Goal: Task Accomplishment & Management: Manage account settings

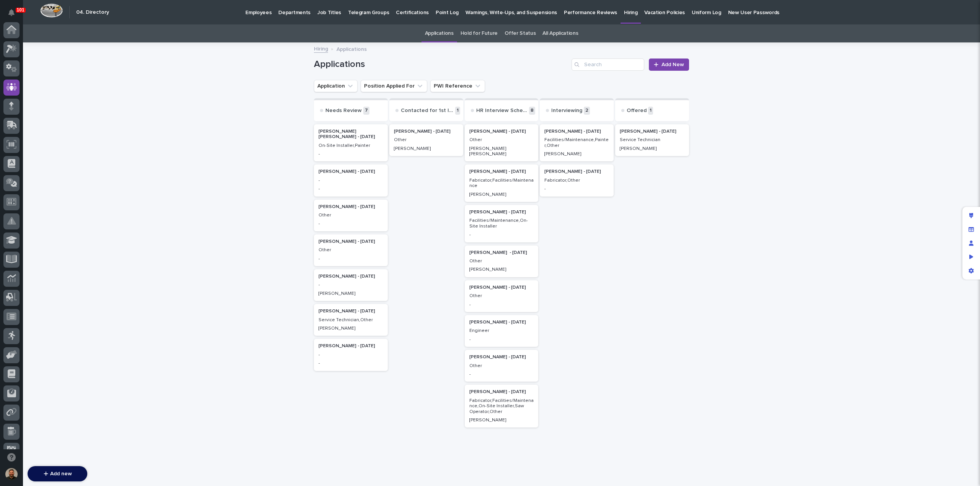
scroll to position [57, 0]
click at [8, 431] on icon at bounding box center [9, 431] width 5 height 9
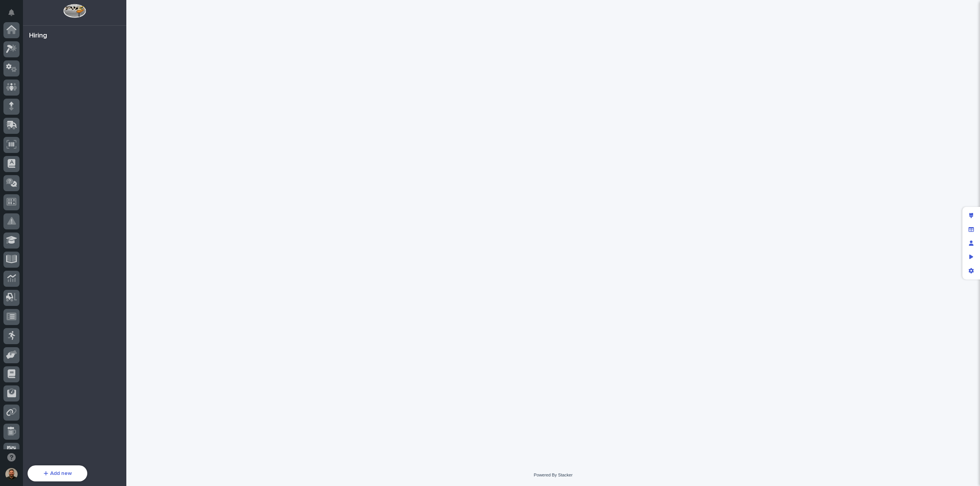
scroll to position [70, 0]
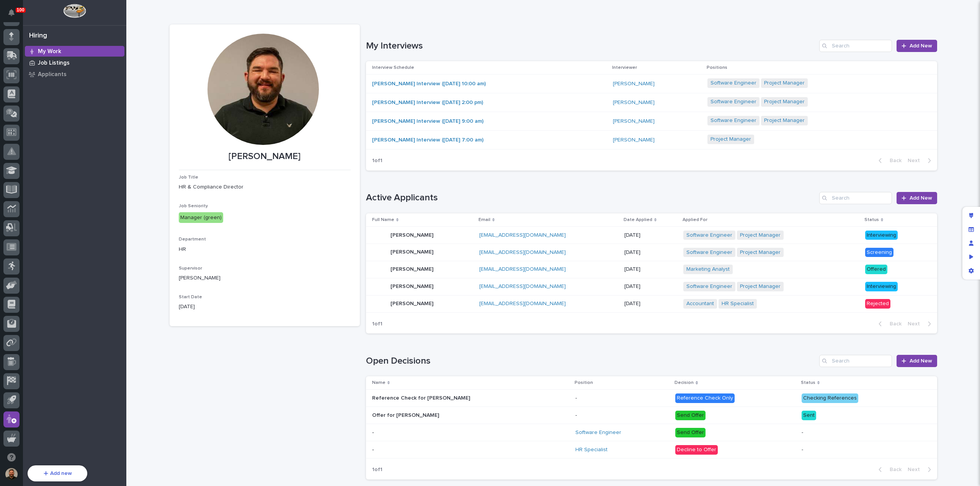
click at [55, 62] on p "Job Listings" at bounding box center [54, 63] width 32 height 7
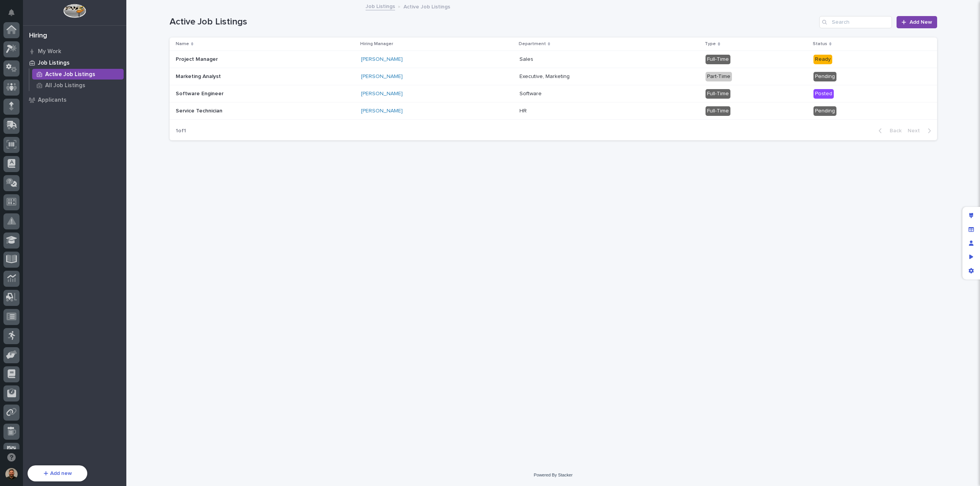
scroll to position [70, 0]
click at [68, 83] on p "All Job Listings" at bounding box center [65, 85] width 40 height 7
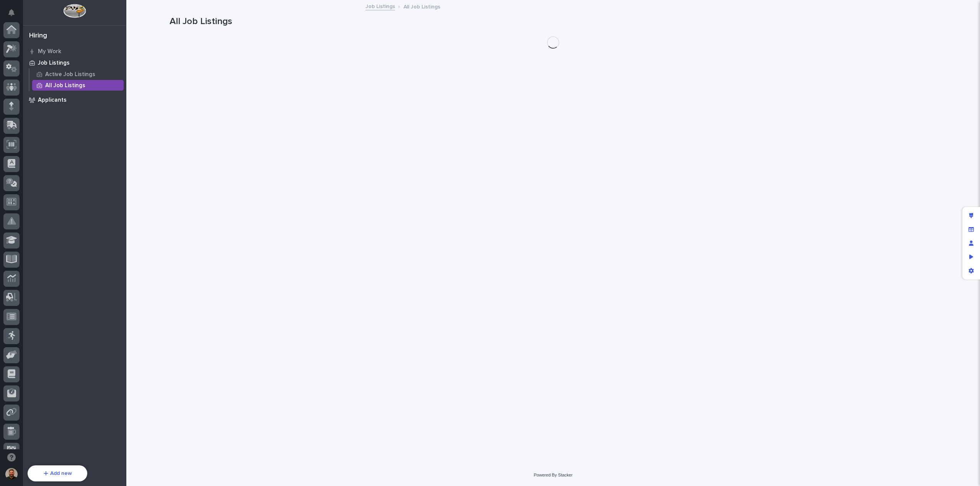
scroll to position [70, 0]
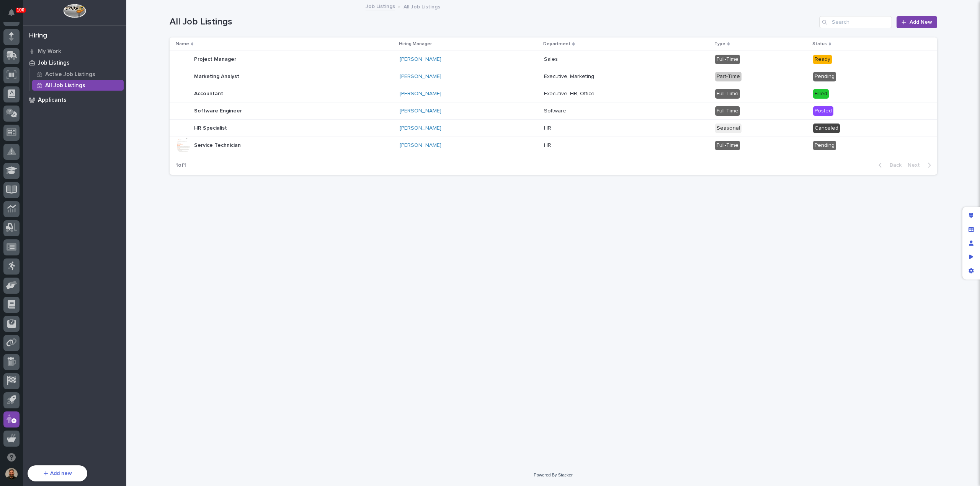
click at [52, 101] on p "Applicants" at bounding box center [52, 100] width 29 height 7
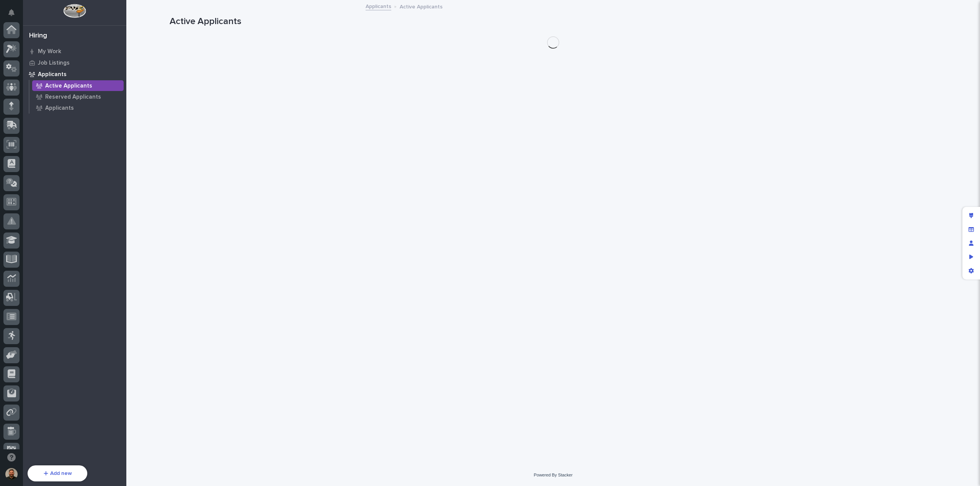
scroll to position [70, 0]
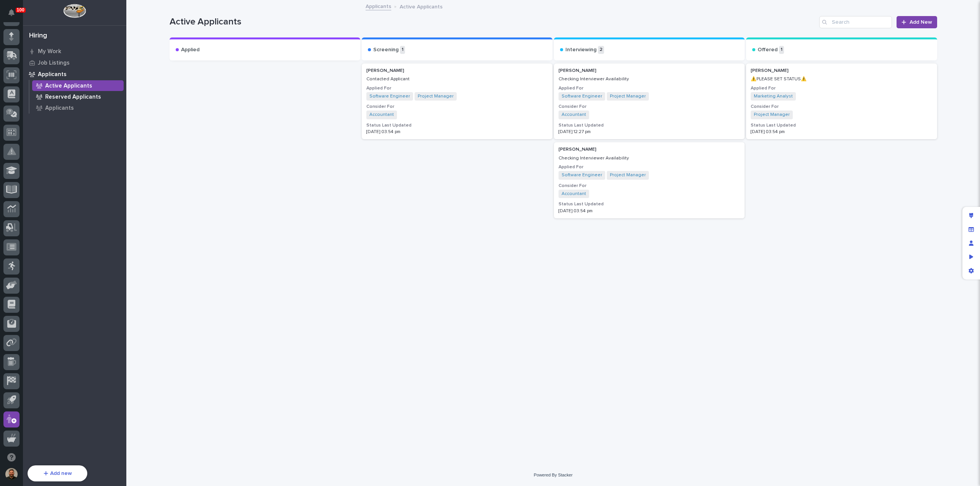
click at [71, 96] on p "Reserved Applicants" at bounding box center [73, 97] width 56 height 7
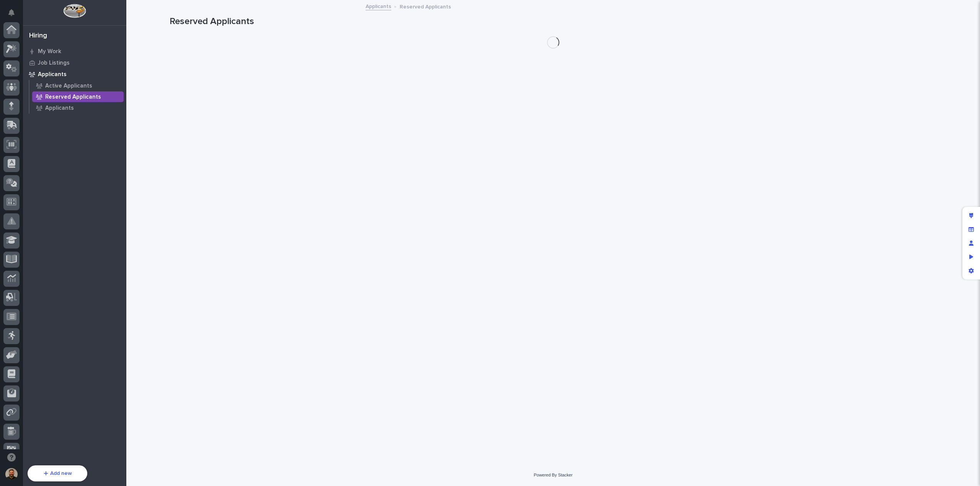
scroll to position [70, 0]
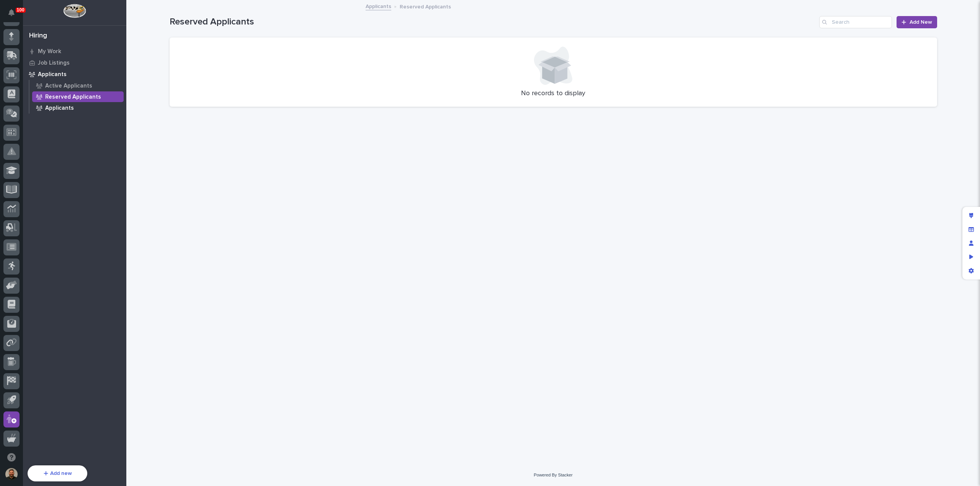
click at [63, 105] on p "Applicants" at bounding box center [59, 108] width 29 height 7
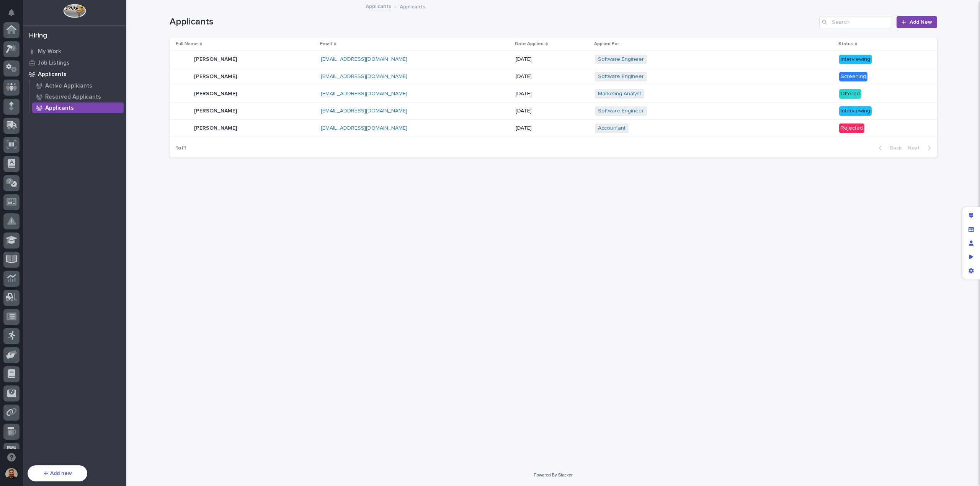
scroll to position [70, 0]
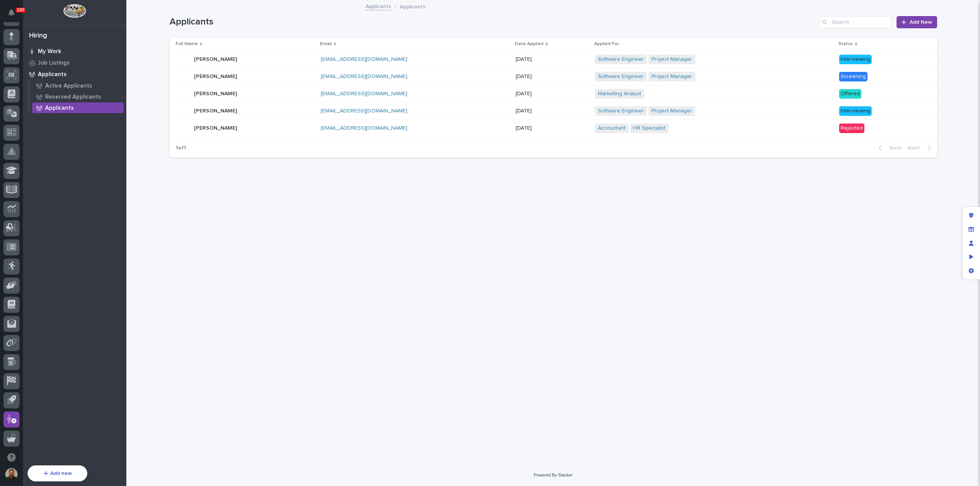
click at [52, 52] on p "My Work" at bounding box center [49, 51] width 23 height 7
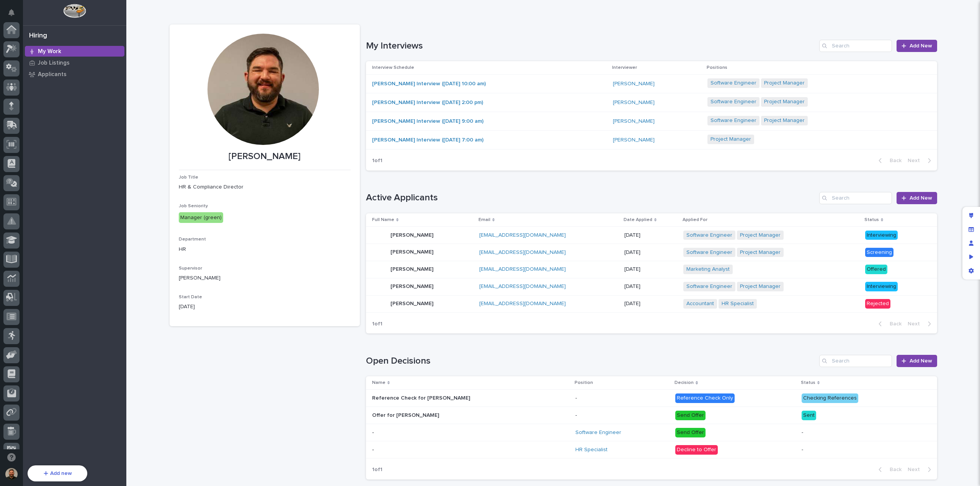
scroll to position [70, 0]
click at [53, 60] on p "Job Listings" at bounding box center [54, 63] width 32 height 7
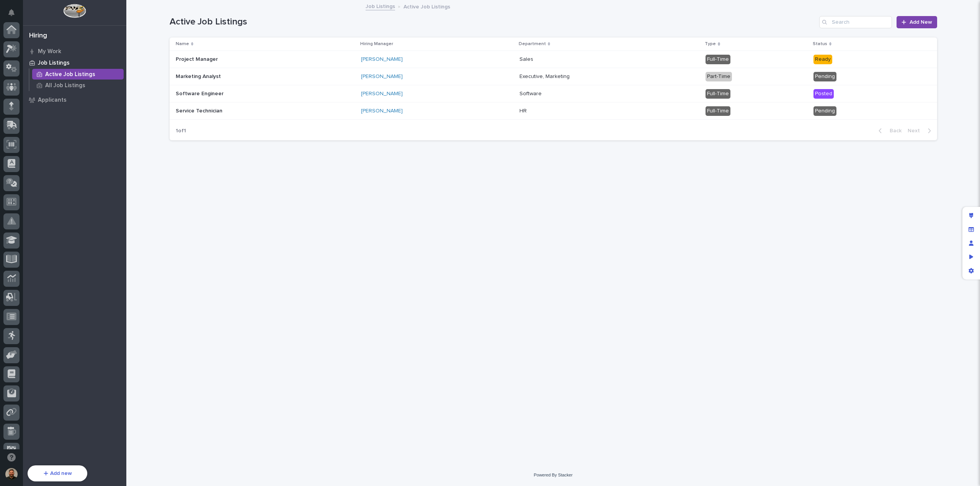
scroll to position [70, 0]
click at [61, 85] on p "All Job Listings" at bounding box center [65, 85] width 40 height 7
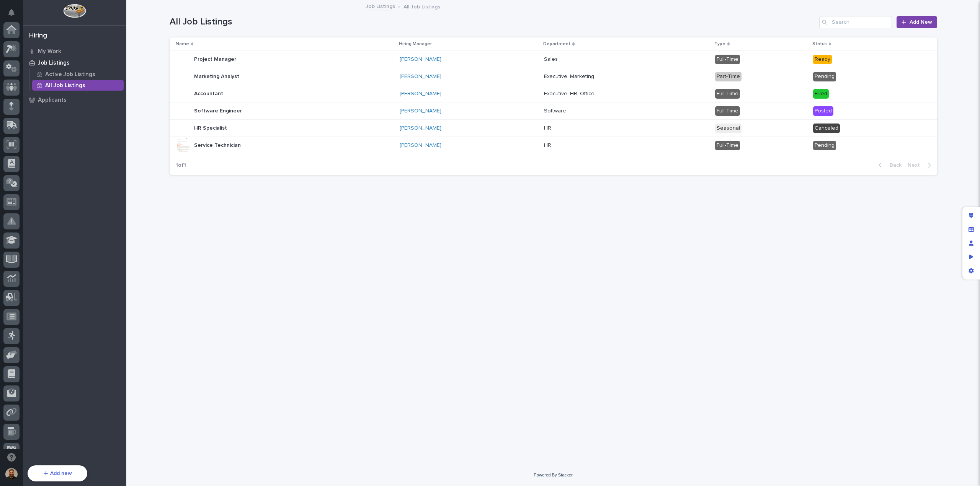
scroll to position [70, 0]
click at [53, 62] on p "Job Listings" at bounding box center [54, 63] width 32 height 7
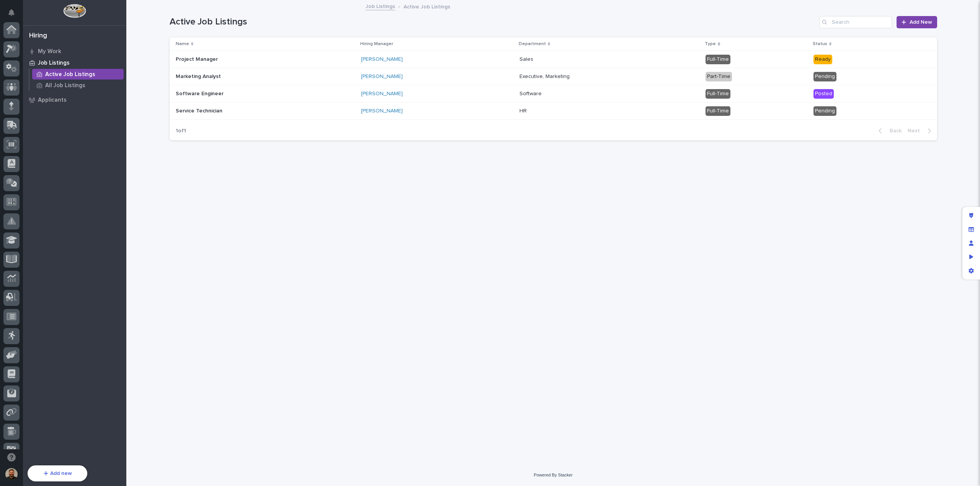
scroll to position [70, 0]
click at [57, 51] on p "My Work" at bounding box center [49, 51] width 23 height 7
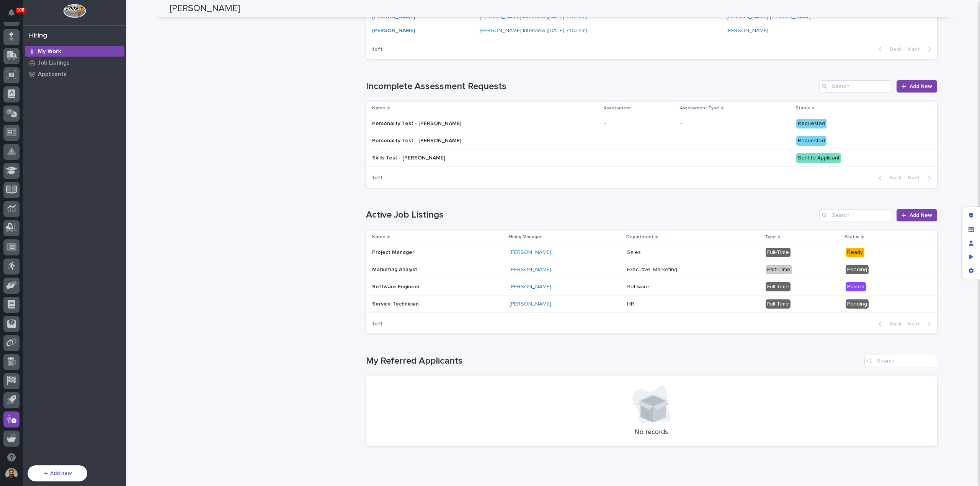
scroll to position [604, 0]
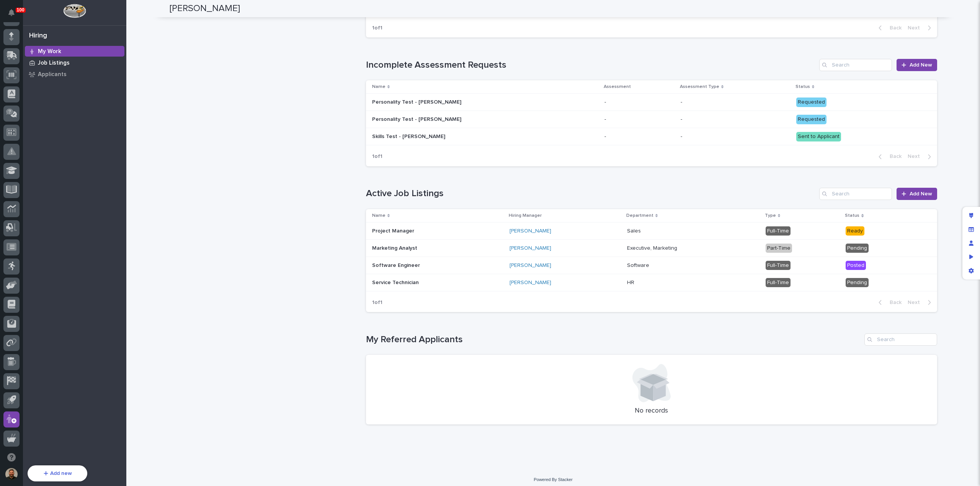
click at [63, 65] on p "Job Listings" at bounding box center [54, 63] width 32 height 7
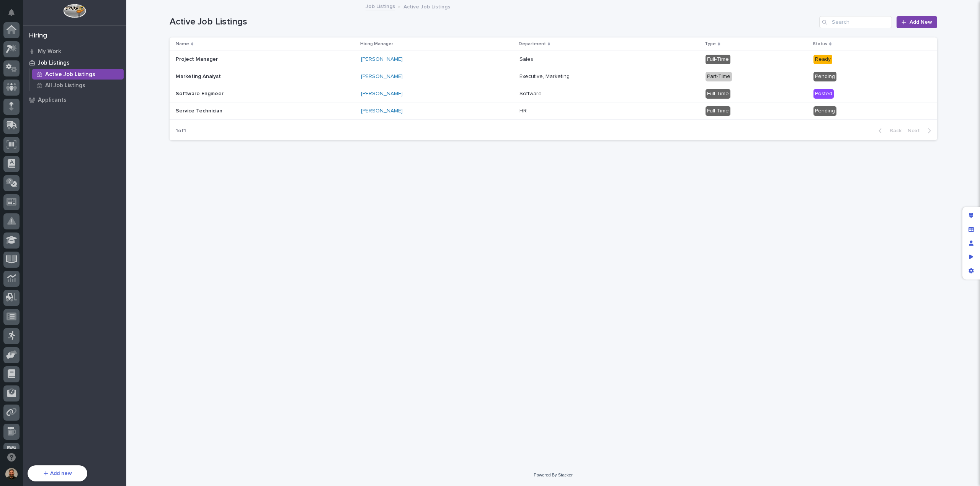
scroll to position [70, 0]
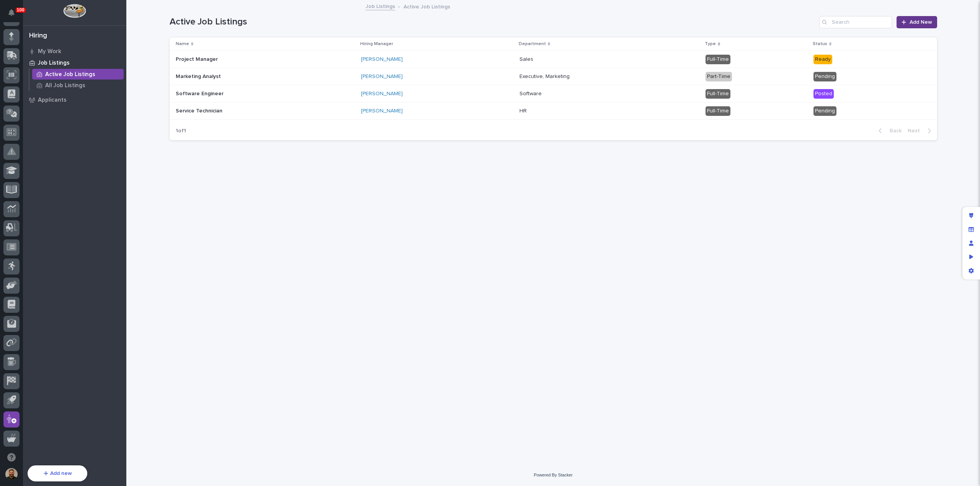
click at [914, 22] on span "Add New" at bounding box center [920, 22] width 23 height 5
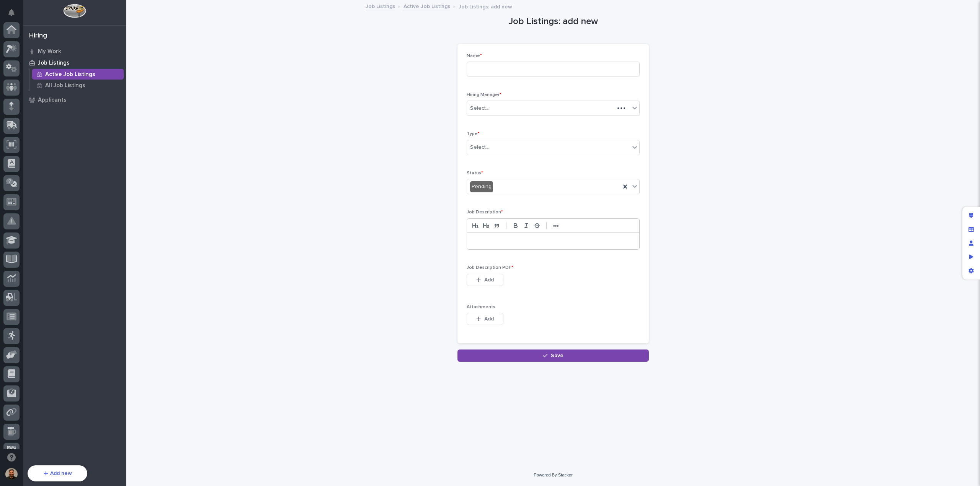
scroll to position [70, 0]
click at [524, 104] on div "Select..." at bounding box center [548, 108] width 163 height 13
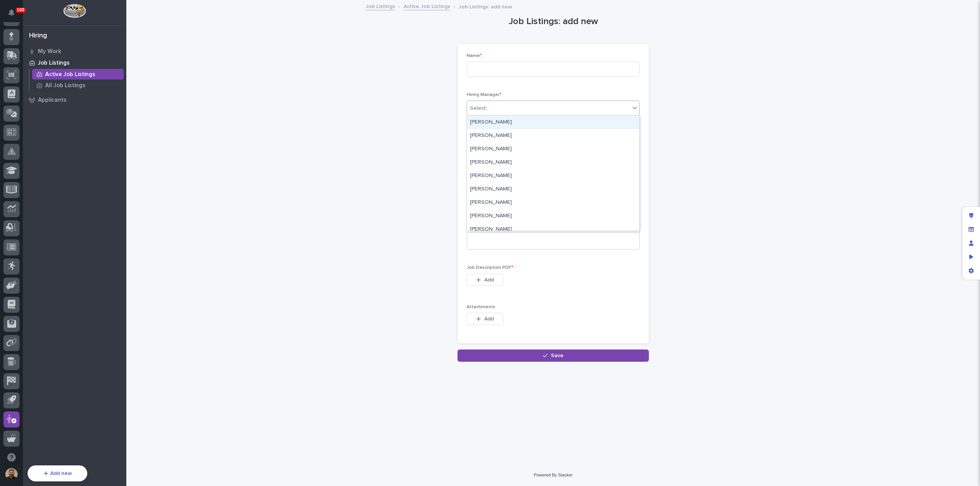
click at [524, 104] on div "Select..." at bounding box center [548, 108] width 163 height 13
click at [414, 7] on link "Active Job Listings" at bounding box center [426, 6] width 47 height 9
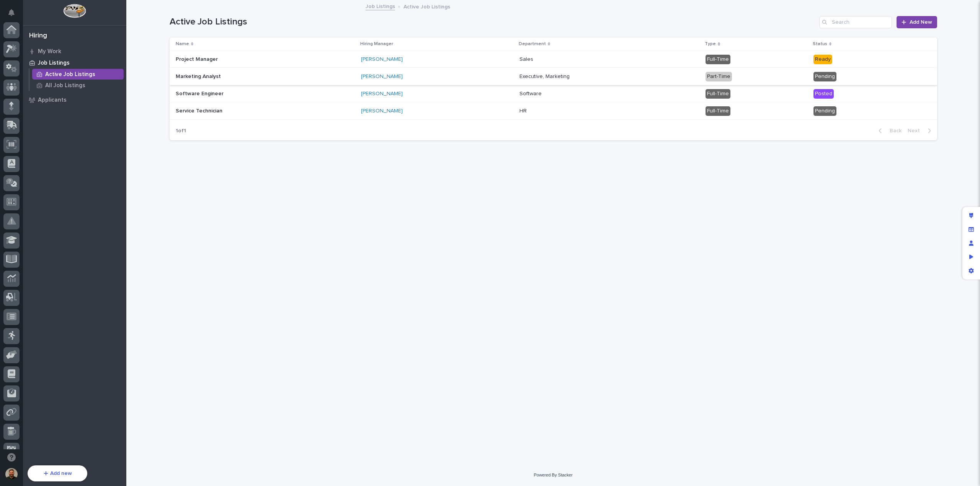
scroll to position [70, 0]
click at [240, 57] on p at bounding box center [243, 59] width 134 height 7
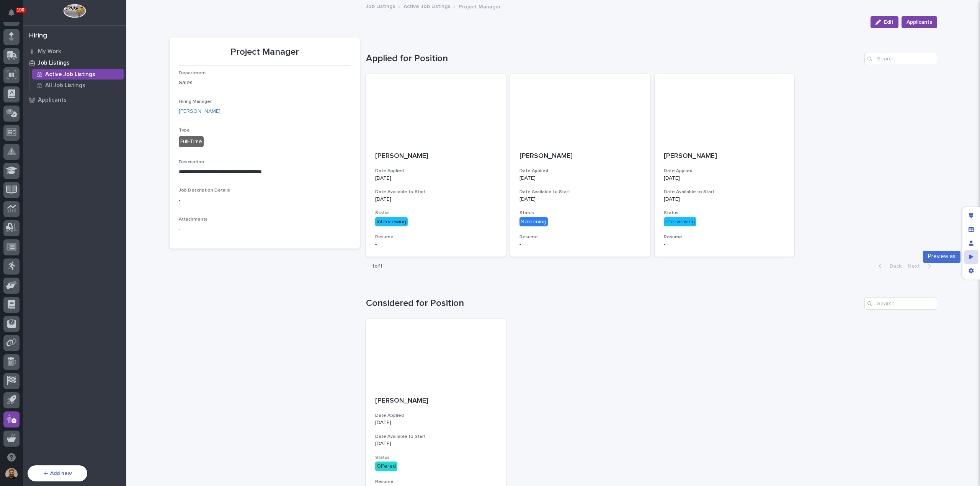
click at [969, 253] on div "Preview as" at bounding box center [971, 257] width 14 height 14
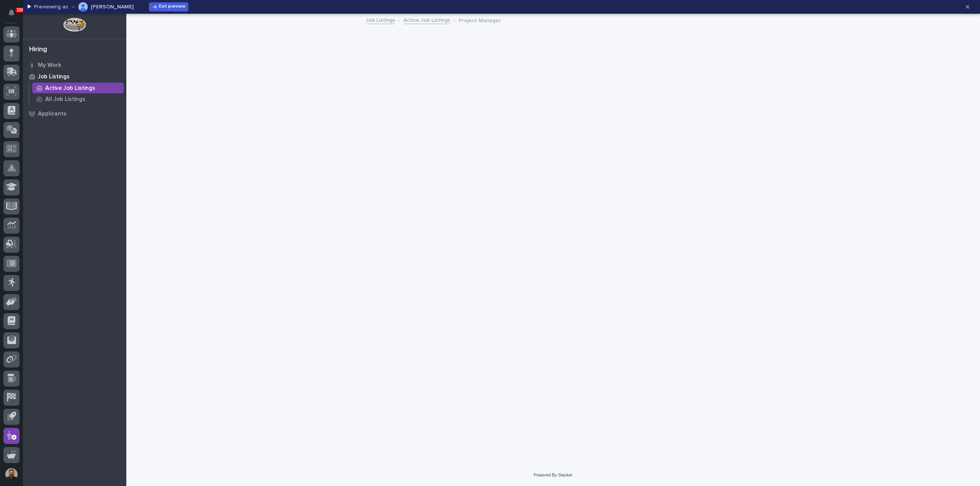
scroll to position [54, 0]
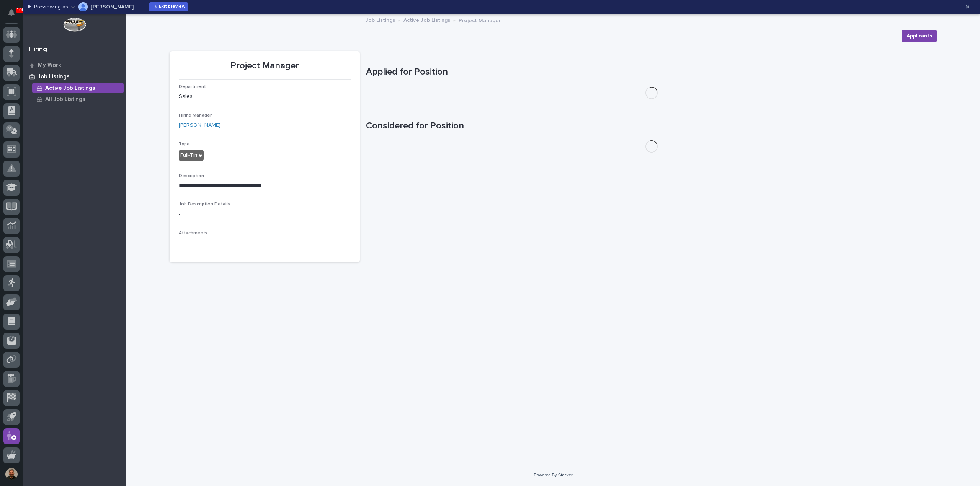
click at [72, 5] on icon "button" at bounding box center [73, 6] width 4 height 5
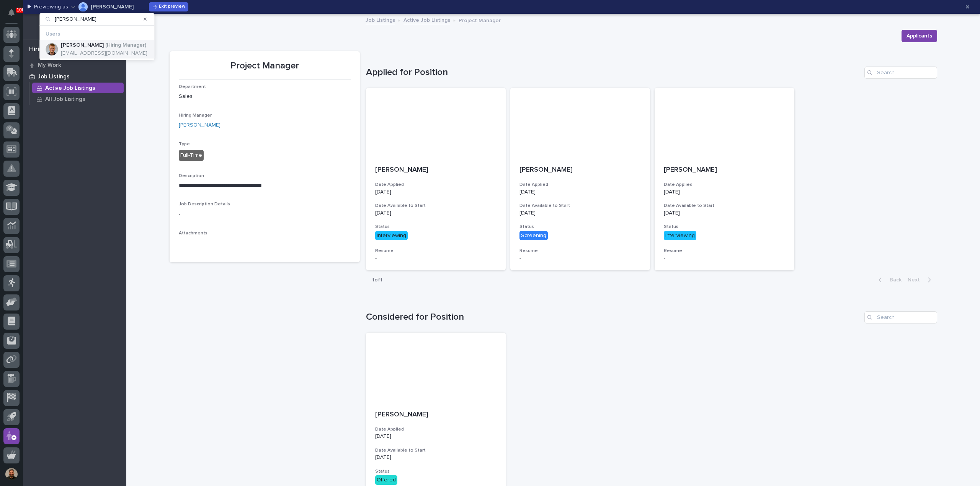
type input "tyler"
click at [85, 47] on p "Tyler Hartsough" at bounding box center [82, 45] width 43 height 7
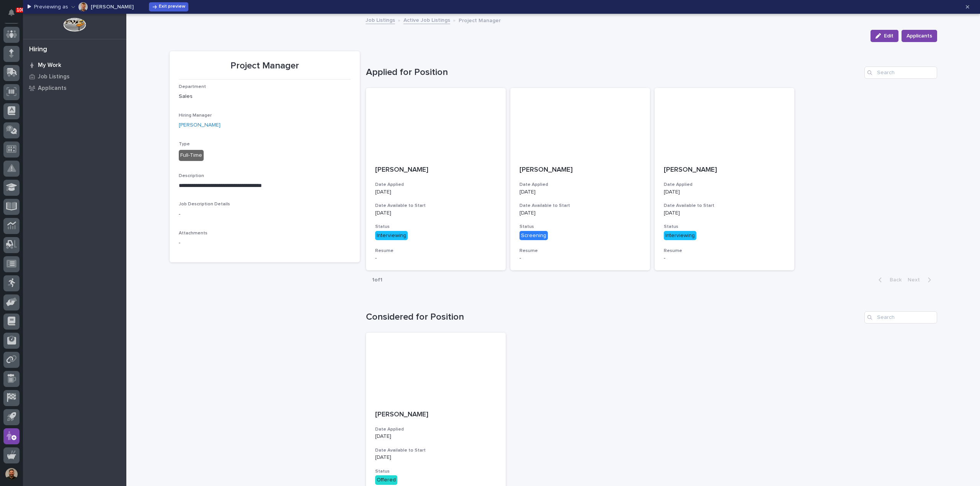
click at [48, 64] on p "My Work" at bounding box center [49, 65] width 23 height 7
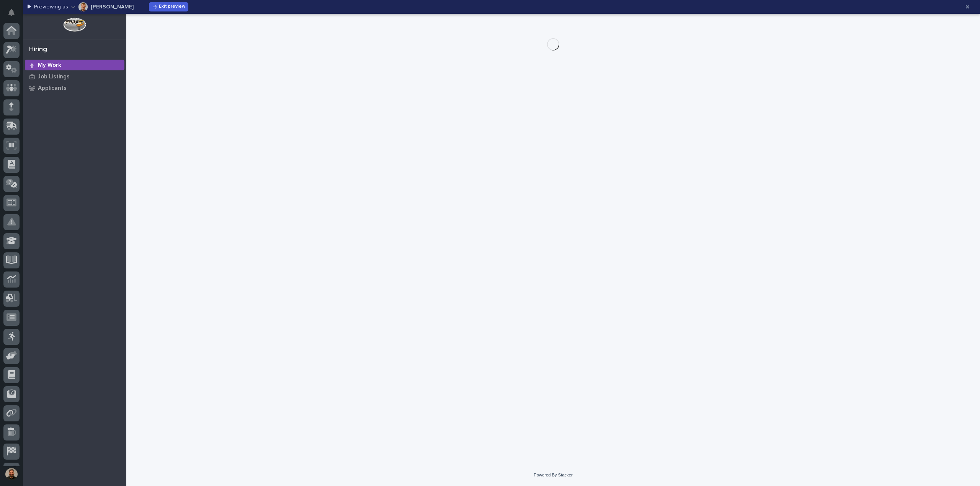
scroll to position [54, 0]
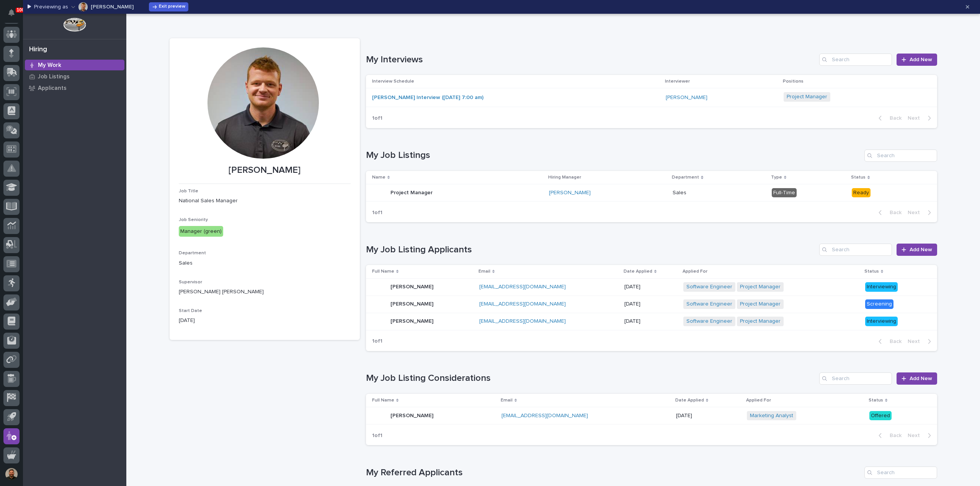
click at [44, 66] on p "My Work" at bounding box center [49, 65] width 23 height 7
click at [968, 5] on icon "button" at bounding box center [967, 6] width 3 height 5
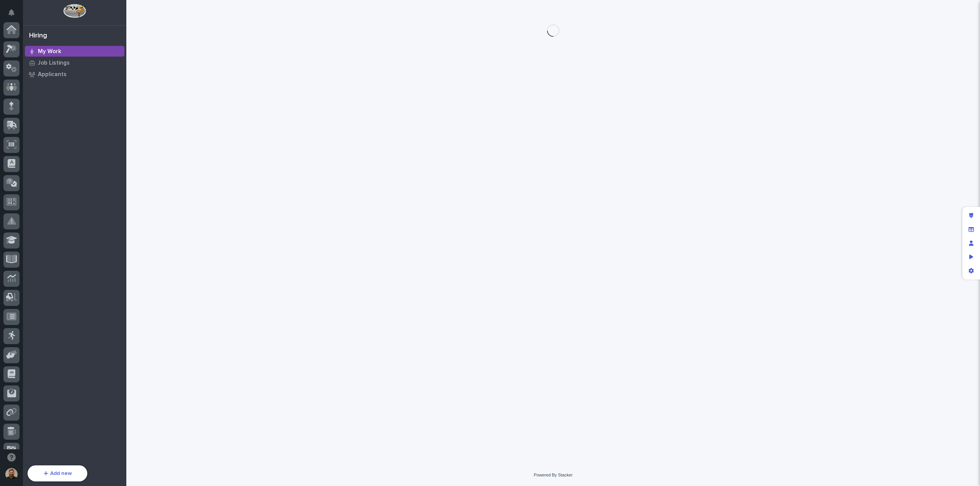
scroll to position [70, 0]
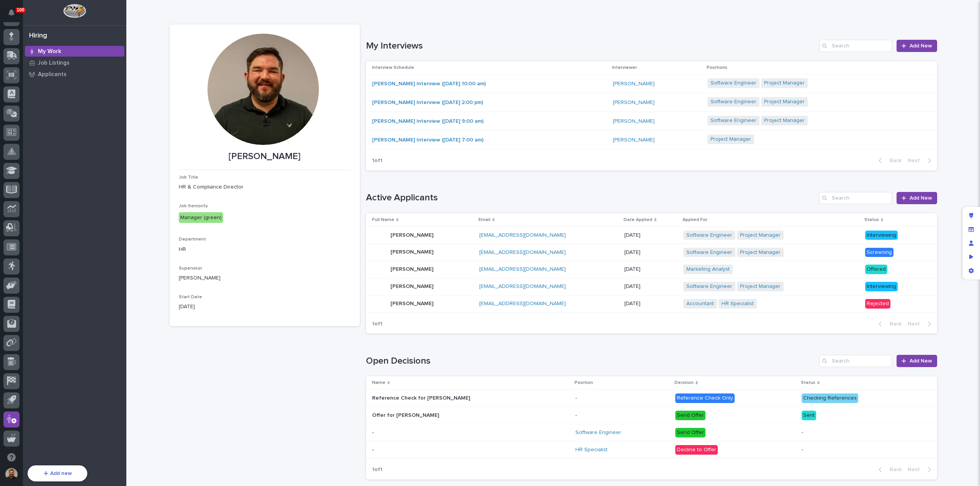
click at [504, 82] on div "John Doe Interview (08/05/2025 10:00 am)" at bounding box center [489, 84] width 235 height 13
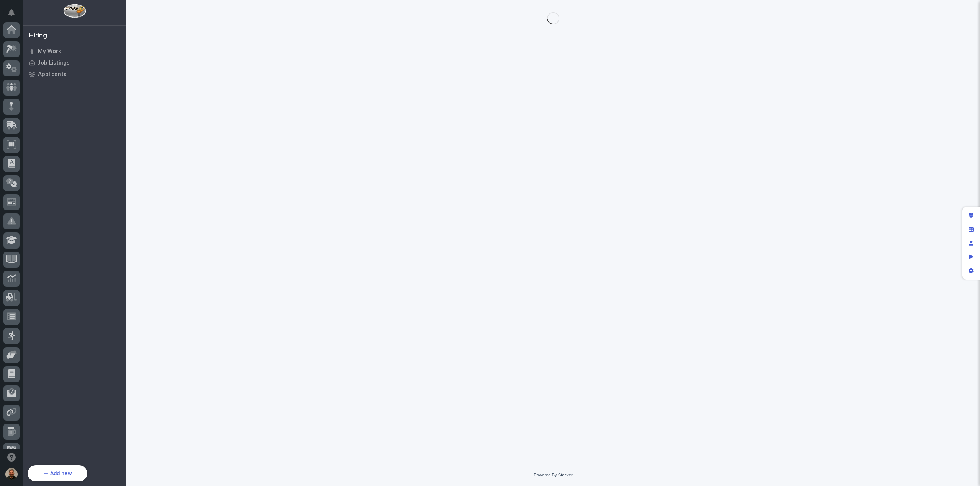
scroll to position [70, 0]
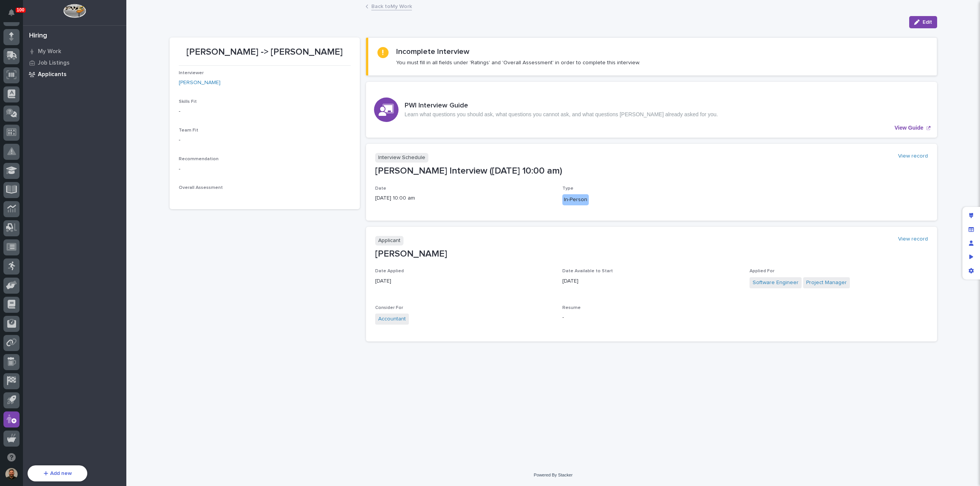
click at [44, 74] on p "Applicants" at bounding box center [52, 74] width 29 height 7
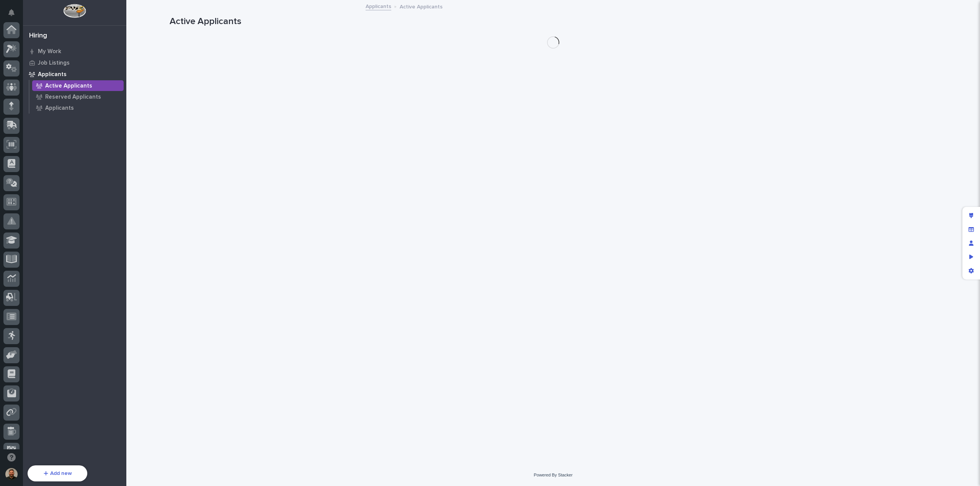
scroll to position [70, 0]
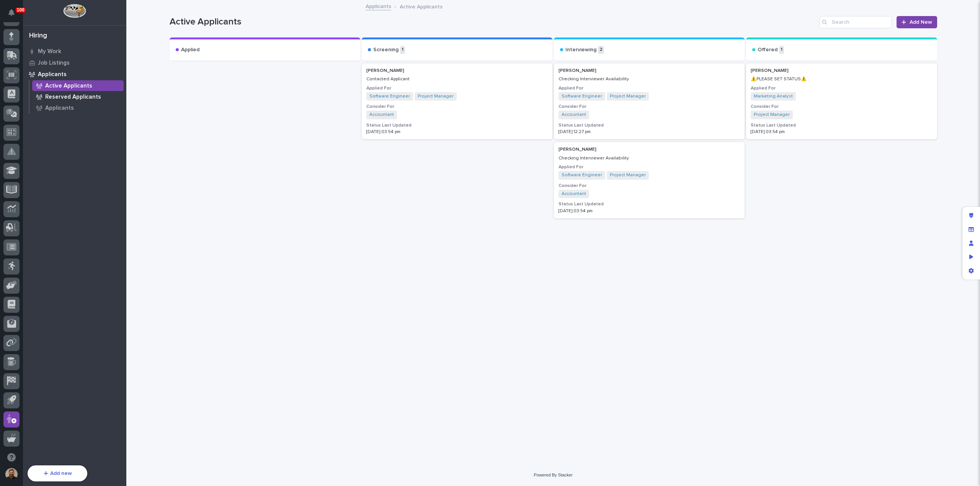
click at [68, 97] on p "Reserved Applicants" at bounding box center [73, 97] width 56 height 7
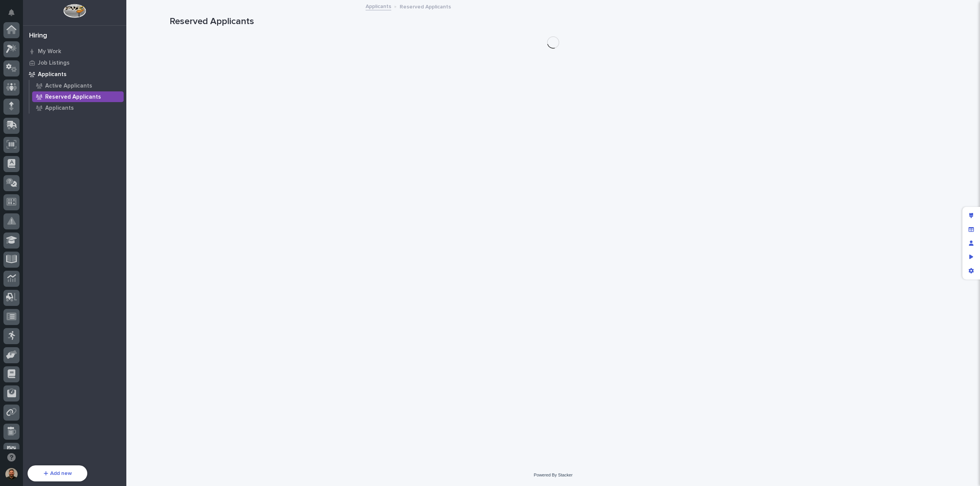
scroll to position [70, 0]
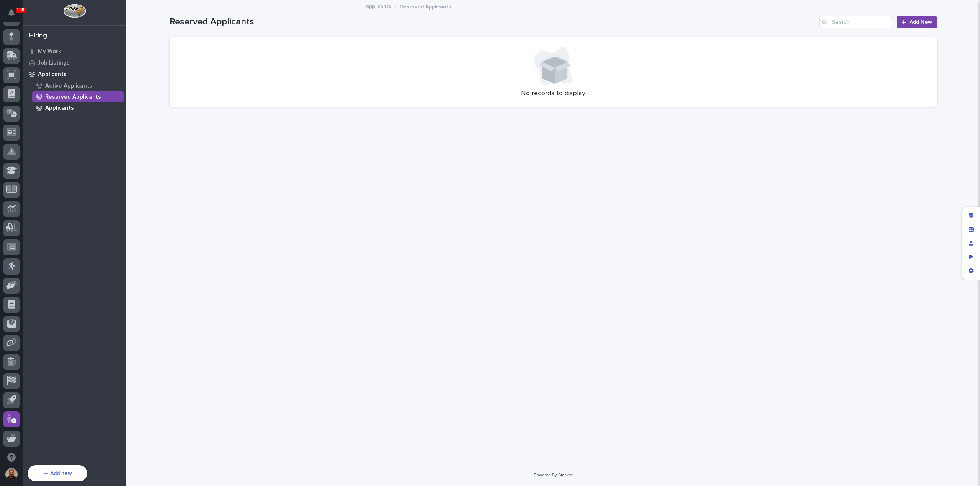
click at [60, 108] on p "Applicants" at bounding box center [59, 108] width 29 height 7
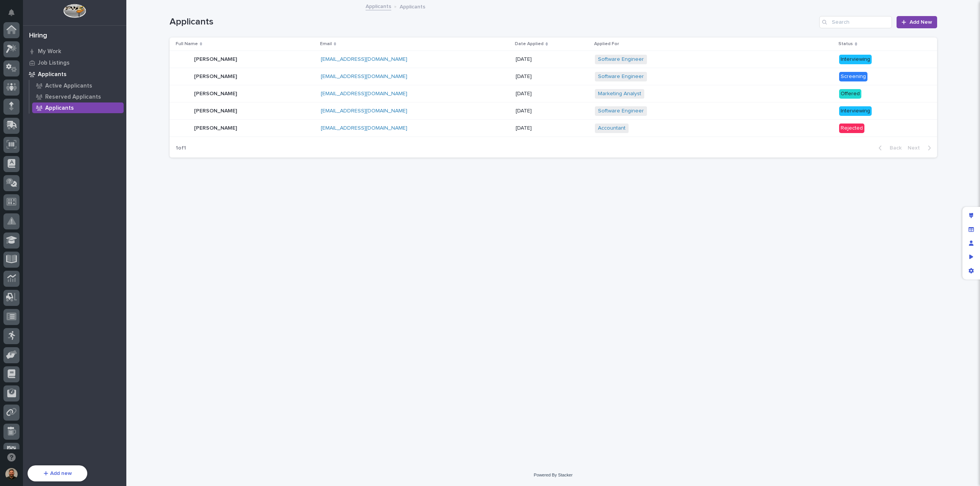
scroll to position [70, 0]
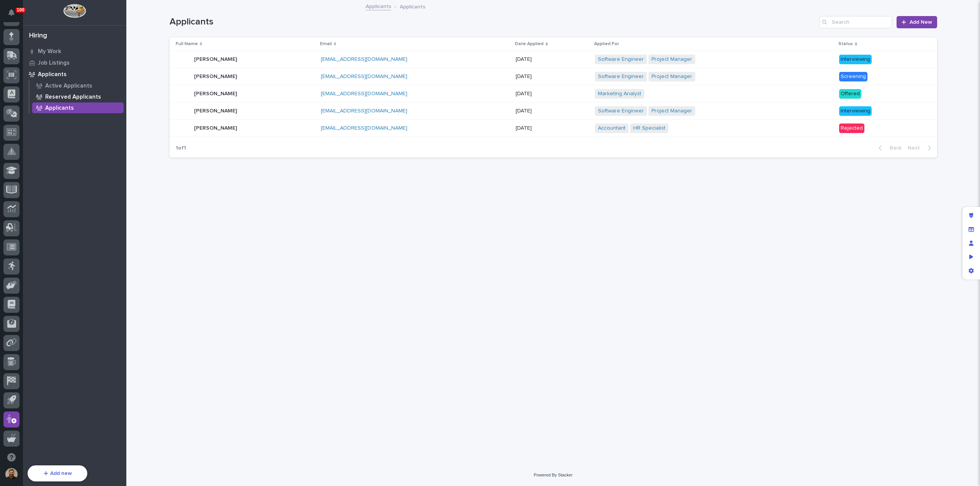
click at [53, 97] on p "Reserved Applicants" at bounding box center [73, 97] width 56 height 7
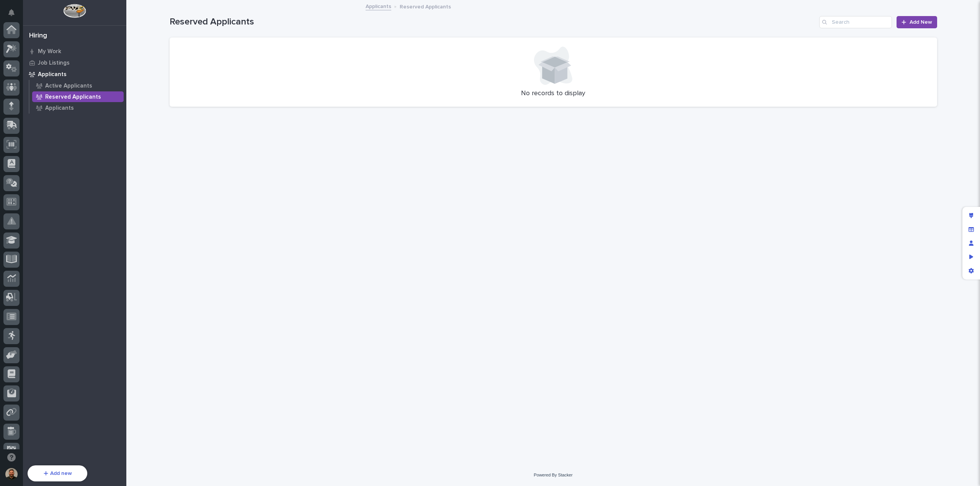
scroll to position [70, 0]
click at [52, 83] on p "Active Applicants" at bounding box center [68, 86] width 47 height 7
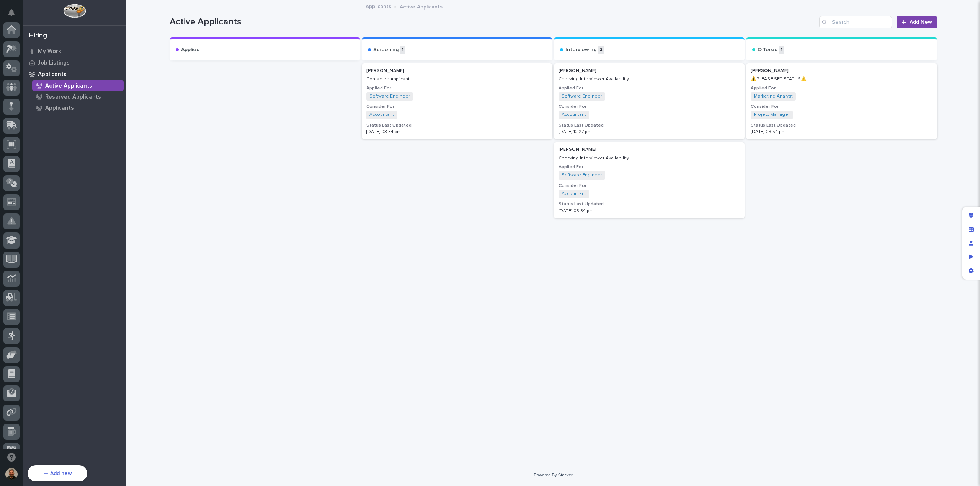
scroll to position [70, 0]
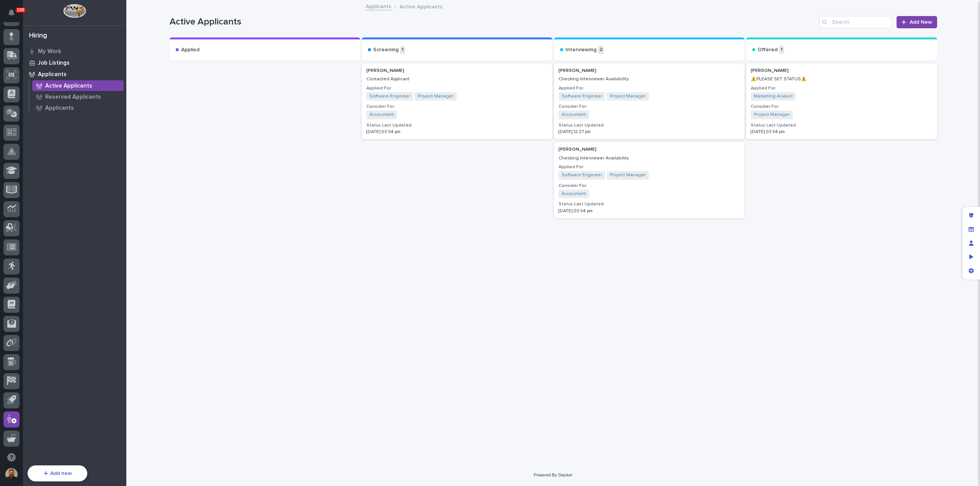
click at [51, 62] on p "Job Listings" at bounding box center [54, 63] width 32 height 7
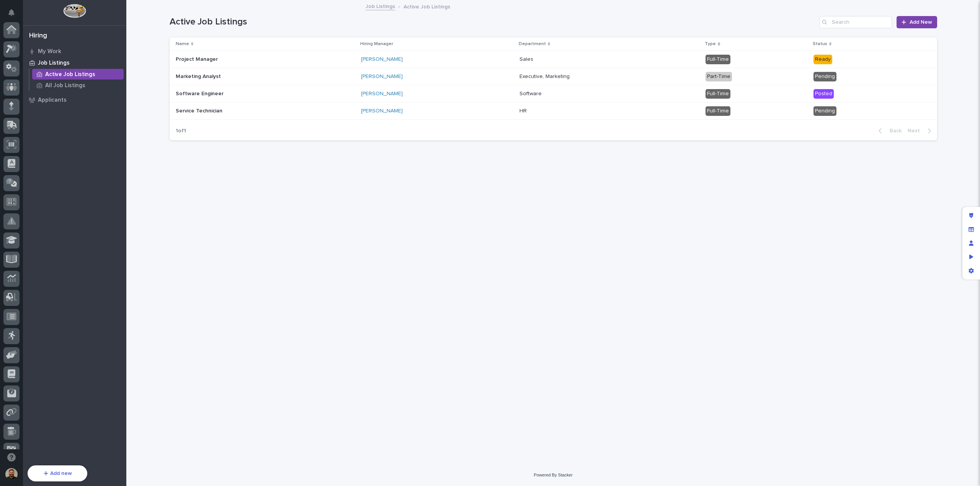
scroll to position [70, 0]
click at [50, 49] on p "My Work" at bounding box center [49, 51] width 23 height 7
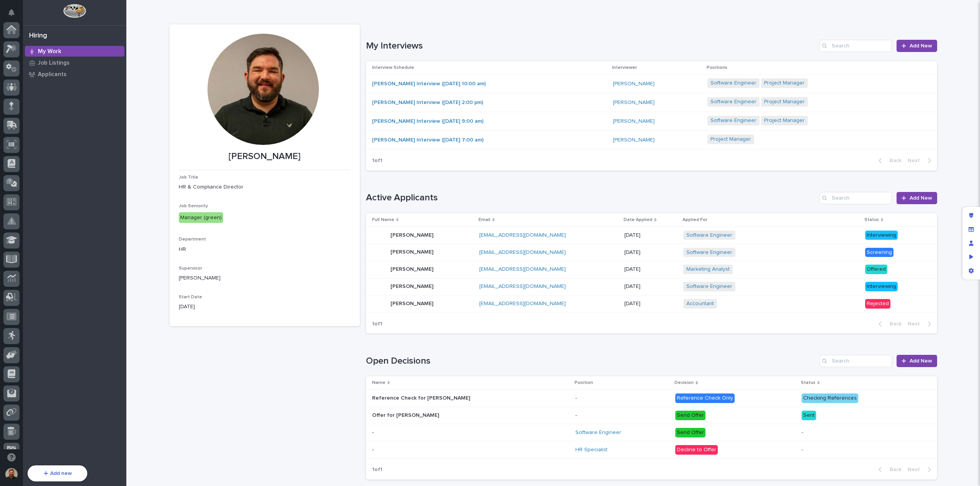
scroll to position [70, 0]
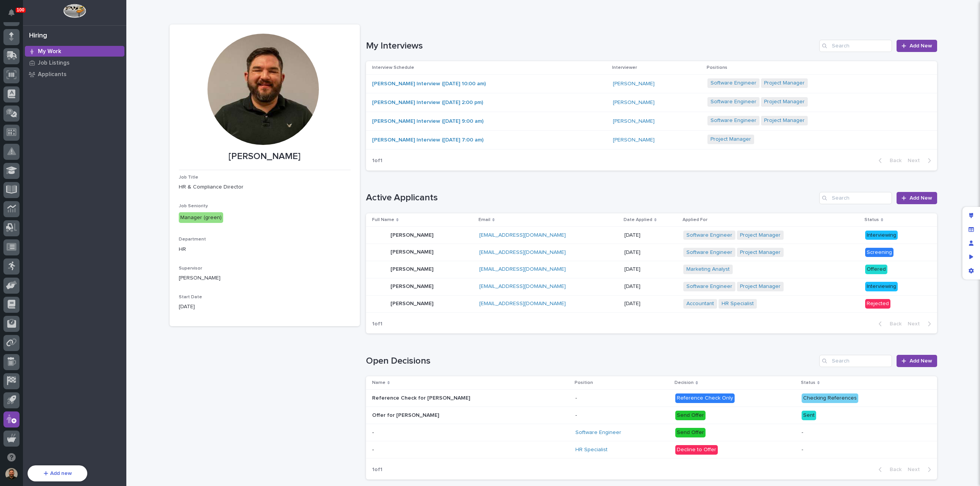
click at [415, 234] on div "John Doe John Doe" at bounding box center [422, 235] width 101 height 15
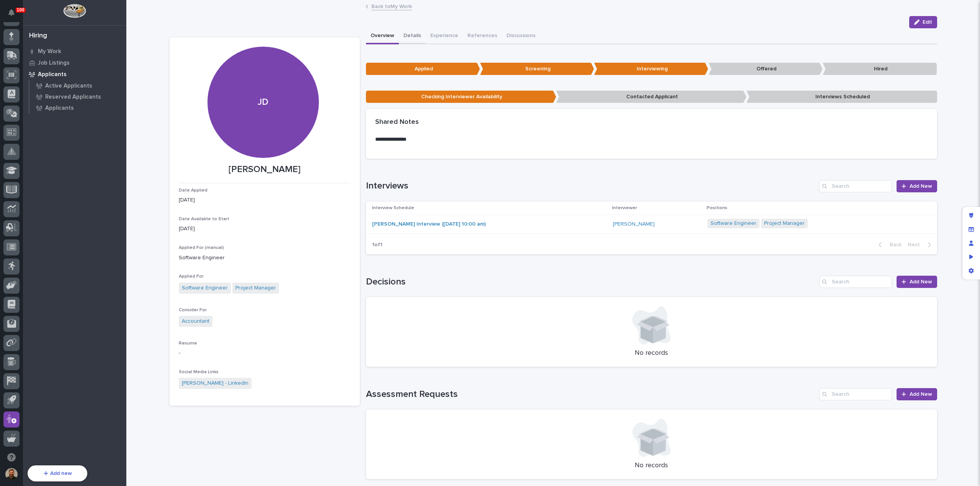
click at [411, 35] on button "Details" at bounding box center [412, 36] width 27 height 16
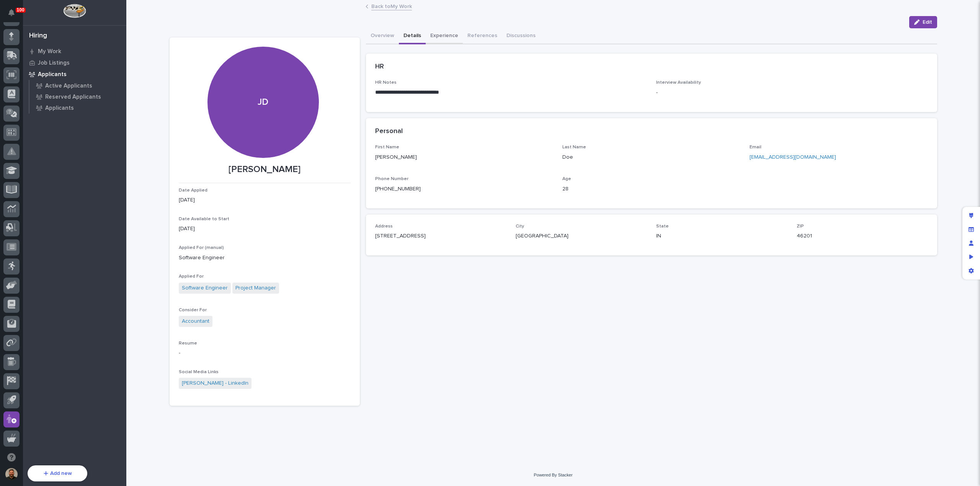
click at [439, 36] on button "Experience" at bounding box center [444, 36] width 37 height 16
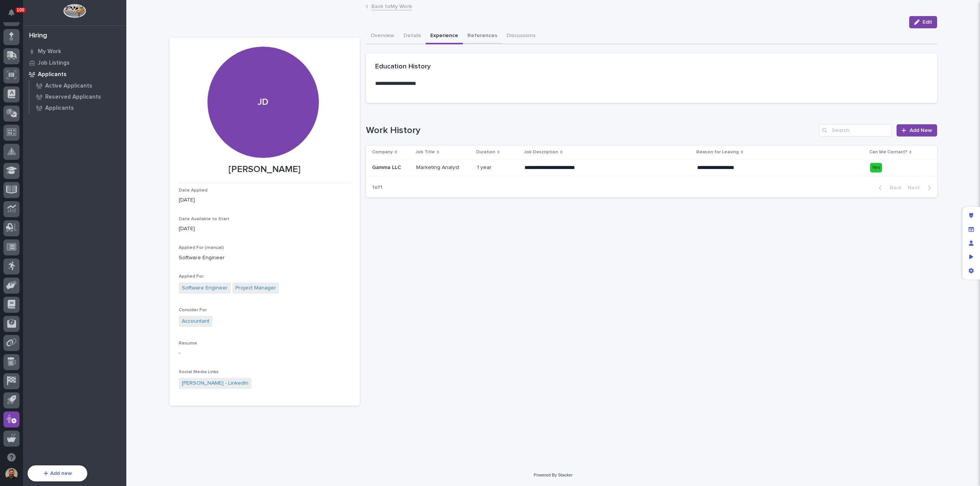
click at [471, 34] on button "References" at bounding box center [482, 36] width 39 height 16
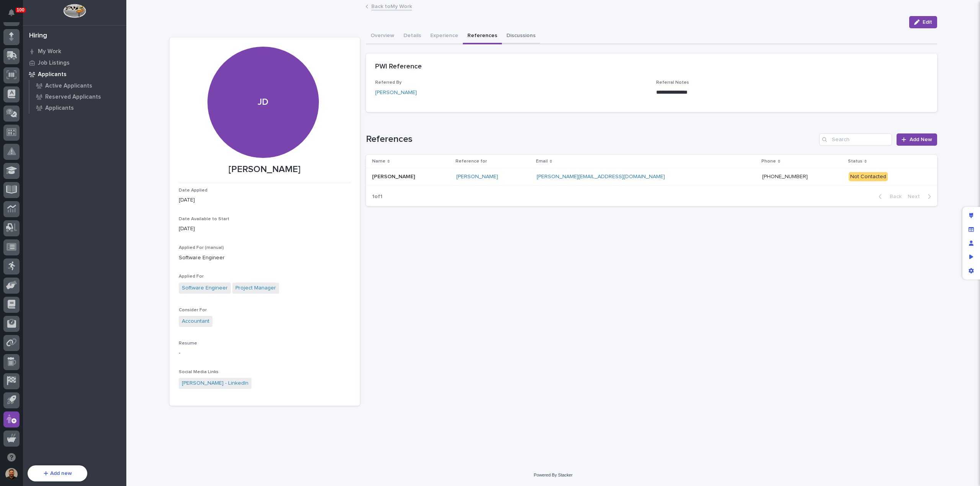
click at [514, 33] on button "Discussions" at bounding box center [521, 36] width 38 height 16
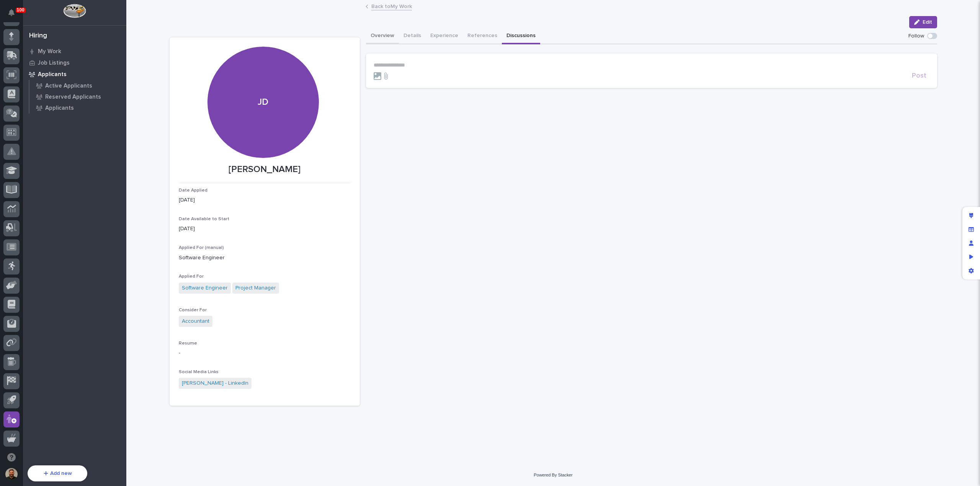
click at [385, 36] on button "Overview" at bounding box center [382, 36] width 33 height 16
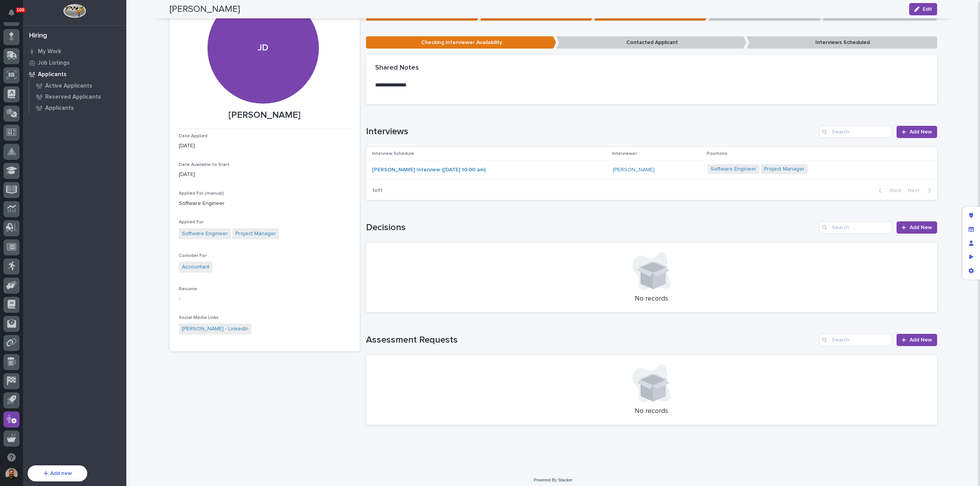
scroll to position [54, 0]
click at [44, 48] on p "My Work" at bounding box center [49, 51] width 23 height 7
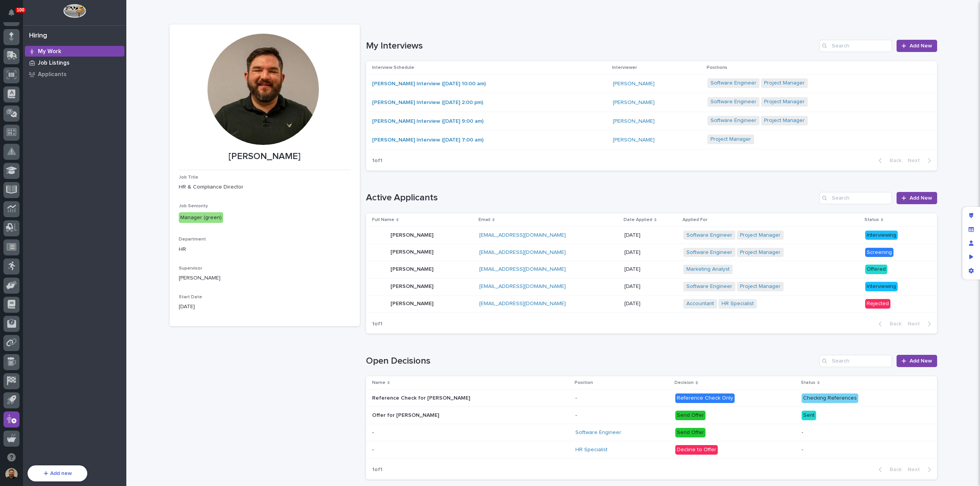
click at [61, 63] on p "Job Listings" at bounding box center [54, 63] width 32 height 7
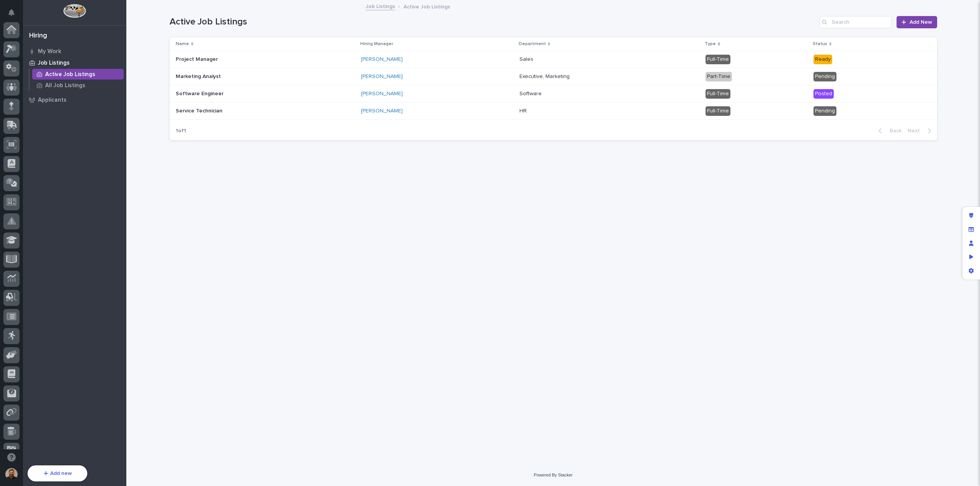
scroll to position [70, 0]
click at [418, 78] on div "Brandon Hershberger" at bounding box center [428, 76] width 134 height 7
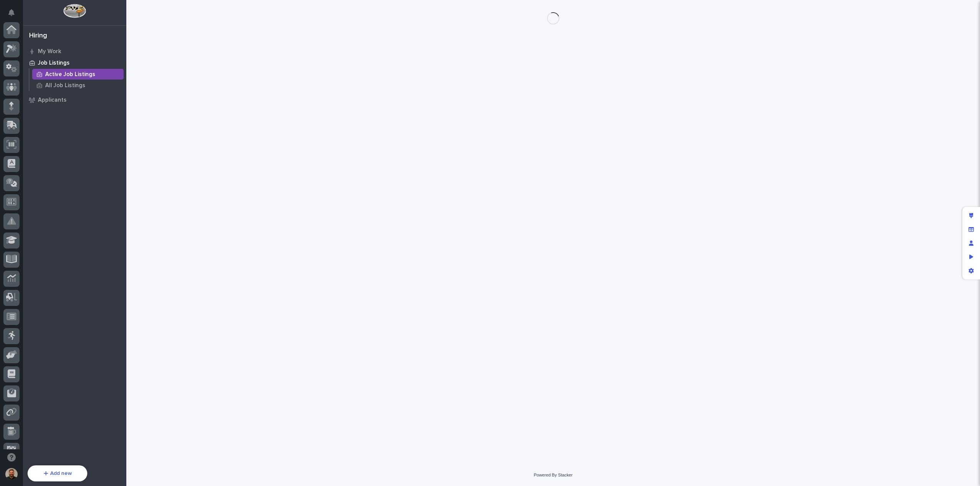
scroll to position [70, 0]
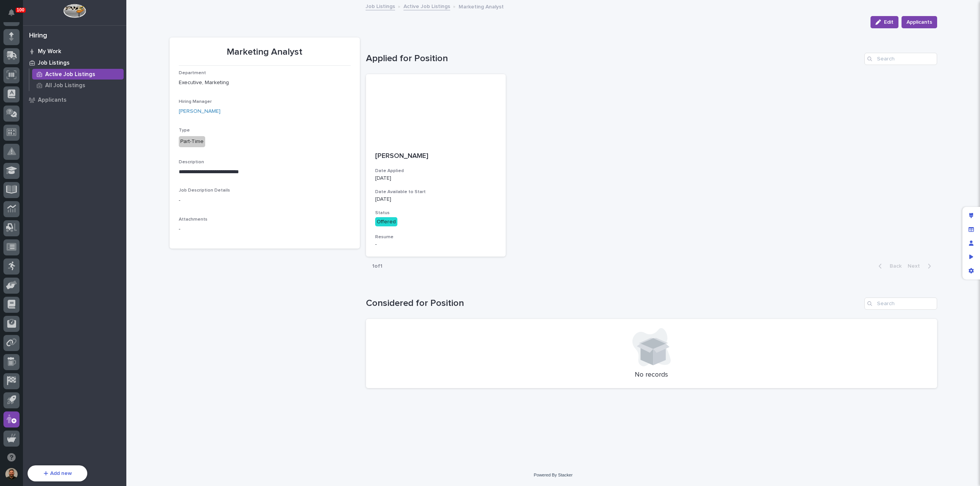
click at [52, 53] on p "My Work" at bounding box center [49, 51] width 23 height 7
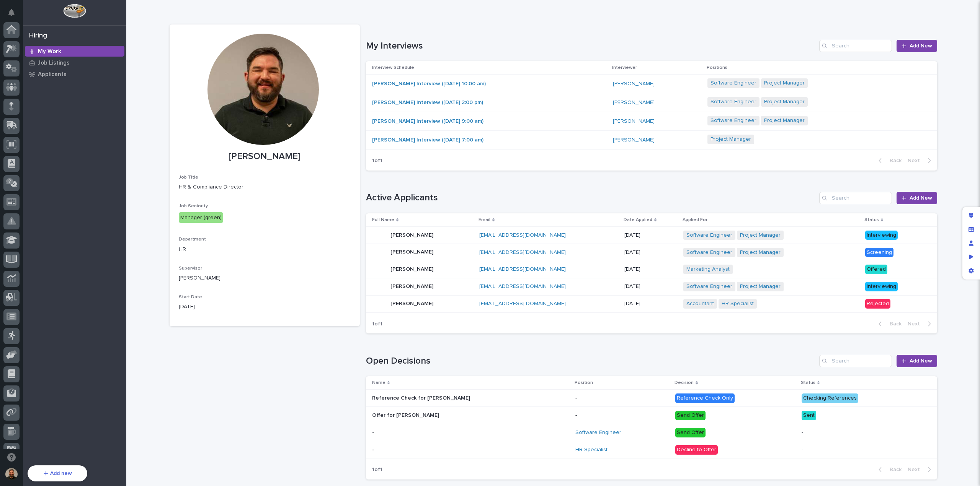
scroll to position [70, 0]
click at [426, 251] on div "Jane Smith Jane Smith" at bounding box center [422, 252] width 101 height 15
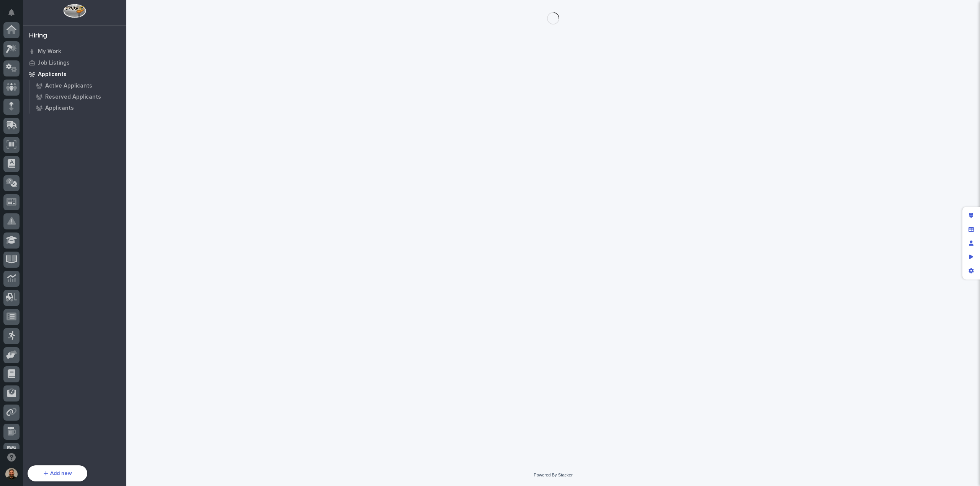
scroll to position [70, 0]
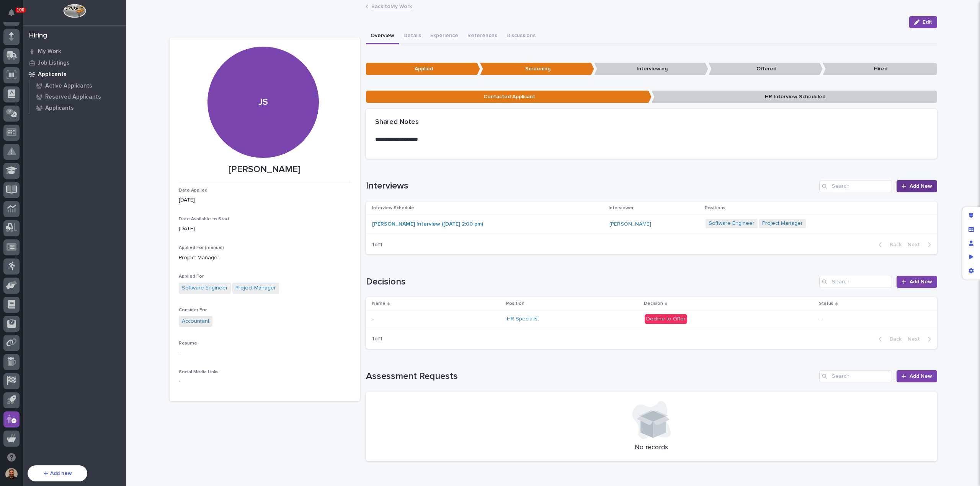
click at [911, 186] on span "Add New" at bounding box center [920, 186] width 23 height 5
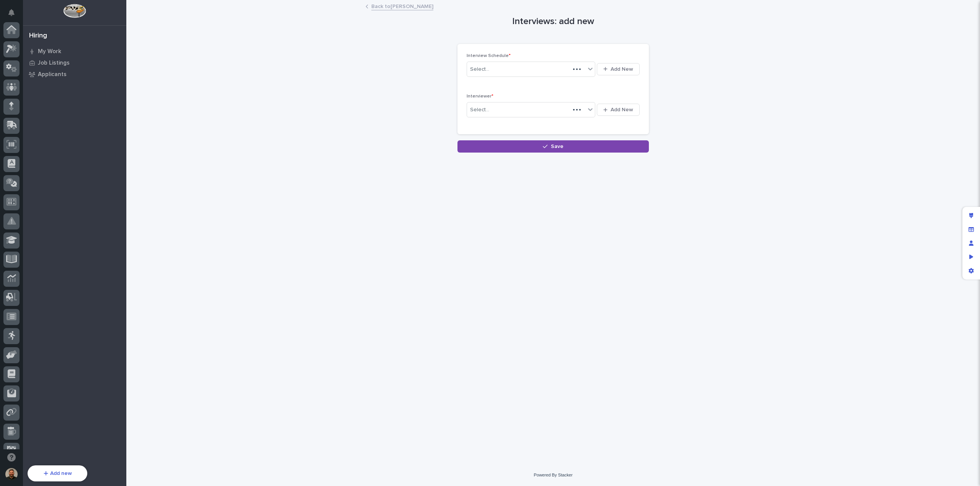
scroll to position [70, 0]
click at [515, 69] on div "Select..." at bounding box center [526, 69] width 118 height 13
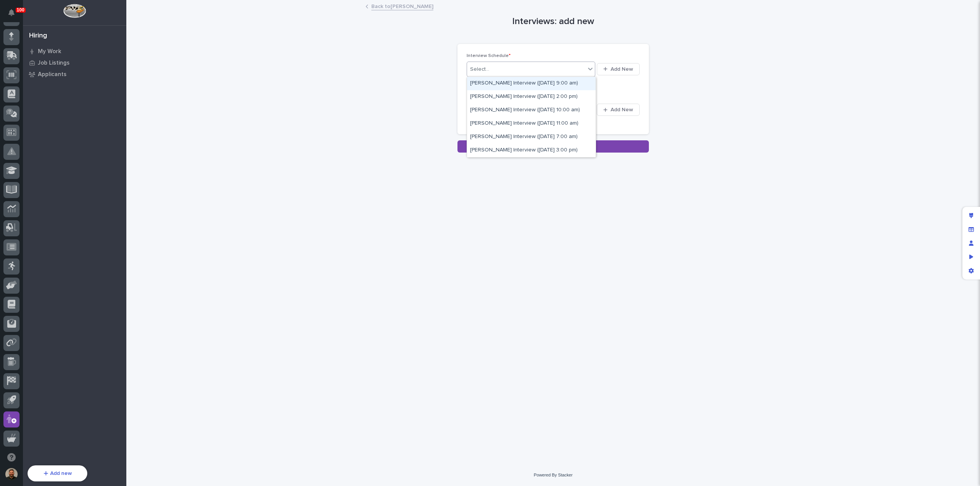
click at [515, 69] on div "Select..." at bounding box center [526, 69] width 118 height 13
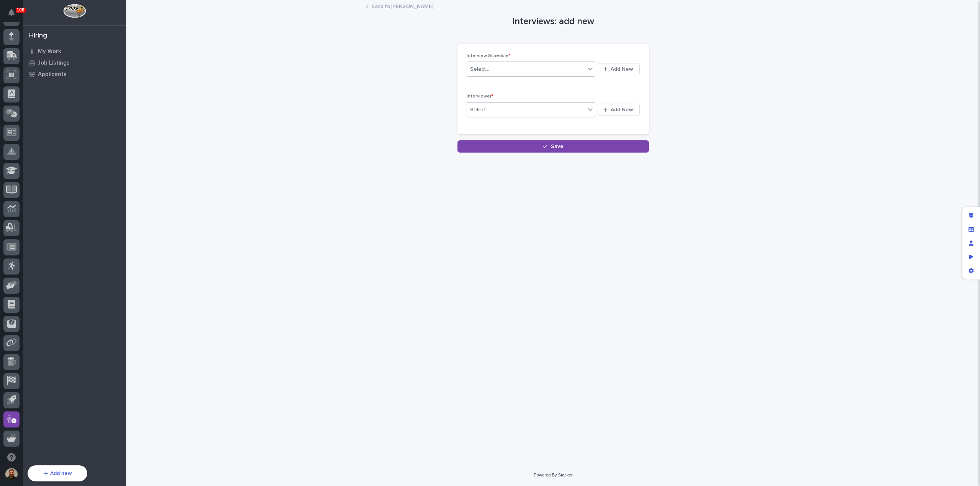
click at [522, 110] on div "Select..." at bounding box center [526, 110] width 118 height 13
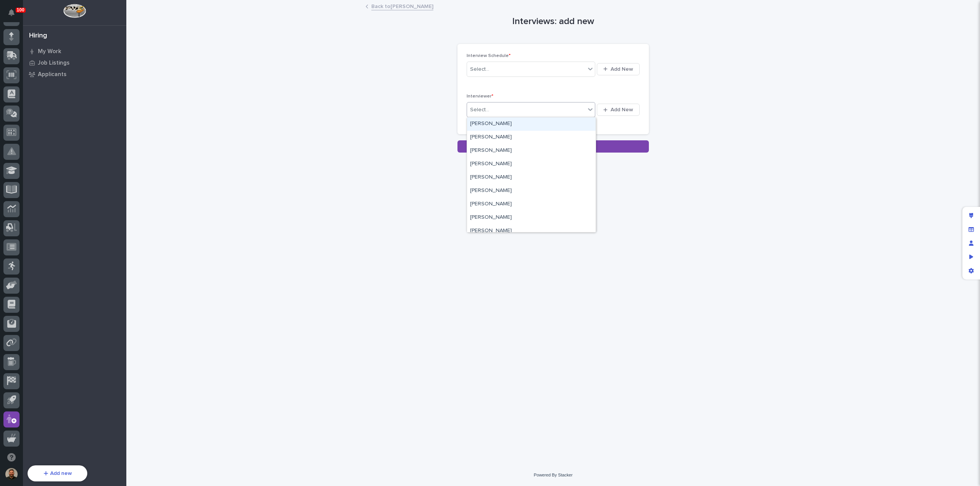
click at [522, 110] on div "Select..." at bounding box center [526, 110] width 118 height 13
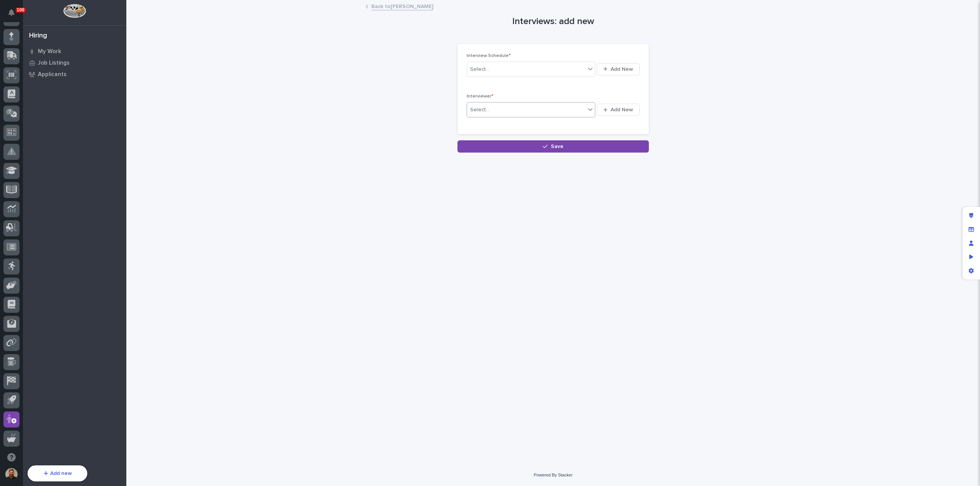
click at [396, 7] on link "Back to Jane Smith" at bounding box center [402, 6] width 62 height 9
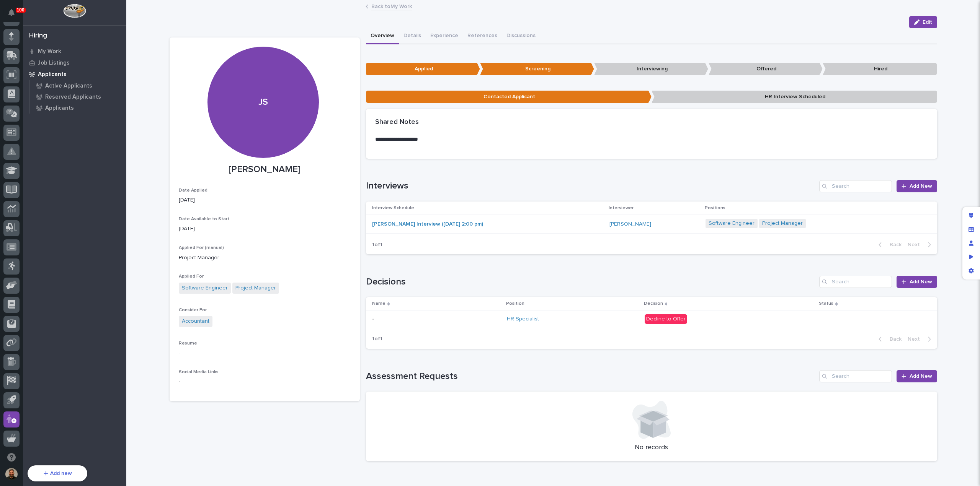
click at [382, 7] on link "Back to My Work" at bounding box center [391, 6] width 41 height 9
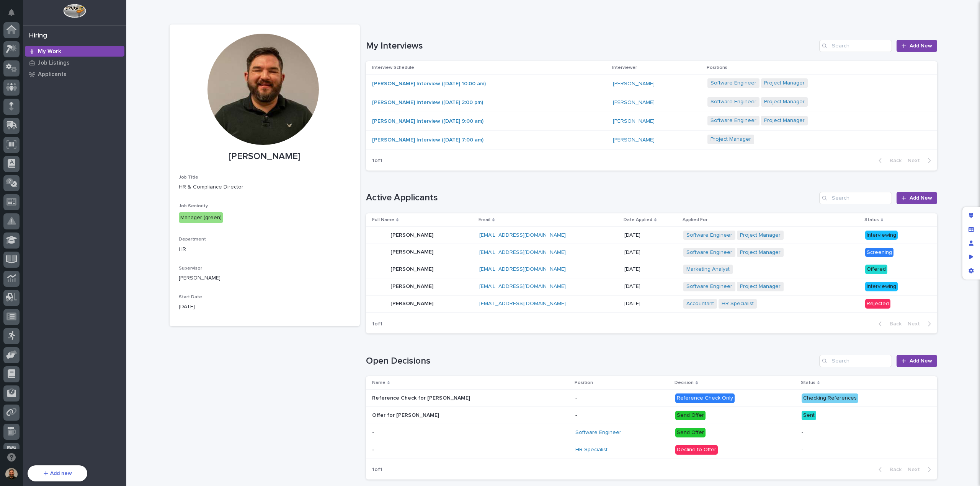
scroll to position [70, 0]
click at [423, 248] on div "Jane Smith Jane Smith" at bounding box center [422, 252] width 101 height 15
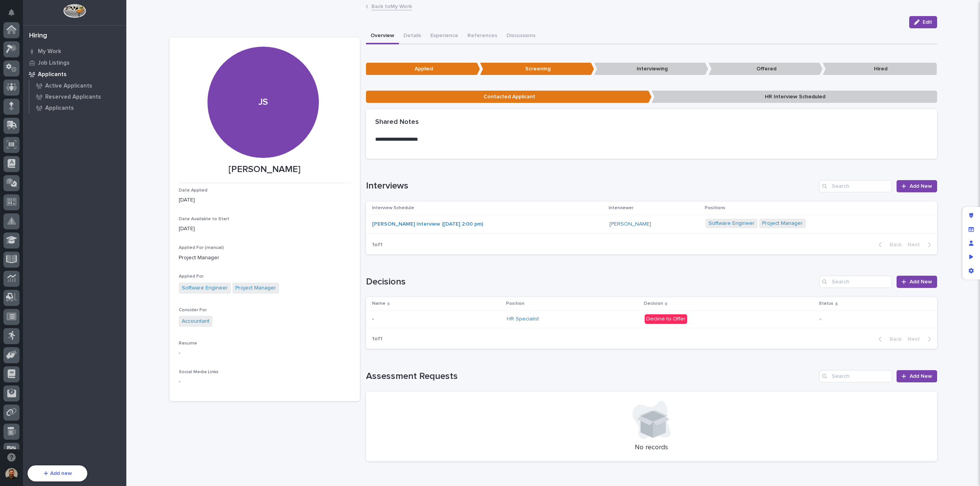
scroll to position [70, 0]
click at [523, 225] on div "Jane Smith Interview (07/20/2025 2:00 pm)" at bounding box center [488, 224] width 232 height 13
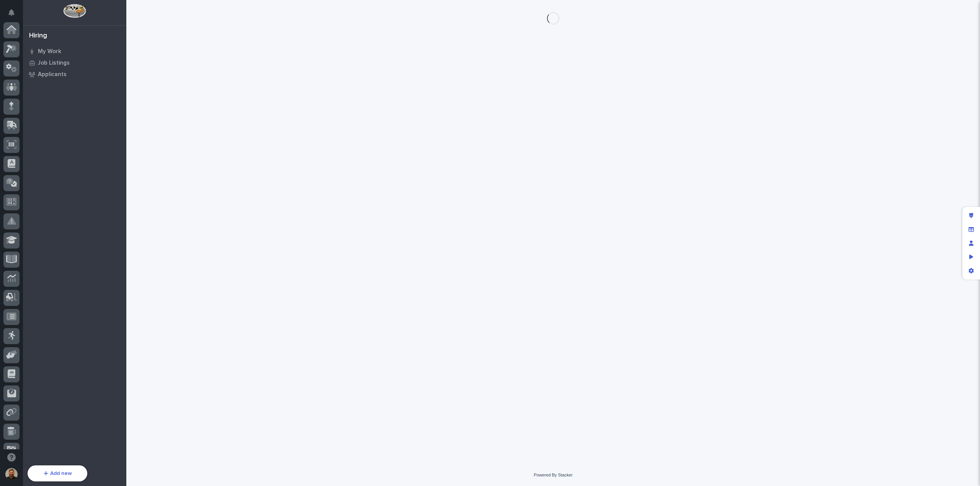
scroll to position [70, 0]
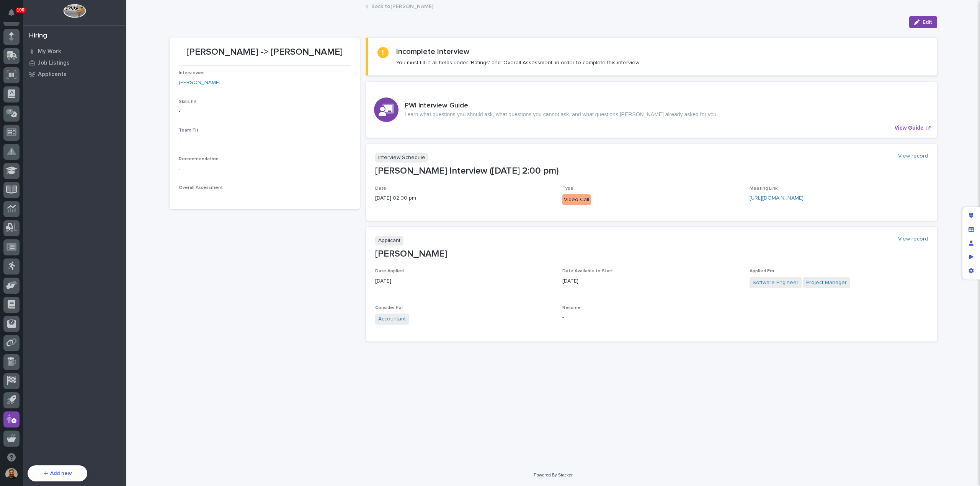
click at [395, 8] on link "Back to Jane Smith" at bounding box center [402, 6] width 62 height 9
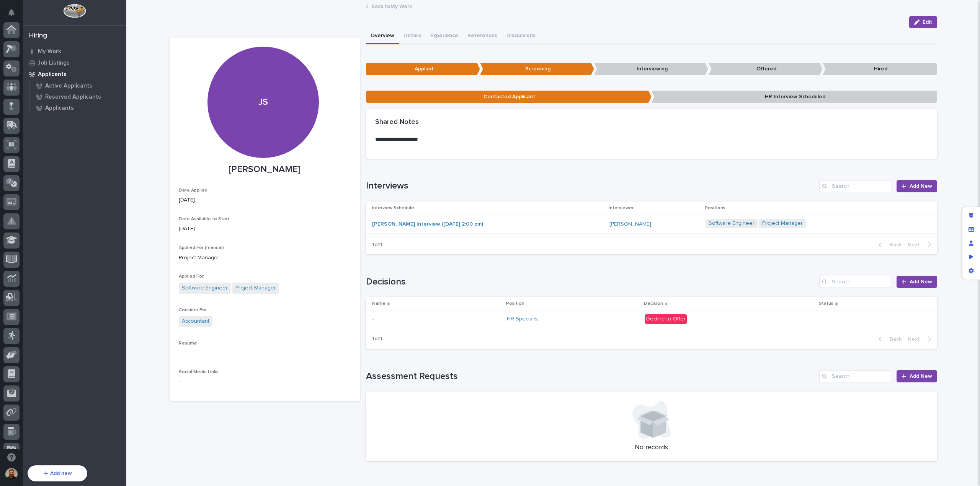
scroll to position [70, 0]
click at [529, 225] on div "Jane Smith Interview (07/20/2025 2:00 pm)" at bounding box center [488, 224] width 232 height 13
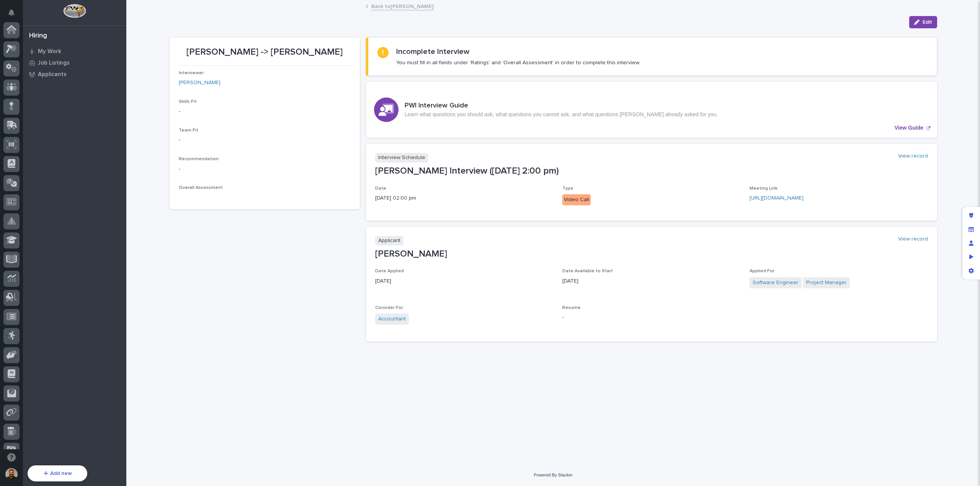
scroll to position [70, 0]
click at [51, 52] on p "My Work" at bounding box center [49, 51] width 23 height 7
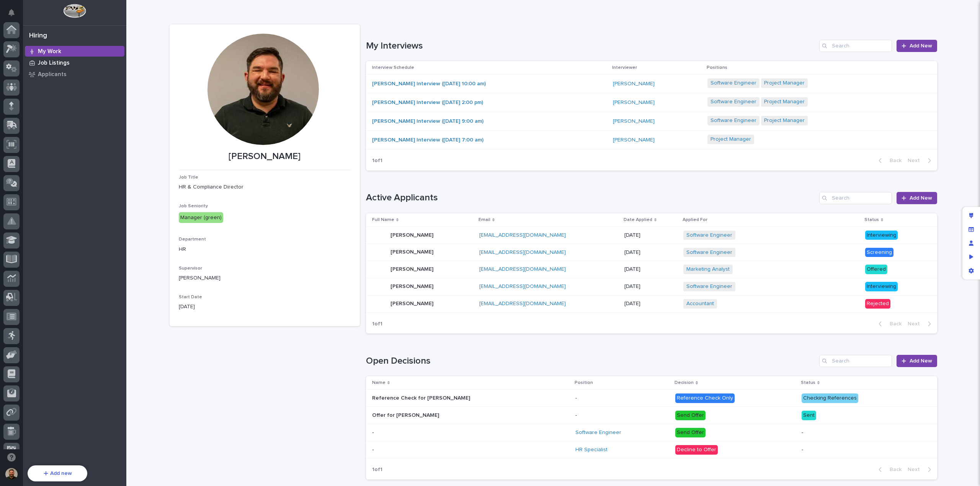
scroll to position [70, 0]
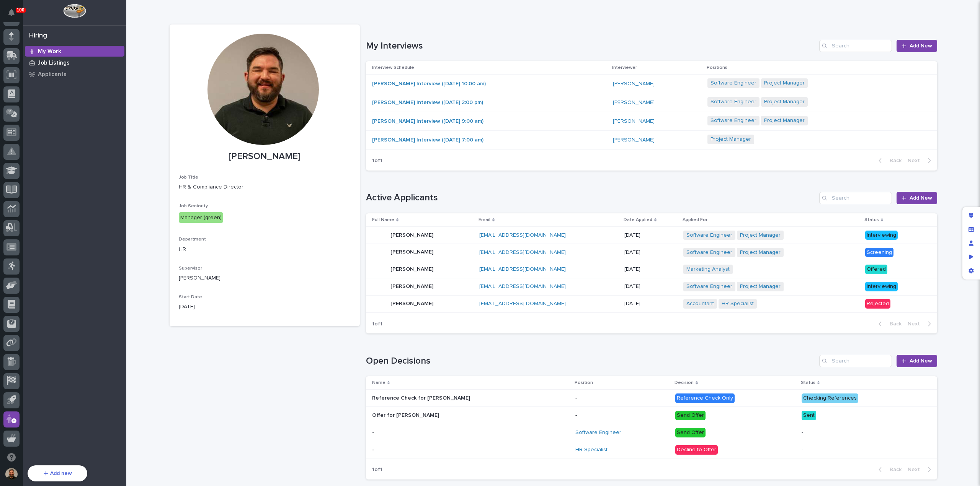
click at [52, 63] on p "Job Listings" at bounding box center [54, 63] width 32 height 7
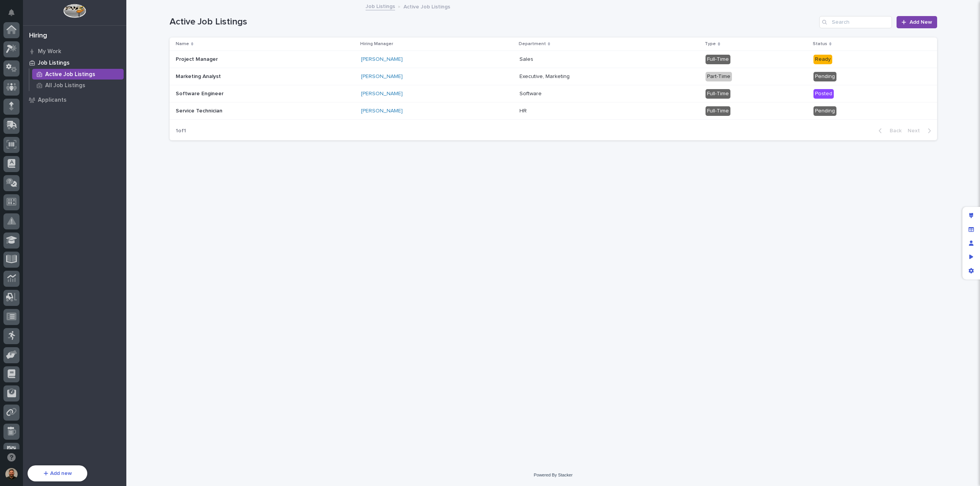
scroll to position [70, 0]
click at [58, 99] on p "Applicants" at bounding box center [52, 100] width 29 height 7
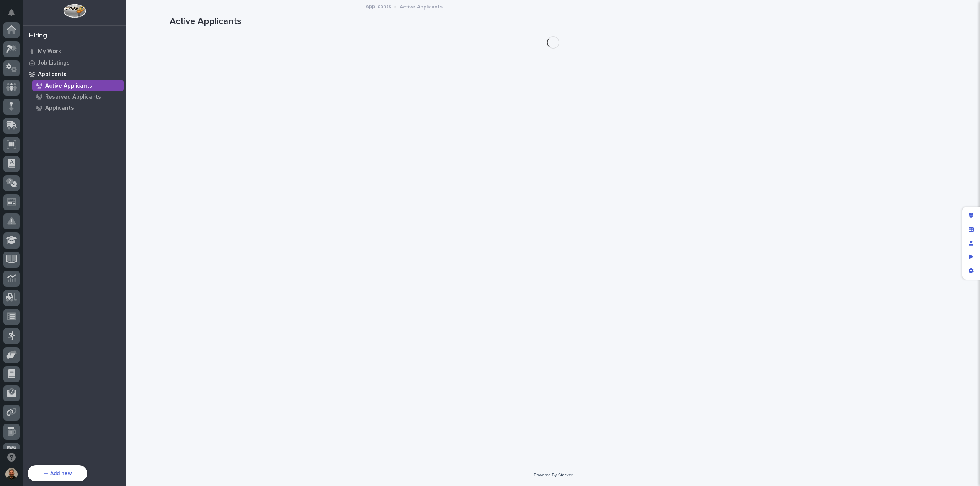
scroll to position [70, 0]
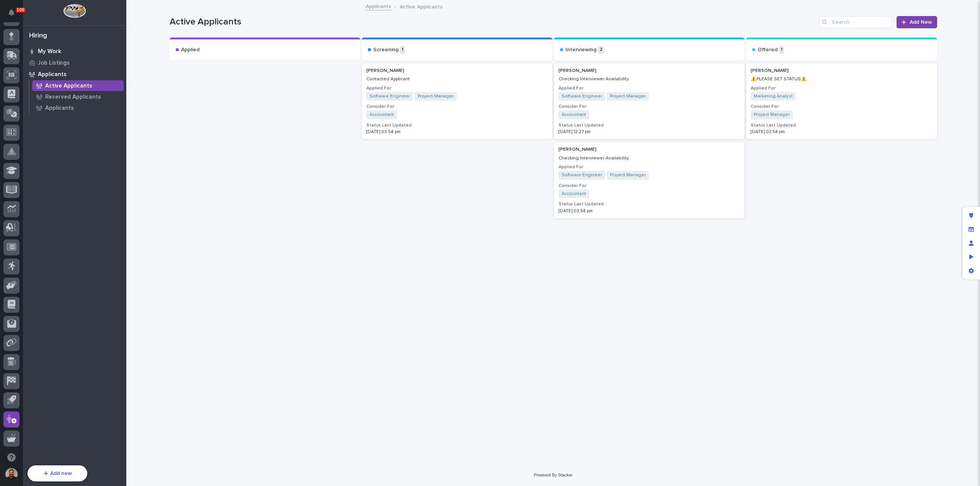
click at [52, 52] on p "My Work" at bounding box center [49, 51] width 23 height 7
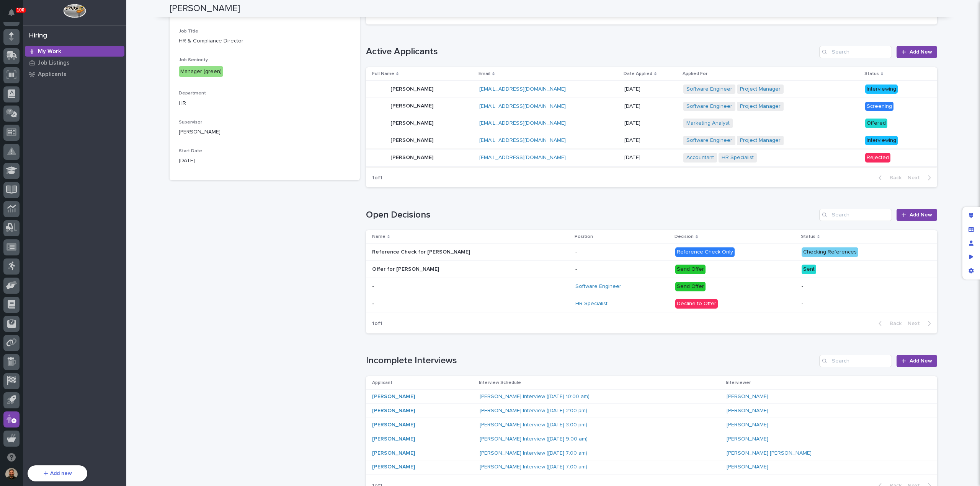
scroll to position [146, 0]
click at [418, 153] on div "Son Lee Son Lee" at bounding box center [422, 157] width 101 height 15
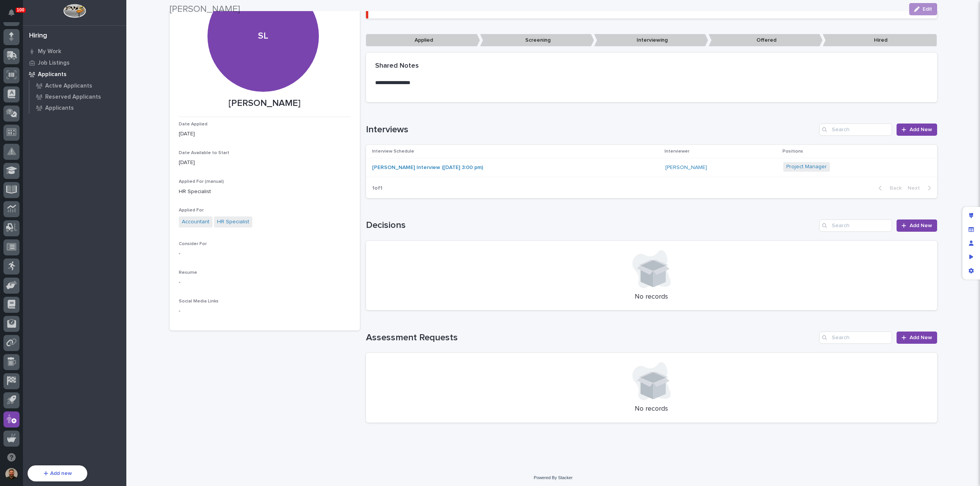
scroll to position [68, 0]
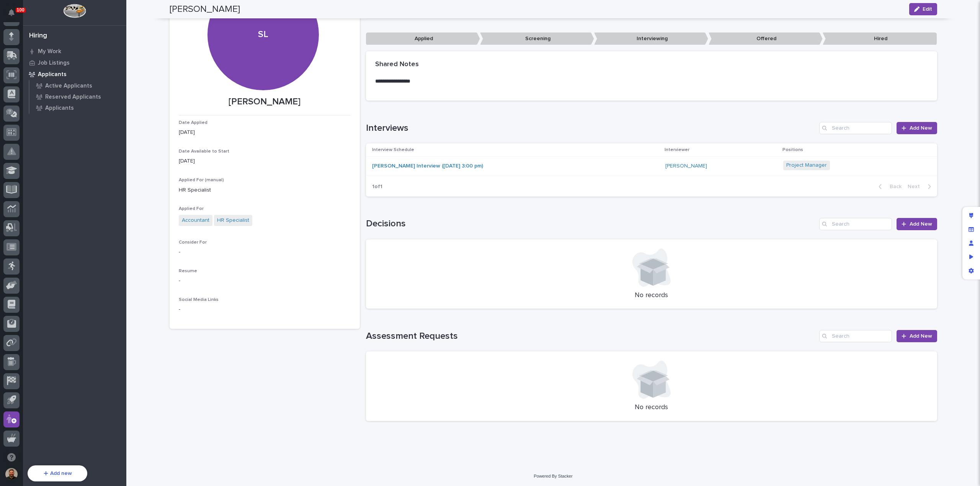
click at [510, 168] on div "[PERSON_NAME] Interview ([DATE] 3:00 pm)" at bounding box center [515, 166] width 287 height 13
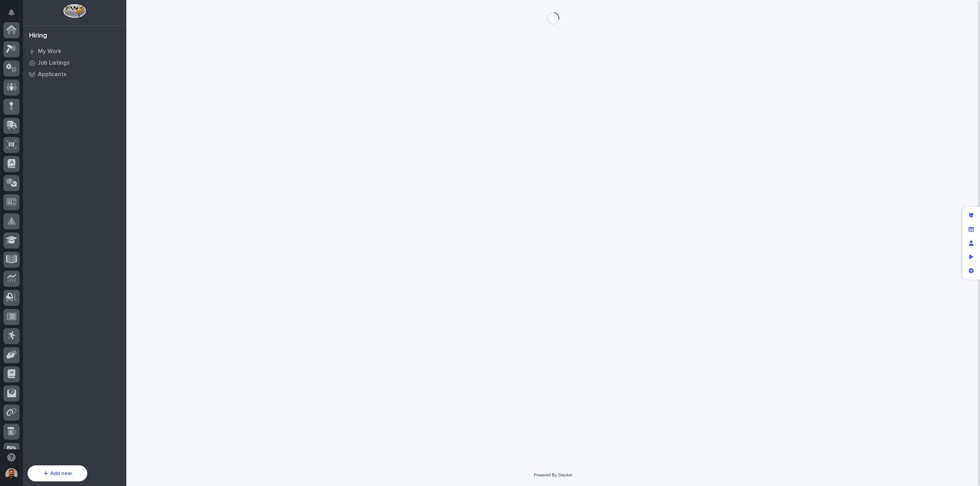
scroll to position [70, 0]
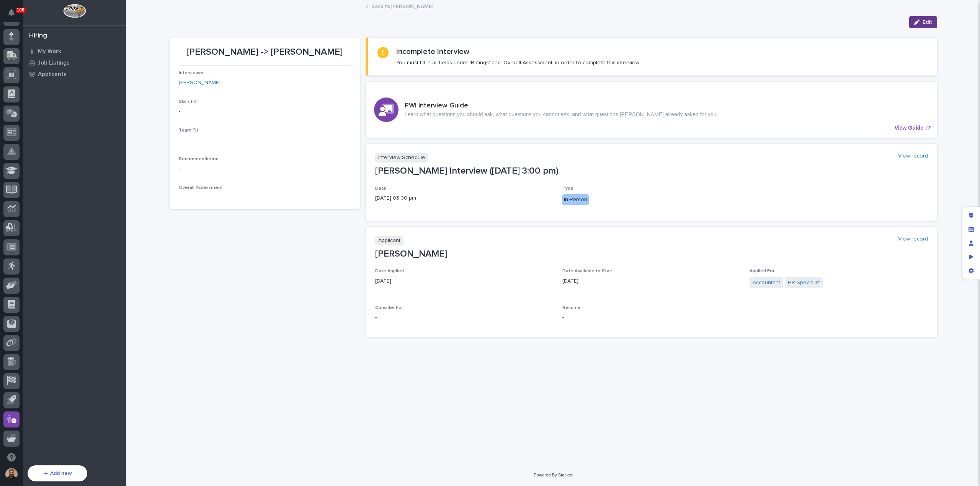
click at [927, 22] on span "Edit" at bounding box center [927, 22] width 10 height 7
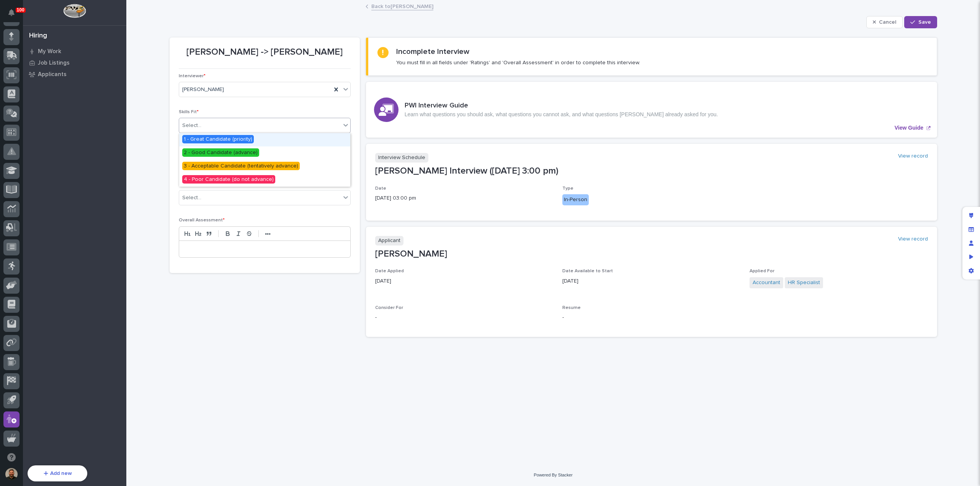
click at [231, 125] on div "Select..." at bounding box center [259, 125] width 161 height 13
drag, startPoint x: 239, startPoint y: 146, endPoint x: 245, endPoint y: 168, distance: 23.4
click at [245, 168] on span "3 - Acceptable Candidate (tentatively advance)" at bounding box center [240, 166] width 117 height 8
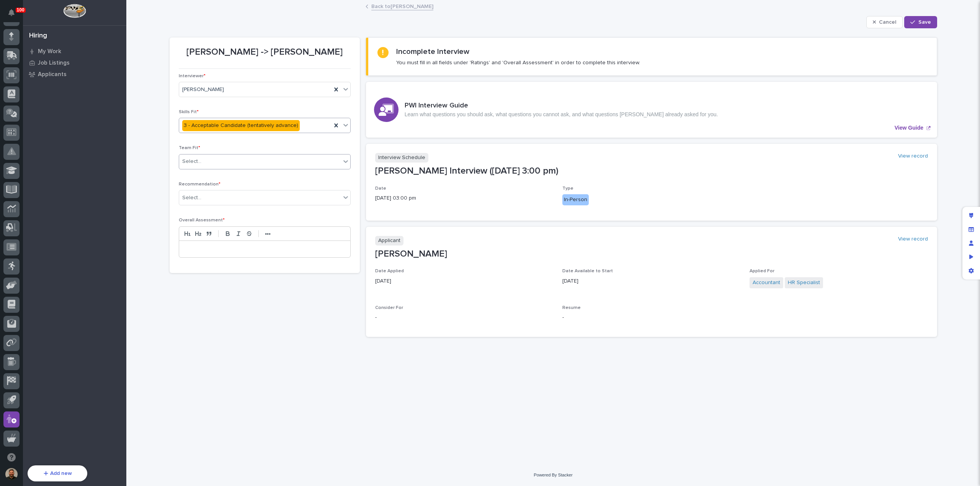
click at [246, 163] on div "Select..." at bounding box center [259, 161] width 161 height 13
click at [244, 212] on span "4 - Poor Candidate (do not advance)" at bounding box center [228, 215] width 93 height 8
click at [267, 198] on div "Select..." at bounding box center [259, 198] width 161 height 13
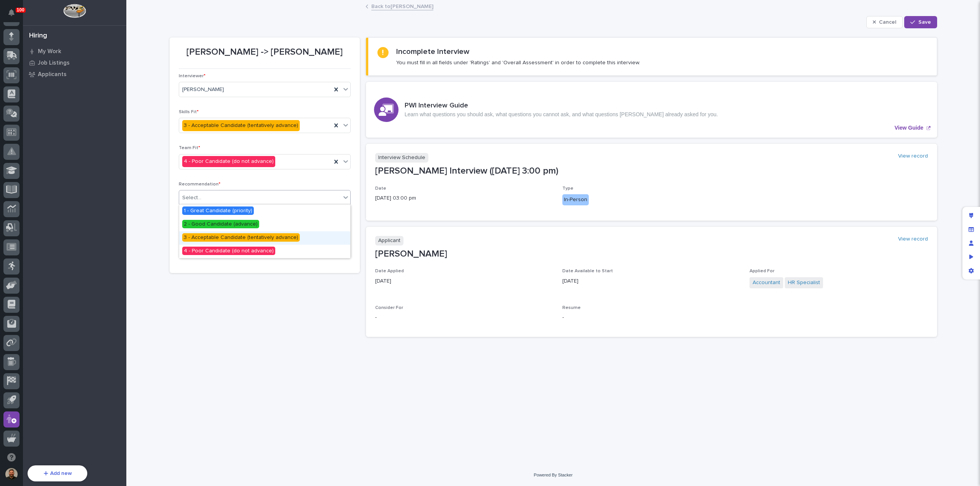
click at [284, 239] on span "3 - Acceptable Candidate (tentatively advance)" at bounding box center [240, 237] width 117 height 8
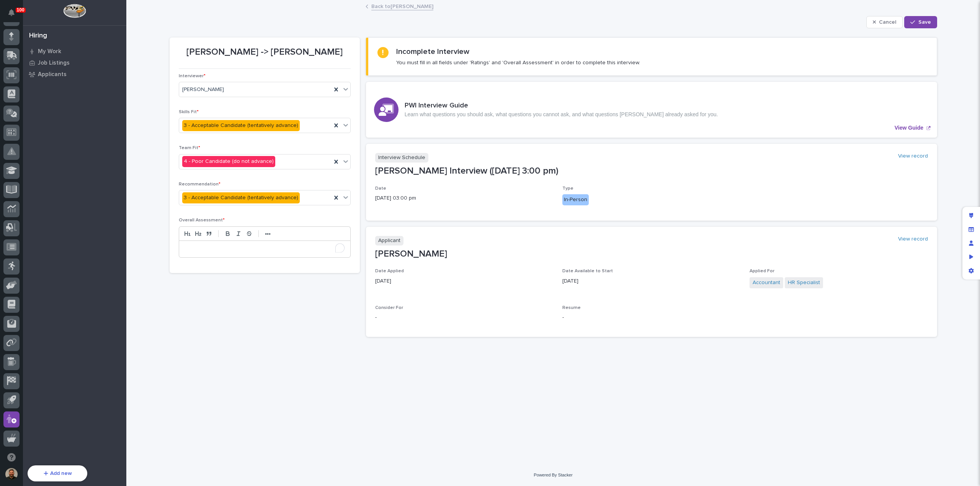
click at [260, 248] on p "To enrich screen reader interactions, please activate Accessibility in Grammarl…" at bounding box center [265, 250] width 160 height 8
click at [924, 26] on button "Save" at bounding box center [920, 22] width 33 height 12
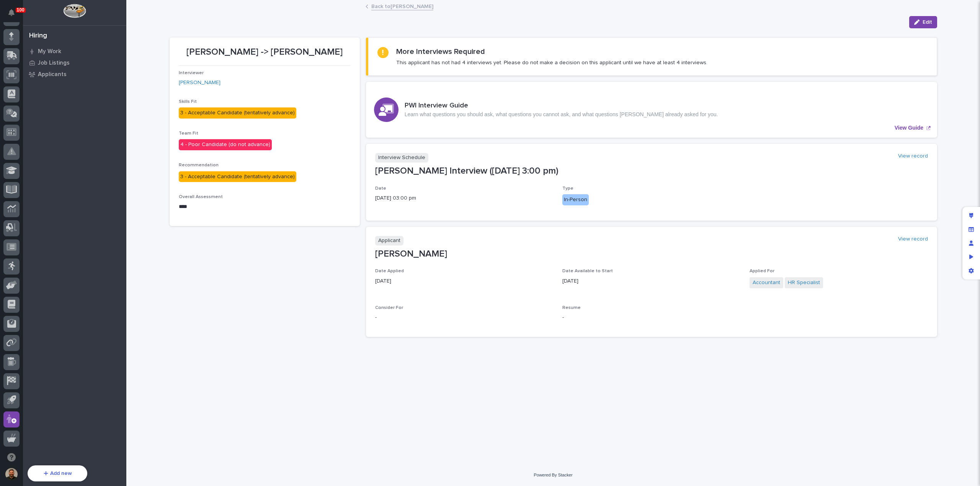
click at [381, 9] on link "Back to Son Lee" at bounding box center [402, 6] width 62 height 9
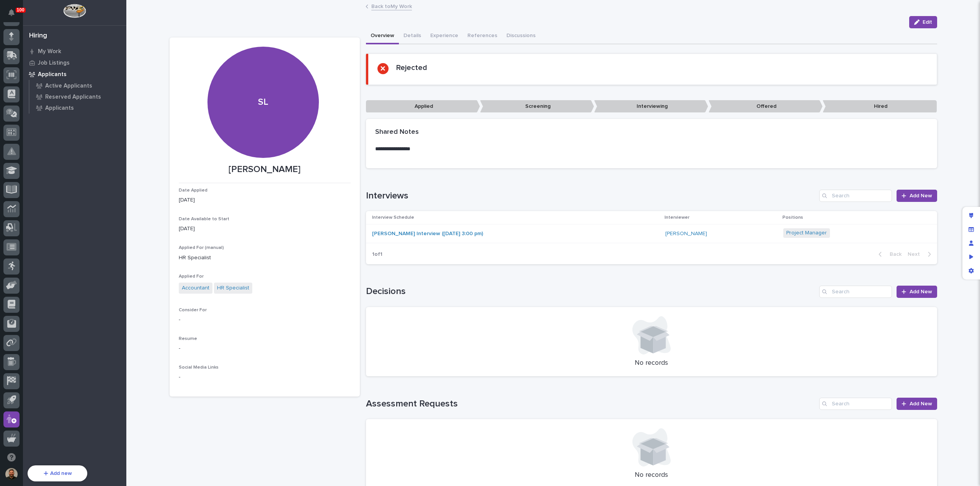
click at [528, 235] on div "[PERSON_NAME] Interview ([DATE] 3:00 pm)" at bounding box center [515, 234] width 287 height 13
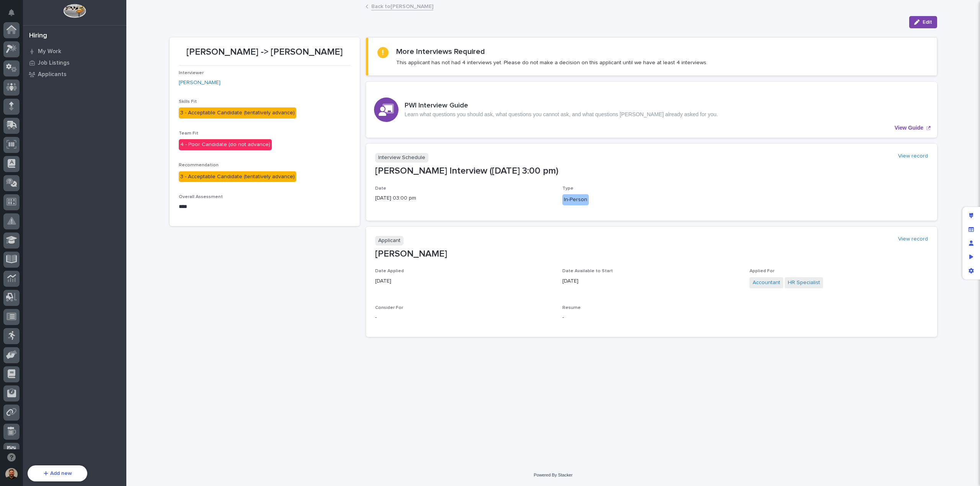
scroll to position [70, 0]
click at [395, 3] on link "Back to Son Lee" at bounding box center [402, 6] width 62 height 9
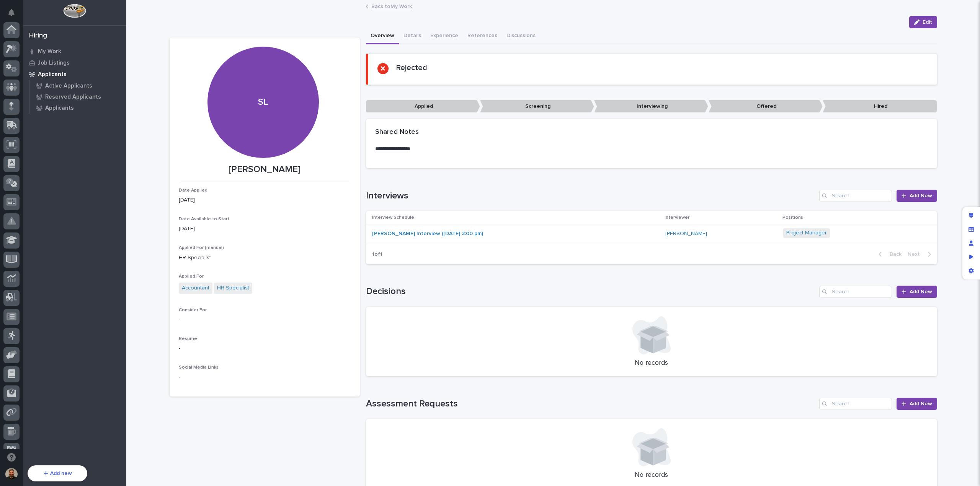
scroll to position [70, 0]
click at [49, 49] on p "My Work" at bounding box center [49, 51] width 23 height 7
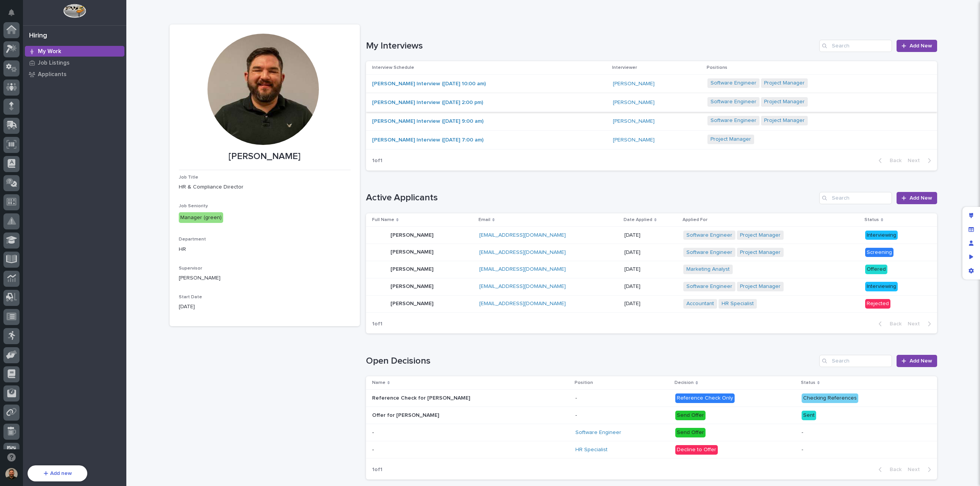
scroll to position [70, 0]
click at [442, 253] on div "Jane Smith Jane Smith" at bounding box center [422, 252] width 101 height 15
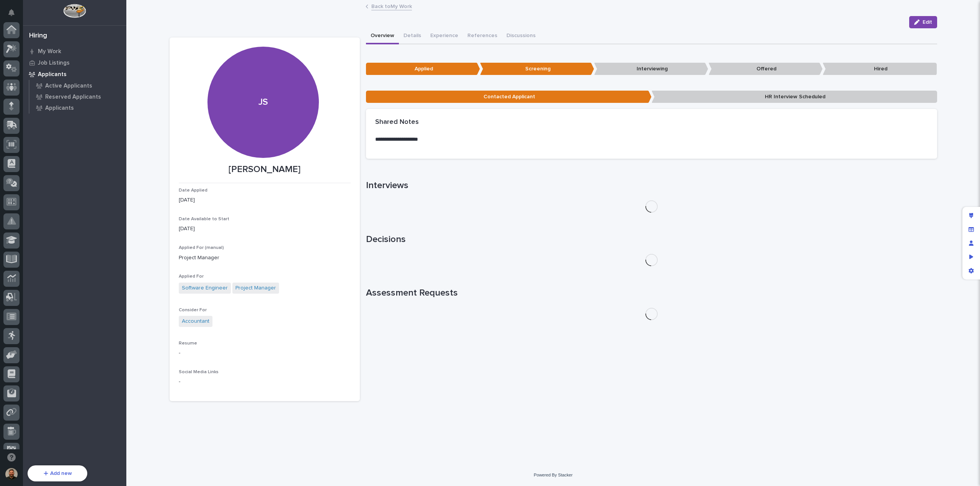
scroll to position [70, 0]
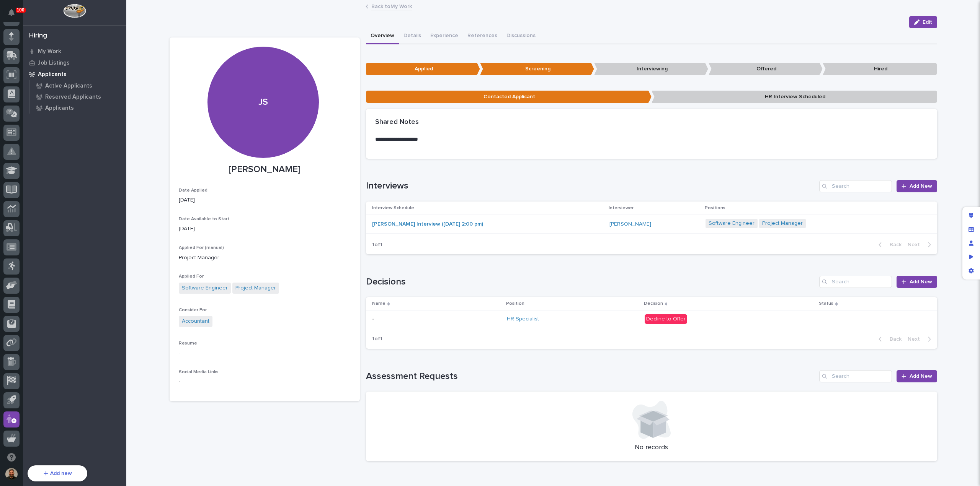
click at [542, 223] on div "Jane Smith Interview (07/20/2025 2:00 pm)" at bounding box center [488, 224] width 232 height 13
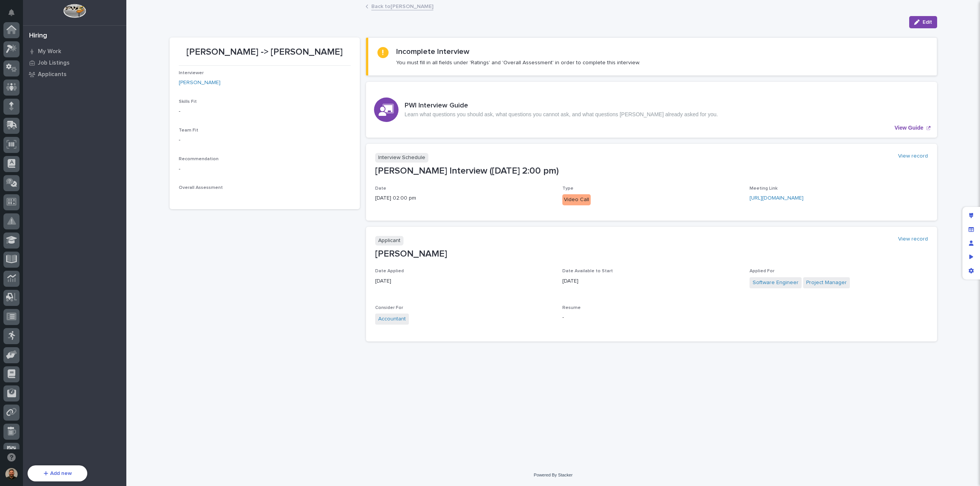
scroll to position [70, 0]
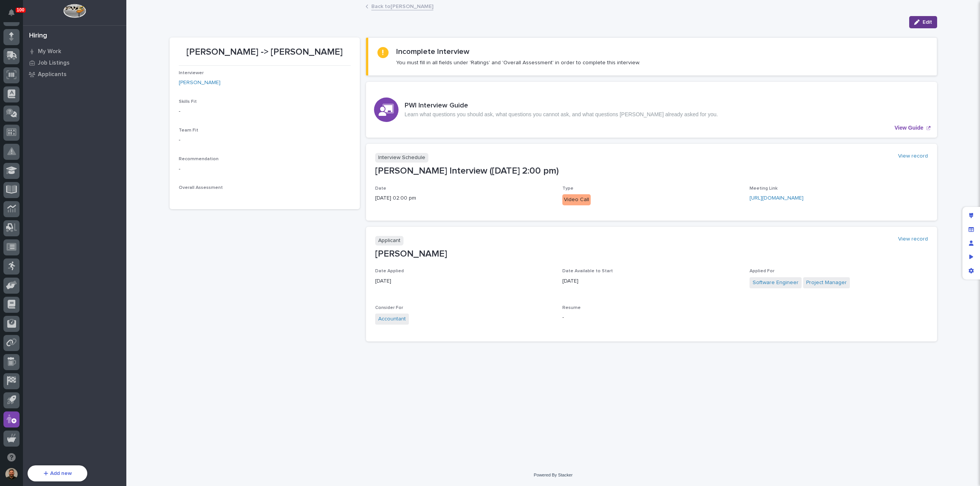
click at [928, 23] on span "Edit" at bounding box center [927, 22] width 10 height 7
click at [53, 62] on p "Job Listings" at bounding box center [54, 63] width 32 height 7
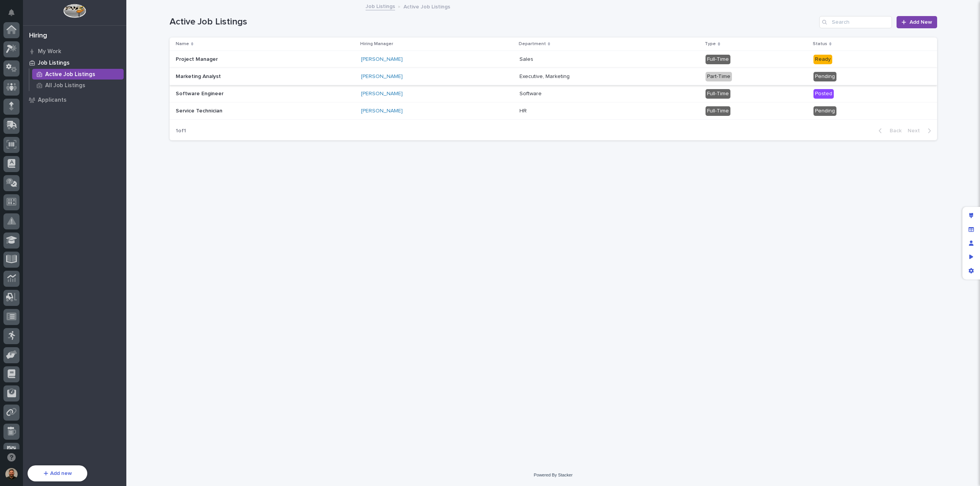
scroll to position [70, 0]
click at [65, 83] on p "All Job Listings" at bounding box center [65, 85] width 40 height 7
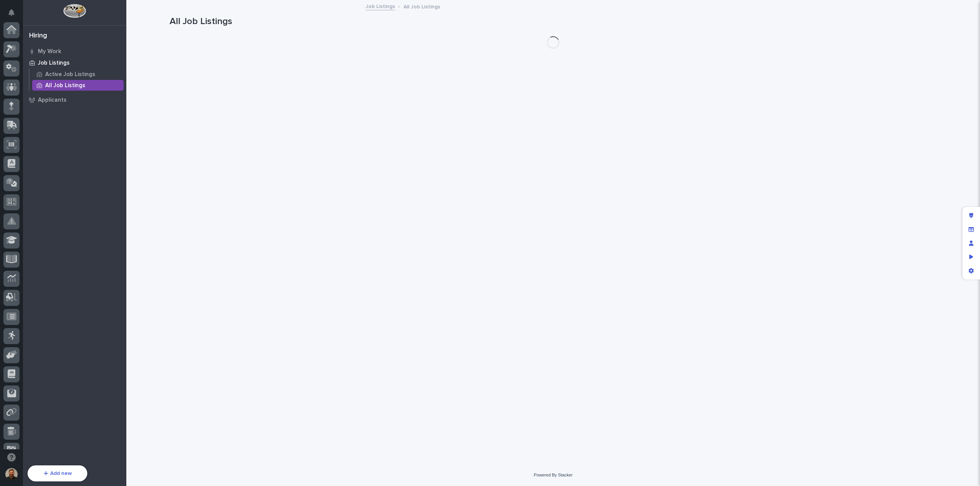
scroll to position [70, 0]
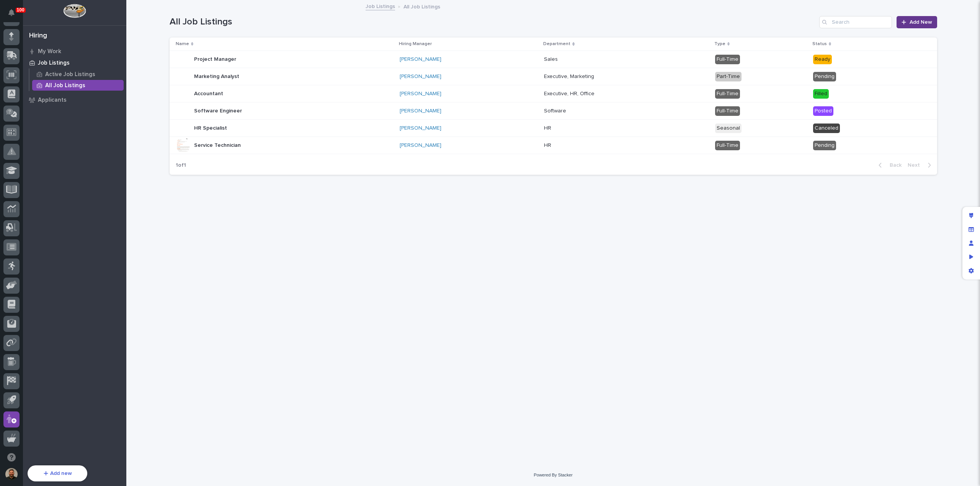
click at [916, 24] on span "Add New" at bounding box center [920, 22] width 23 height 5
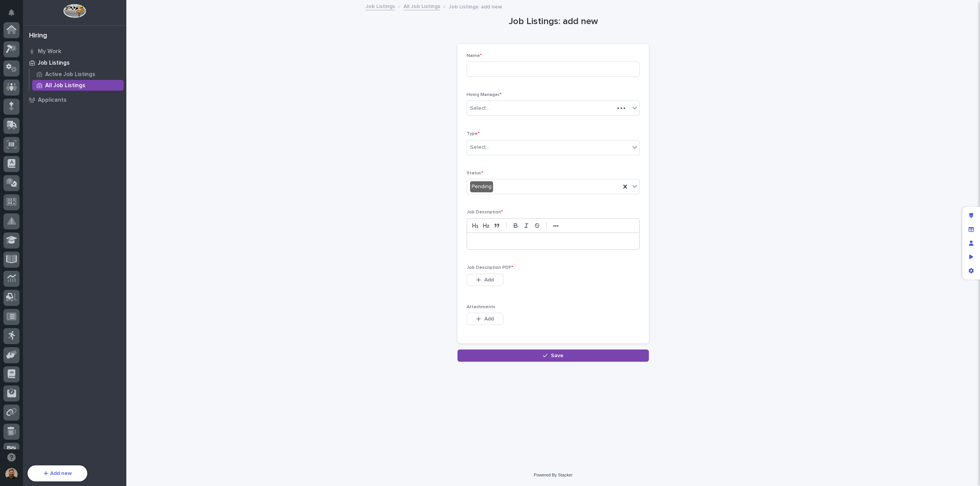
scroll to position [70, 0]
click at [634, 184] on icon at bounding box center [635, 187] width 8 height 8
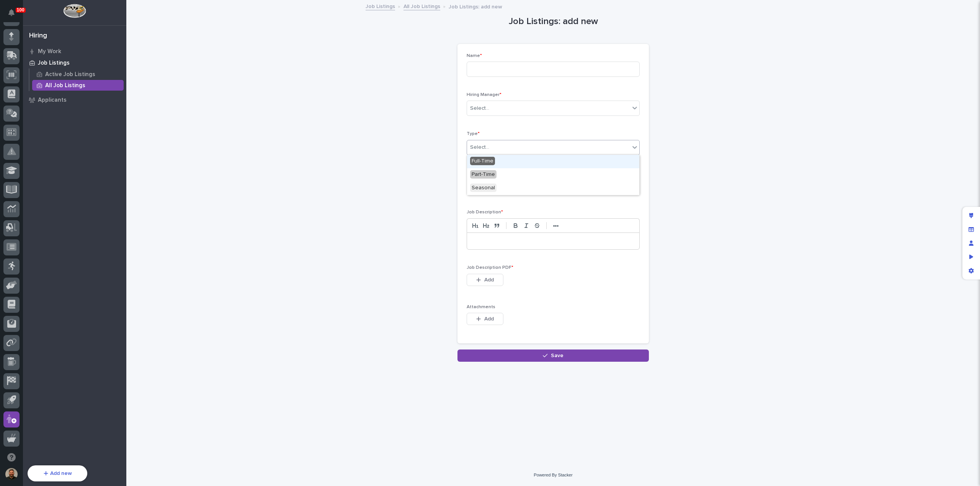
click at [637, 147] on icon at bounding box center [635, 148] width 8 height 8
click at [704, 194] on div "Job Listings: add new Loading... Saving… Loading... Saving… Loading... Saving… …" at bounding box center [553, 181] width 767 height 361
click at [421, 7] on link "All Job Listings" at bounding box center [421, 6] width 37 height 9
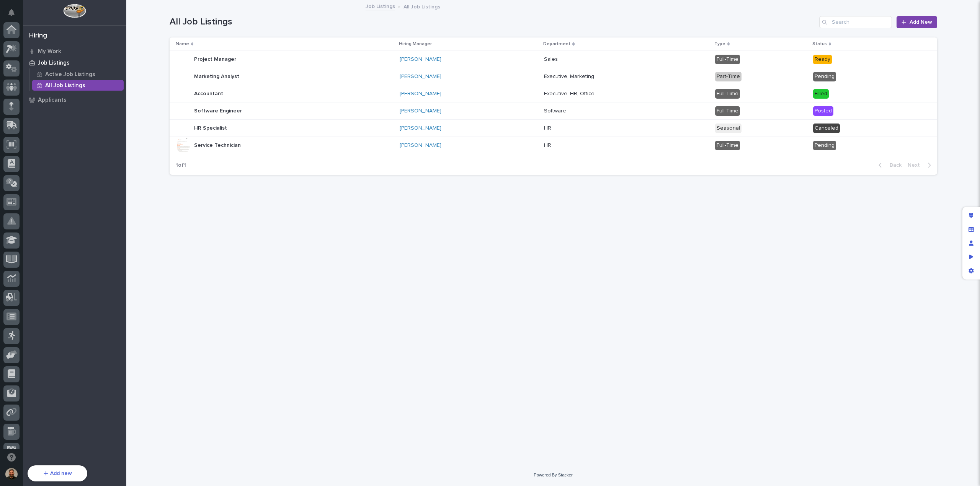
scroll to position [70, 0]
click at [262, 92] on div "Accountant Accountant" at bounding box center [285, 93] width 218 height 15
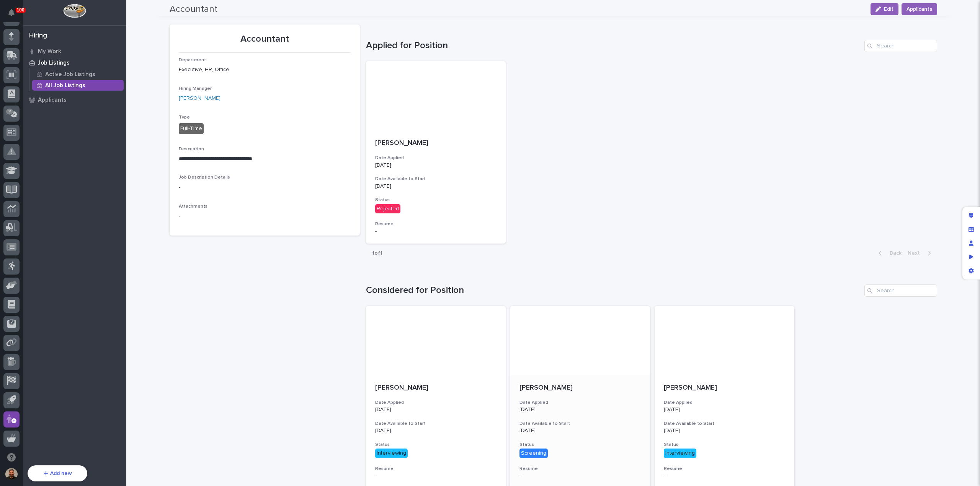
scroll to position [11, 0]
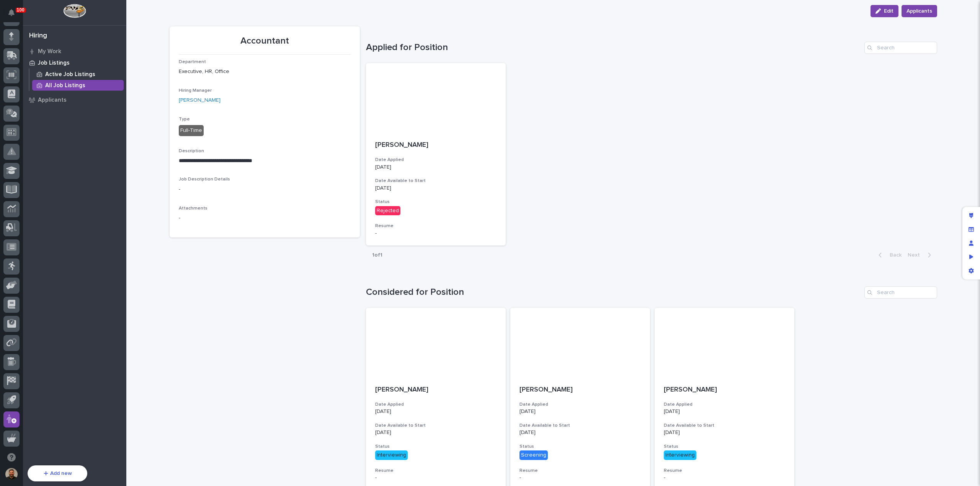
click at [63, 72] on p "Active Job Listings" at bounding box center [70, 74] width 50 height 7
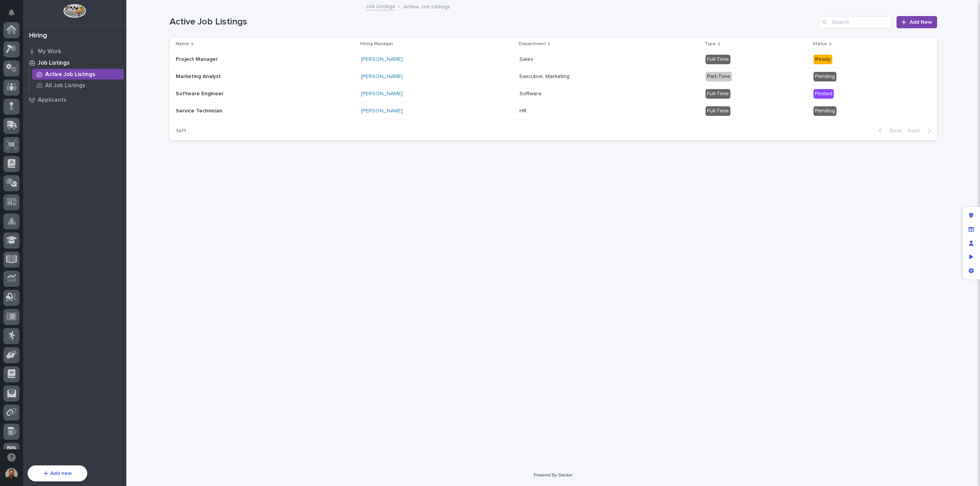
scroll to position [70, 0]
click at [47, 52] on p "My Work" at bounding box center [49, 51] width 23 height 7
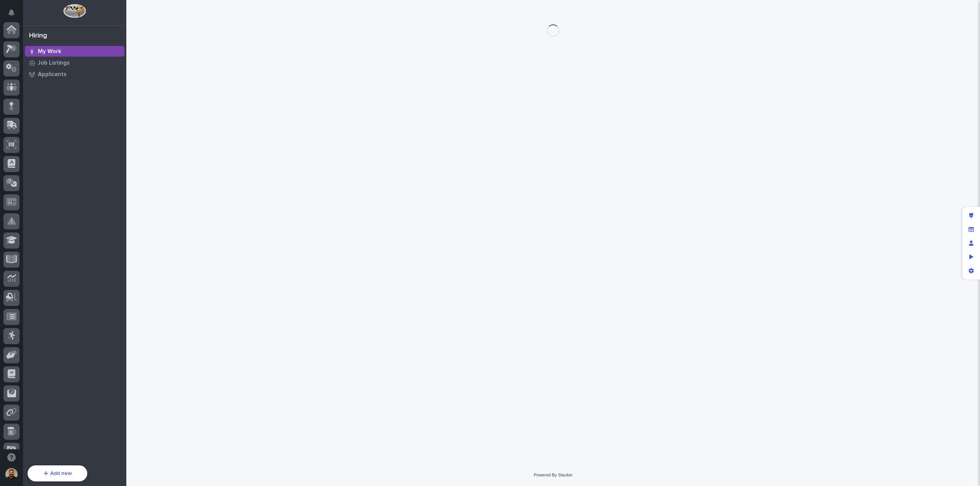
scroll to position [70, 0]
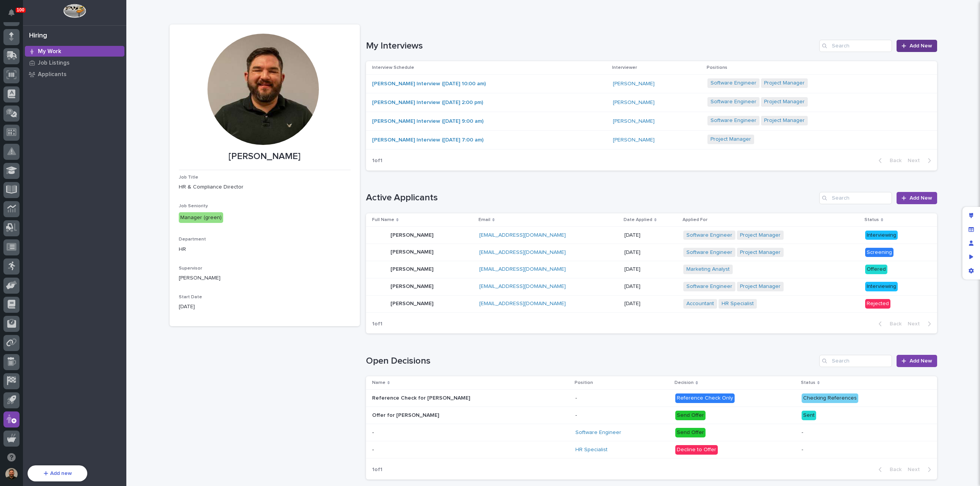
click at [919, 47] on span "Add New" at bounding box center [920, 45] width 23 height 5
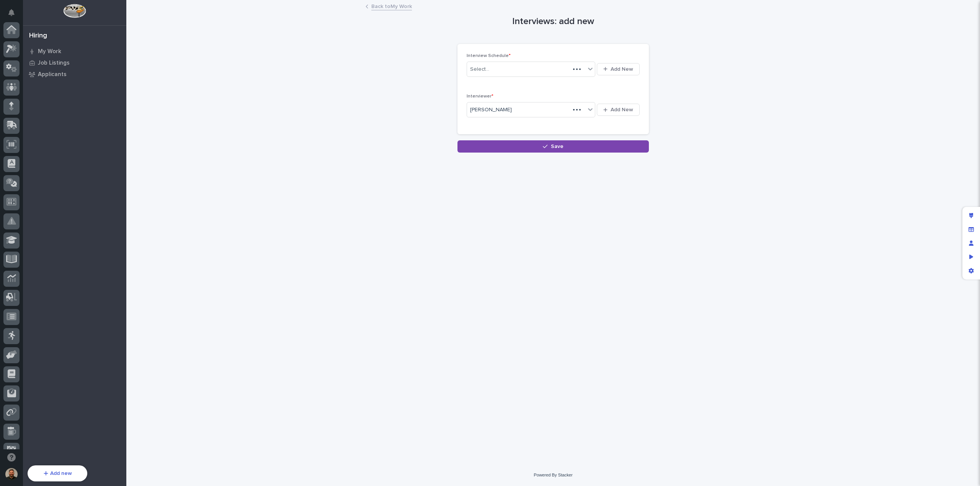
scroll to position [70, 0]
click at [521, 73] on div "Select..." at bounding box center [526, 69] width 118 height 13
click at [611, 70] on span "Add New" at bounding box center [621, 69] width 23 height 7
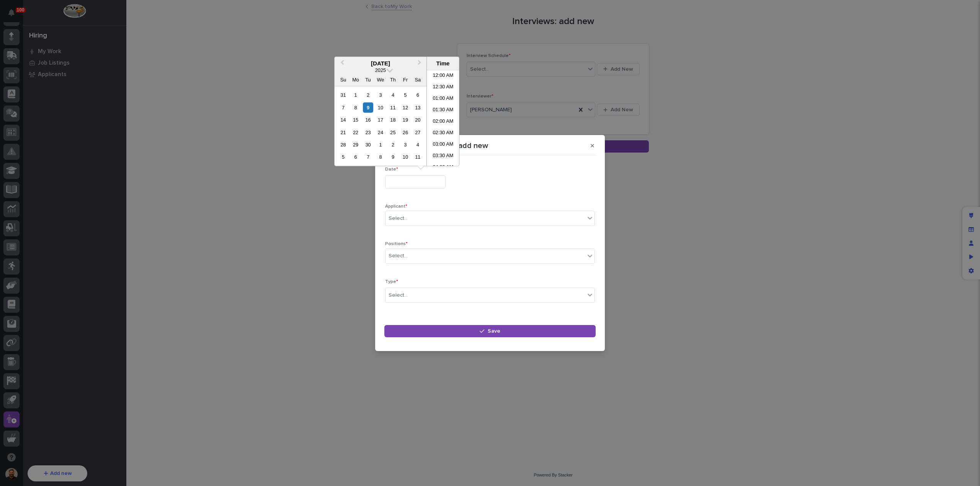
click at [418, 185] on input "text" at bounding box center [415, 181] width 60 height 13
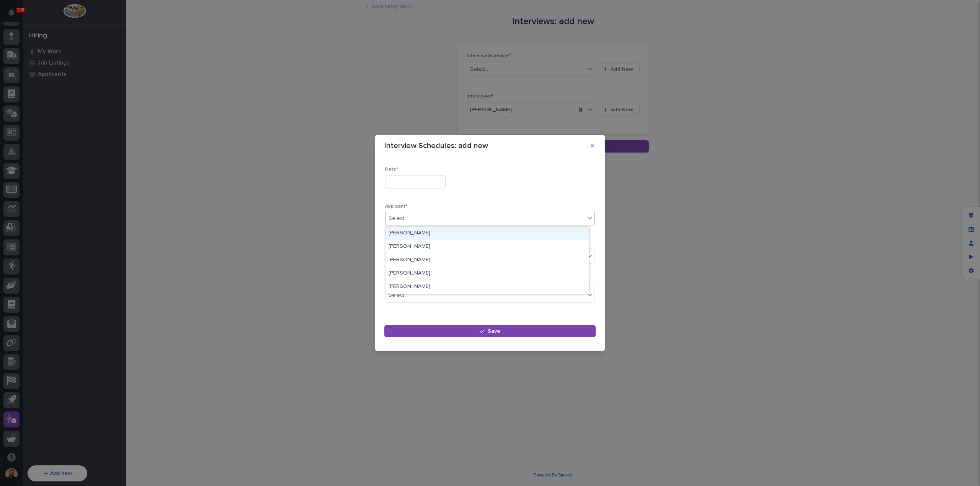
click at [419, 219] on div "Select..." at bounding box center [484, 218] width 199 height 13
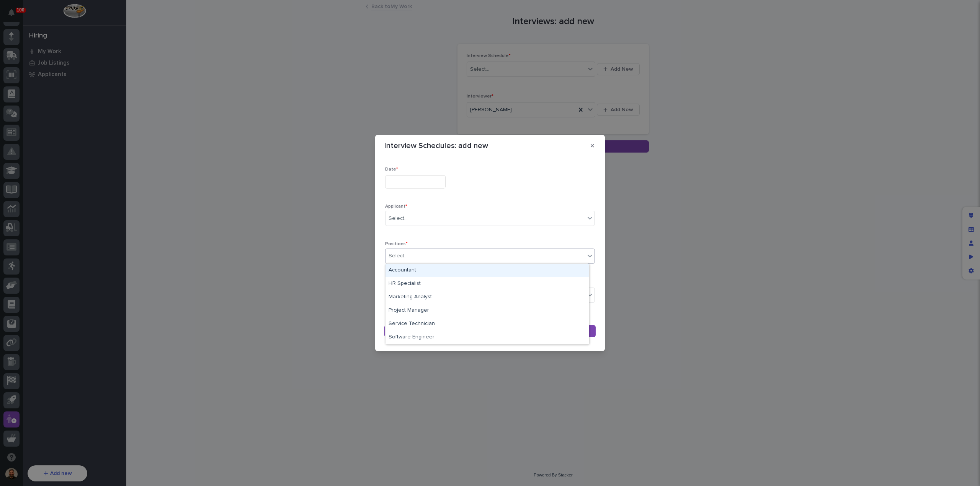
click at [434, 254] on div "Select..." at bounding box center [484, 256] width 199 height 13
click at [448, 230] on div "Applicant * Select..." at bounding box center [490, 218] width 210 height 28
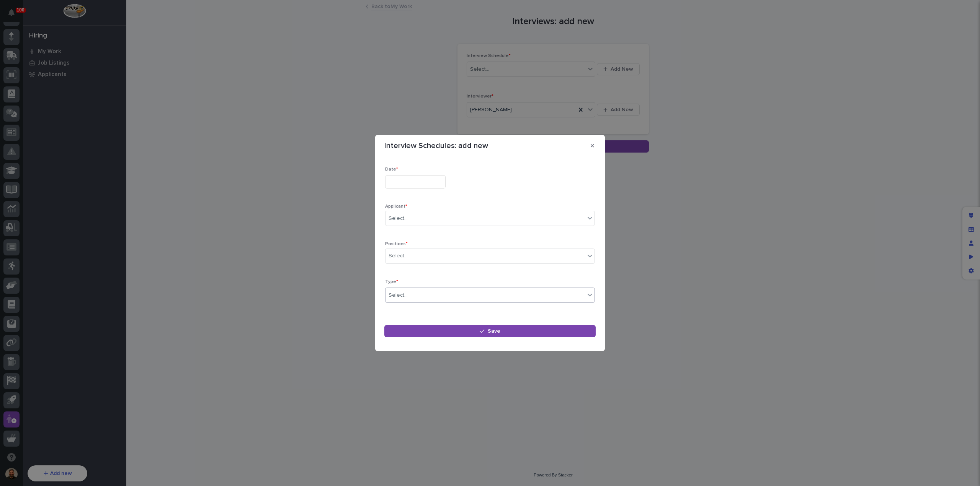
scroll to position [0, 0]
click at [431, 294] on div "Select..." at bounding box center [484, 295] width 199 height 13
click at [595, 149] on button "button" at bounding box center [592, 146] width 13 height 12
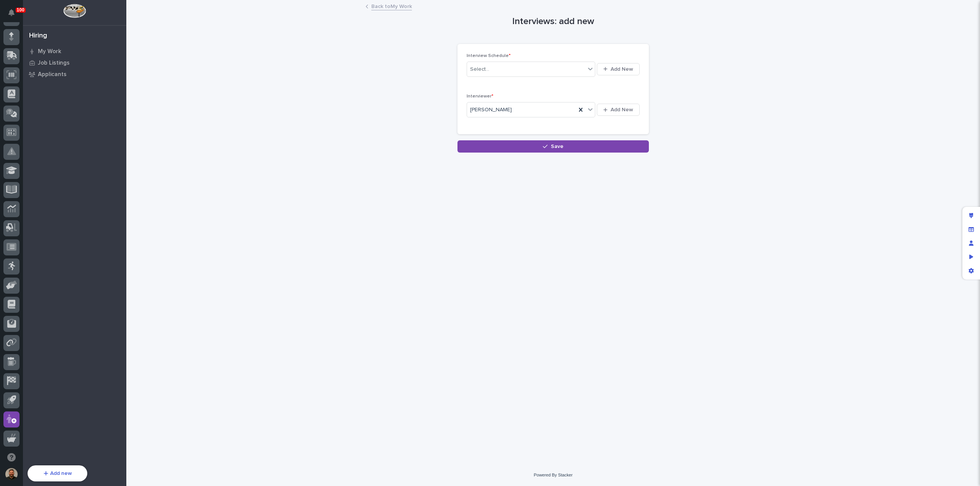
click at [383, 7] on link "Back to My Work" at bounding box center [391, 6] width 41 height 9
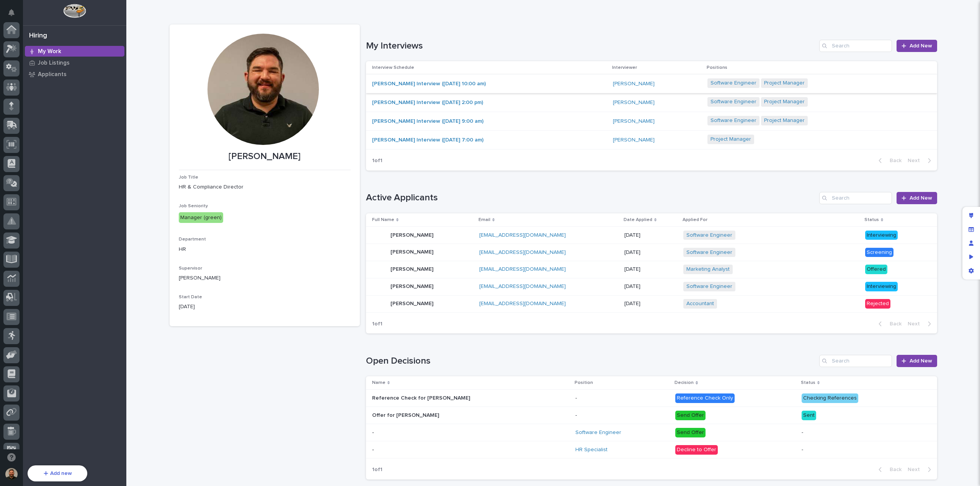
scroll to position [70, 0]
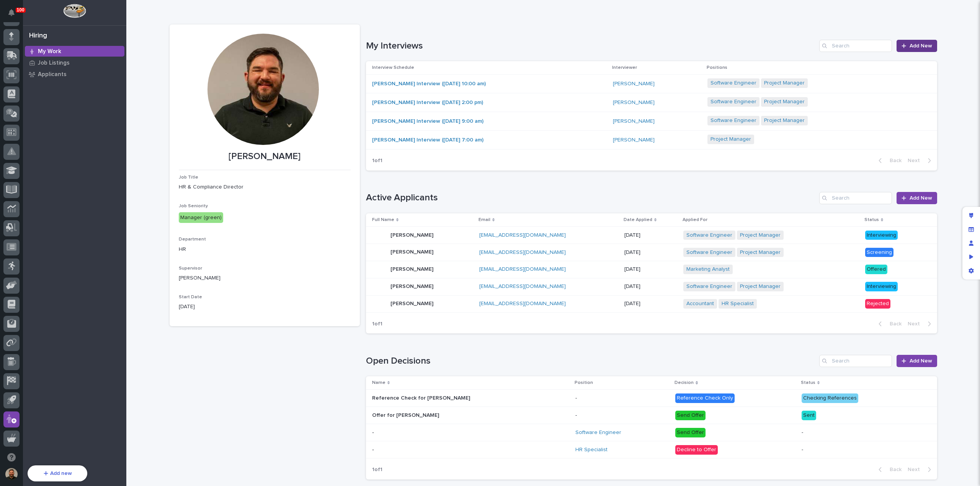
click at [915, 49] on link "Add New" at bounding box center [916, 46] width 40 height 12
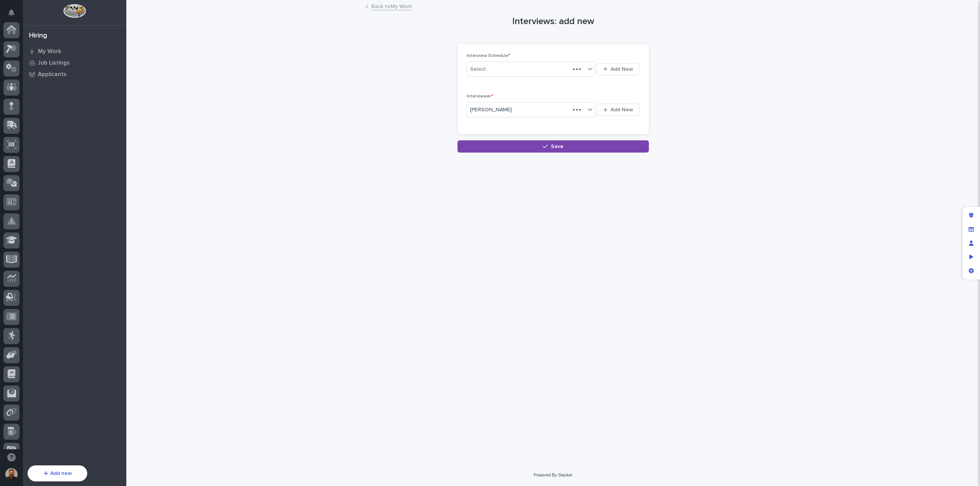
scroll to position [70, 0]
click at [387, 1] on div "Interviews: add new Loading... Saving… Loading... Saving… Loading... Saving… In…" at bounding box center [553, 77] width 767 height 152
click at [380, 9] on link "Back to My Work" at bounding box center [391, 6] width 41 height 9
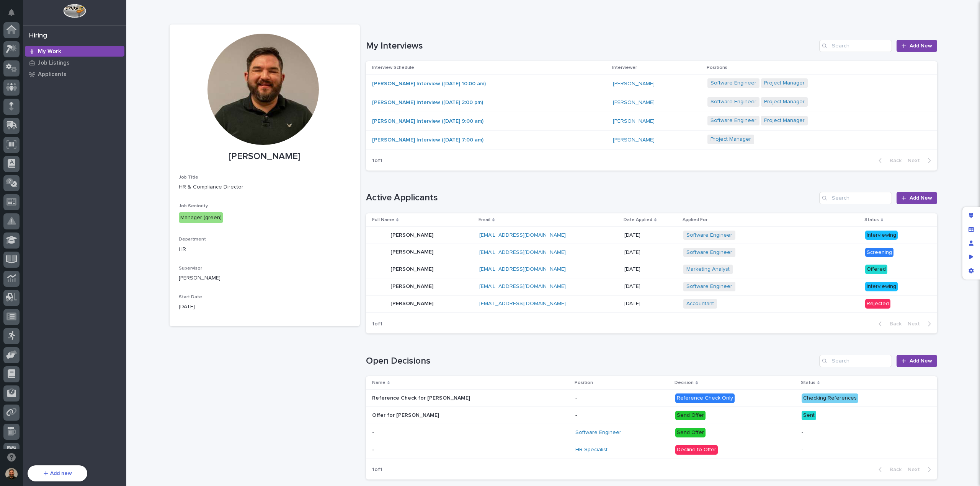
scroll to position [70, 0]
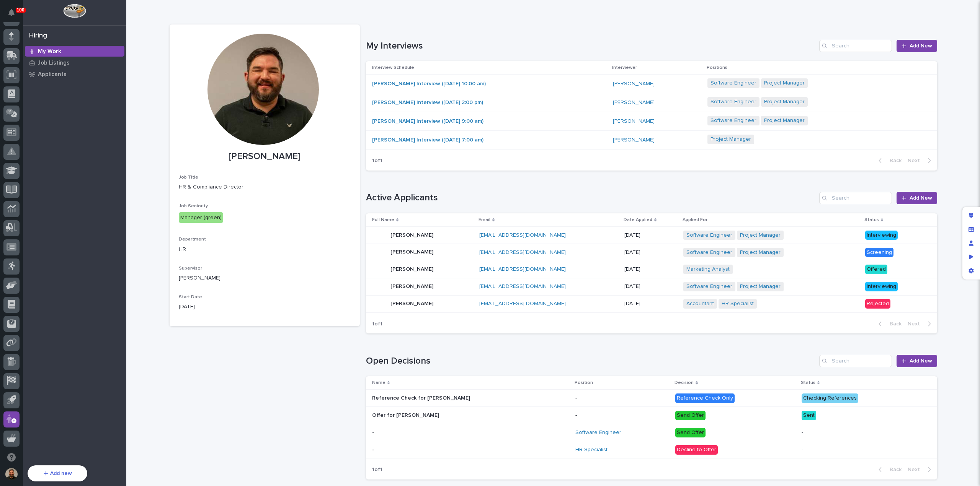
click at [493, 83] on div "John Doe Interview (08/05/2025 10:00 am)" at bounding box center [439, 84] width 134 height 7
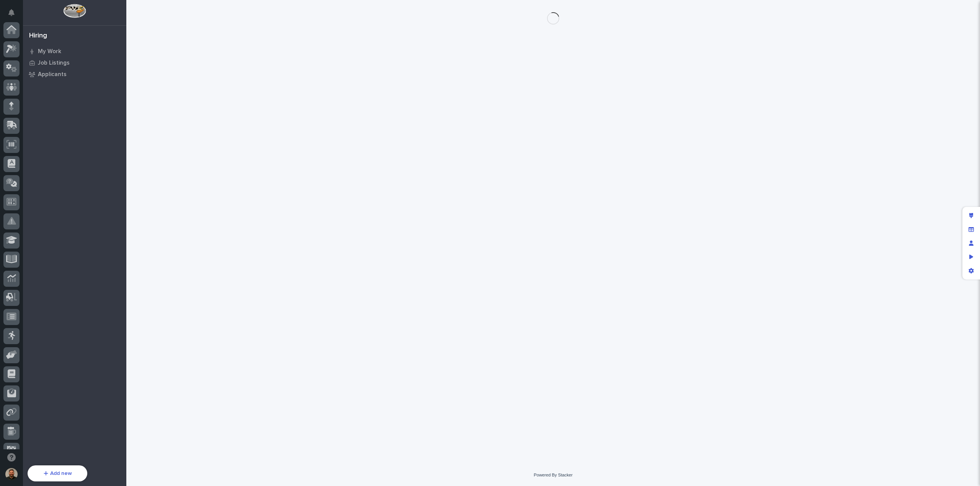
scroll to position [70, 0]
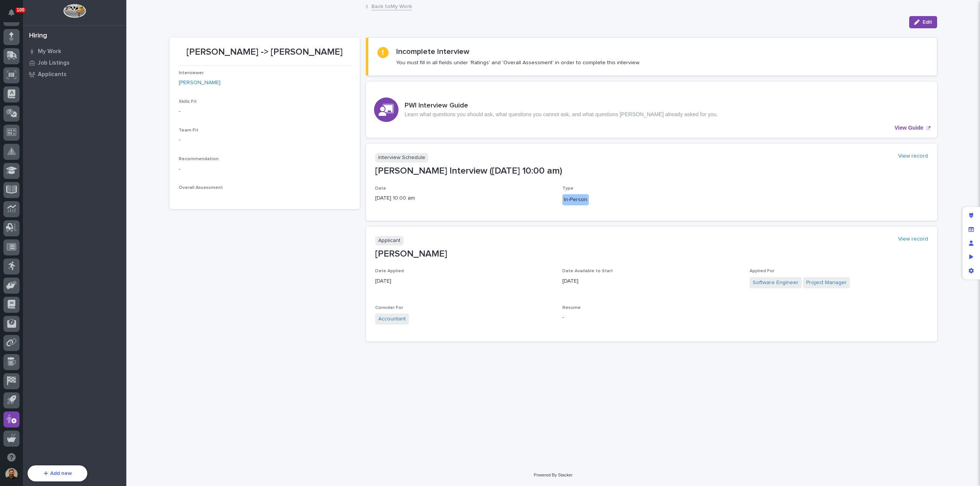
click at [381, 7] on link "Back to My Work" at bounding box center [391, 6] width 41 height 9
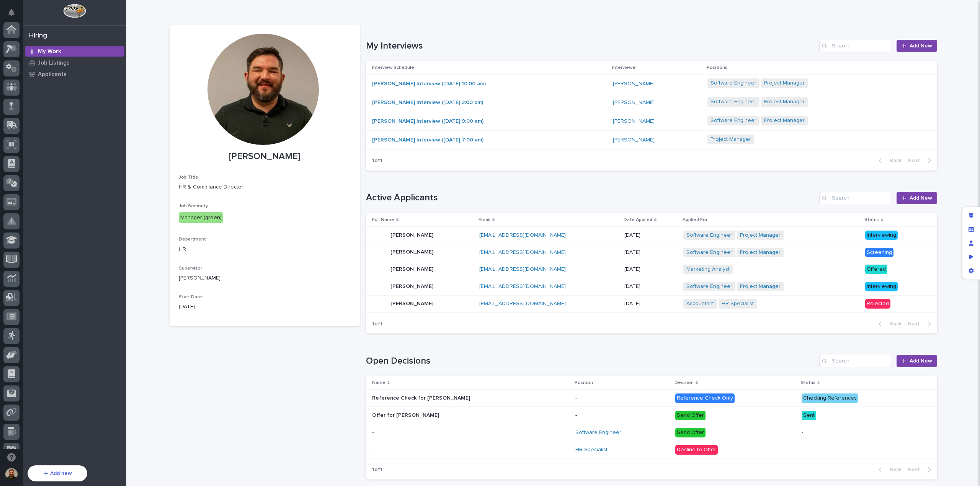
scroll to position [70, 0]
click at [912, 48] on span "Add New" at bounding box center [920, 45] width 23 height 5
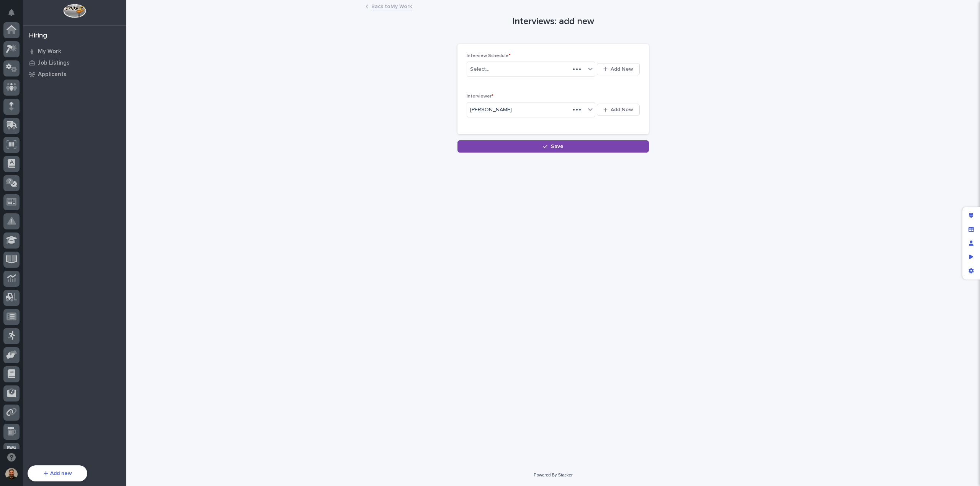
scroll to position [70, 0]
click at [620, 66] on span "Add New" at bounding box center [621, 69] width 23 height 7
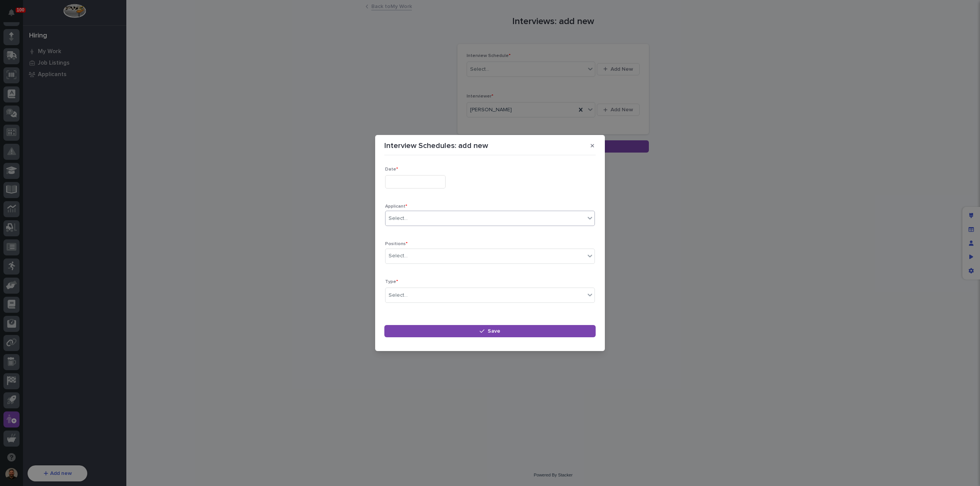
click at [417, 220] on div "Select..." at bounding box center [484, 218] width 199 height 13
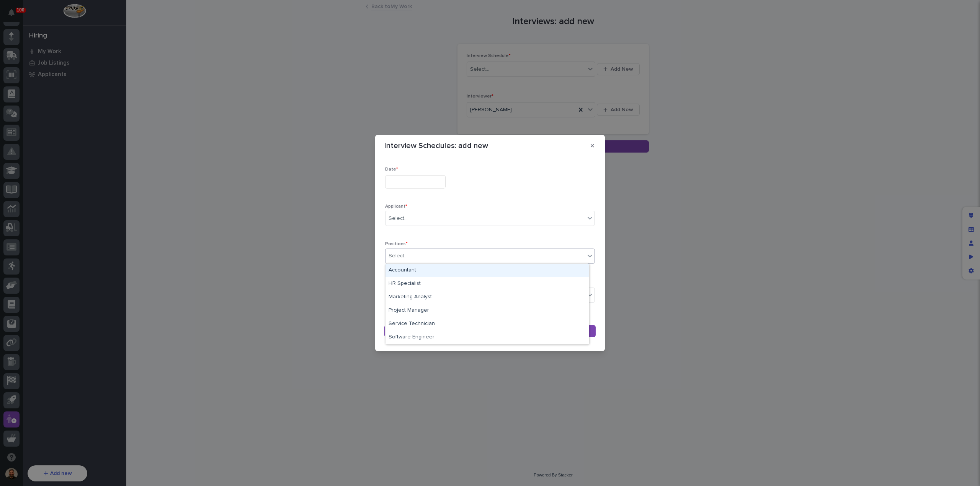
click at [424, 258] on div "Select..." at bounding box center [484, 256] width 199 height 13
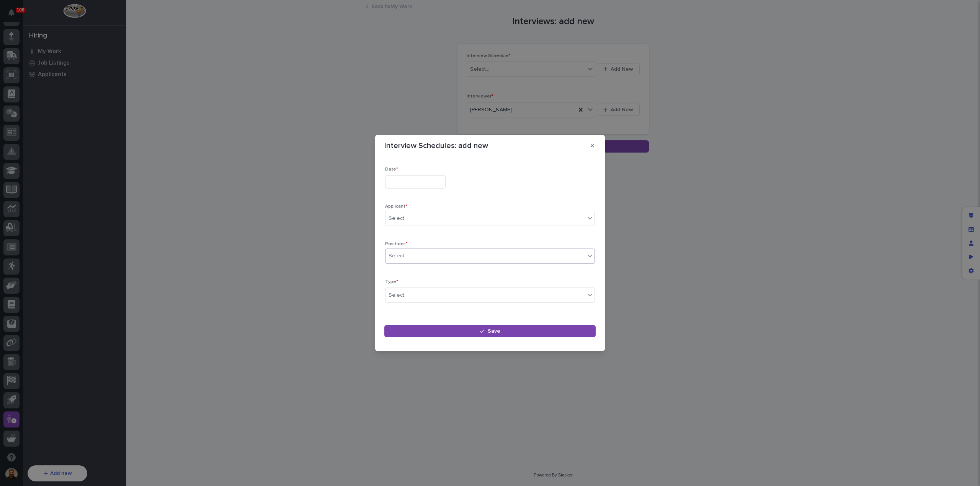
click at [408, 186] on input "text" at bounding box center [415, 181] width 60 height 13
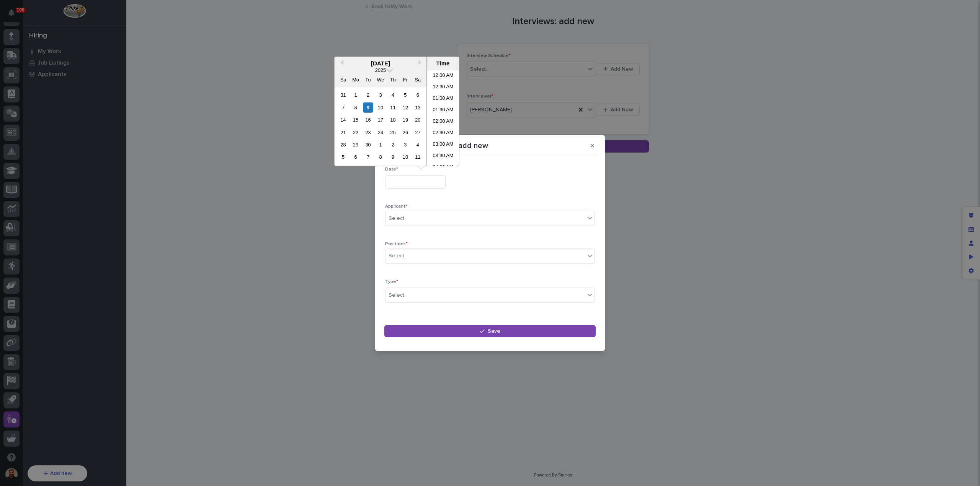
scroll to position [165, 0]
click at [416, 109] on div "13" at bounding box center [418, 107] width 10 height 10
click at [441, 106] on li "08:30 AM" at bounding box center [443, 106] width 33 height 11
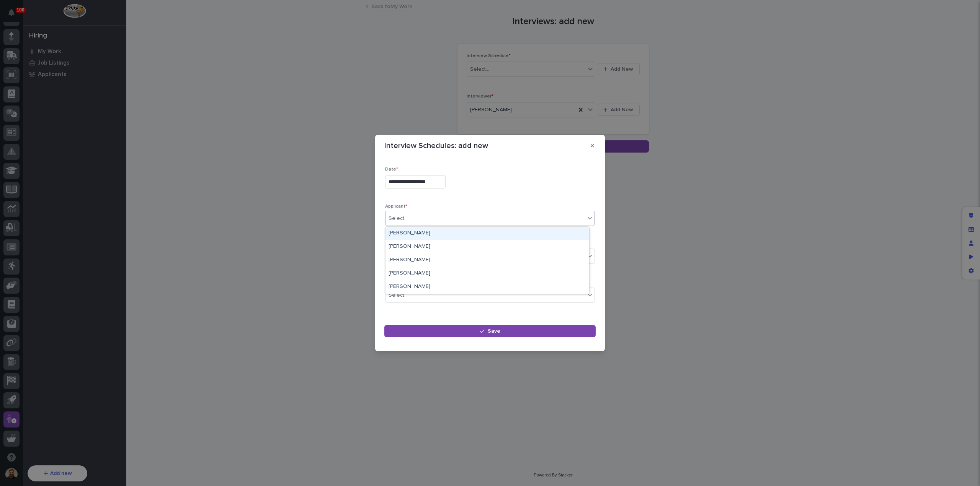
click at [418, 218] on div "Select..." at bounding box center [484, 218] width 199 height 13
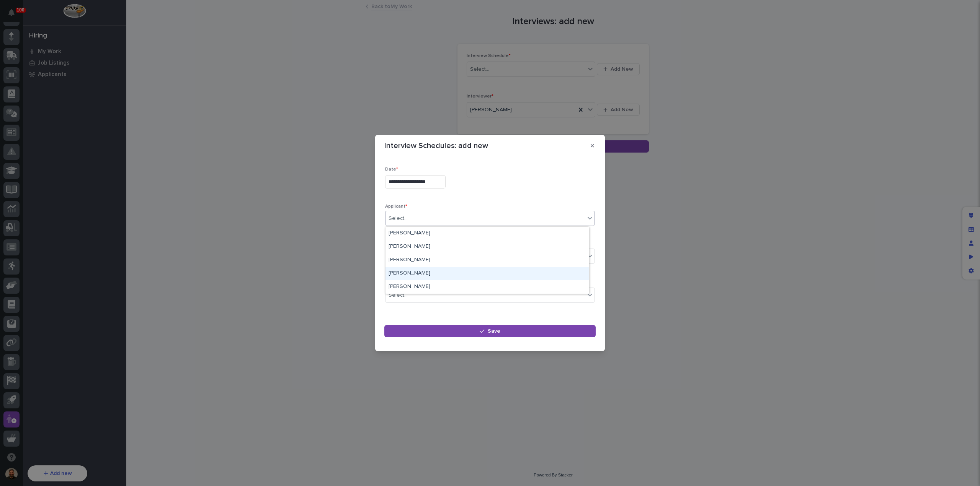
click at [422, 271] on div "[PERSON_NAME]" at bounding box center [486, 273] width 203 height 13
click at [422, 254] on div "Select..." at bounding box center [484, 256] width 199 height 13
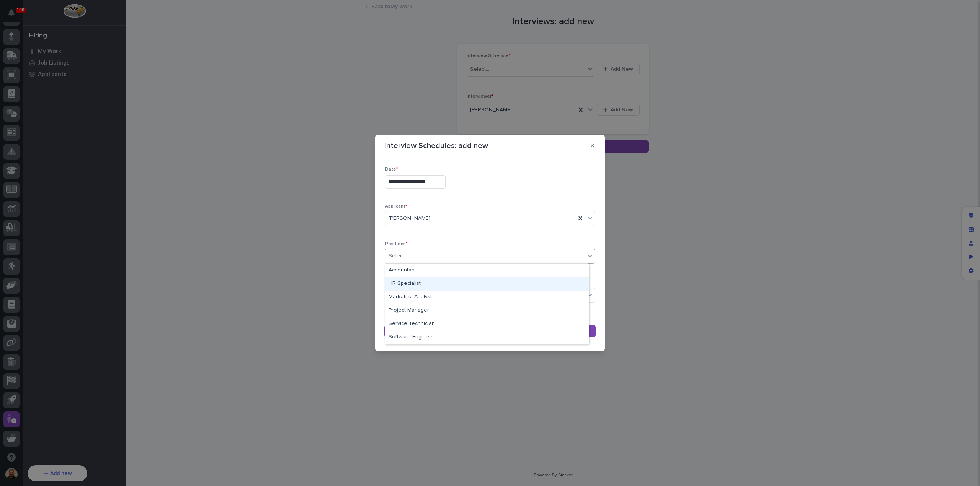
click at [451, 286] on div "HR Specialist" at bounding box center [486, 283] width 203 height 13
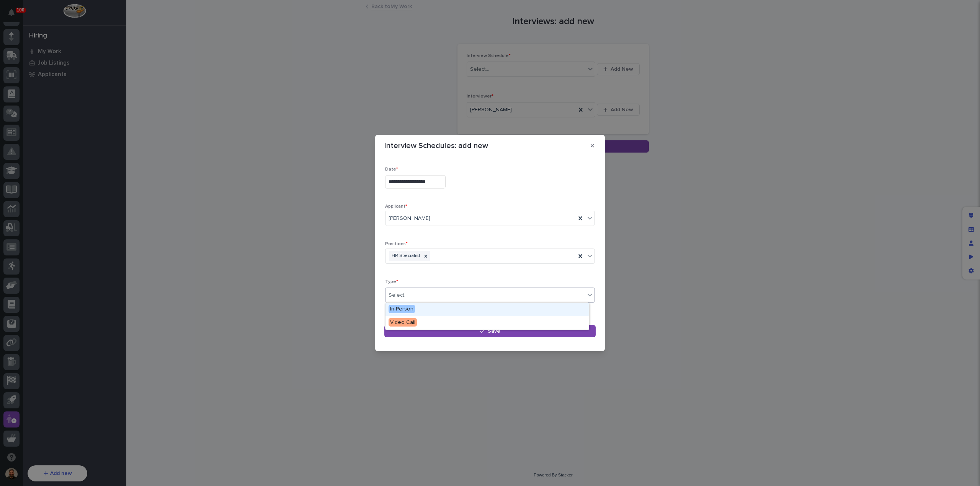
click at [435, 294] on div "Select..." at bounding box center [484, 295] width 199 height 13
click at [436, 307] on div "In-Person" at bounding box center [486, 309] width 203 height 13
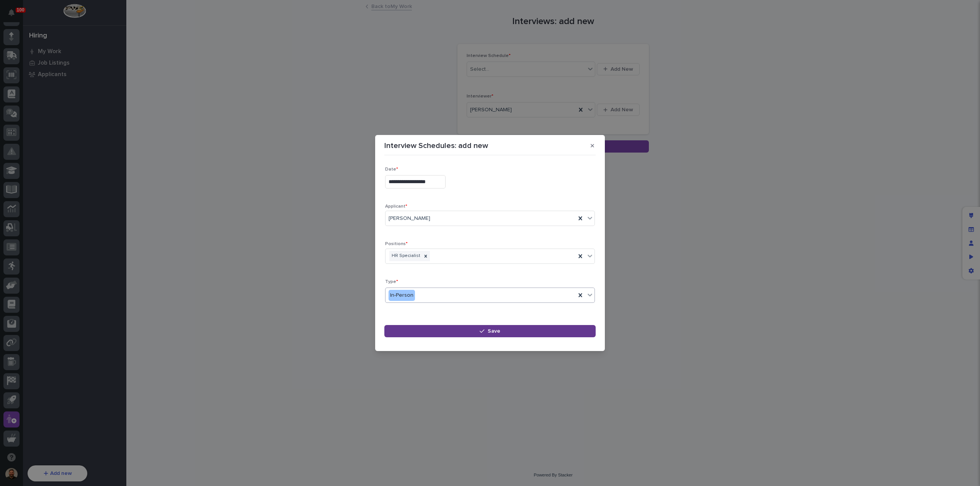
click at [477, 333] on button "Save" at bounding box center [489, 331] width 211 height 12
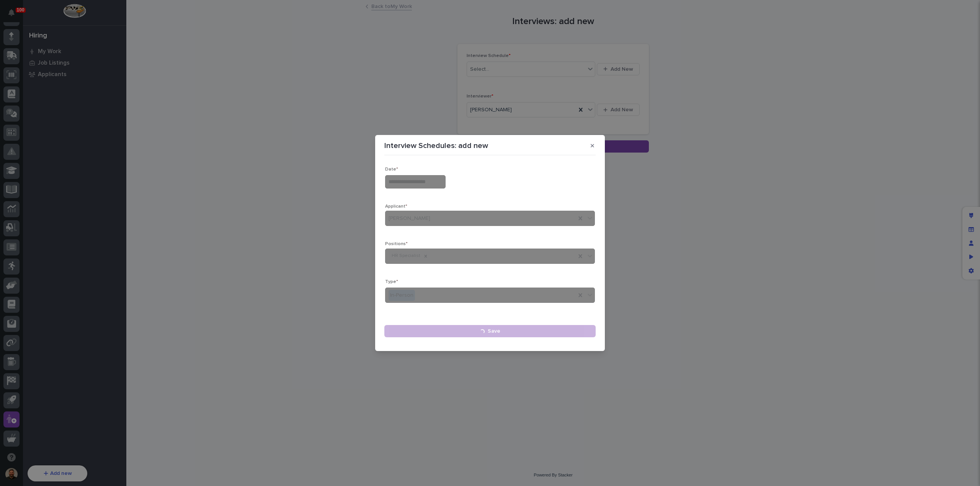
type input "**********"
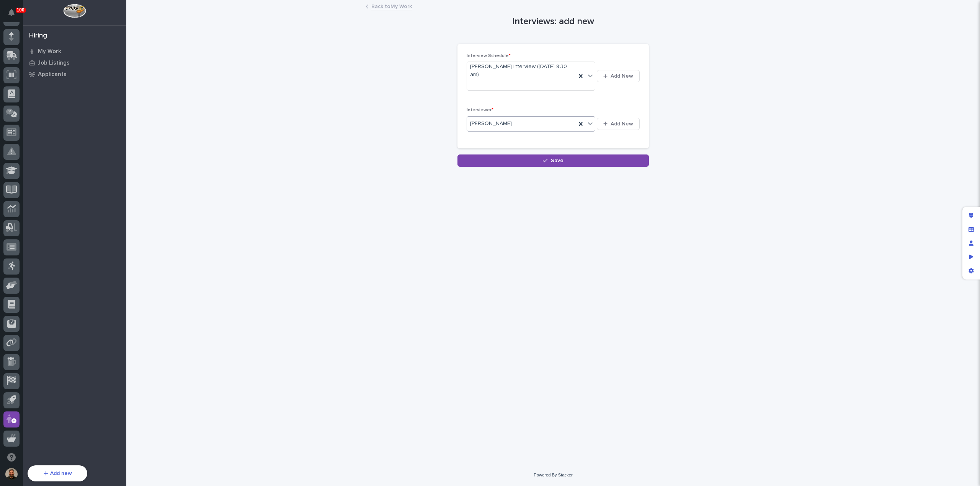
click at [557, 125] on div "Austin Beachy" at bounding box center [521, 123] width 109 height 13
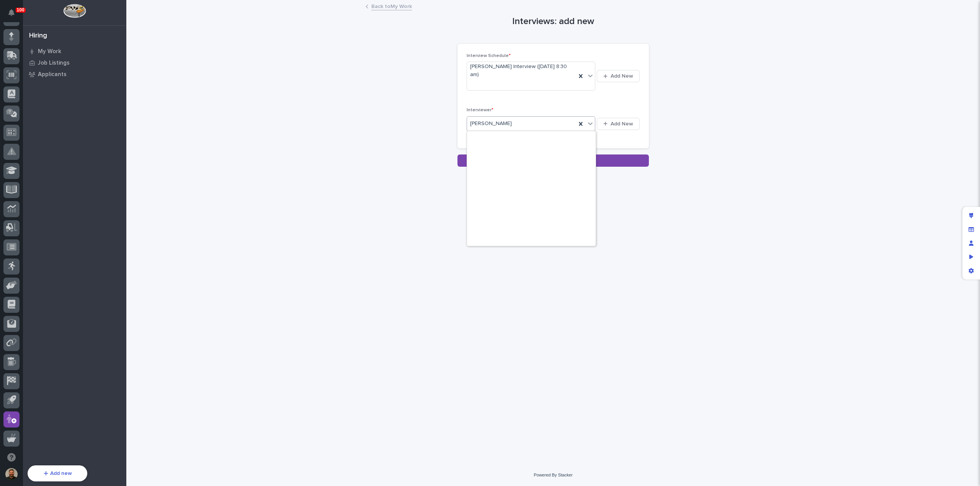
scroll to position [295, 0]
click at [512, 193] on div "Bart Christian" at bounding box center [531, 191] width 129 height 13
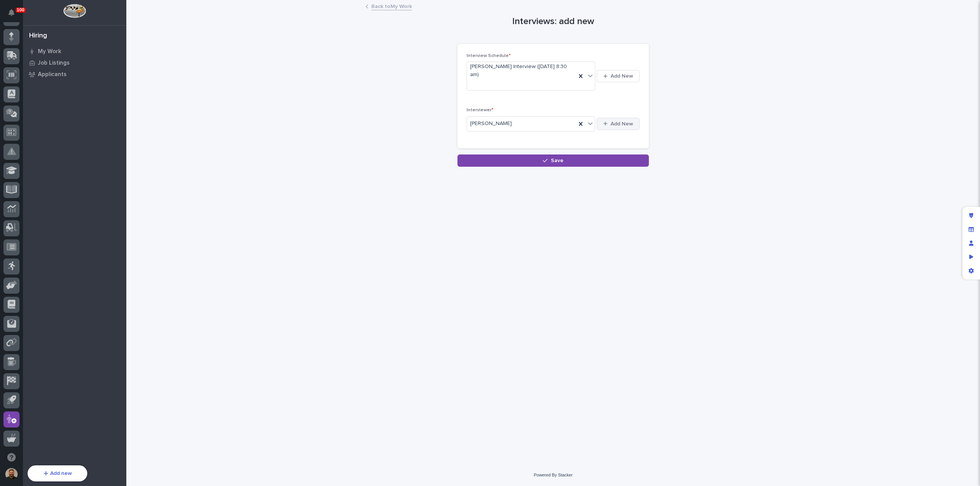
click at [612, 124] on span "Add New" at bounding box center [621, 124] width 23 height 7
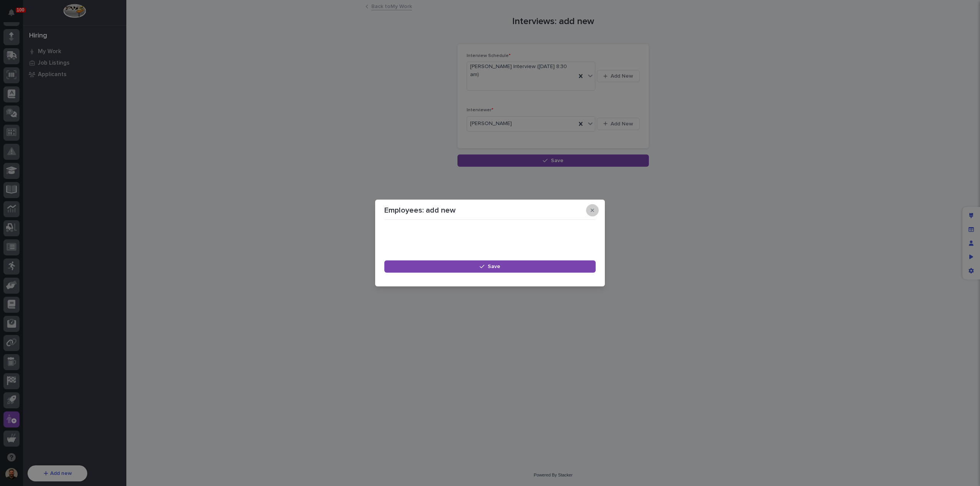
click at [591, 208] on icon "button" at bounding box center [591, 210] width 3 height 5
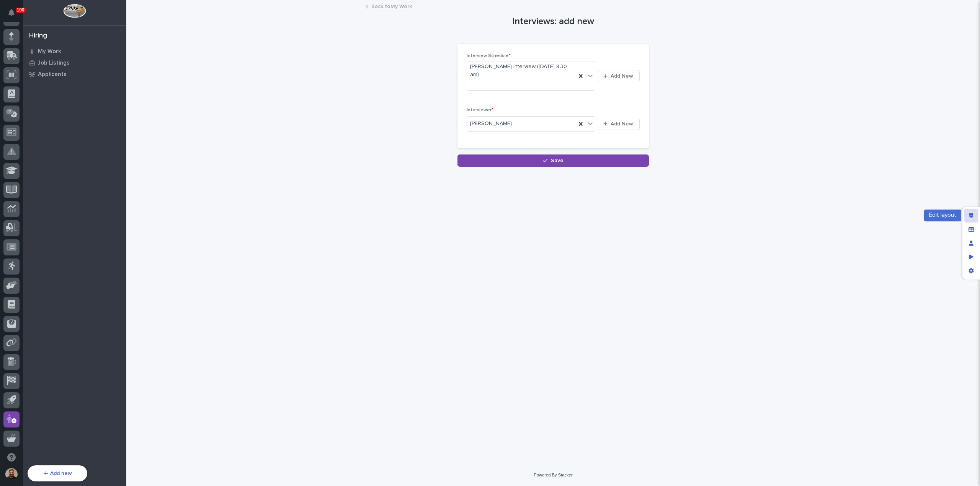
click at [970, 217] on icon "Edit layout" at bounding box center [971, 215] width 4 height 5
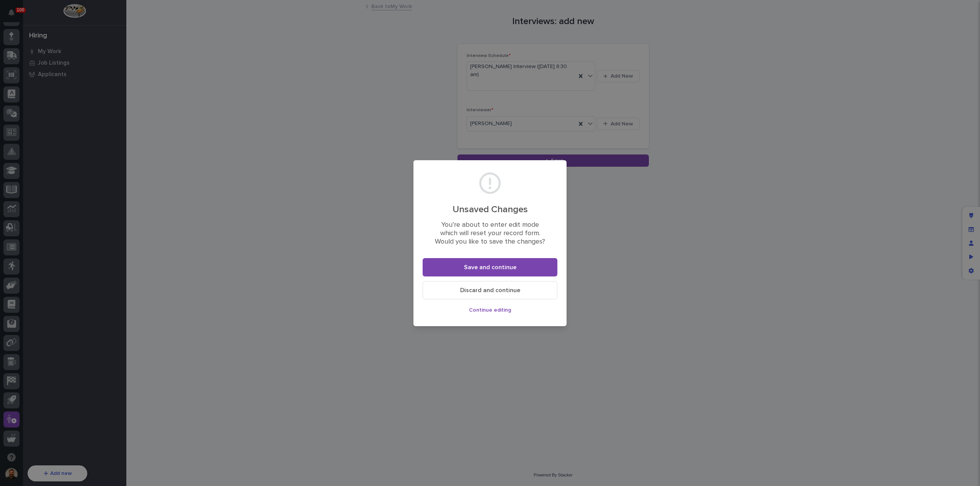
click at [488, 290] on span "Discard and continue" at bounding box center [490, 291] width 60 height 8
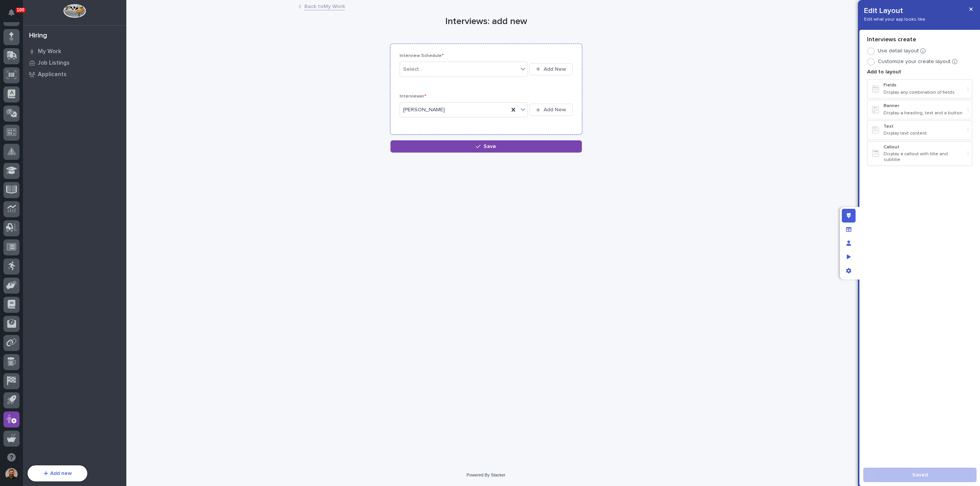
click at [539, 120] on div "Interviewer * Austin Beachy Add New" at bounding box center [486, 109] width 173 height 31
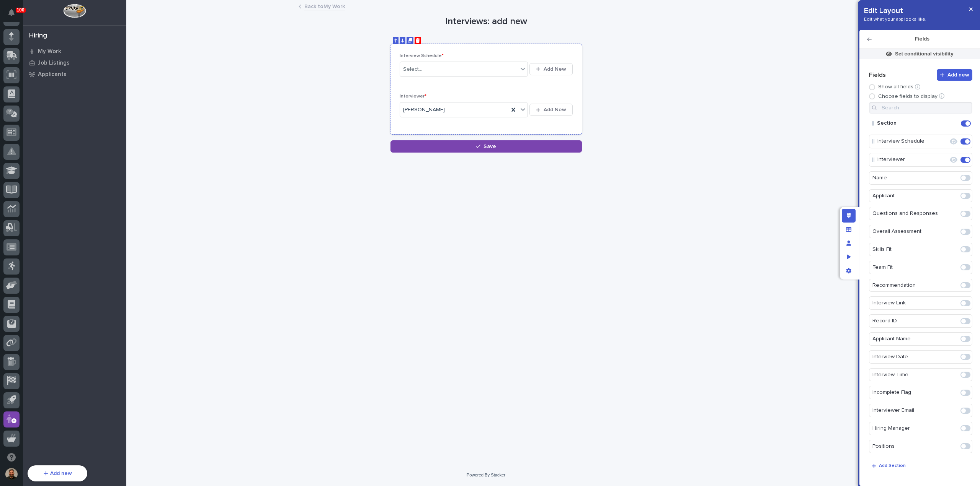
click at [562, 124] on div "Interviewer * Austin Beachy Add New" at bounding box center [486, 109] width 173 height 31
click at [938, 162] on icon "Edit" at bounding box center [941, 160] width 7 height 7
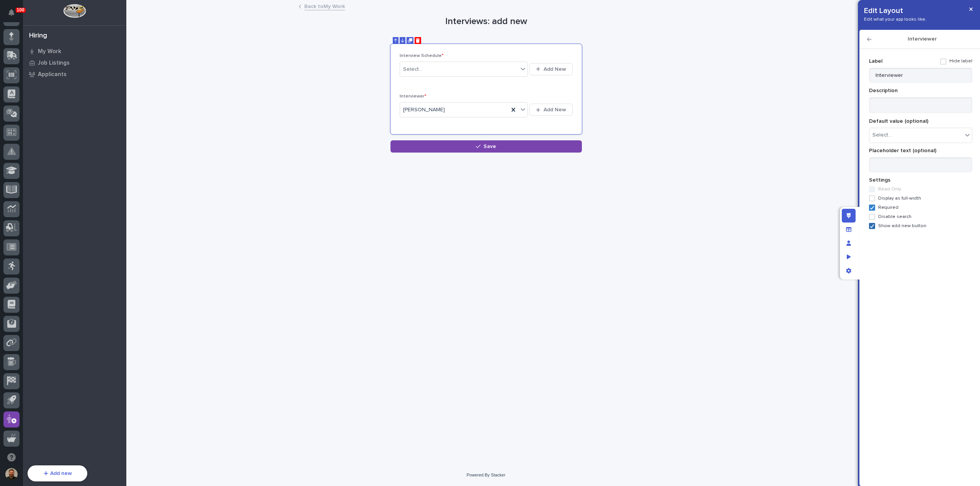
click at [871, 225] on icon at bounding box center [871, 226] width 5 height 4
click at [869, 39] on icon "button" at bounding box center [869, 40] width 5 height 4
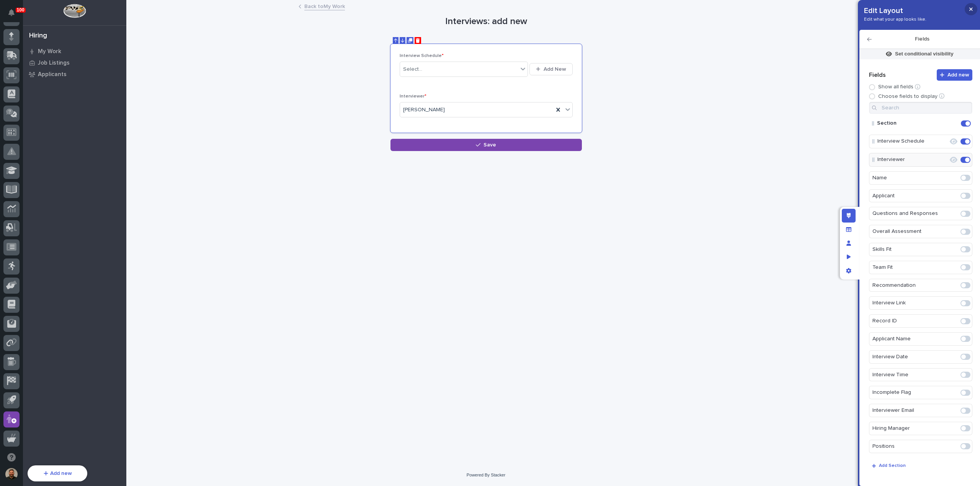
click at [970, 11] on icon "button" at bounding box center [970, 9] width 3 height 5
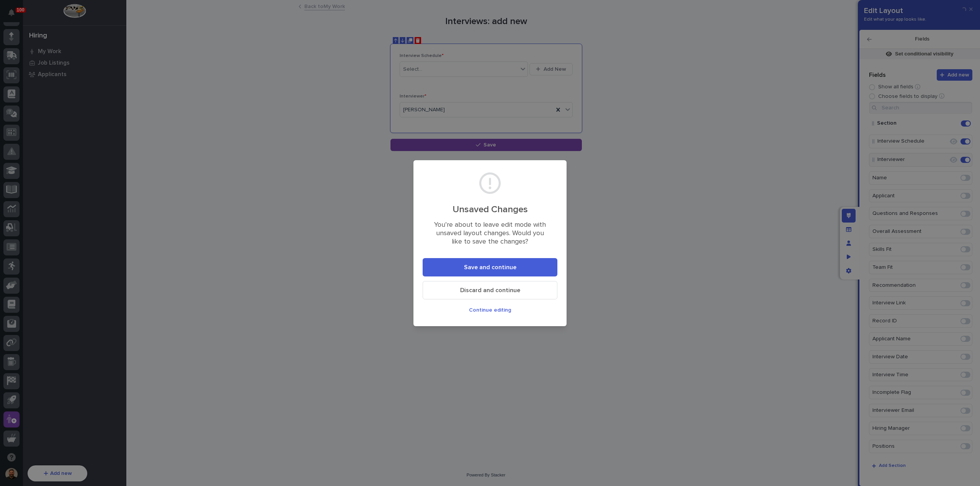
click at [497, 266] on span "Save and continue" at bounding box center [490, 268] width 52 height 8
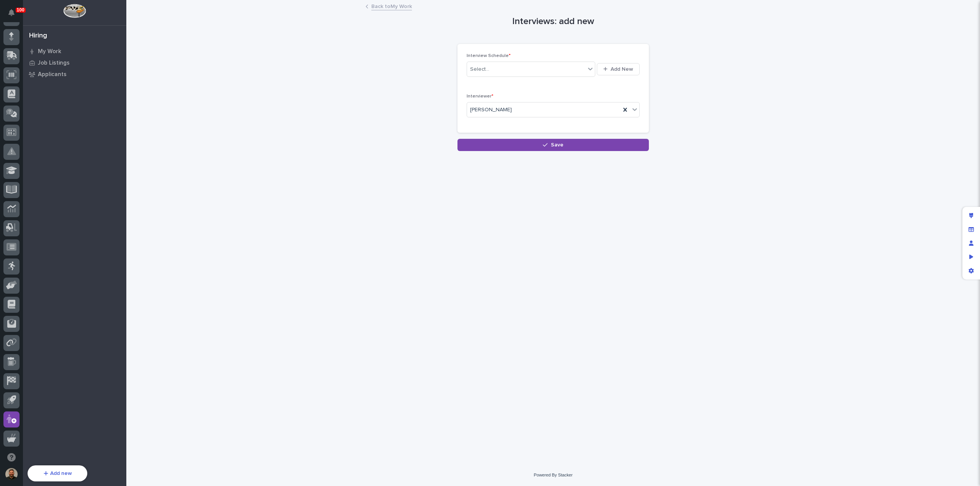
click at [383, 7] on link "Back to My Work" at bounding box center [391, 6] width 41 height 9
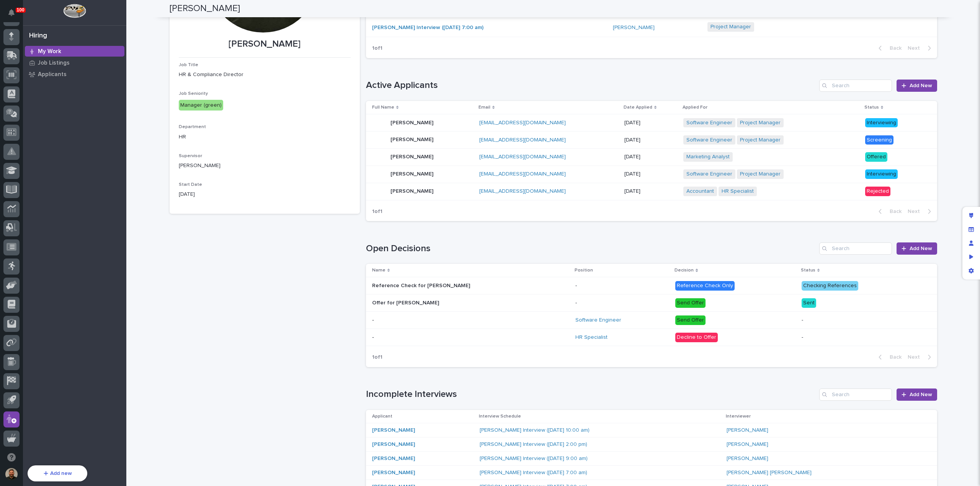
scroll to position [113, 0]
click at [585, 283] on p "-" at bounding box center [622, 285] width 94 height 7
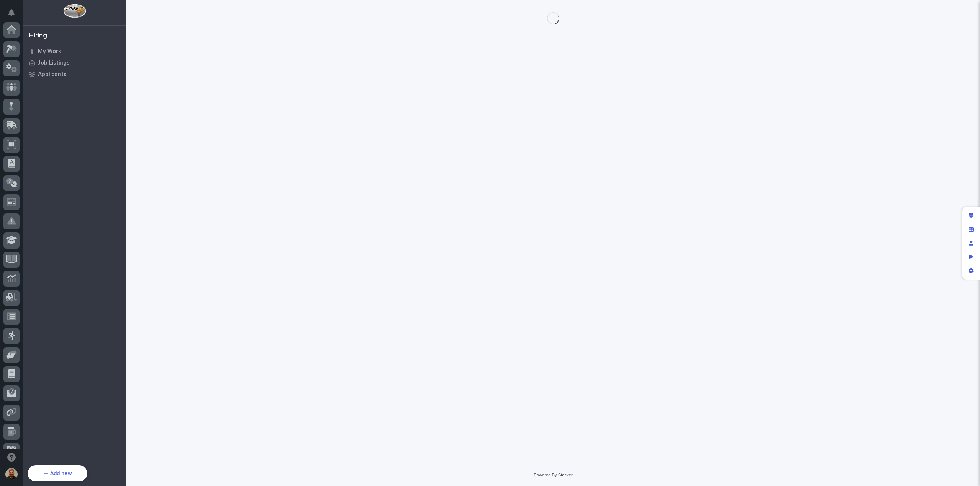
scroll to position [70, 0]
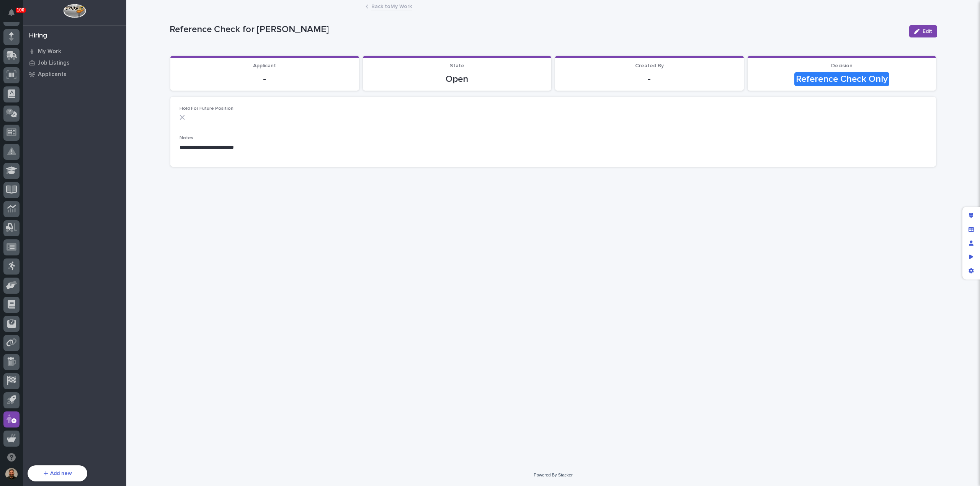
click at [385, 8] on link "Back to My Work" at bounding box center [391, 6] width 41 height 9
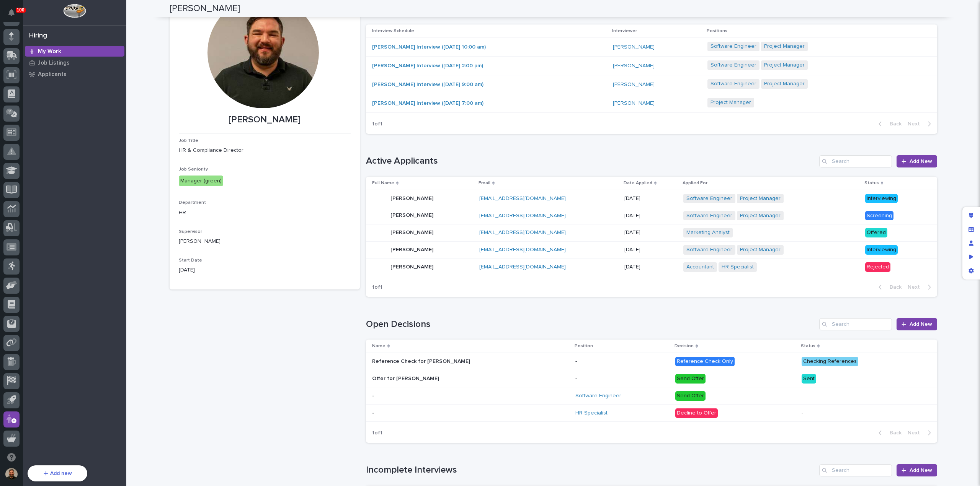
scroll to position [37, 0]
click at [472, 376] on p at bounding box center [439, 379] width 134 height 7
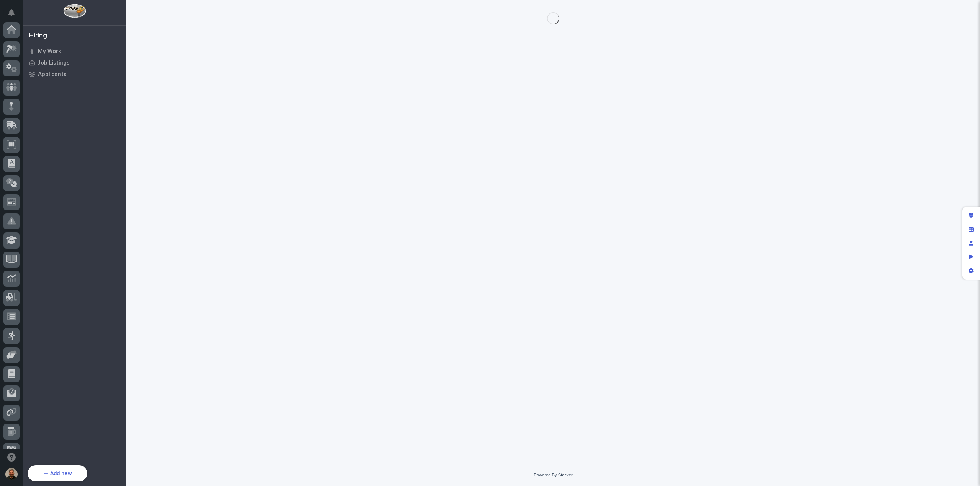
scroll to position [70, 0]
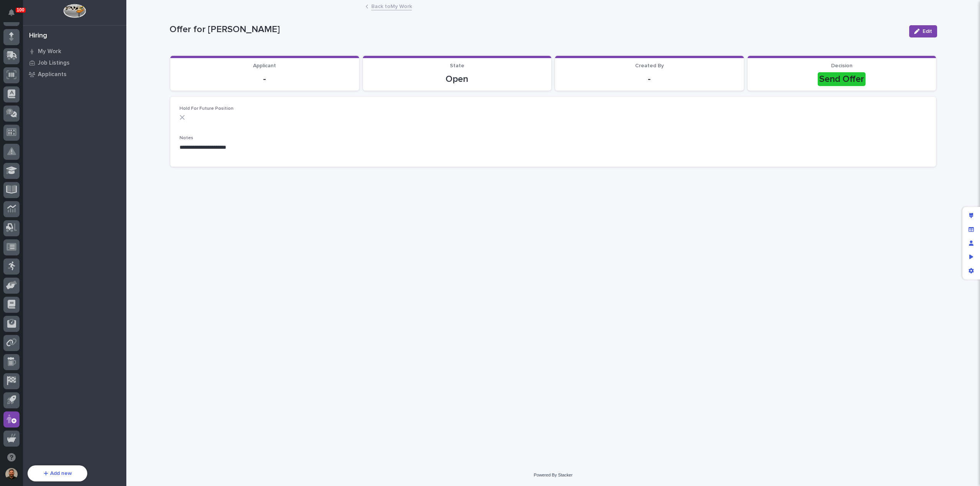
click at [391, 8] on link "Back to My Work" at bounding box center [391, 6] width 41 height 9
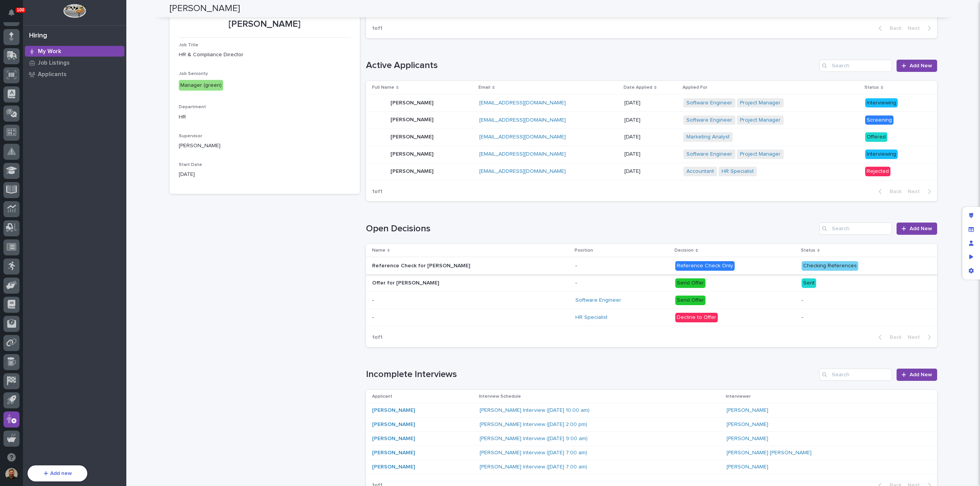
scroll to position [133, 0]
click at [628, 315] on div "HR Specialist" at bounding box center [622, 317] width 94 height 7
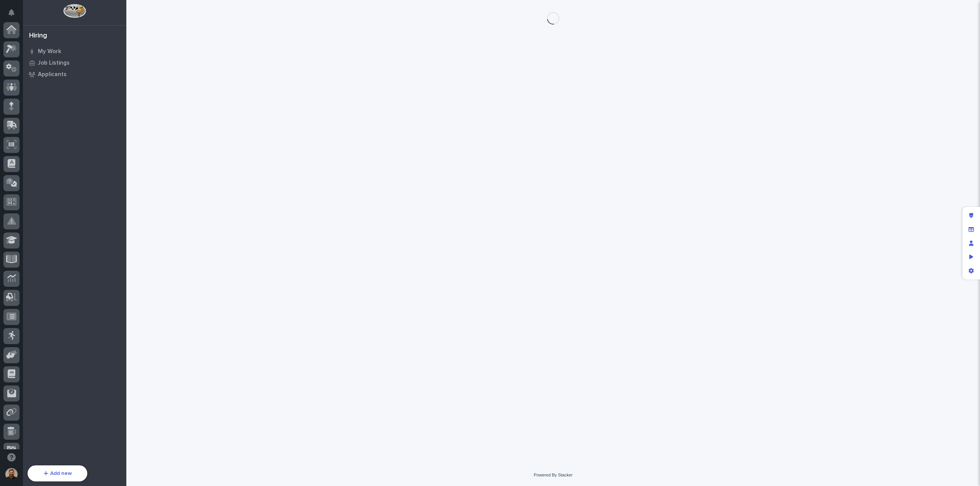
scroll to position [70, 0]
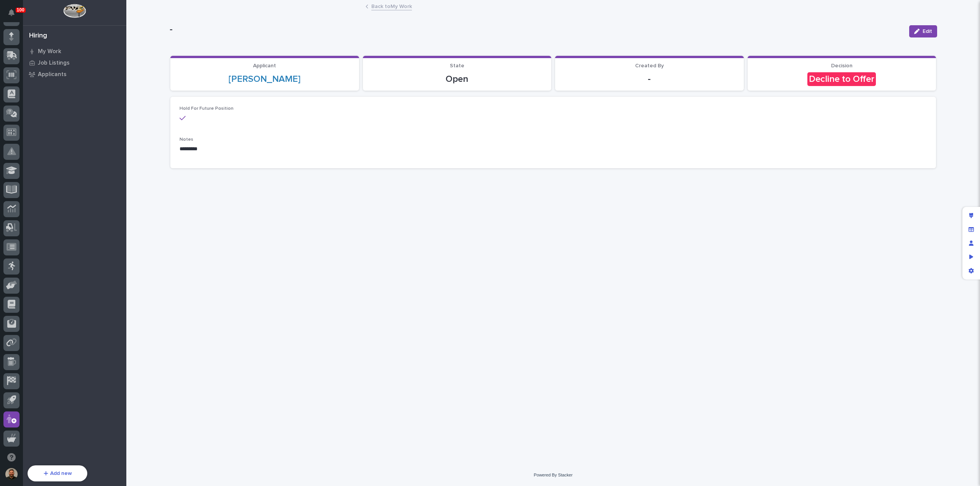
click at [385, 8] on link "Back to My Work" at bounding box center [391, 6] width 41 height 9
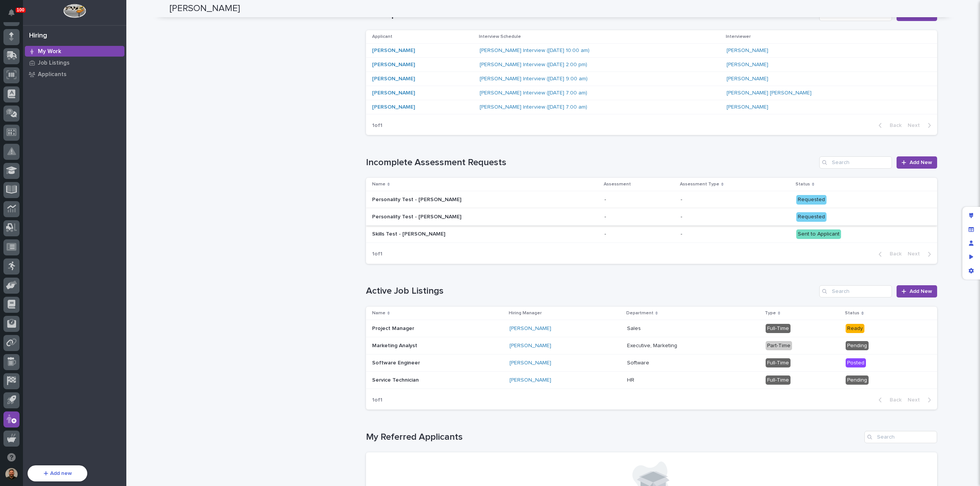
scroll to position [492, 0]
click at [458, 232] on p at bounding box center [439, 235] width 134 height 7
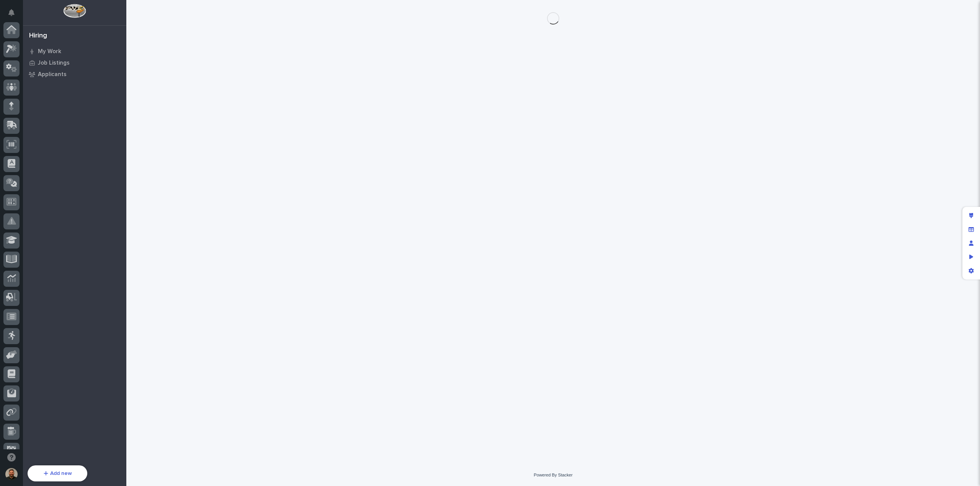
scroll to position [70, 0]
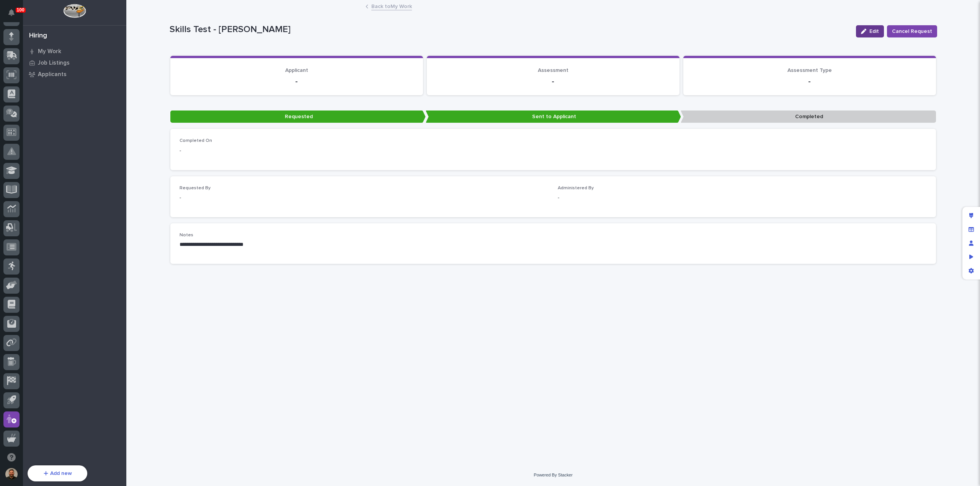
click at [877, 32] on span "Edit" at bounding box center [874, 31] width 10 height 7
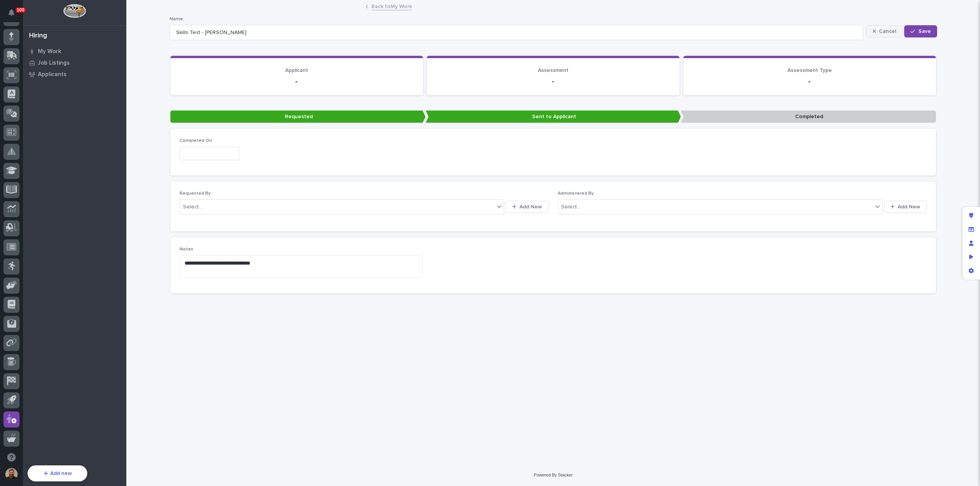
click at [887, 34] on span "Cancel" at bounding box center [887, 31] width 17 height 7
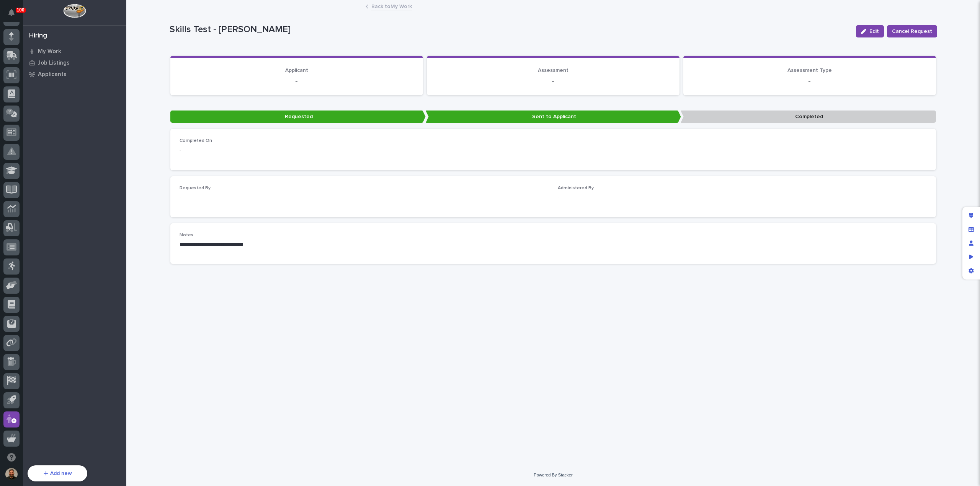
click at [394, 7] on link "Back to My Work" at bounding box center [391, 6] width 41 height 9
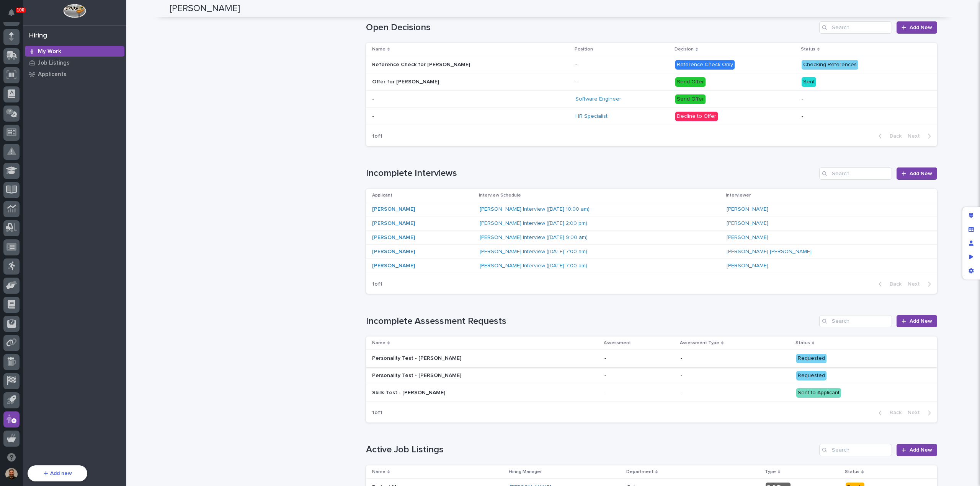
scroll to position [334, 0]
click at [470, 373] on p at bounding box center [439, 375] width 134 height 7
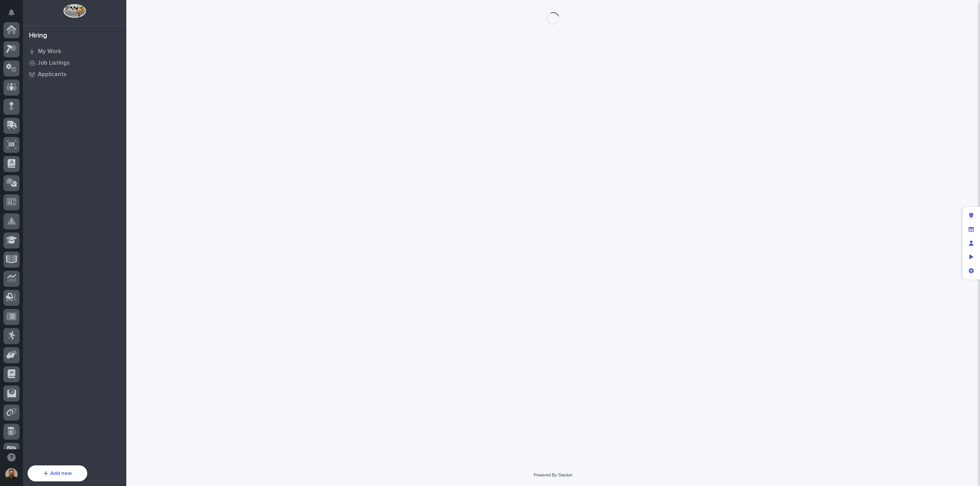
scroll to position [70, 0]
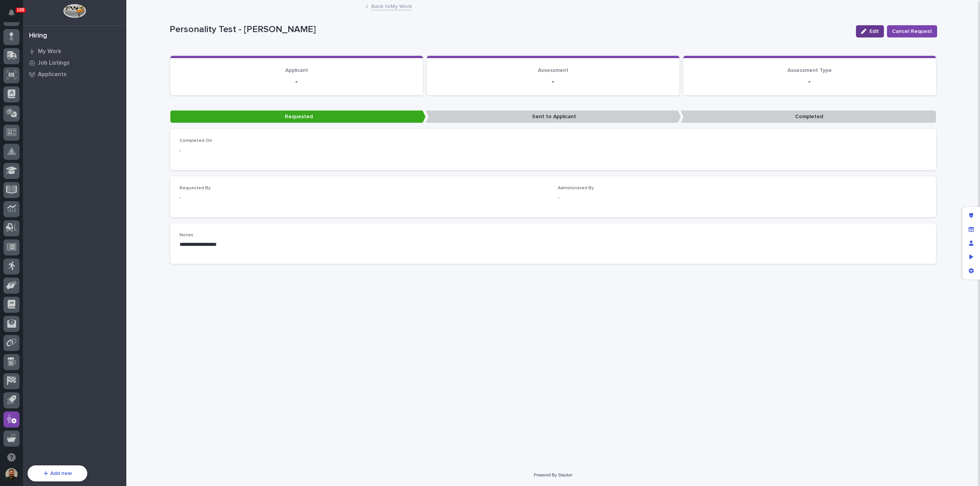
click at [876, 32] on span "Edit" at bounding box center [874, 31] width 10 height 7
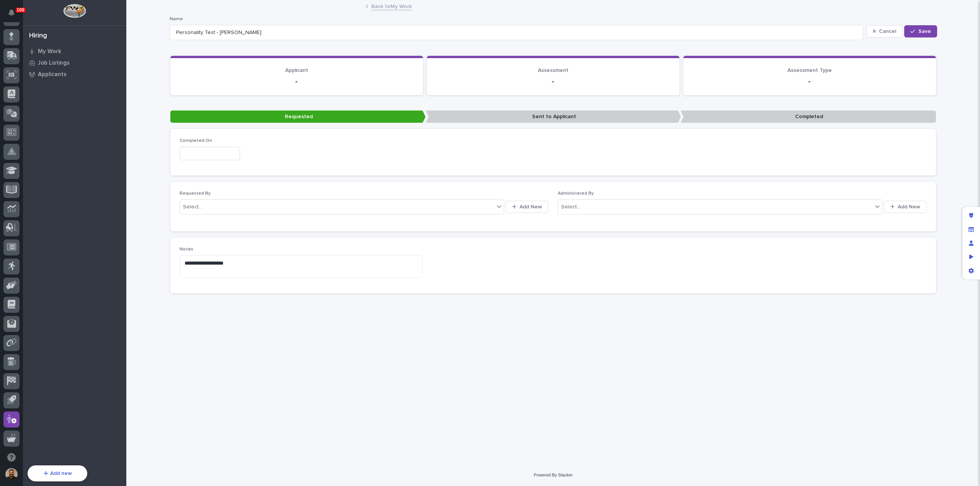
click at [396, 7] on link "Back to My Work" at bounding box center [391, 6] width 41 height 9
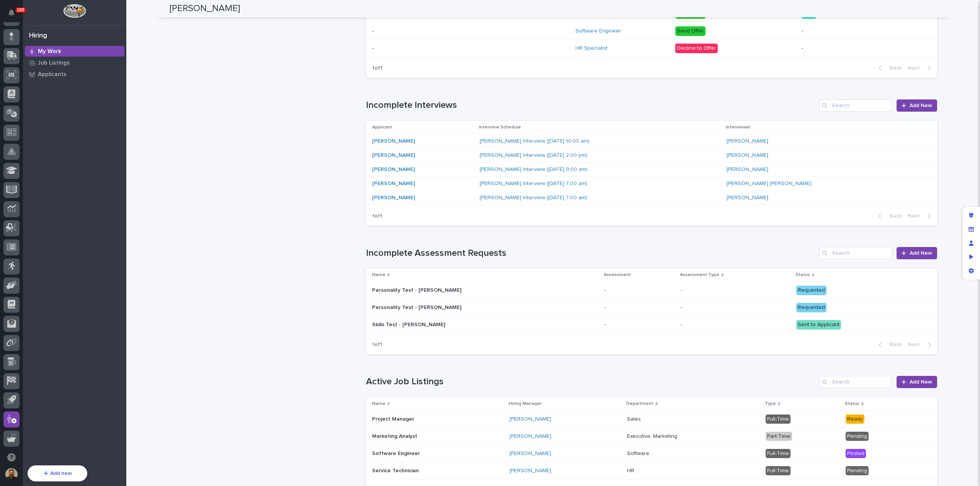
scroll to position [402, 0]
click at [913, 252] on span "Add New" at bounding box center [920, 253] width 23 height 5
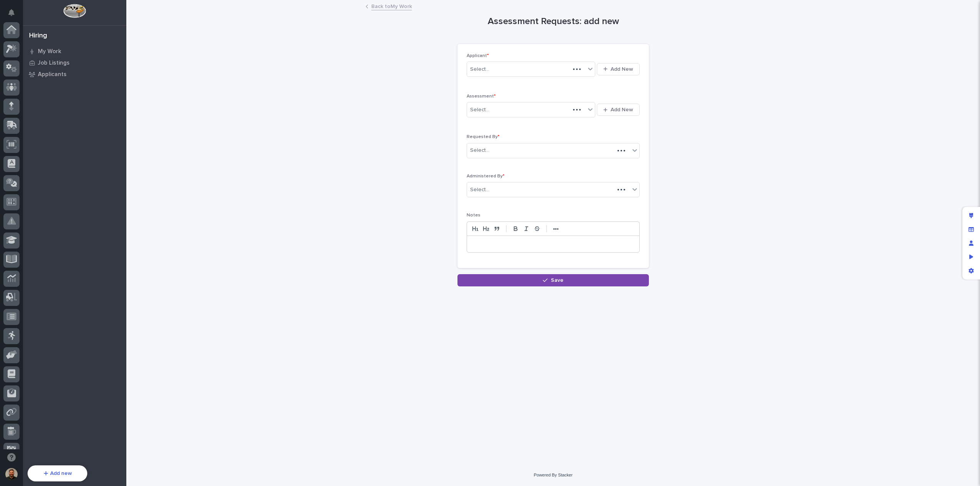
scroll to position [70, 0]
click at [380, 6] on link "Back to My Work" at bounding box center [391, 6] width 41 height 9
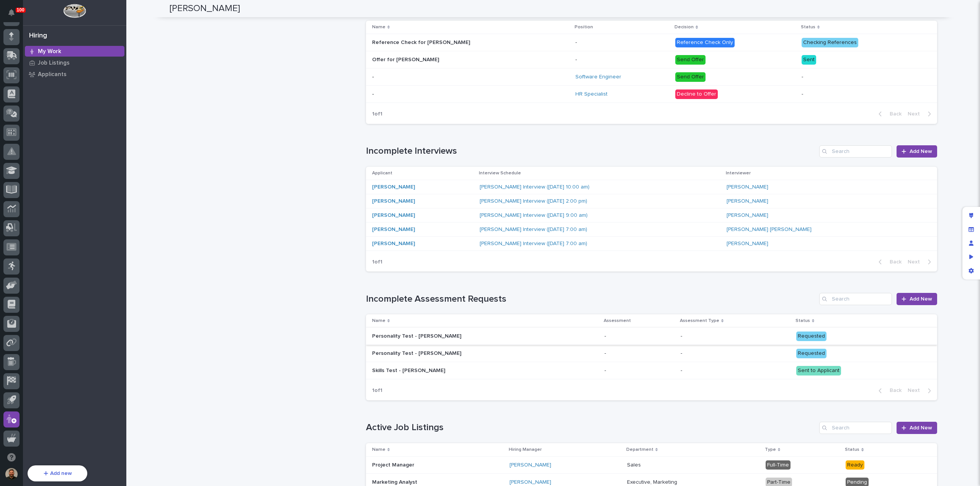
scroll to position [356, 0]
click at [447, 335] on p at bounding box center [439, 336] width 134 height 7
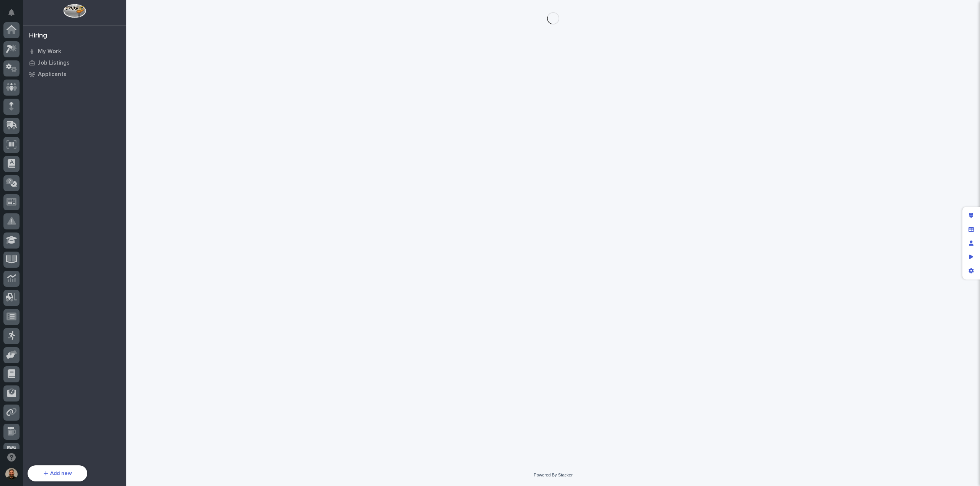
scroll to position [70, 0]
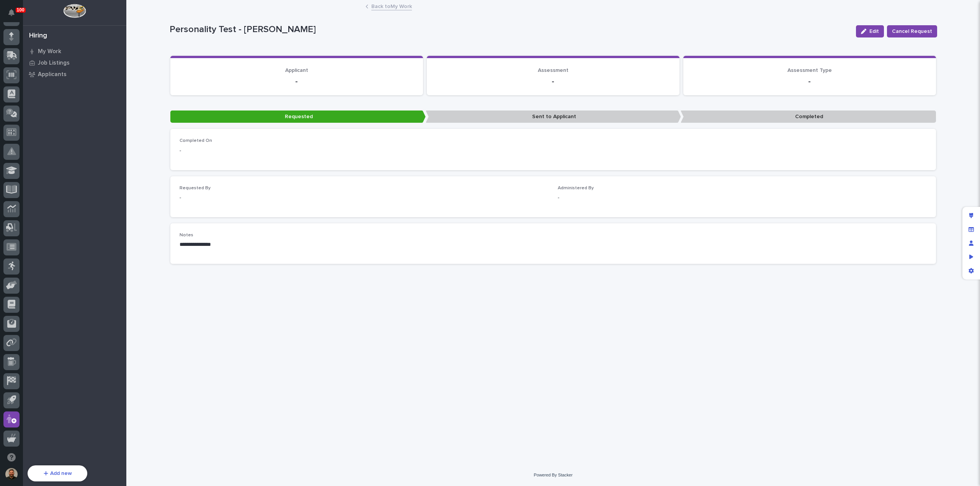
click at [383, 7] on link "Back to My Work" at bounding box center [391, 6] width 41 height 9
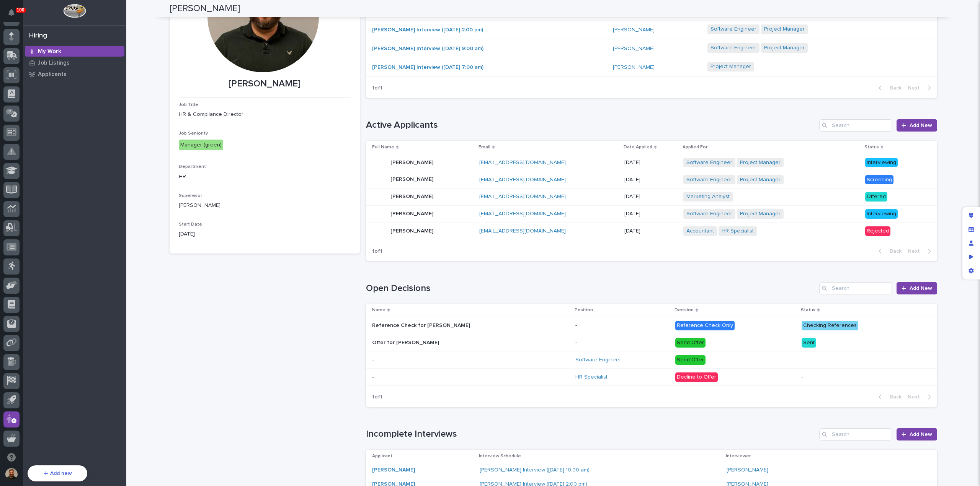
scroll to position [73, 0]
click at [454, 328] on div "Reference Check for Jane Smith Reference Check for Jane Smith" at bounding box center [470, 325] width 197 height 13
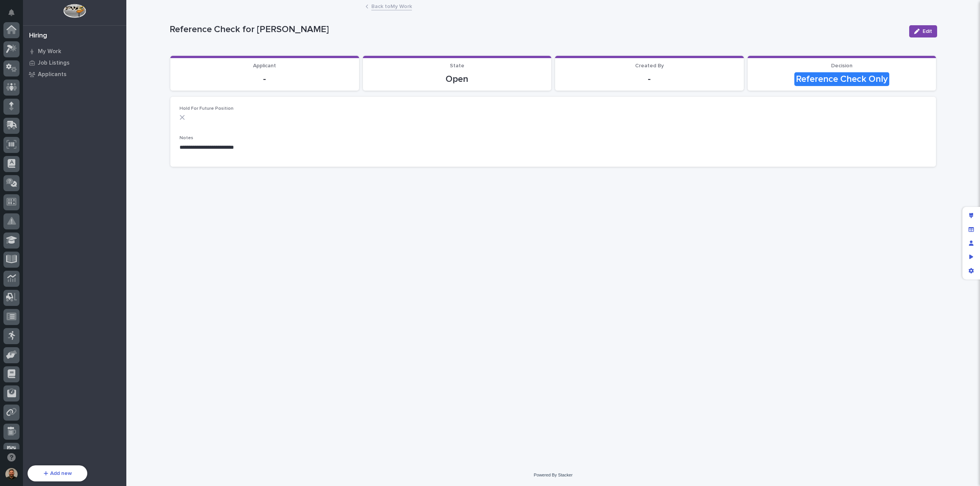
scroll to position [70, 0]
click at [381, 4] on link "Back to My Work" at bounding box center [391, 6] width 41 height 9
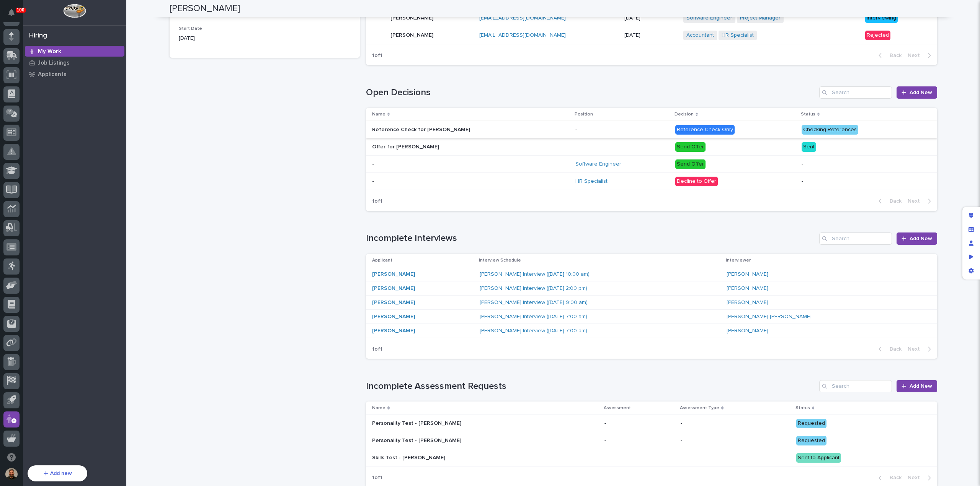
scroll to position [269, 0]
click at [419, 274] on div "[PERSON_NAME]" at bounding box center [422, 274] width 101 height 7
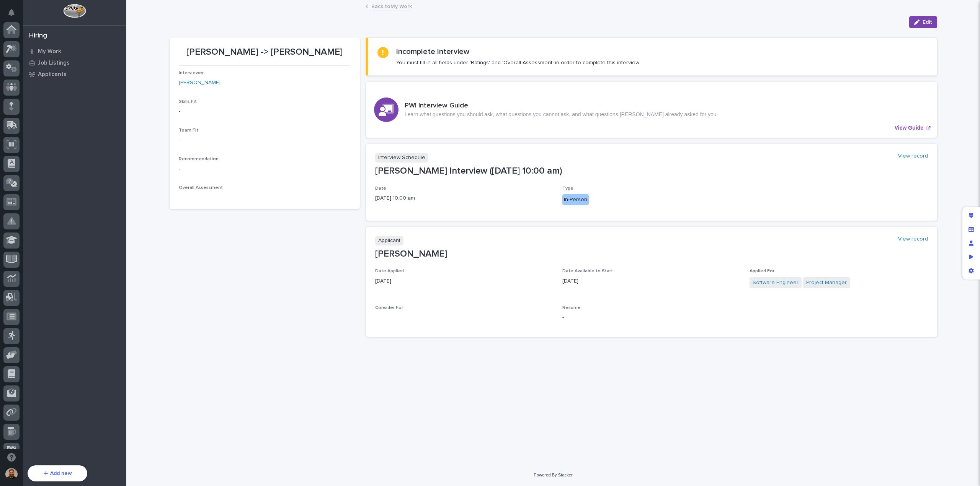
scroll to position [70, 0]
click at [394, 7] on link "Back to My Work" at bounding box center [391, 6] width 41 height 9
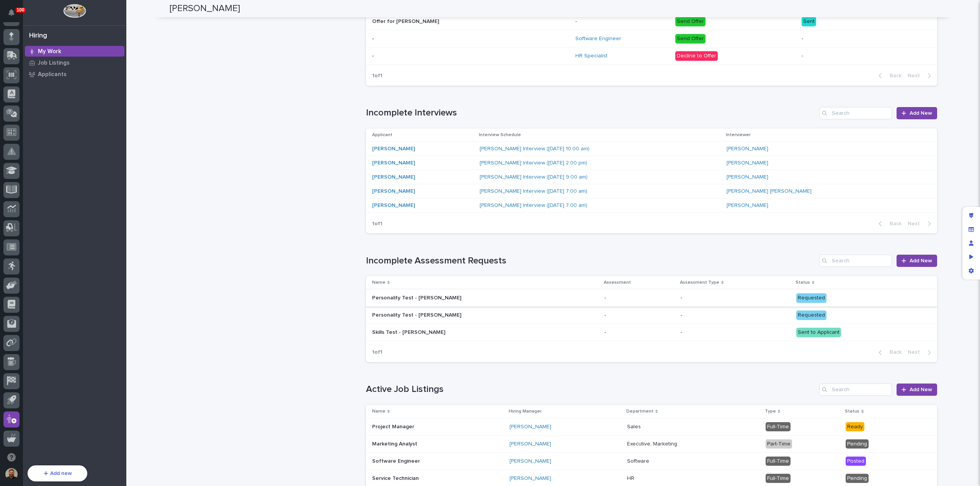
scroll to position [395, 0]
click at [432, 150] on div "[PERSON_NAME]" at bounding box center [422, 148] width 101 height 13
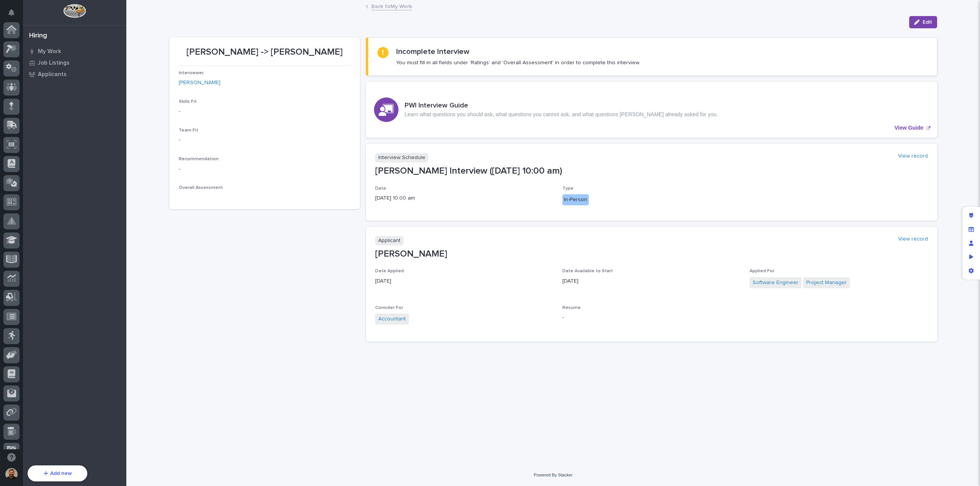
scroll to position [70, 0]
click at [388, 6] on link "Back to My Work" at bounding box center [391, 6] width 41 height 9
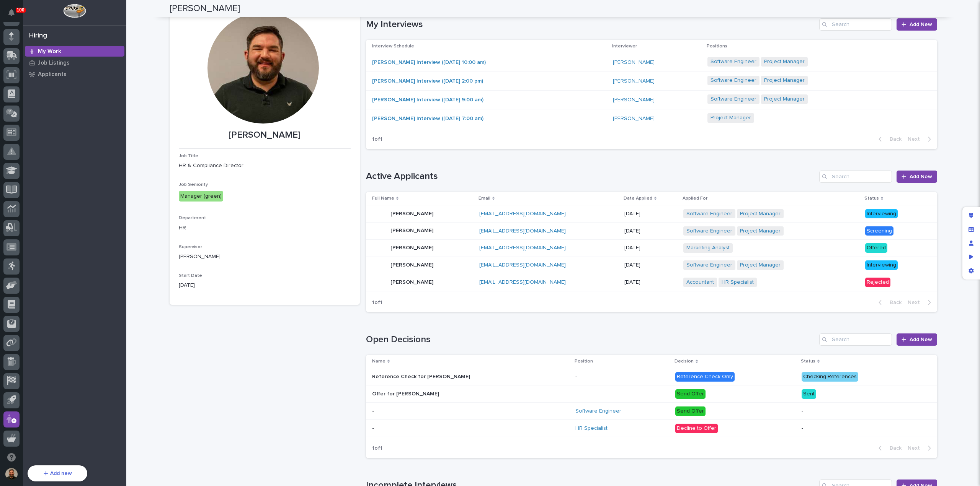
scroll to position [9, 0]
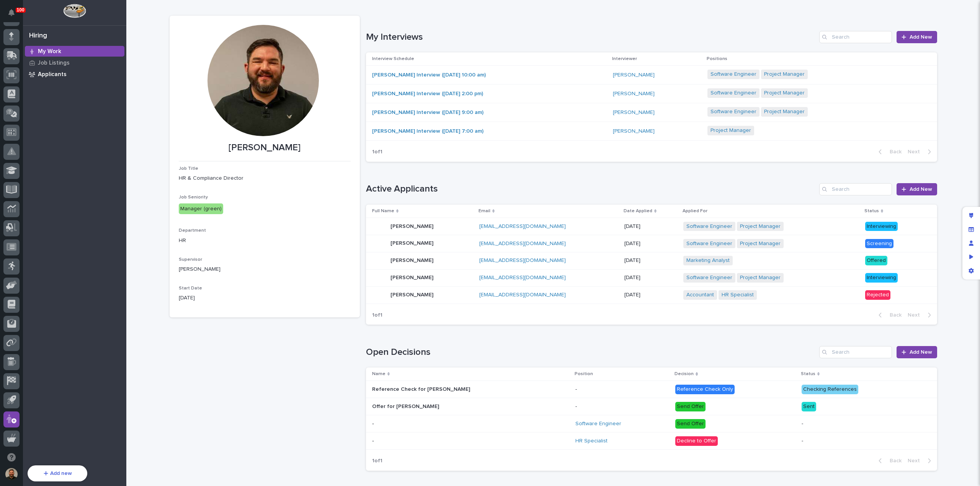
click at [60, 72] on p "Applicants" at bounding box center [52, 74] width 29 height 7
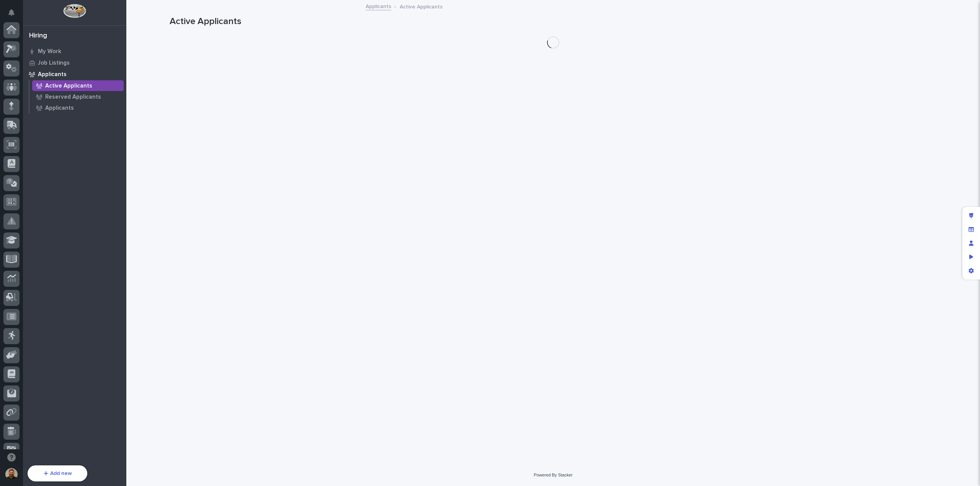
scroll to position [70, 0]
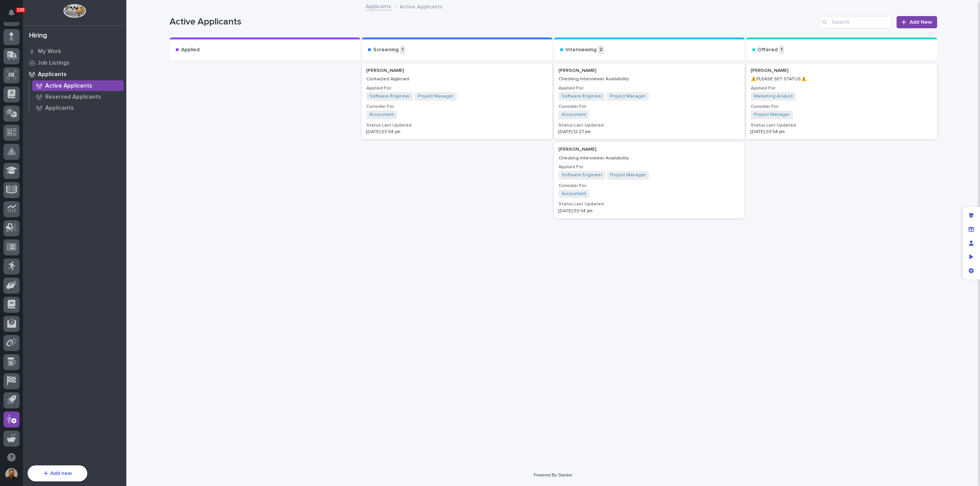
click at [459, 119] on div "Accountant + 0" at bounding box center [456, 115] width 181 height 8
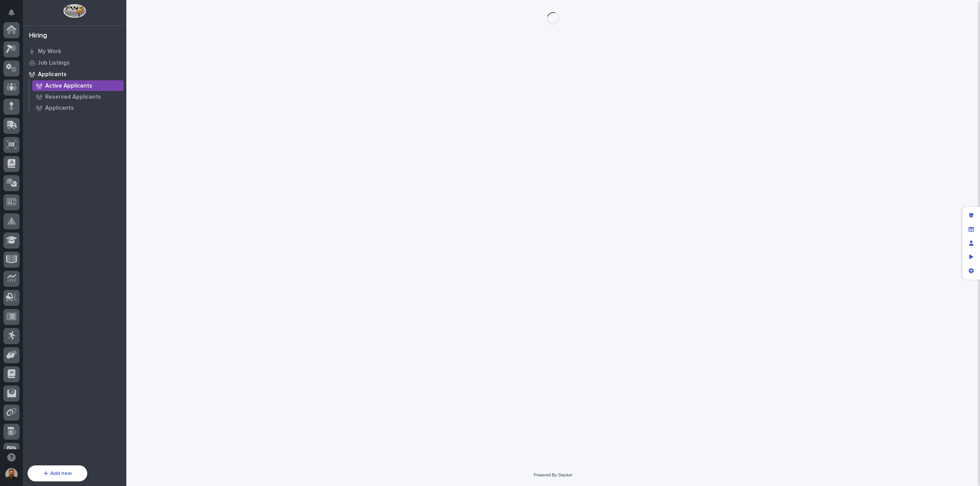
scroll to position [70, 0]
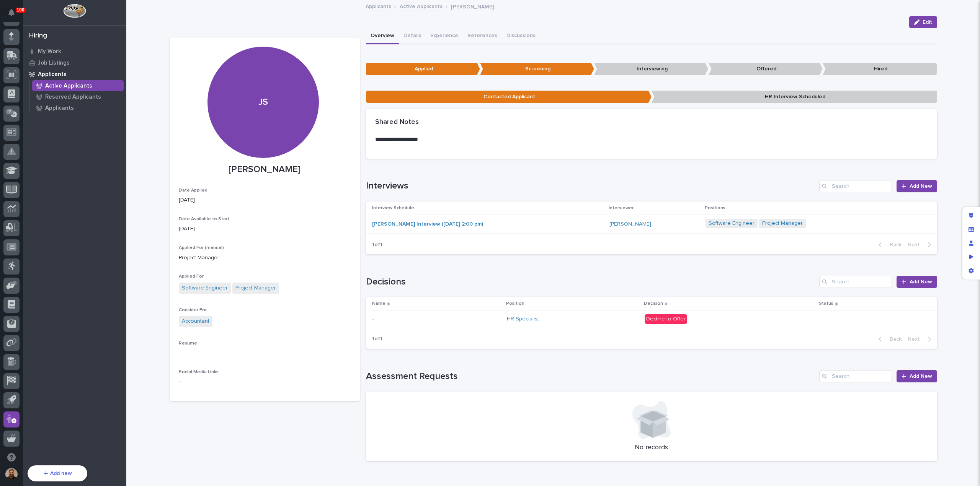
click at [654, 68] on p "Interviewing" at bounding box center [651, 69] width 114 height 13
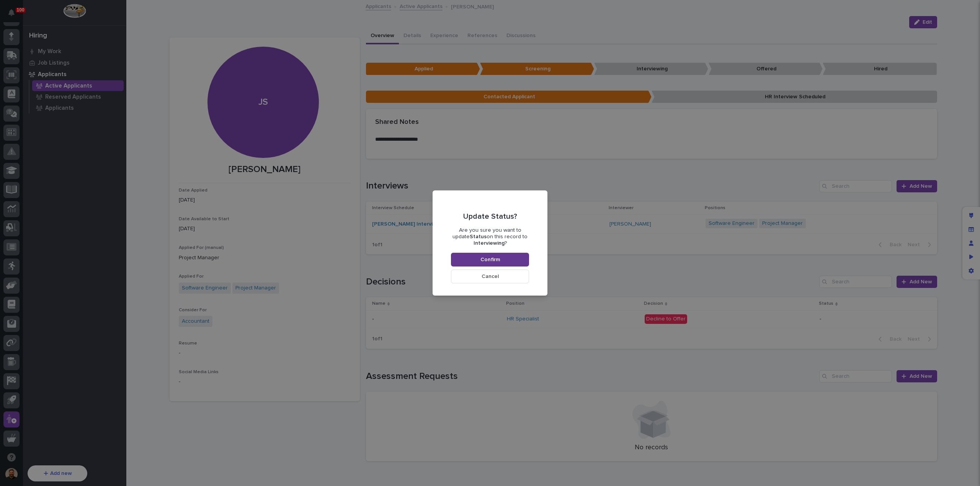
click at [492, 258] on span "Confirm" at bounding box center [490, 259] width 20 height 7
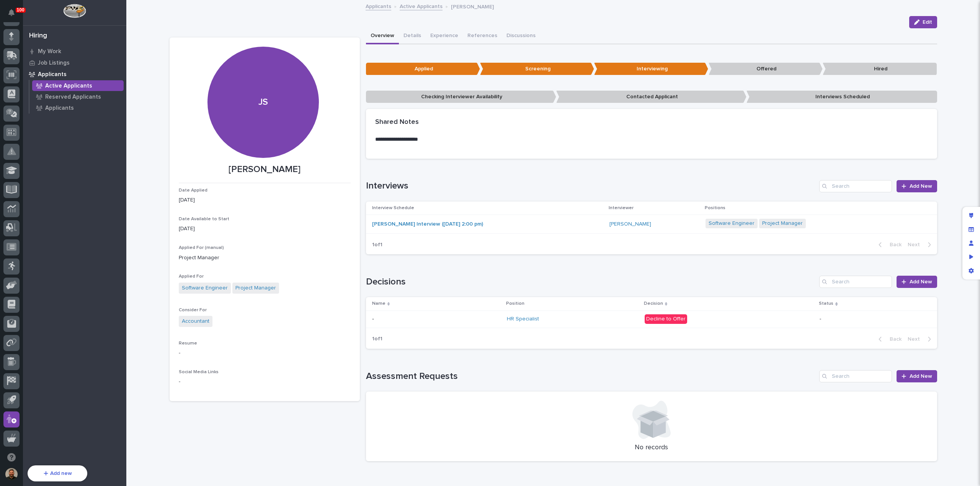
click at [432, 139] on p "**********" at bounding box center [651, 140] width 553 height 8
drag, startPoint x: 421, startPoint y: 140, endPoint x: 435, endPoint y: 141, distance: 14.2
click at [422, 140] on p "**********" at bounding box center [651, 140] width 553 height 8
click at [409, 36] on button "Details" at bounding box center [412, 36] width 27 height 16
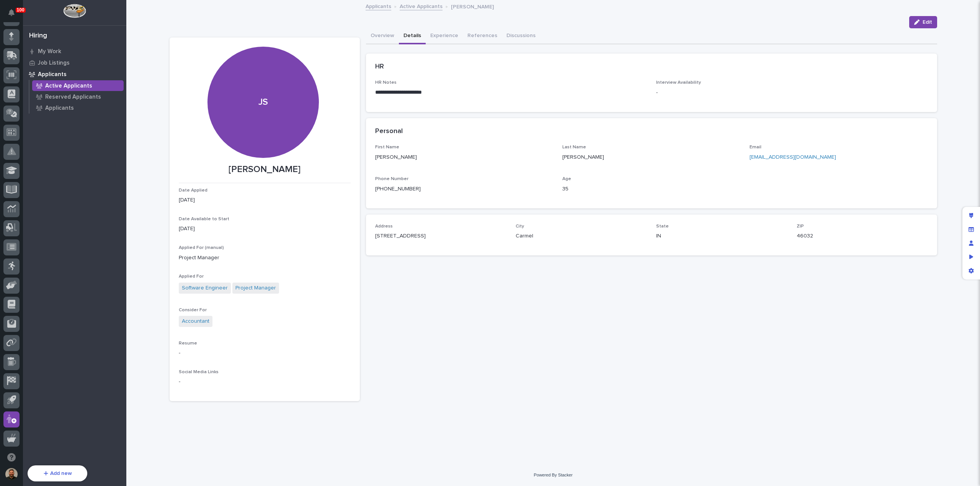
click at [416, 6] on link "Active Applicants" at bounding box center [421, 6] width 43 height 9
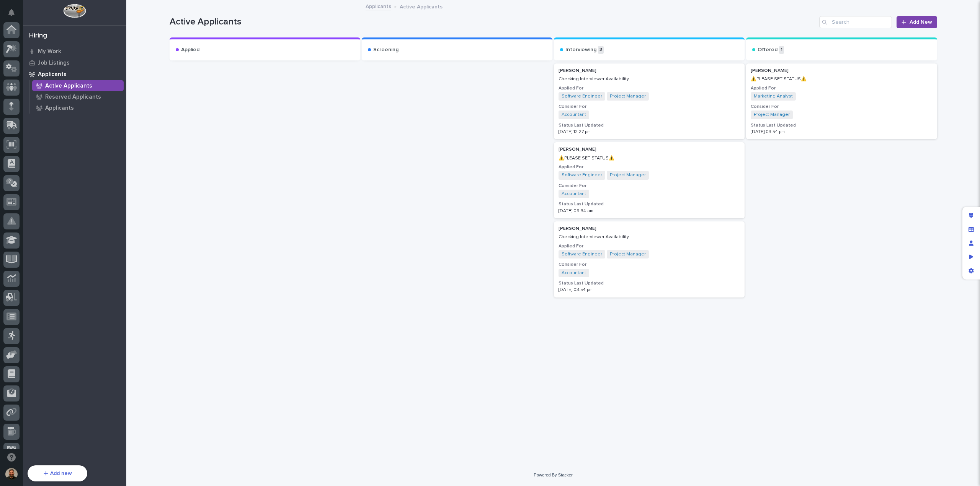
scroll to position [70, 0]
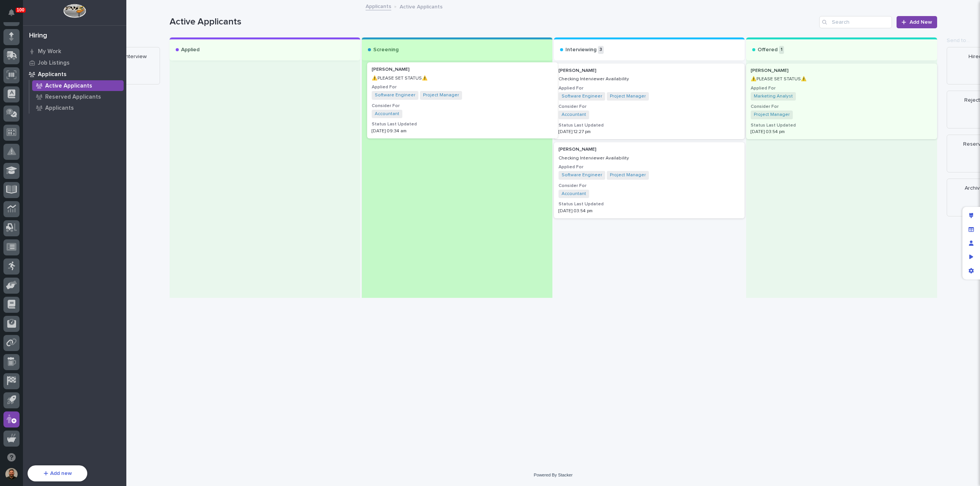
drag, startPoint x: 660, startPoint y: 113, endPoint x: 468, endPoint y: 111, distance: 192.1
click at [468, 111] on div "Applied Screening Interviewing 3 Jane Smith ⚠️PLEASE SET STATUS⚠️ Applied For S…" at bounding box center [553, 168] width 767 height 261
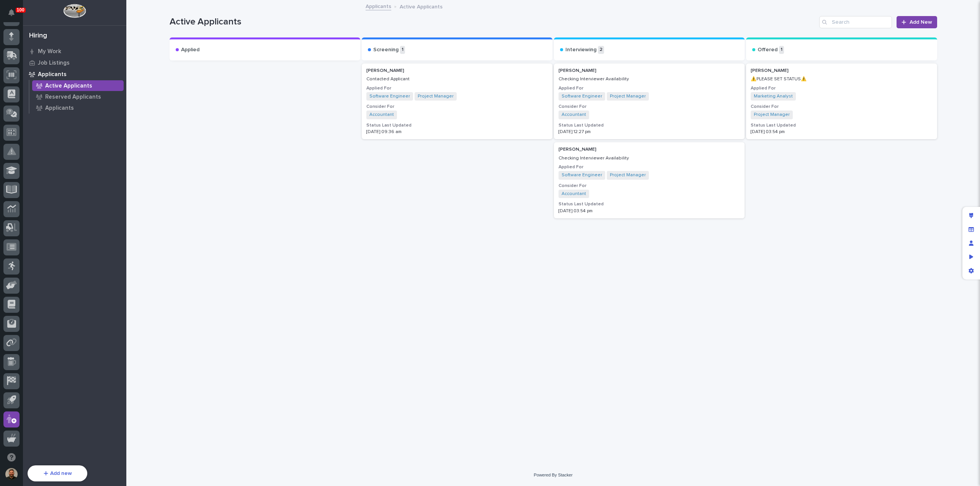
click at [380, 6] on link "Applicants" at bounding box center [378, 6] width 26 height 9
click at [371, 8] on link "Applicants" at bounding box center [378, 6] width 26 height 9
click at [65, 98] on p "Reserved Applicants" at bounding box center [73, 97] width 56 height 7
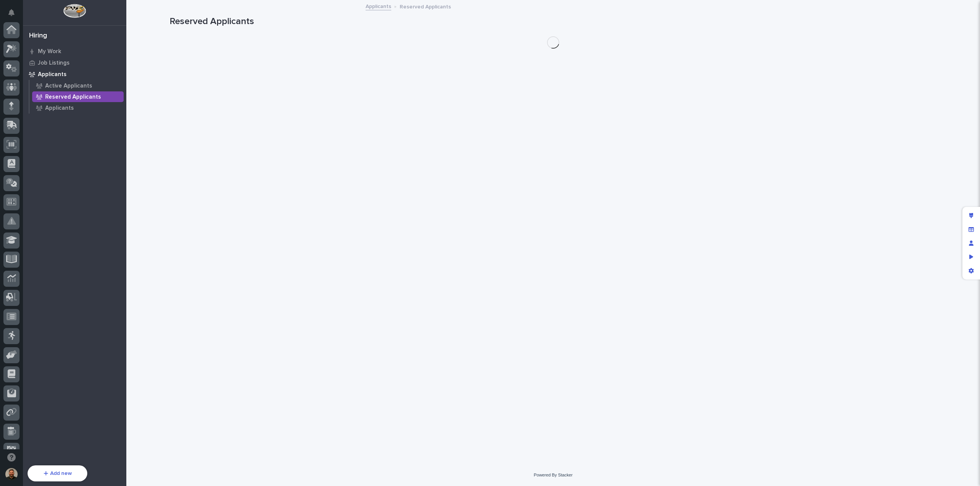
scroll to position [70, 0]
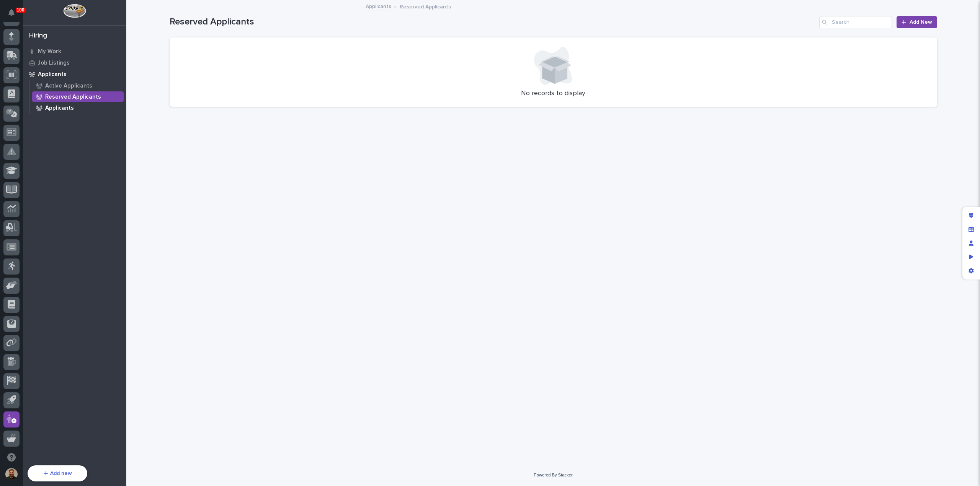
click at [62, 108] on p "Applicants" at bounding box center [59, 108] width 29 height 7
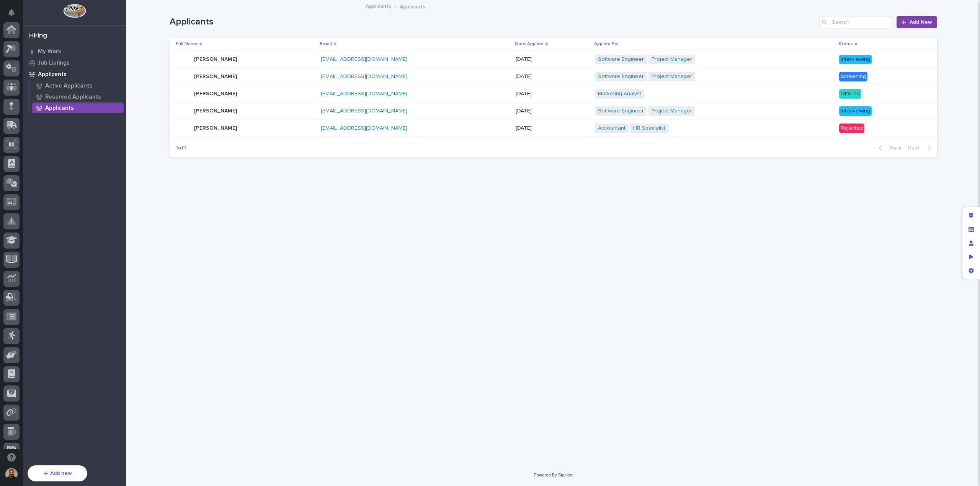
scroll to position [70, 0]
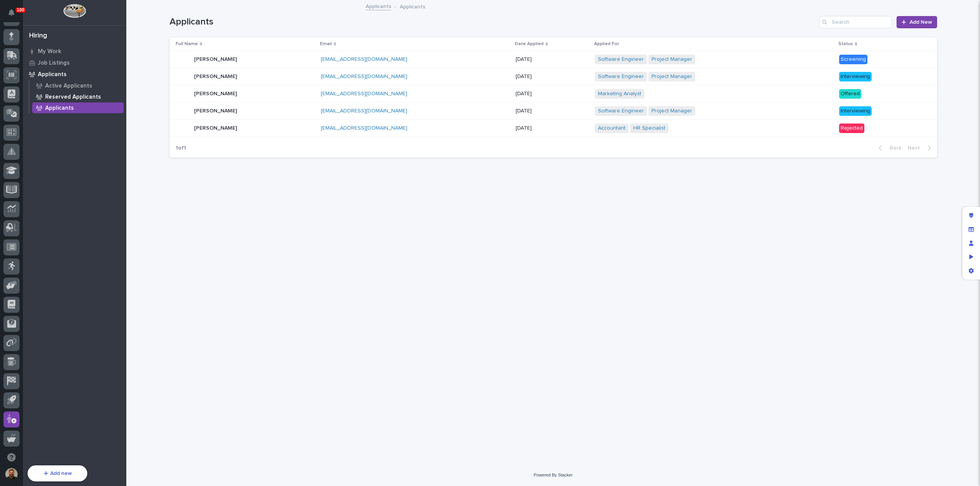
click at [66, 99] on p "Reserved Applicants" at bounding box center [73, 97] width 56 height 7
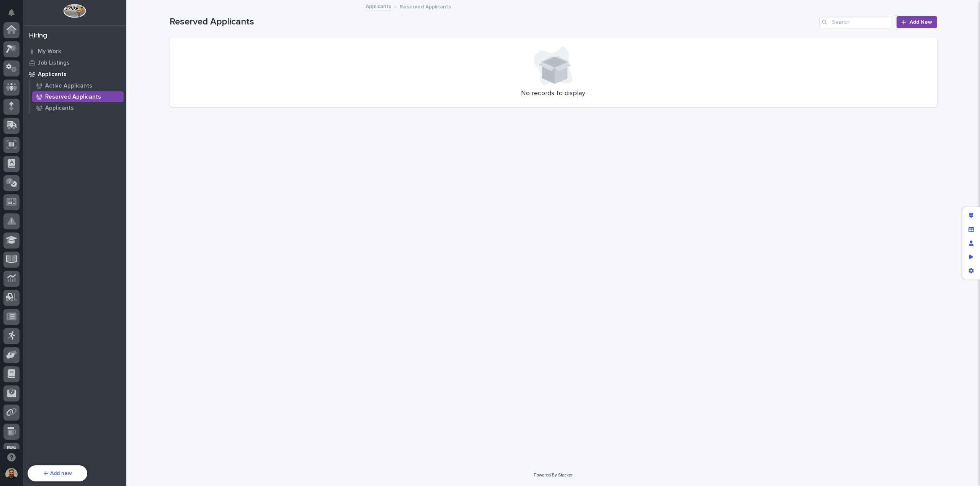
scroll to position [70, 0]
click at [77, 86] on p "Active Applicants" at bounding box center [68, 86] width 47 height 7
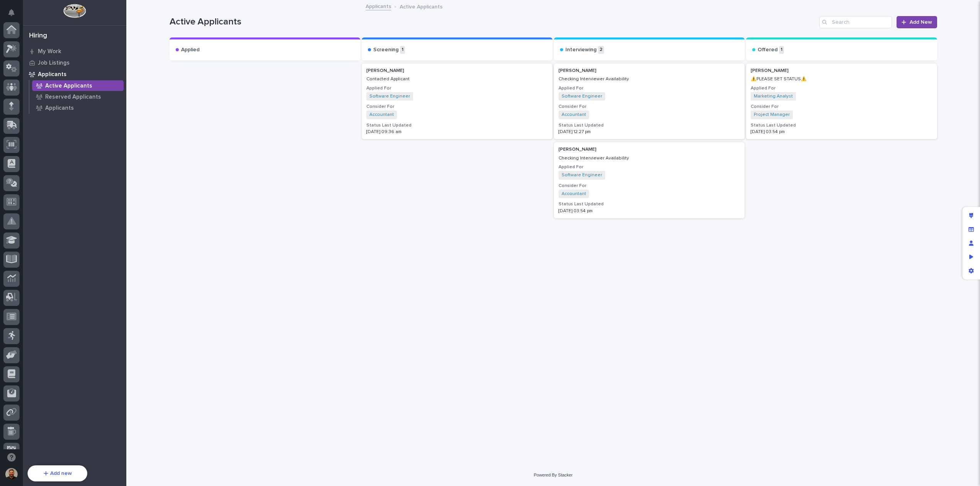
scroll to position [70, 0]
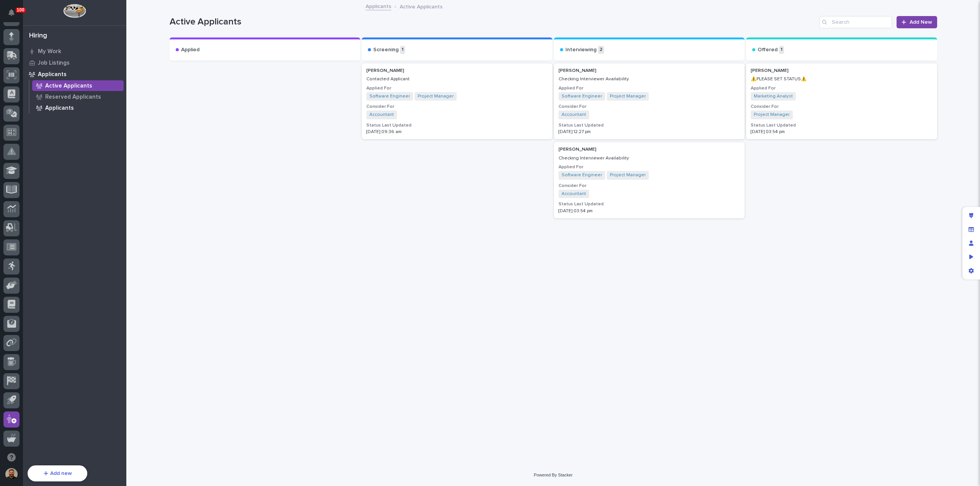
click at [61, 107] on p "Applicants" at bounding box center [59, 108] width 29 height 7
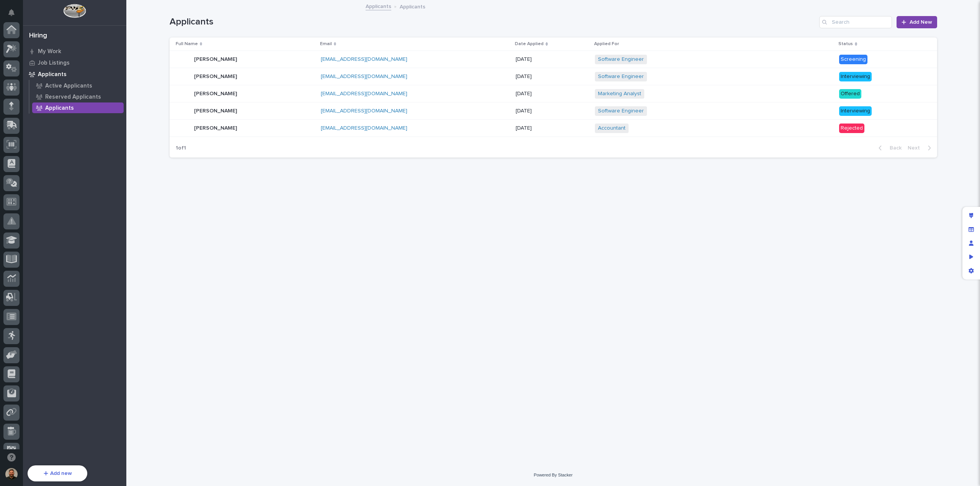
scroll to position [70, 0]
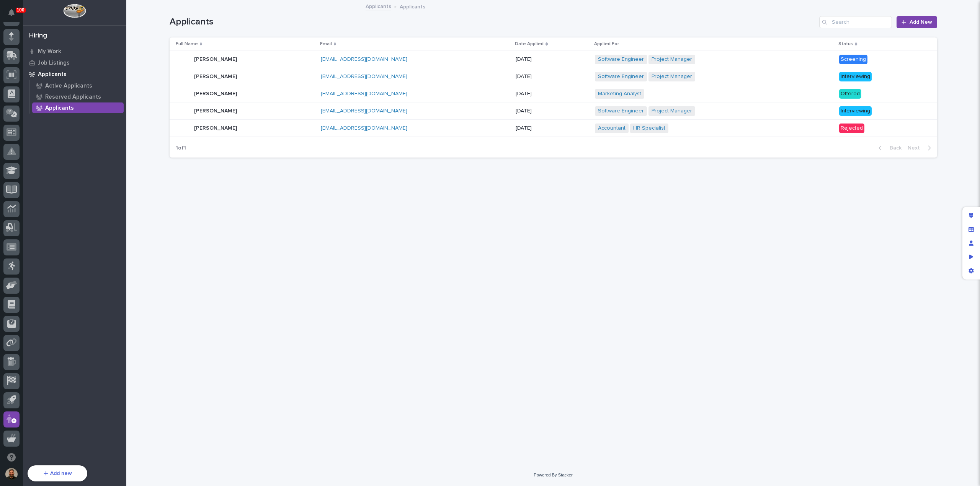
click at [256, 132] on div "Son Lee Son Lee" at bounding box center [245, 128] width 139 height 15
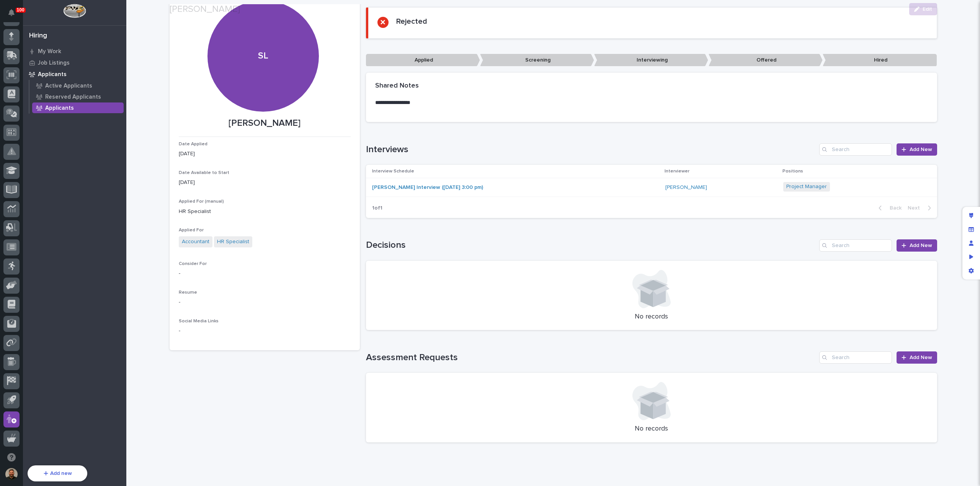
scroll to position [68, 0]
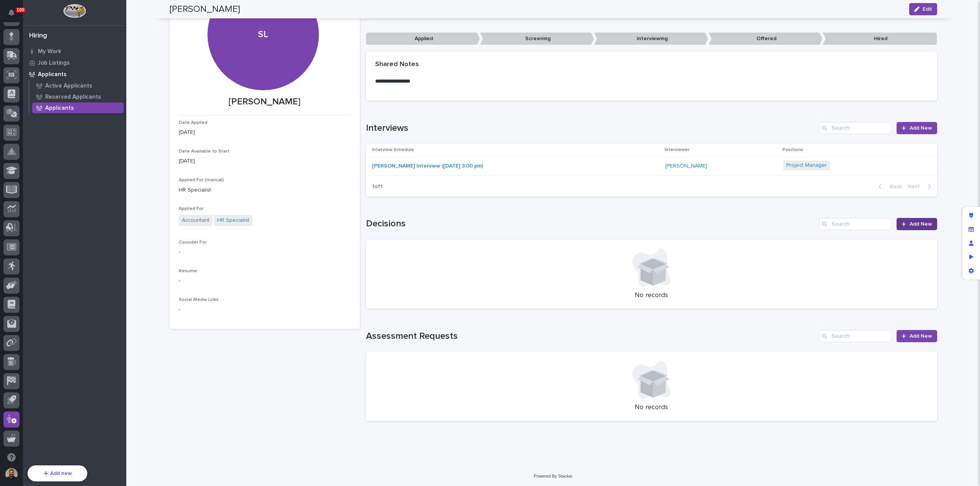
click at [910, 223] on span "Add New" at bounding box center [920, 224] width 23 height 5
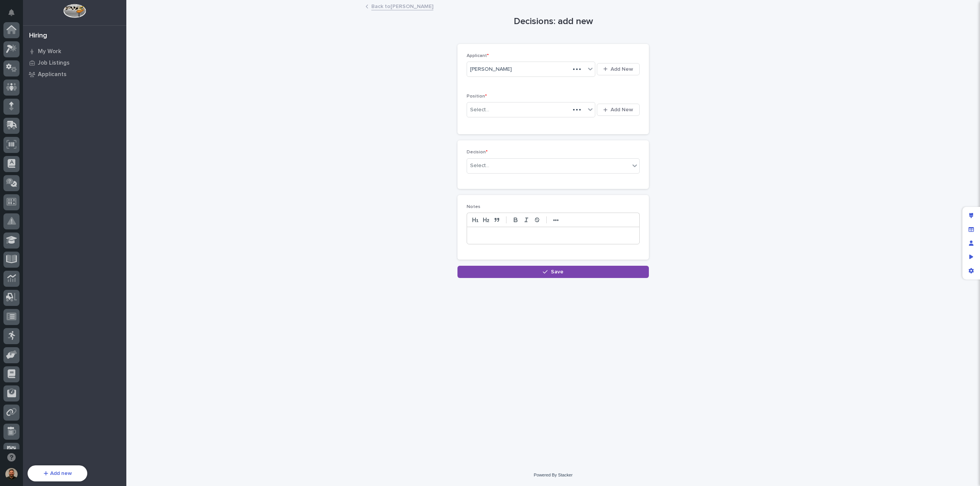
scroll to position [70, 0]
click at [398, 5] on link "Back to Son Lee" at bounding box center [402, 6] width 62 height 9
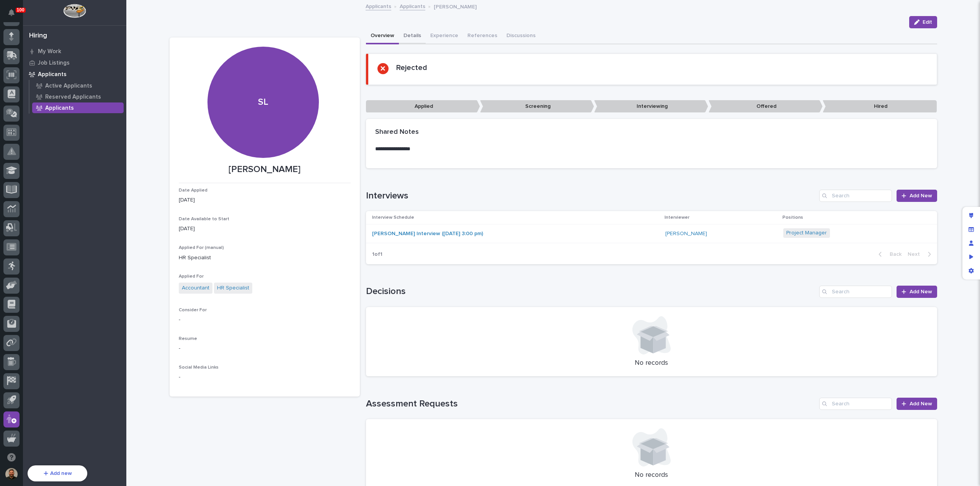
click at [409, 34] on button "Details" at bounding box center [412, 36] width 27 height 16
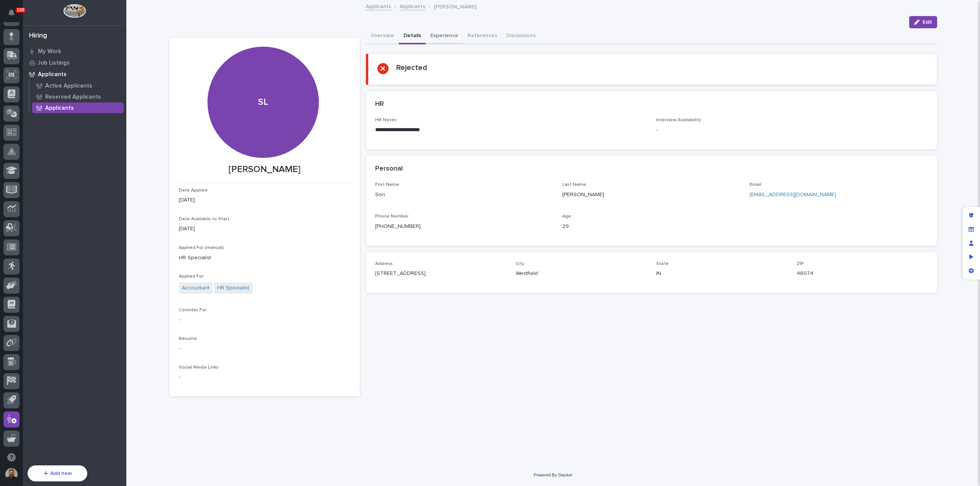
click at [441, 36] on button "Experience" at bounding box center [444, 36] width 37 height 16
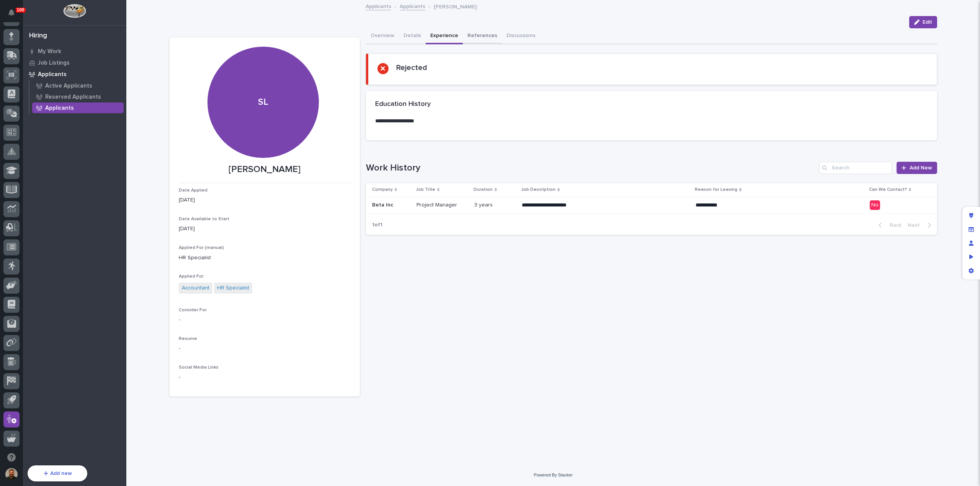
click at [479, 37] on button "References" at bounding box center [482, 36] width 39 height 16
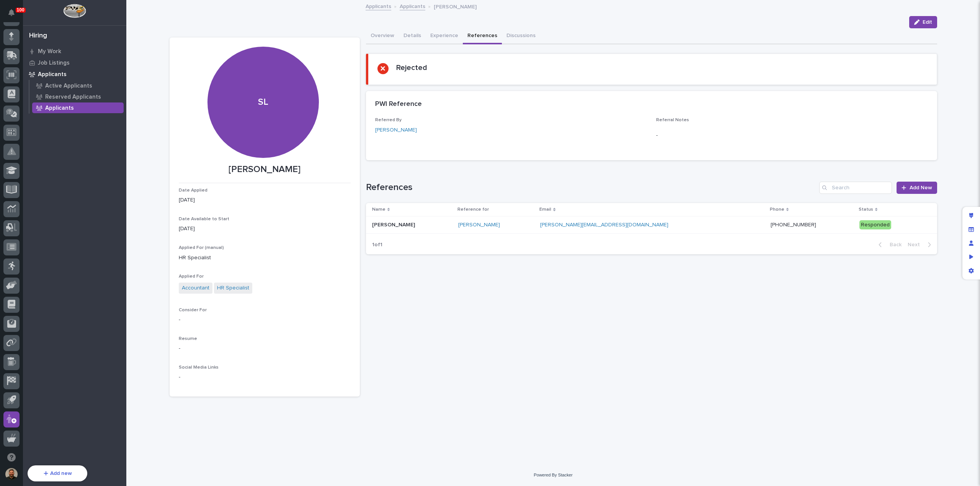
click at [444, 228] on div "Carol Martinez Carol Martinez" at bounding box center [412, 225] width 80 height 13
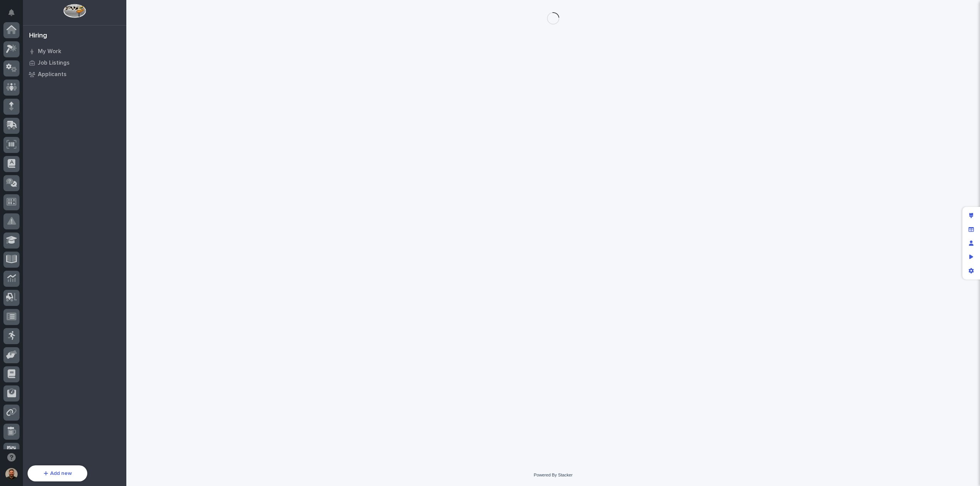
scroll to position [70, 0]
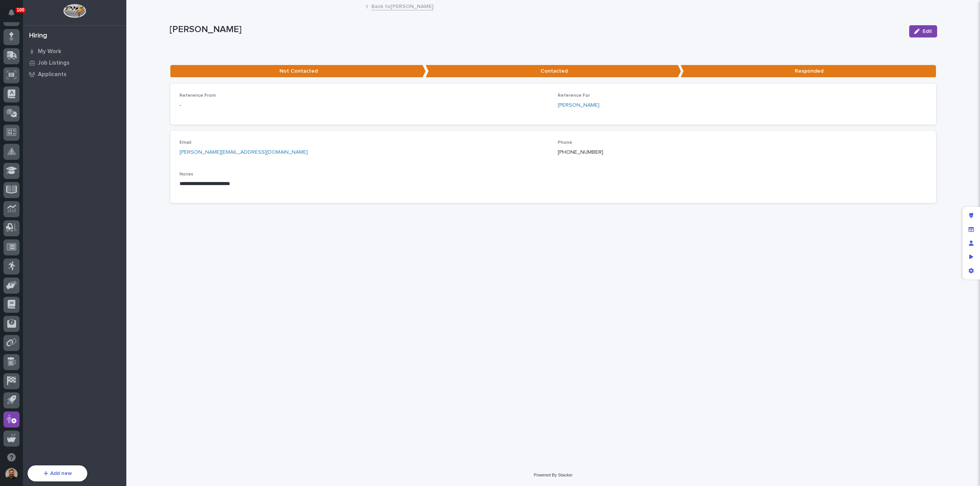
click at [387, 7] on link "Back to Son Lee" at bounding box center [402, 6] width 62 height 9
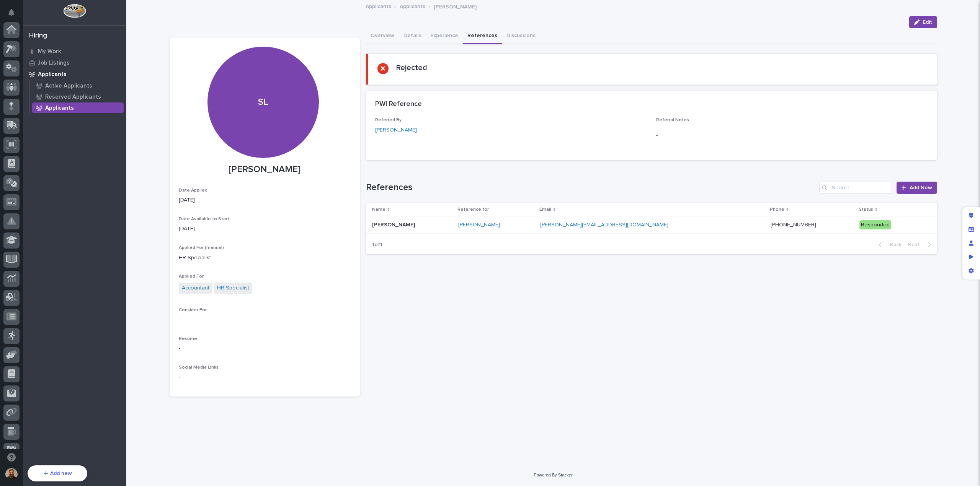
scroll to position [70, 0]
click at [910, 189] on span "Add New" at bounding box center [920, 187] width 23 height 5
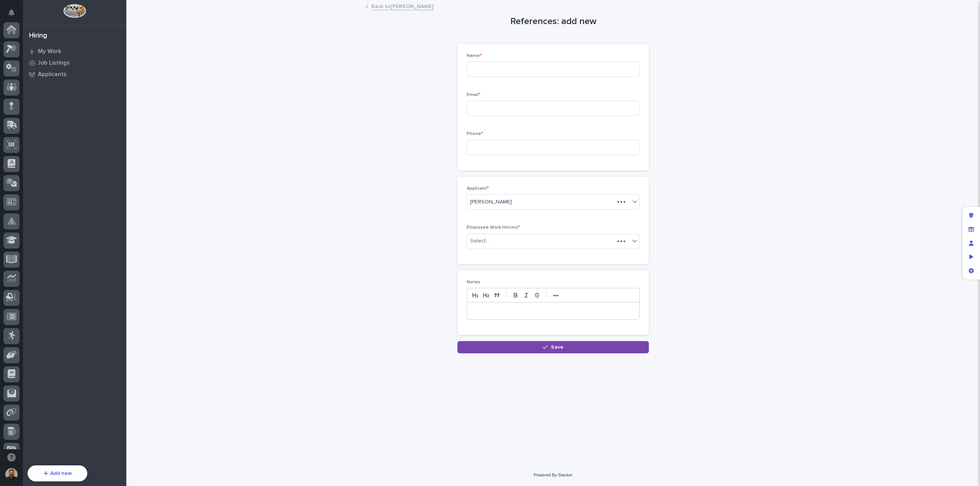
scroll to position [70, 0]
click at [388, 7] on link "Back to Son Lee" at bounding box center [402, 6] width 62 height 9
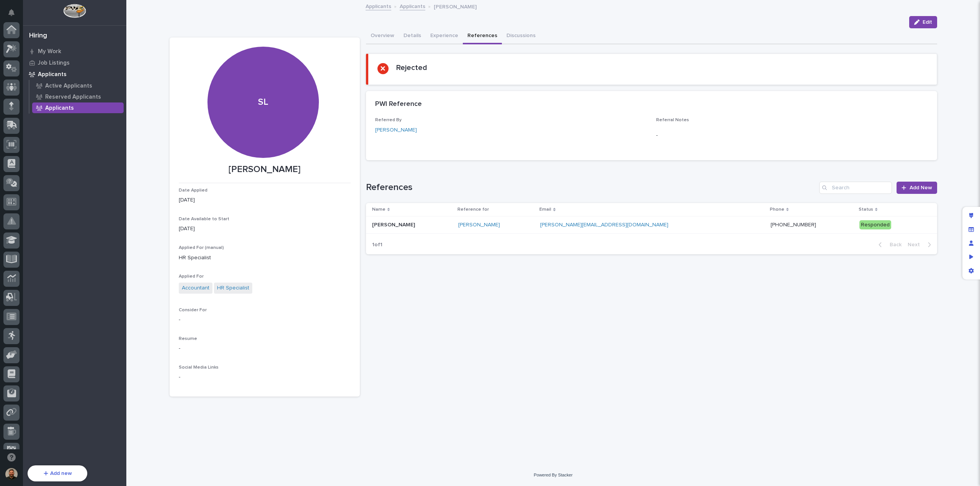
scroll to position [70, 0]
click at [410, 6] on link "Applicants" at bounding box center [413, 6] width 26 height 9
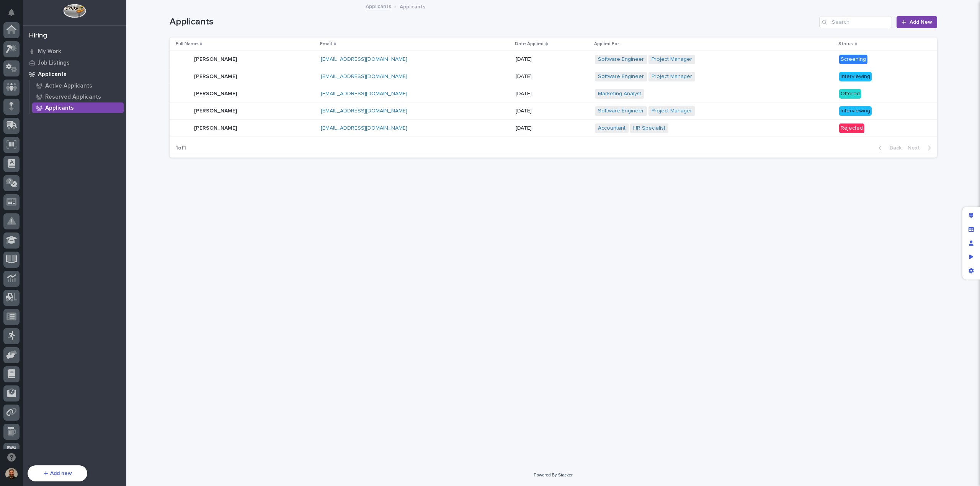
scroll to position [70, 0]
click at [409, 130] on p at bounding box center [388, 128] width 134 height 7
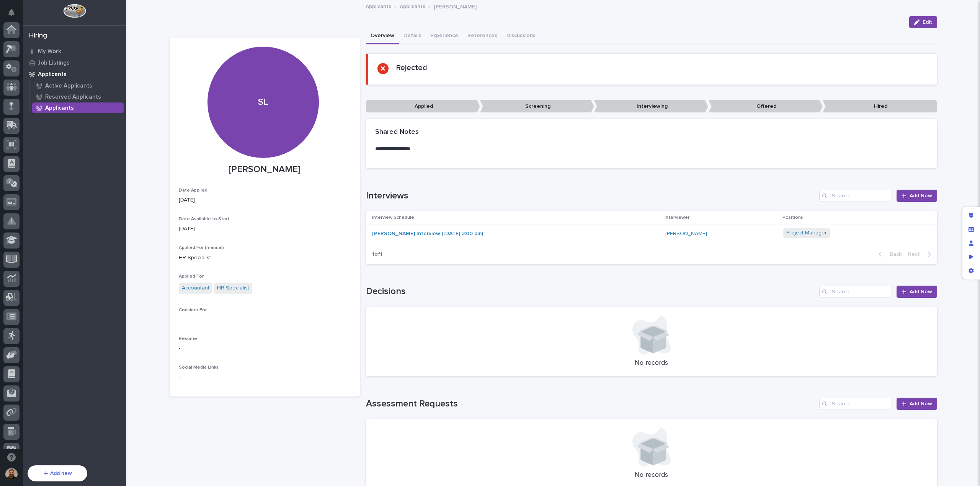
scroll to position [70, 0]
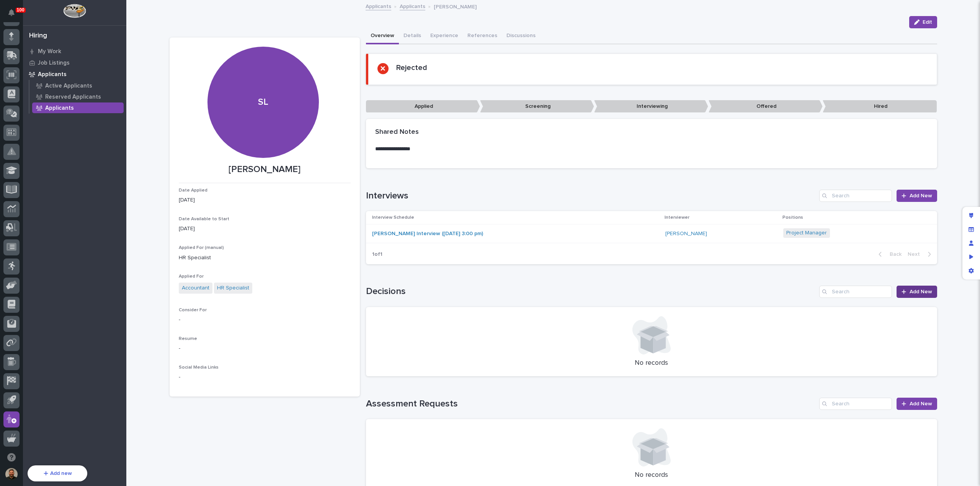
click at [912, 292] on span "Add New" at bounding box center [920, 291] width 23 height 5
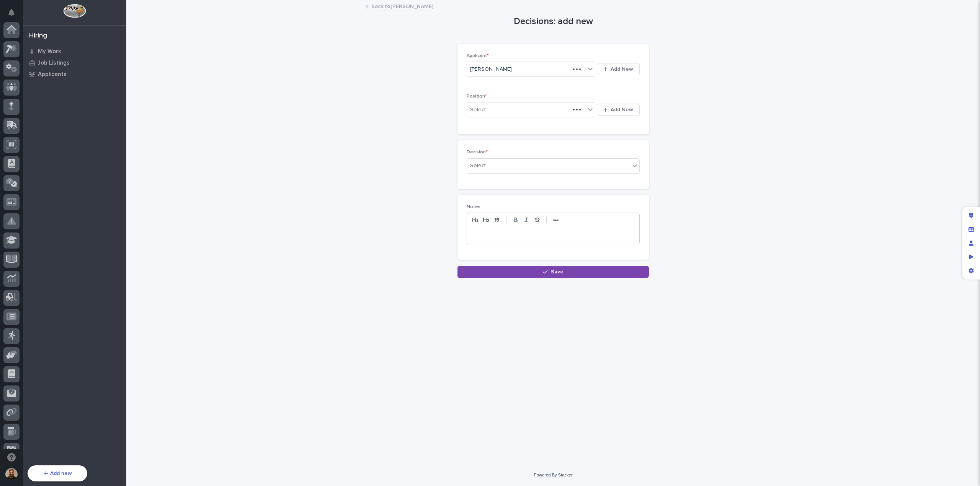
scroll to position [70, 0]
click at [508, 167] on div "Select..." at bounding box center [548, 166] width 163 height 13
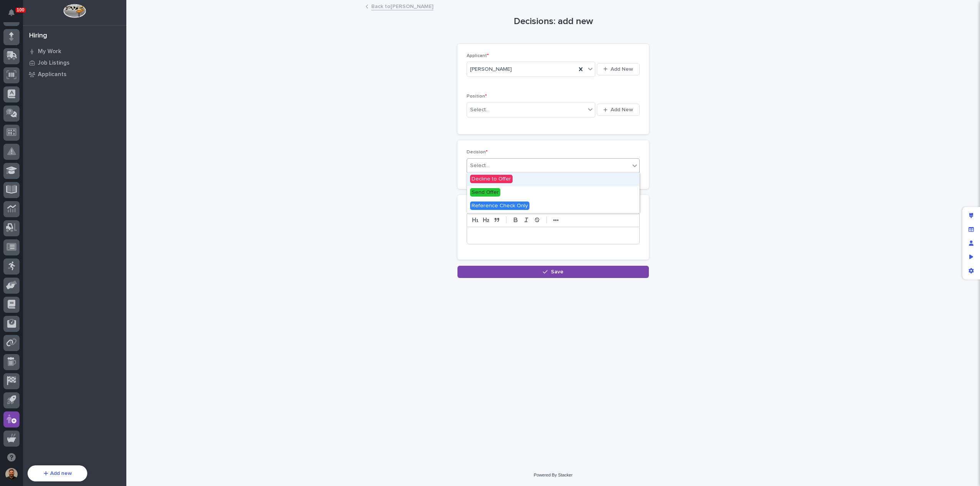
click at [508, 167] on div "Select..." at bounding box center [548, 166] width 163 height 13
click at [517, 164] on div "Select..." at bounding box center [548, 166] width 163 height 13
click at [494, 238] on p at bounding box center [553, 236] width 161 height 8
click at [530, 205] on p "Notes" at bounding box center [552, 206] width 173 height 5
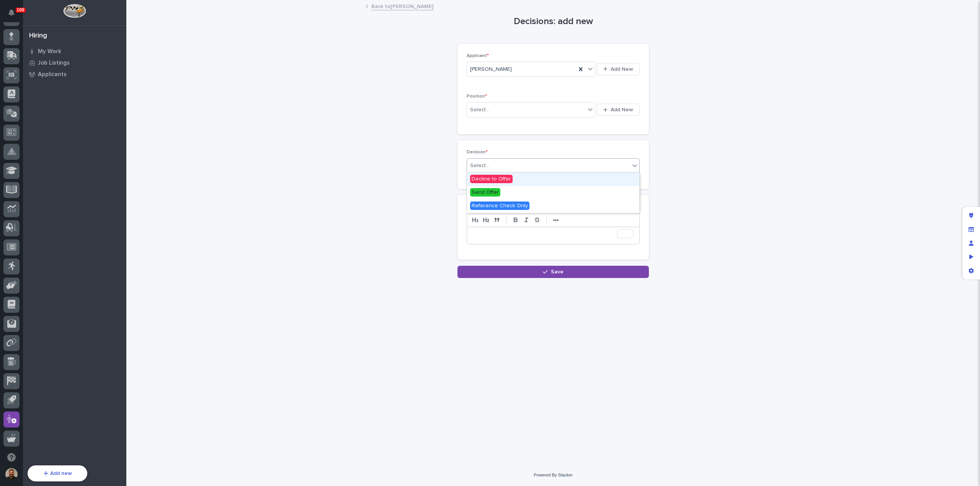
click at [537, 166] on div "Select..." at bounding box center [548, 166] width 163 height 13
click at [572, 238] on div "To enrich screen reader interactions, please activate Accessibility in Grammarl…" at bounding box center [553, 235] width 172 height 17
click at [969, 218] on icon "Edit layout" at bounding box center [971, 215] width 4 height 5
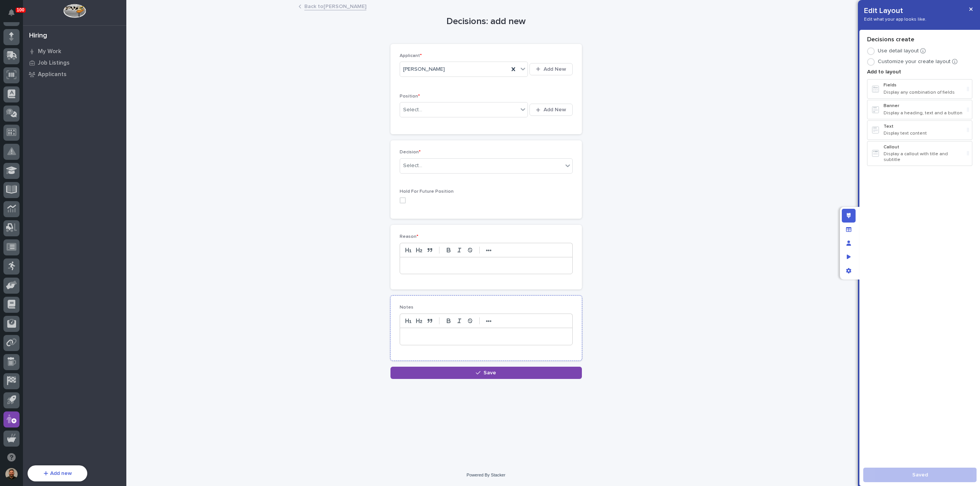
click at [428, 307] on p "Notes" at bounding box center [486, 307] width 173 height 5
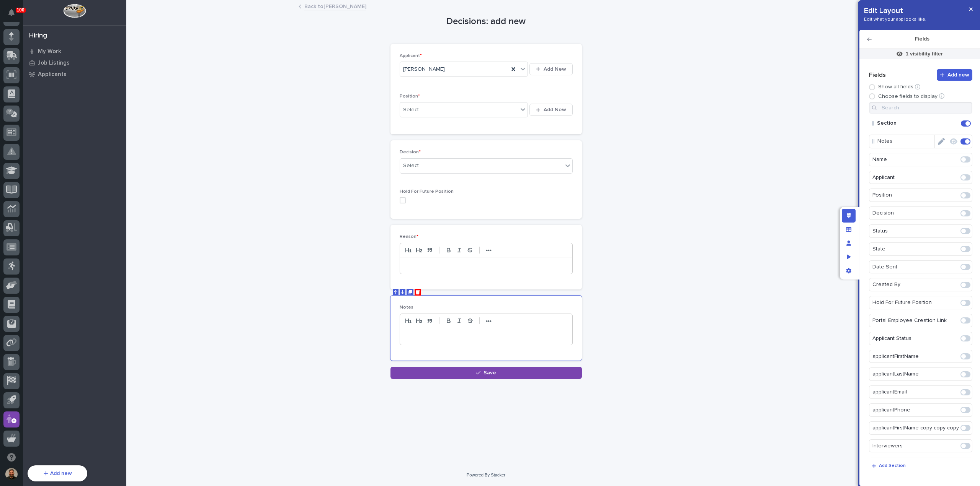
click at [938, 139] on icon "Edit" at bounding box center [941, 141] width 7 height 7
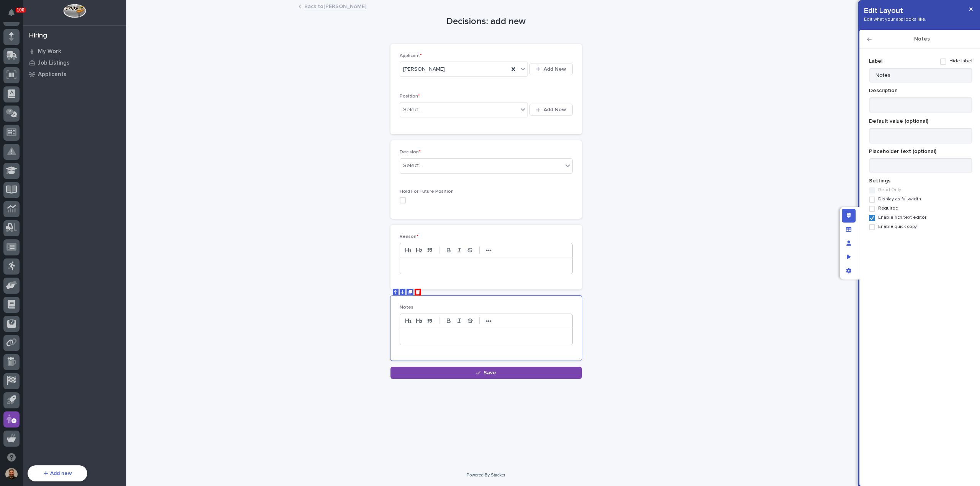
click at [873, 208] on span at bounding box center [872, 209] width 6 height 6
click at [884, 106] on textarea at bounding box center [920, 105] width 103 height 16
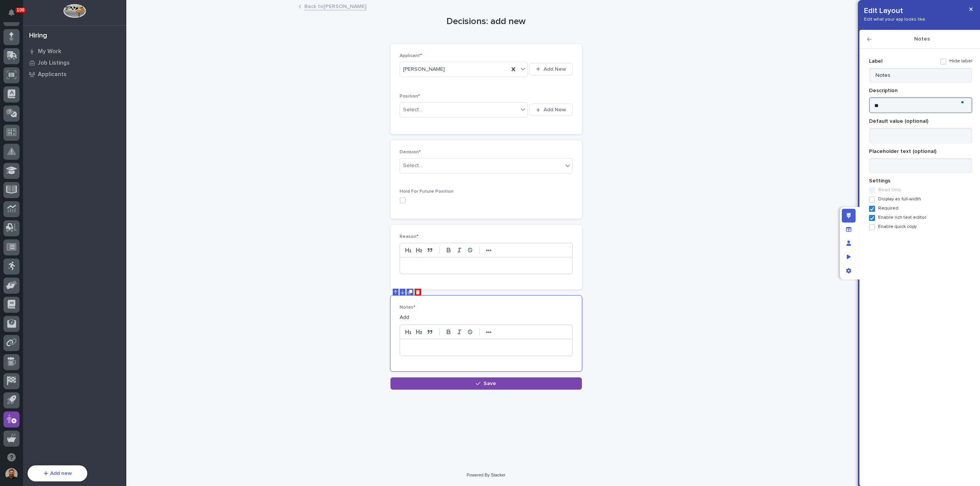
type textarea "*"
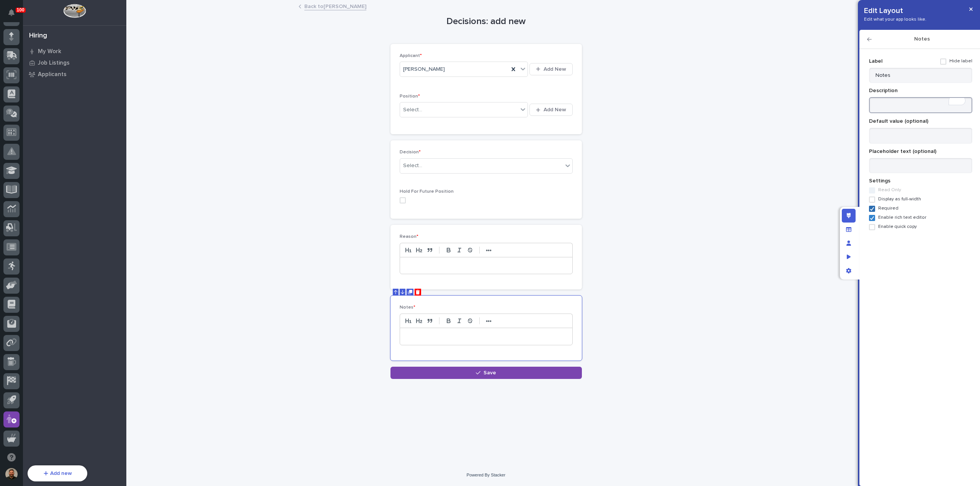
click at [872, 209] on polyline at bounding box center [871, 208] width 3 height 3
click at [969, 8] on icon "button" at bounding box center [970, 9] width 3 height 5
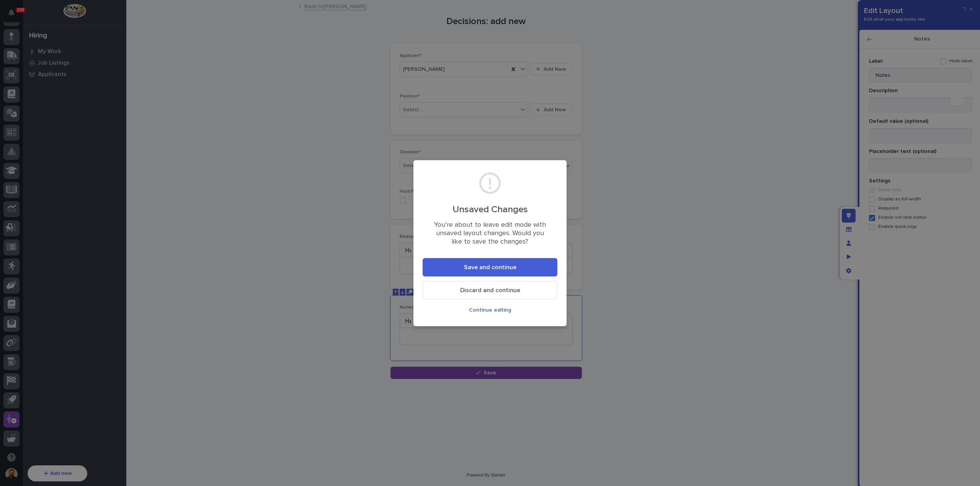
click at [491, 292] on span "Discard and continue" at bounding box center [490, 291] width 60 height 8
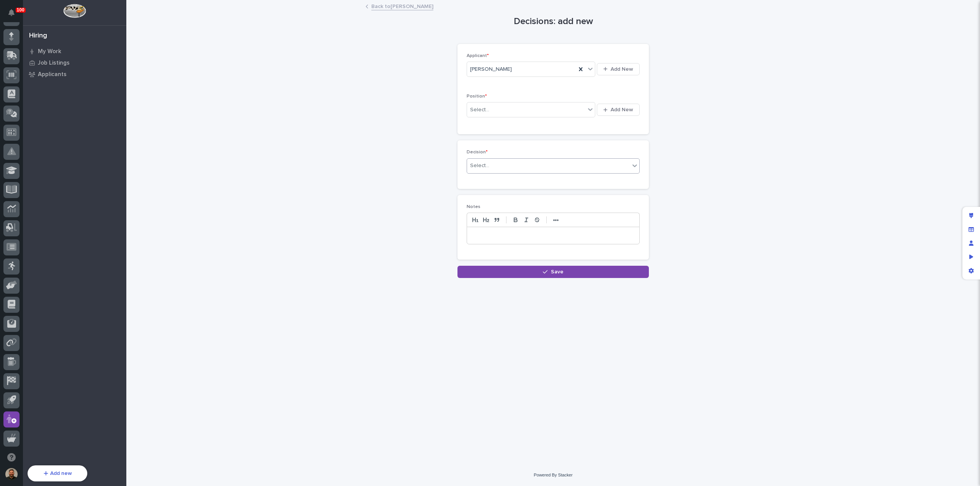
click at [523, 166] on div "Select..." at bounding box center [548, 166] width 163 height 13
click at [517, 193] on div "Send Offer" at bounding box center [553, 192] width 172 height 13
click at [542, 168] on div "Send Offer" at bounding box center [543, 166] width 153 height 13
click at [532, 185] on div "Decline to Offer" at bounding box center [553, 179] width 172 height 13
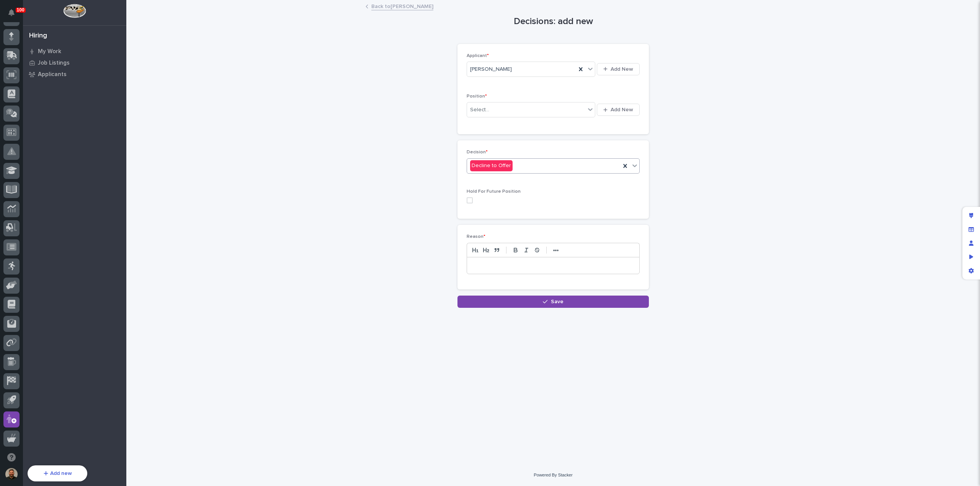
click at [468, 201] on span at bounding box center [469, 200] width 6 height 6
click at [386, 3] on link "Back to Son Lee" at bounding box center [402, 6] width 62 height 9
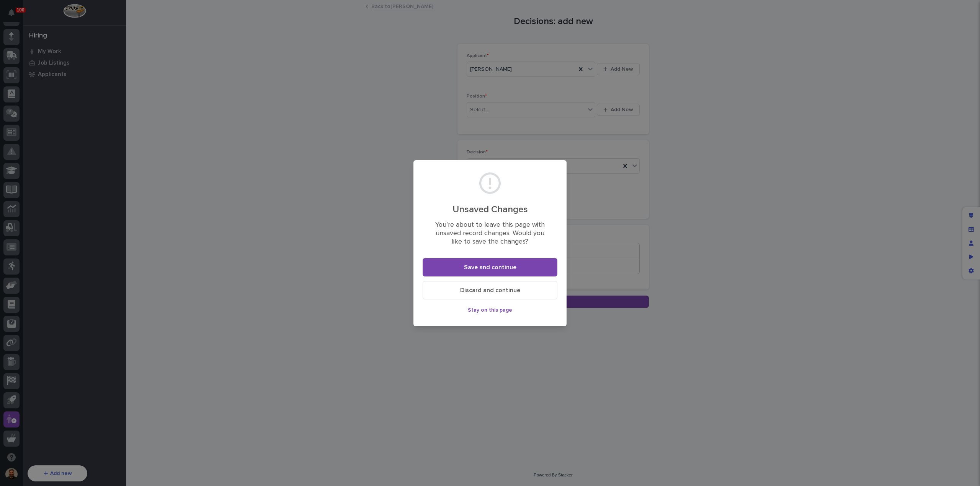
click at [474, 289] on span "Discard and continue" at bounding box center [490, 291] width 60 height 8
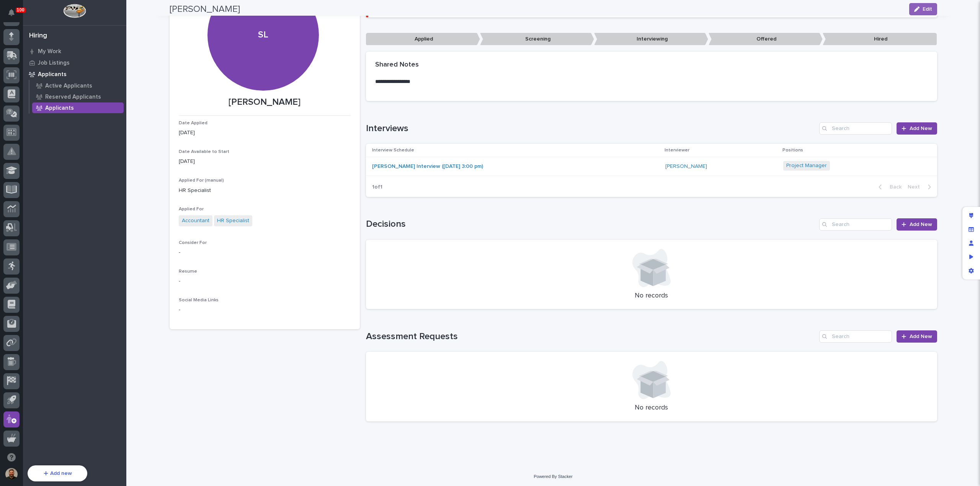
scroll to position [68, 0]
click at [909, 337] on span "Add New" at bounding box center [920, 336] width 23 height 5
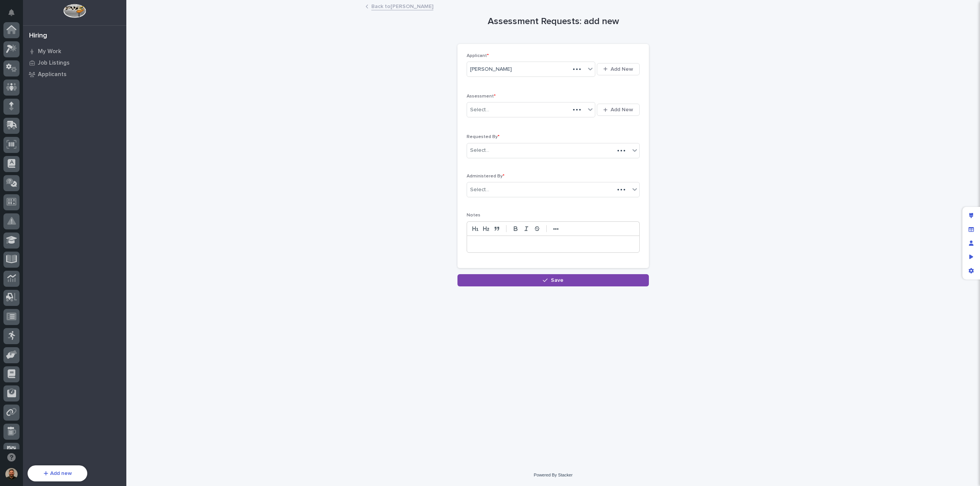
scroll to position [70, 0]
click at [575, 111] on div "Select..." at bounding box center [526, 110] width 118 height 13
click at [610, 108] on div "button" at bounding box center [606, 110] width 7 height 5
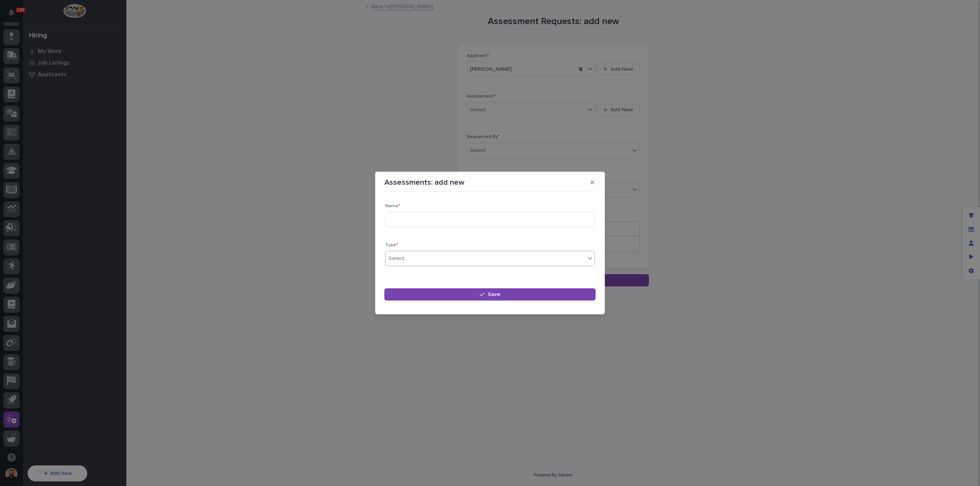
click at [424, 259] on div "Select..." at bounding box center [484, 259] width 199 height 13
click at [591, 184] on icon "button" at bounding box center [591, 182] width 3 height 3
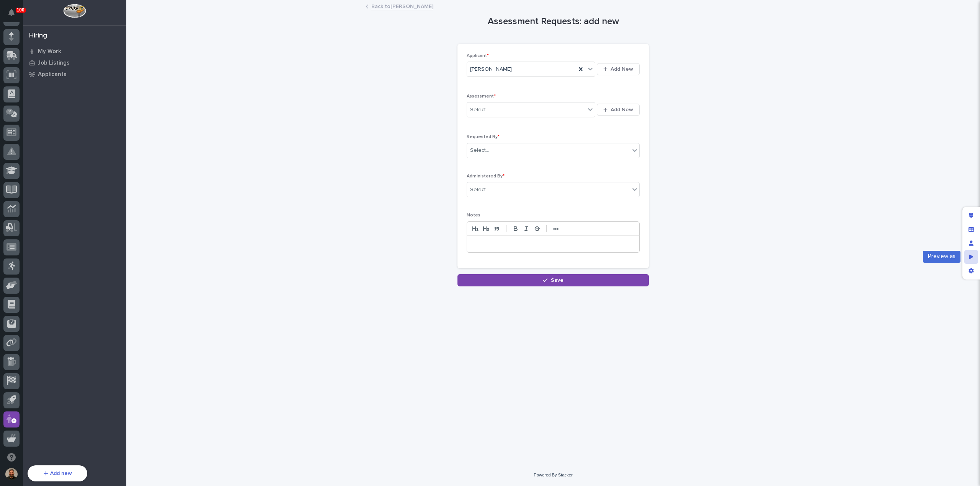
click at [970, 258] on icon "Preview as" at bounding box center [971, 256] width 4 height 5
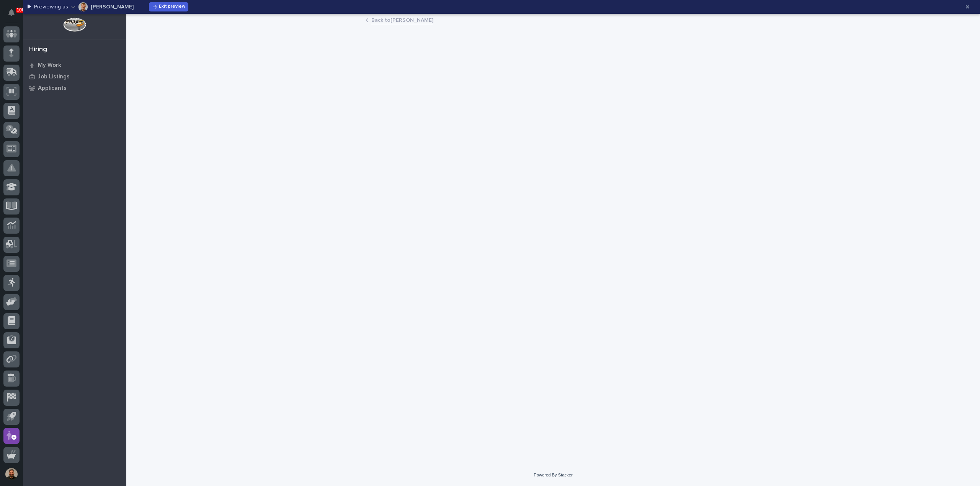
scroll to position [54, 0]
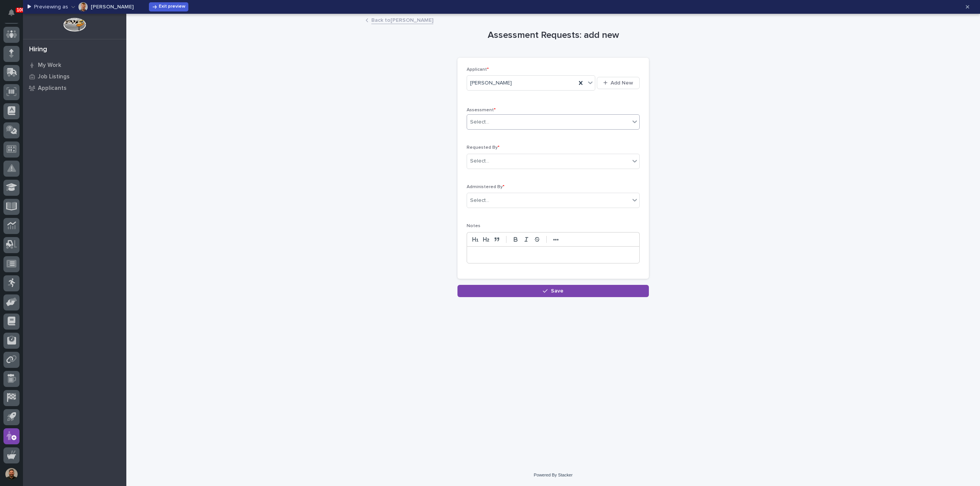
click at [535, 126] on div "Select..." at bounding box center [548, 122] width 163 height 13
click at [618, 85] on span "Add New" at bounding box center [621, 83] width 23 height 7
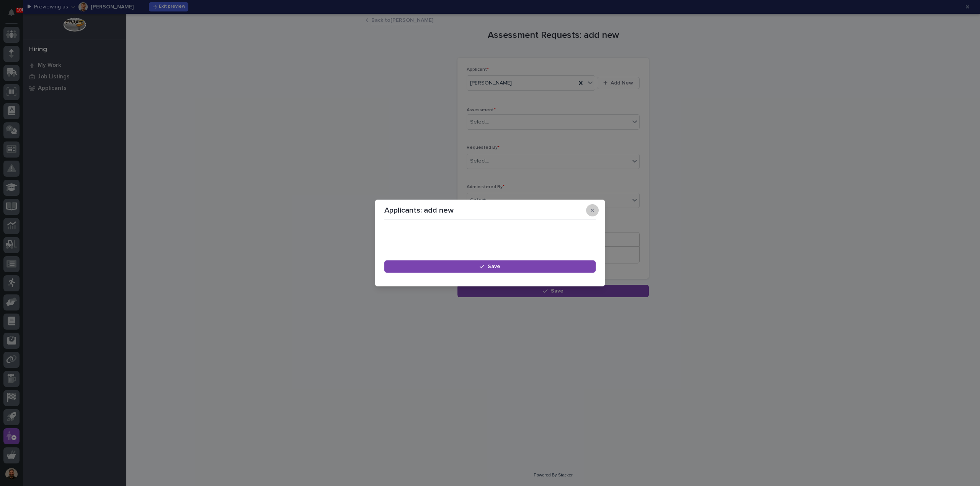
click at [593, 212] on icon "button" at bounding box center [591, 210] width 3 height 3
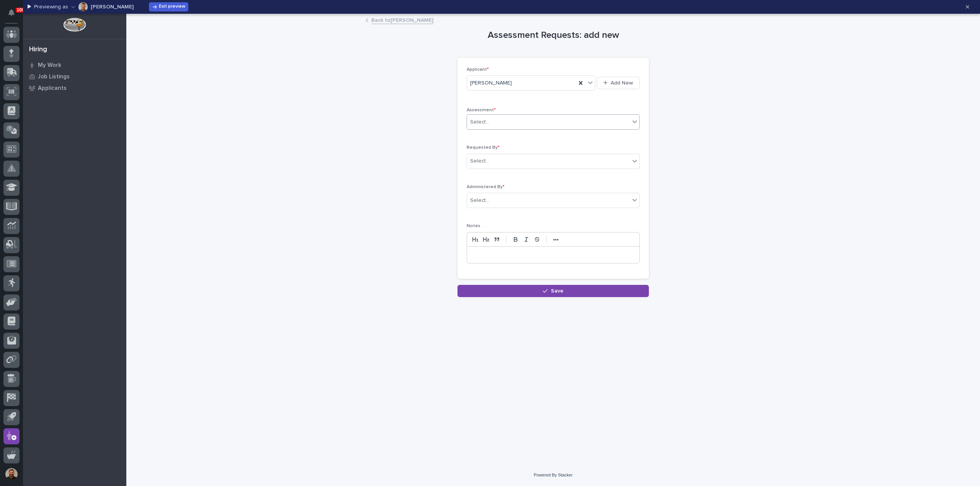
click at [514, 121] on div "Select..." at bounding box center [548, 122] width 163 height 13
click at [514, 159] on div "Select..." at bounding box center [548, 161] width 163 height 13
click at [967, 7] on icon "button" at bounding box center [967, 6] width 3 height 3
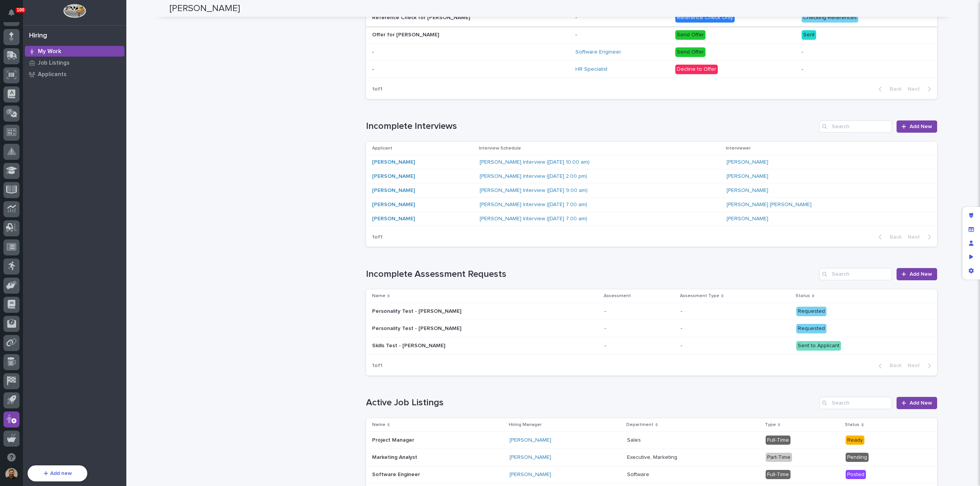
scroll to position [383, 0]
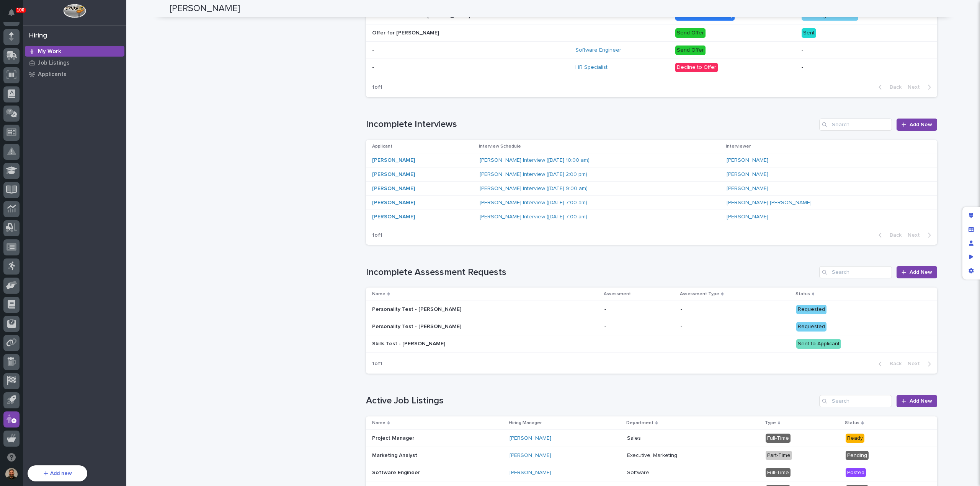
click at [421, 160] on div "[PERSON_NAME]" at bounding box center [422, 160] width 101 height 7
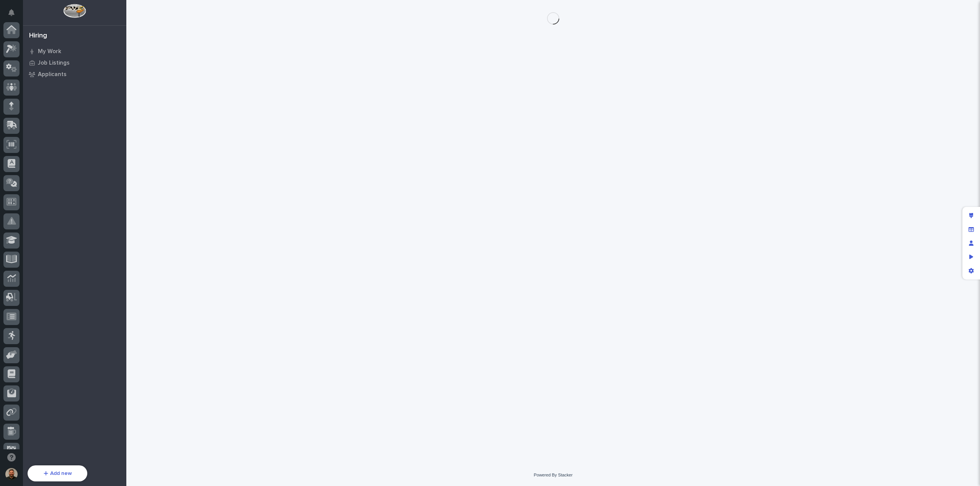
scroll to position [70, 0]
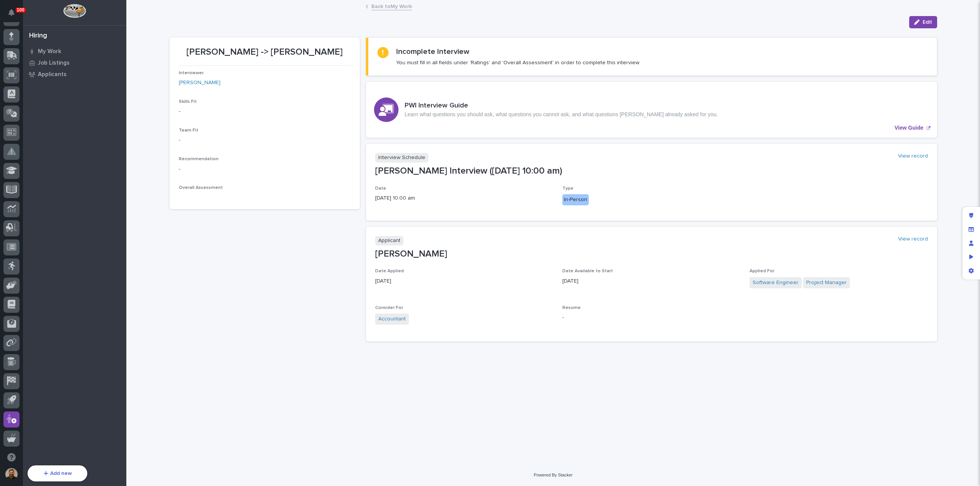
click at [389, 5] on link "Back to My Work" at bounding box center [391, 6] width 41 height 9
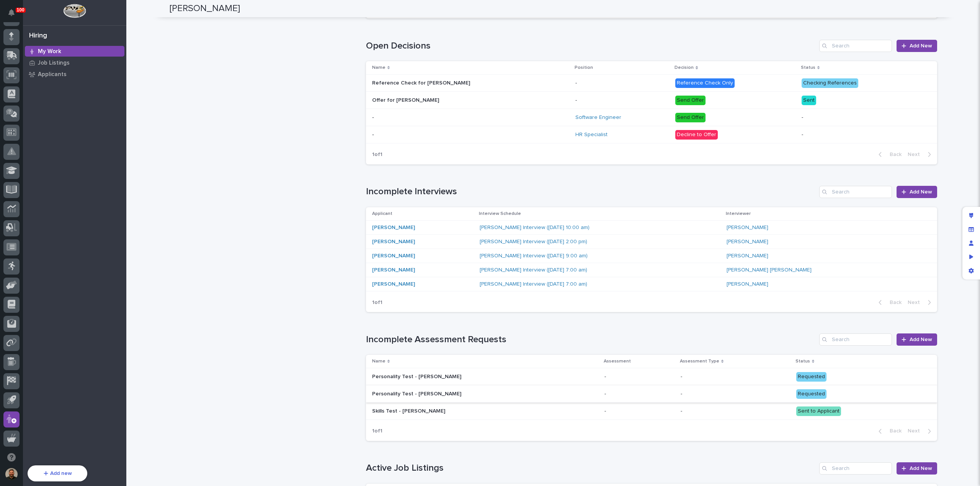
scroll to position [316, 0]
click at [497, 405] on div "Skills Test - Jane Smith Skills Test - Jane Smith" at bounding box center [485, 411] width 226 height 13
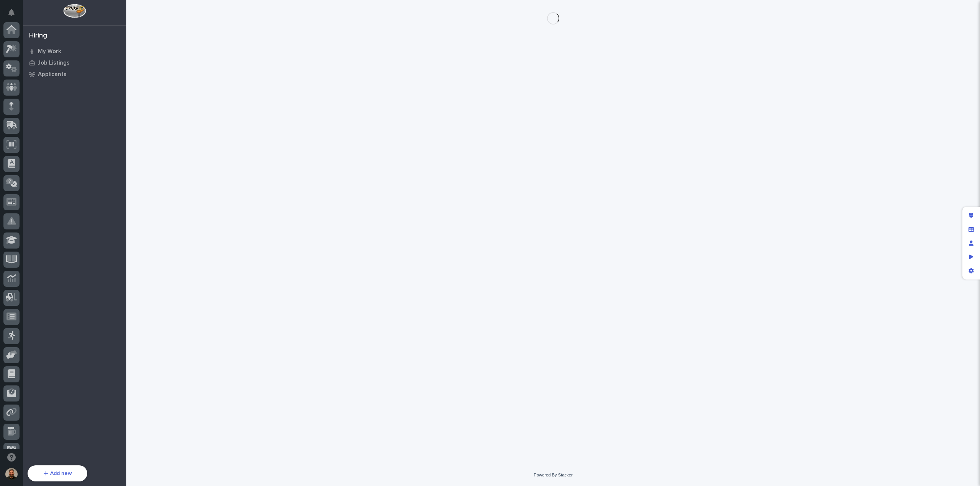
scroll to position [70, 0]
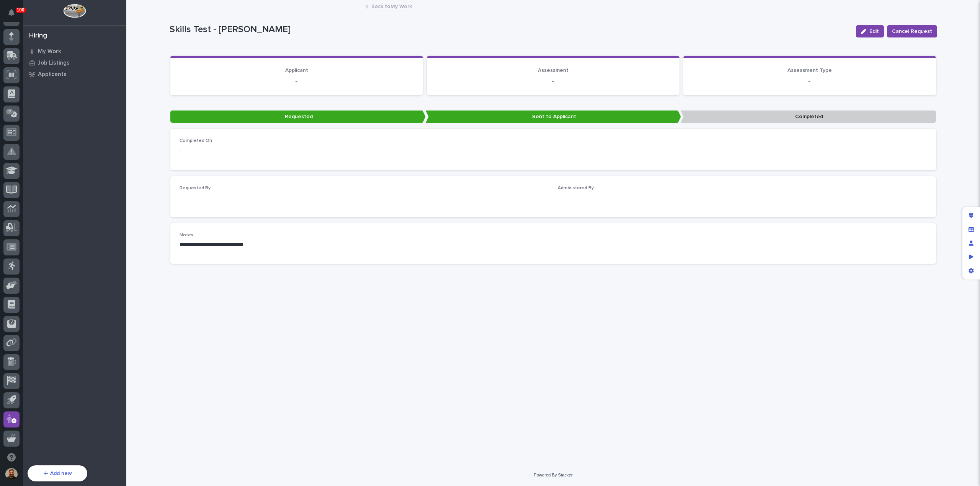
click at [789, 117] on p "Completed" at bounding box center [807, 117] width 255 height 13
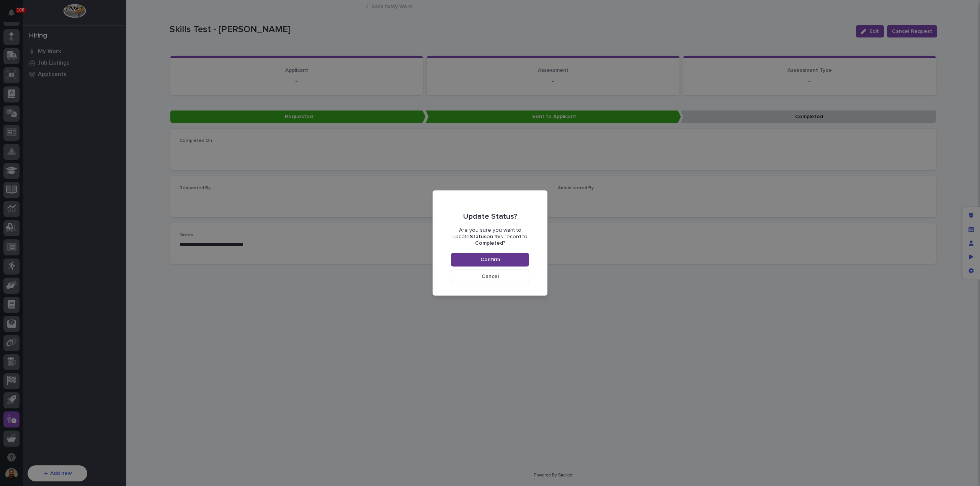
click at [487, 259] on span "Confirm" at bounding box center [490, 259] width 20 height 7
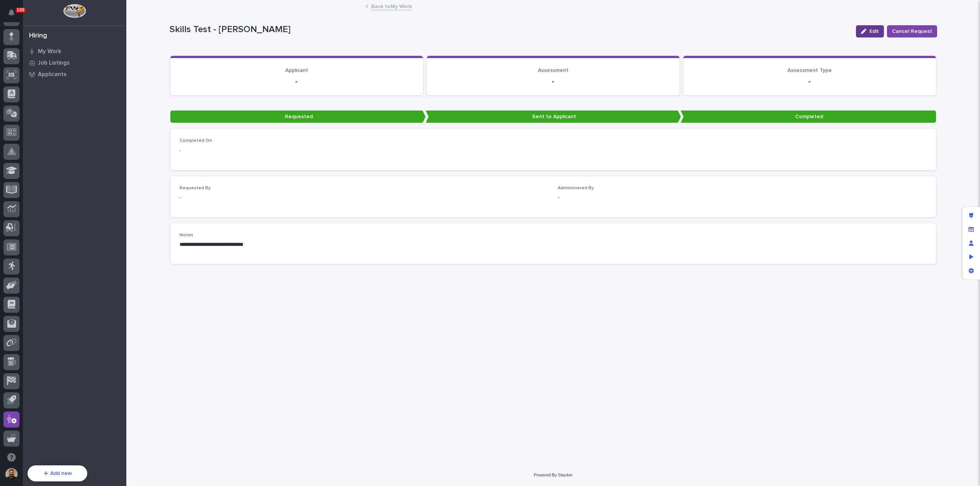
click at [869, 33] on div "button" at bounding box center [865, 31] width 8 height 5
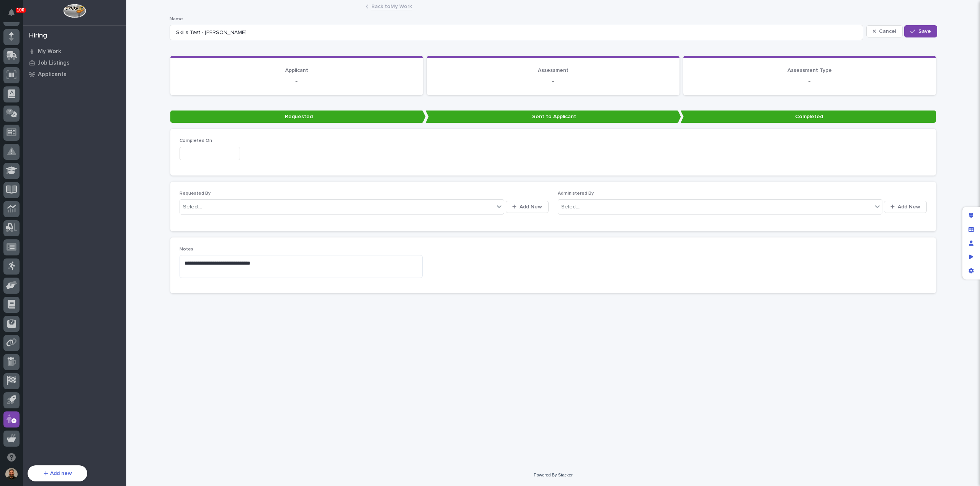
click at [234, 156] on input "text" at bounding box center [209, 153] width 60 height 13
click at [195, 65] on div "2" at bounding box center [195, 66] width 10 height 10
type input "**********"
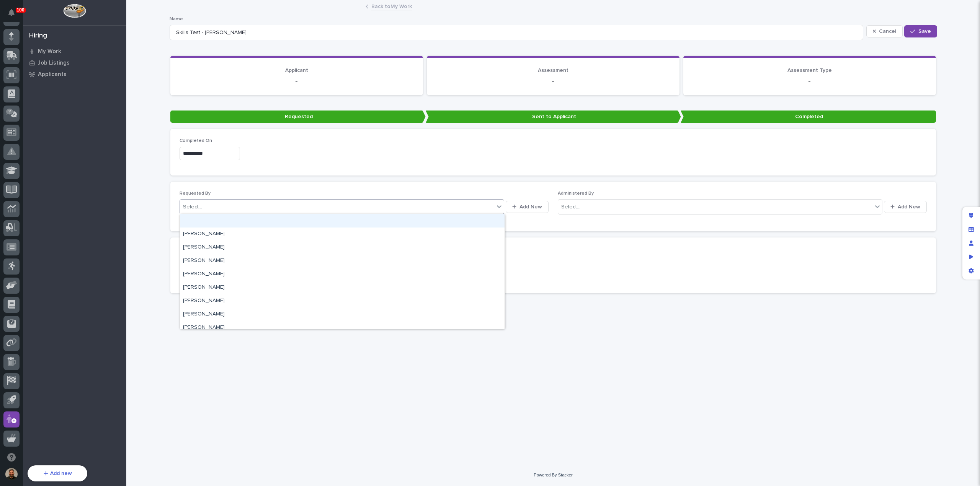
click at [303, 209] on div "Select..." at bounding box center [337, 207] width 314 height 13
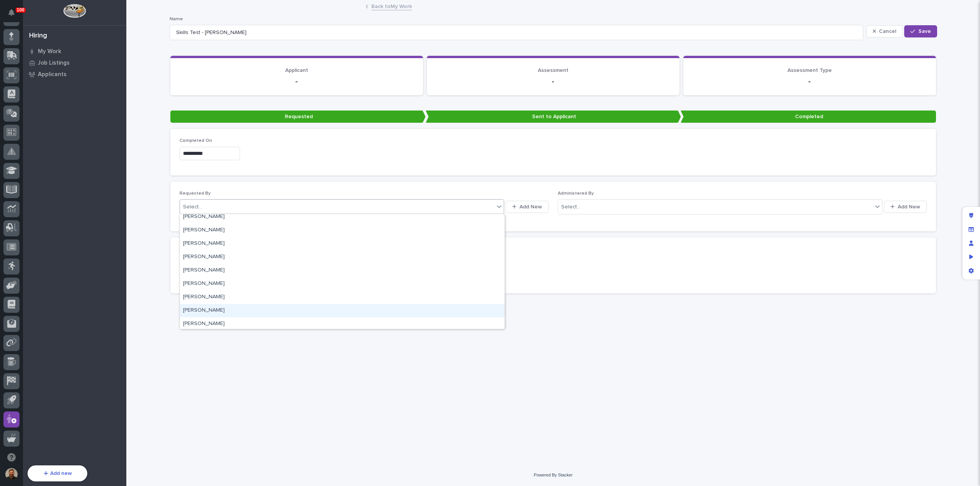
click at [216, 307] on div "Andy Malstaff Anna Slabaugh Anthony Ramirez Anthony Woodward Arlyn Miller Aro D…" at bounding box center [342, 271] width 325 height 115
click at [343, 312] on div "Austin Beachy" at bounding box center [342, 311] width 325 height 13
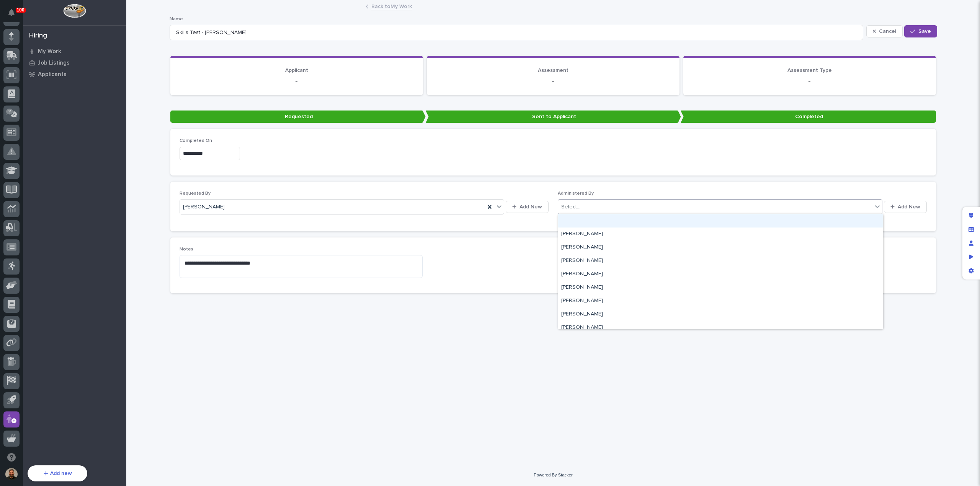
click at [599, 210] on div "Select..." at bounding box center [715, 207] width 314 height 13
type input "***"
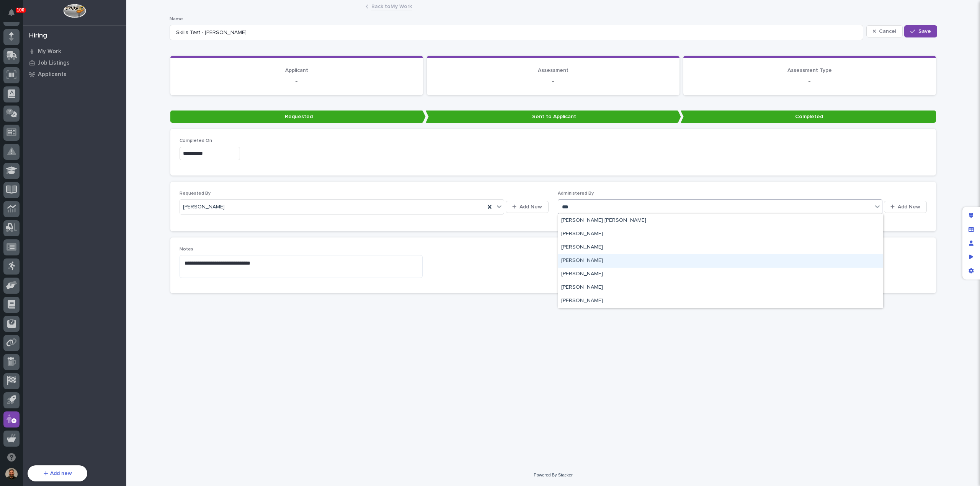
click at [582, 259] on div "Matt Hall" at bounding box center [720, 260] width 325 height 13
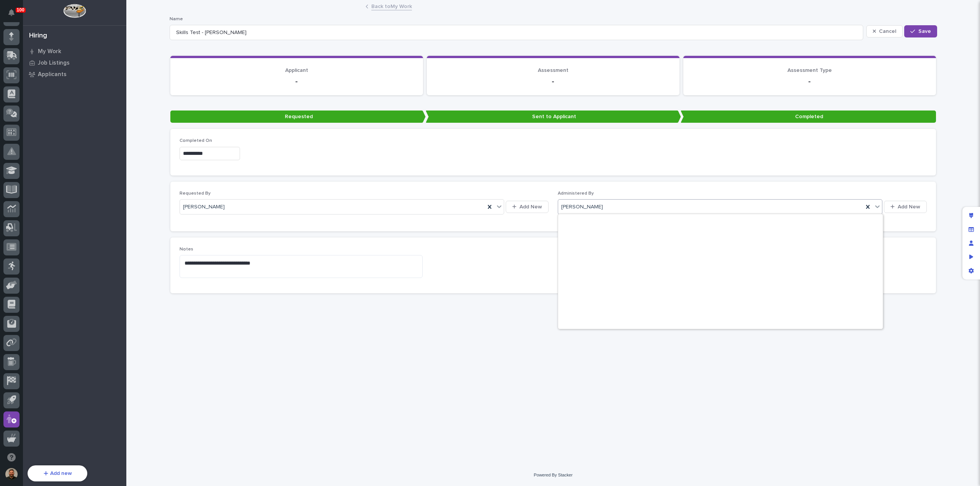
click at [640, 202] on div "Matt Hall" at bounding box center [710, 207] width 305 height 13
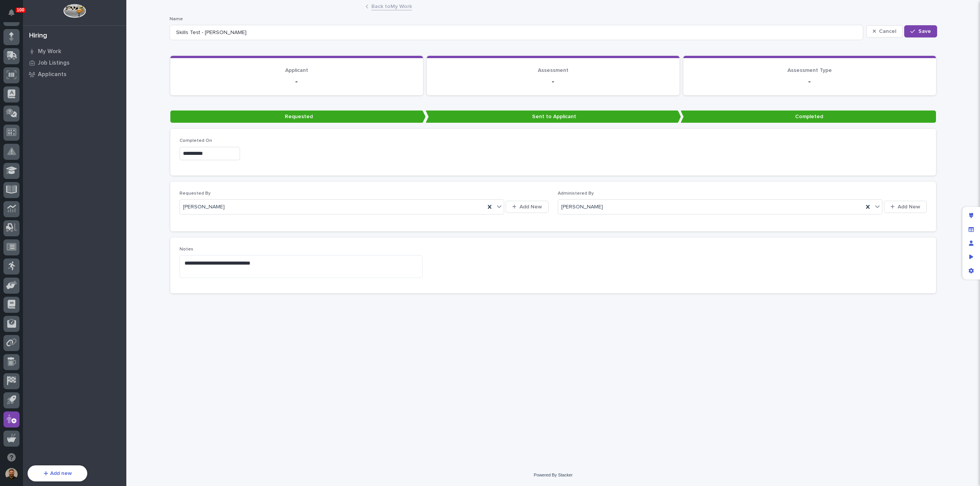
click at [297, 355] on div "**********" at bounding box center [553, 223] width 775 height 445
click at [327, 267] on textarea "**********" at bounding box center [300, 266] width 243 height 23
type textarea "**********"
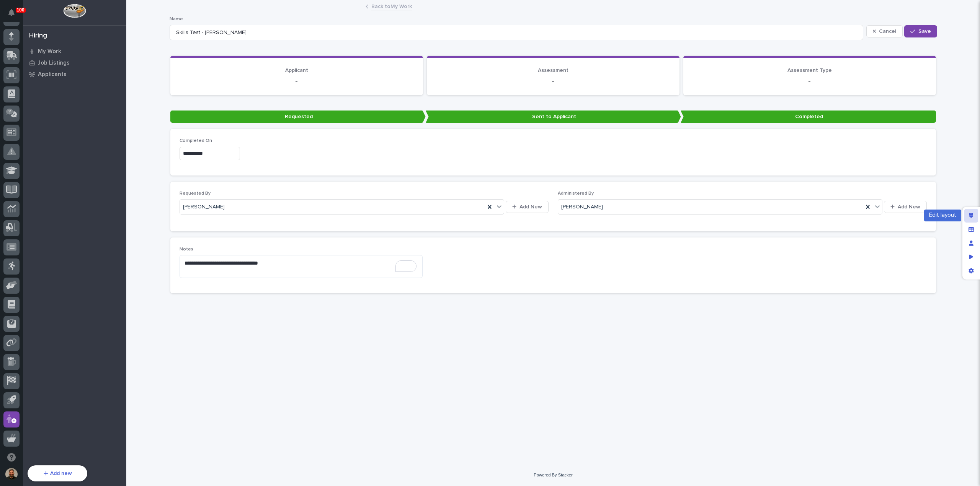
click at [973, 216] on icon "Edit layout" at bounding box center [971, 215] width 4 height 5
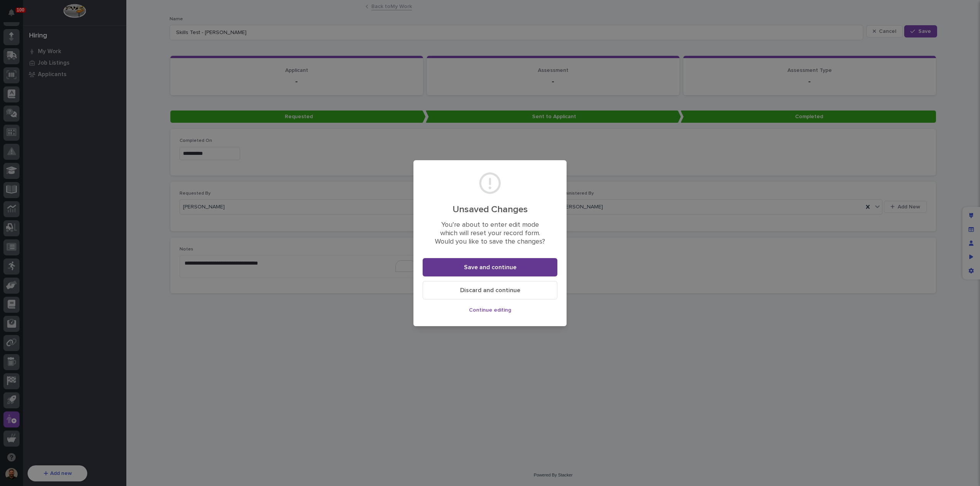
click at [498, 270] on span "Save and continue" at bounding box center [490, 268] width 52 height 8
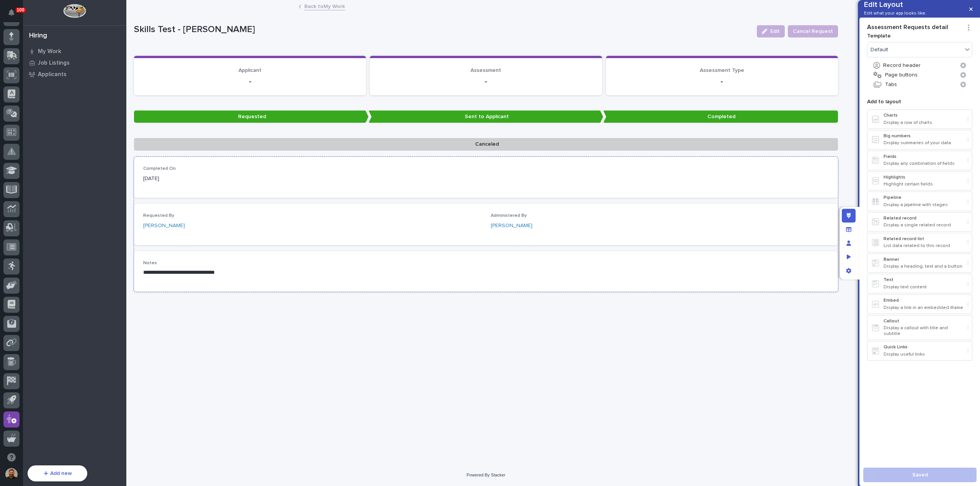
click at [252, 271] on p "**********" at bounding box center [254, 273] width 222 height 8
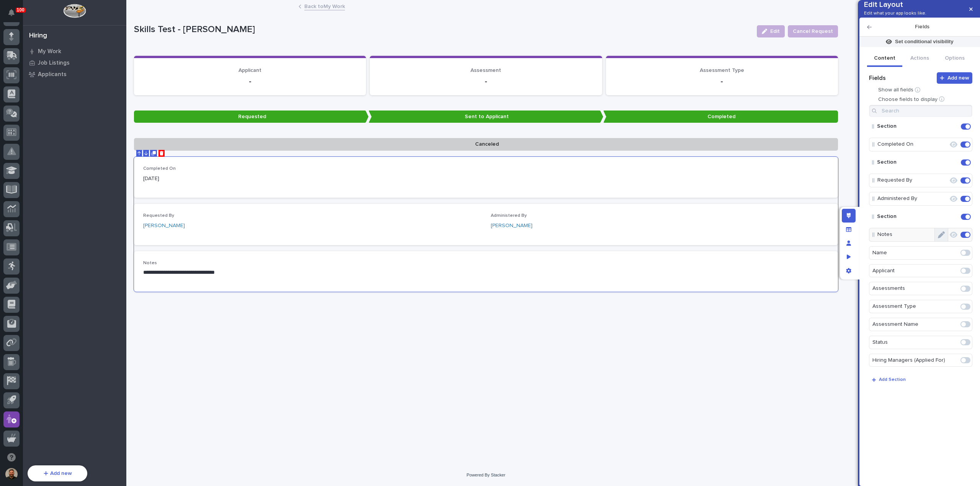
click at [945, 241] on button "Edit" at bounding box center [941, 234] width 13 height 13
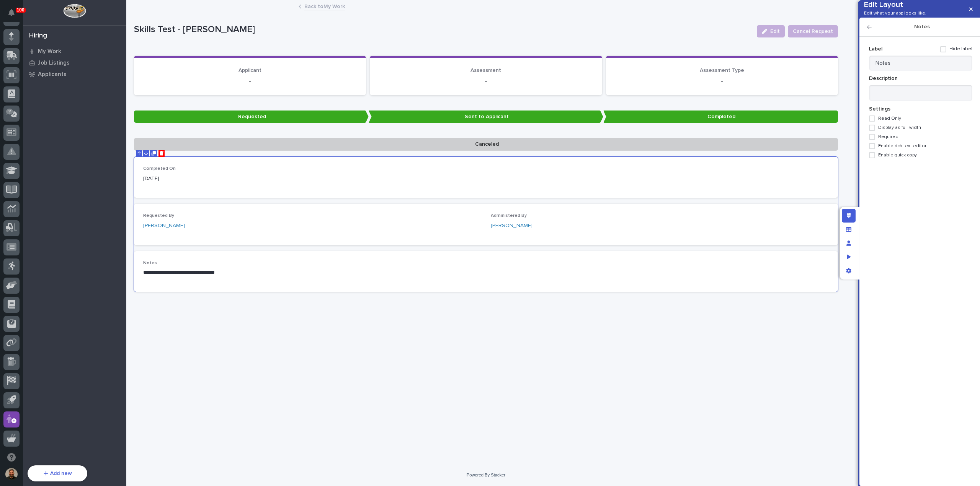
click at [871, 140] on span at bounding box center [872, 137] width 6 height 6
click at [871, 149] on span at bounding box center [872, 146] width 6 height 6
click at [892, 101] on textarea at bounding box center [920, 93] width 103 height 16
click at [972, 11] on icon "button" at bounding box center [970, 9] width 3 height 5
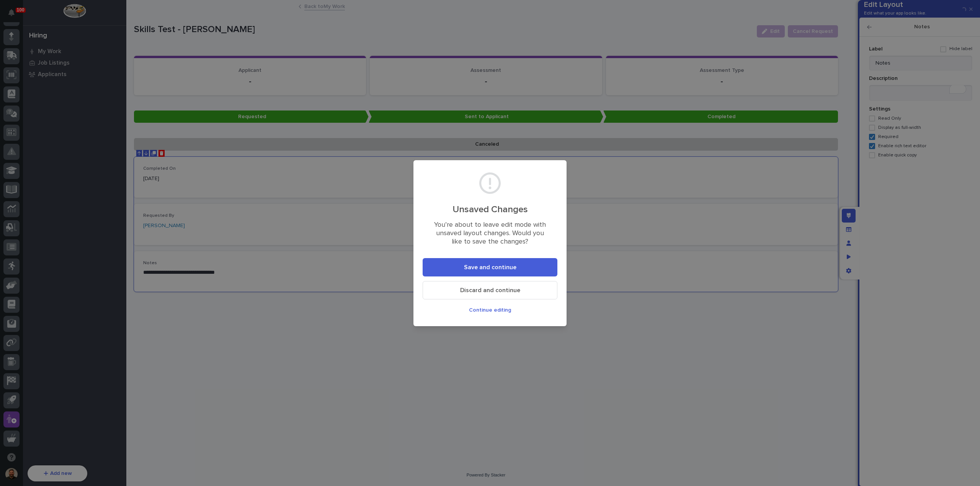
click at [526, 267] on button "Save and continue" at bounding box center [489, 267] width 135 height 18
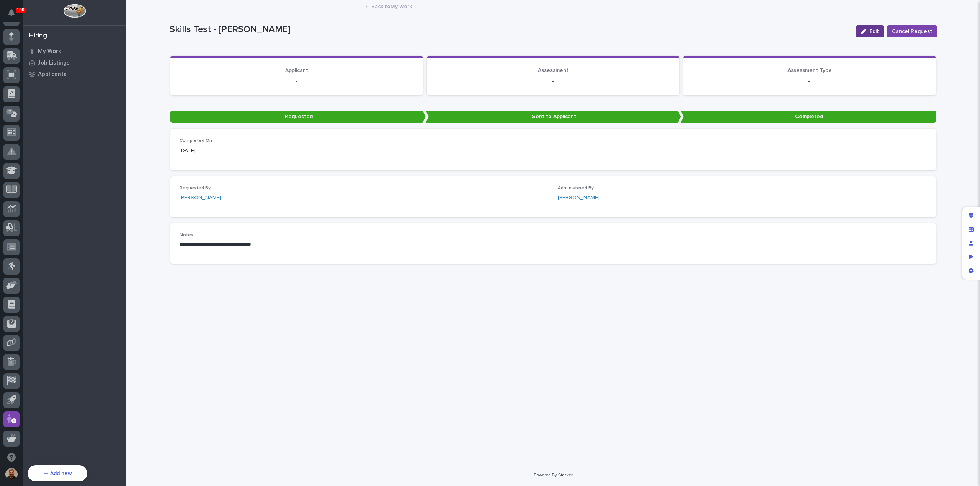
click at [866, 32] on icon "button" at bounding box center [863, 31] width 5 height 5
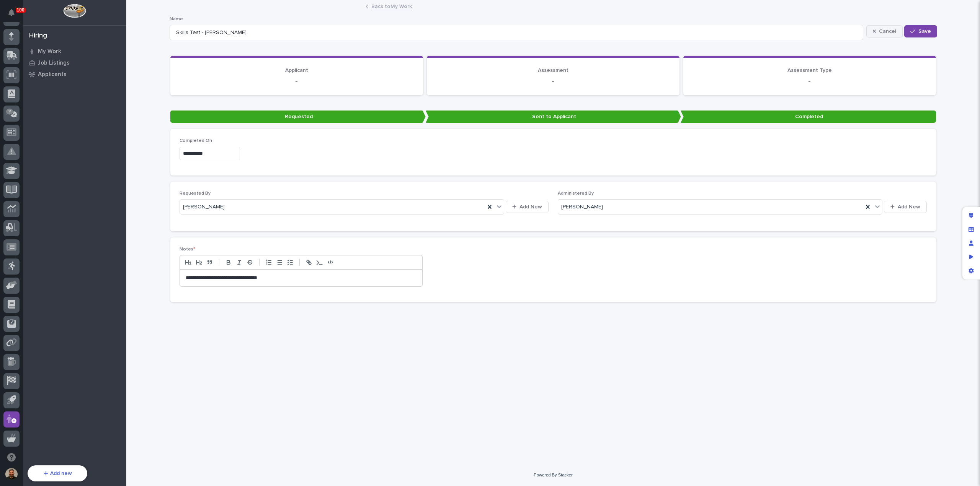
click at [887, 33] on span "Cancel" at bounding box center [887, 31] width 17 height 7
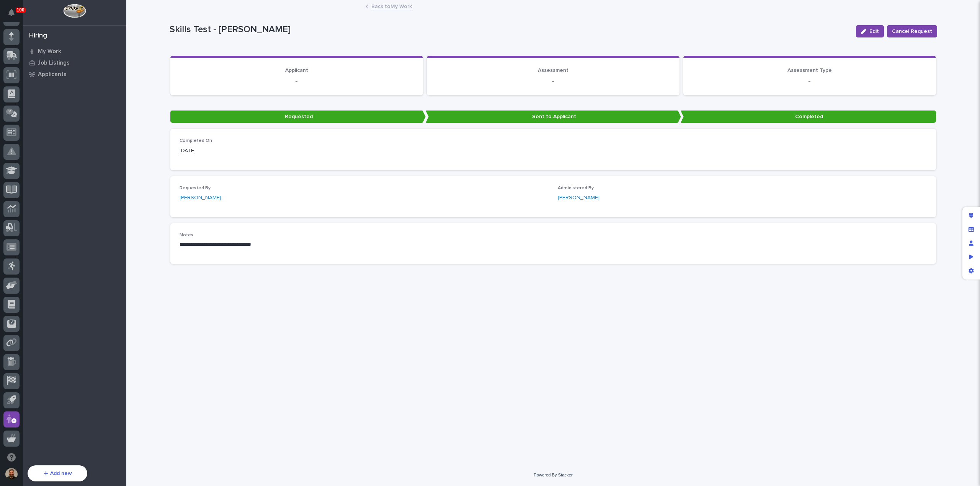
click at [382, 7] on link "Back to My Work" at bounding box center [391, 6] width 41 height 9
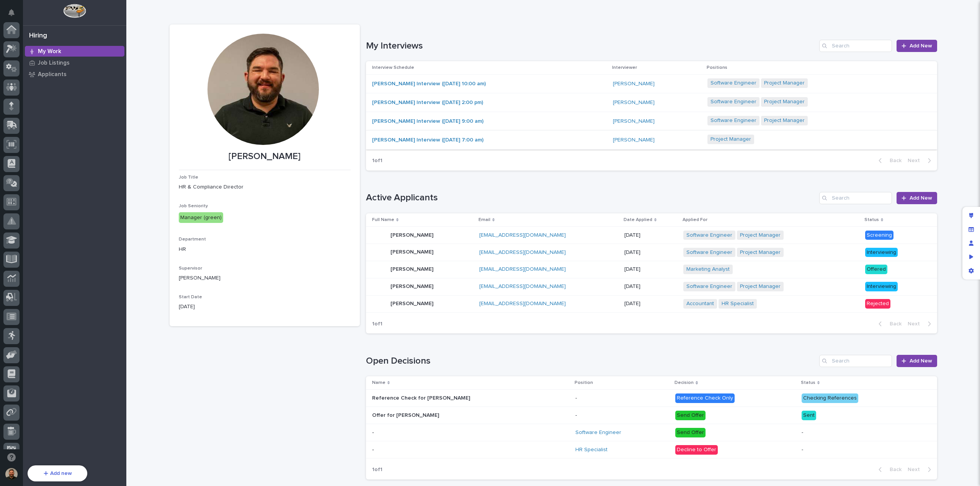
scroll to position [70, 0]
click at [442, 233] on div "Jane Smith Jane Smith" at bounding box center [422, 235] width 101 height 15
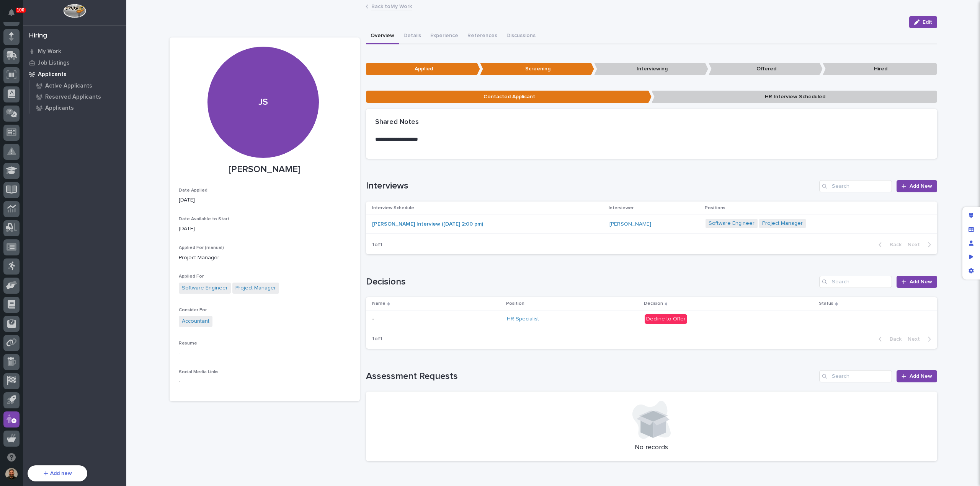
click at [386, 6] on link "Back to My Work" at bounding box center [391, 6] width 41 height 9
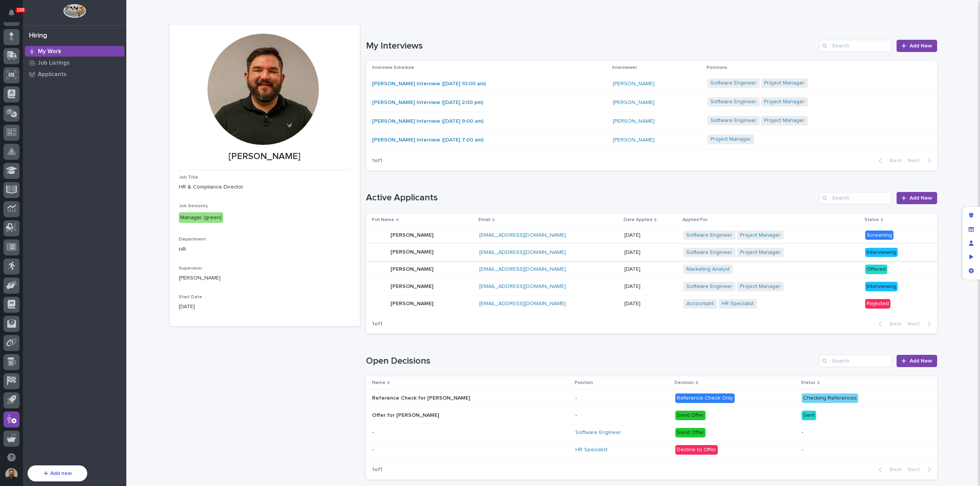
click at [496, 101] on div "Jane Smith Interview (07/20/2025 2:00 pm)" at bounding box center [439, 102] width 134 height 7
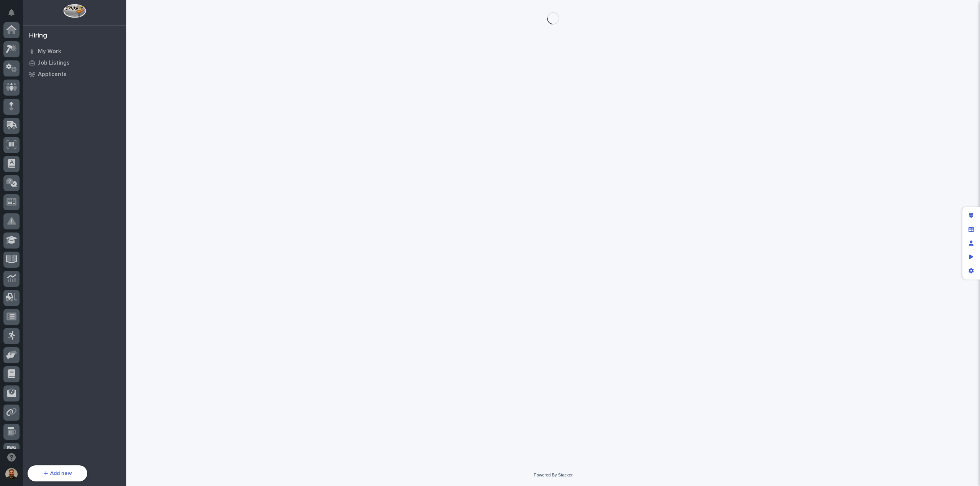
scroll to position [70, 0]
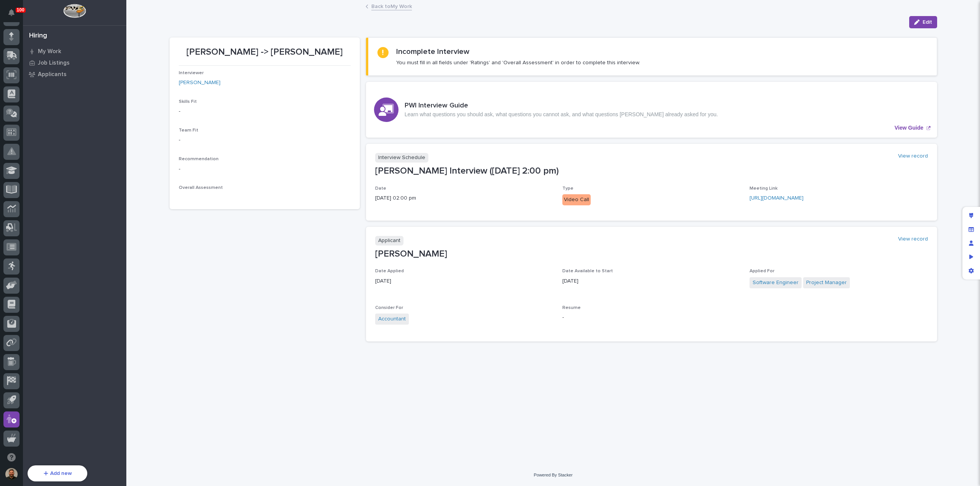
click at [385, 8] on link "Back to My Work" at bounding box center [391, 6] width 41 height 9
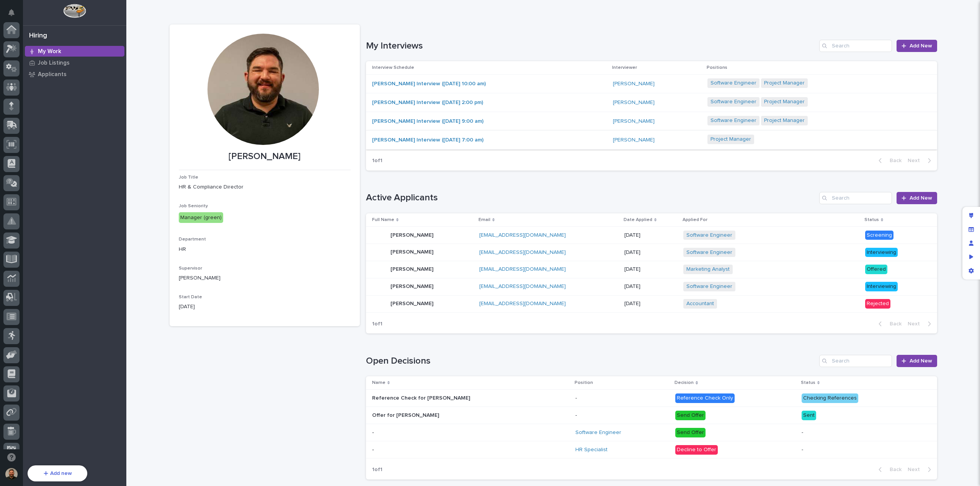
scroll to position [70, 0]
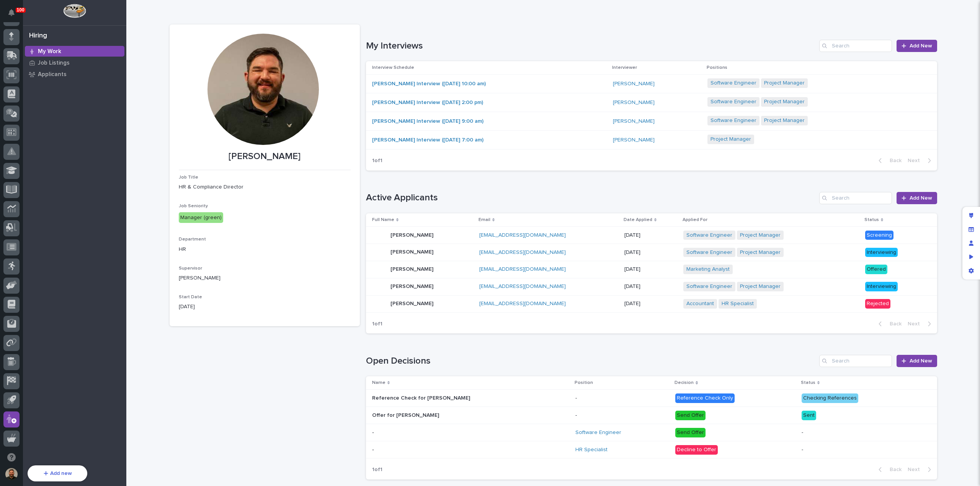
click at [431, 237] on div "Jane Smith Jane Smith" at bounding box center [422, 235] width 101 height 15
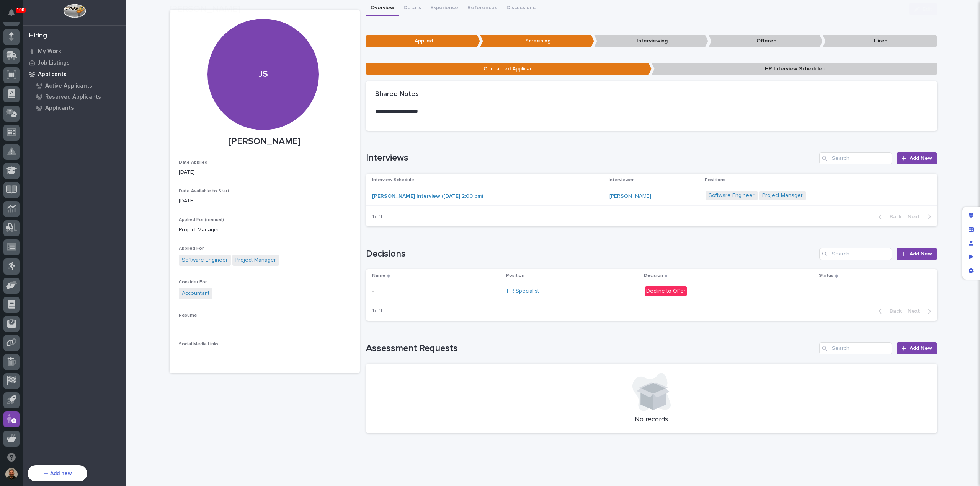
scroll to position [40, 0]
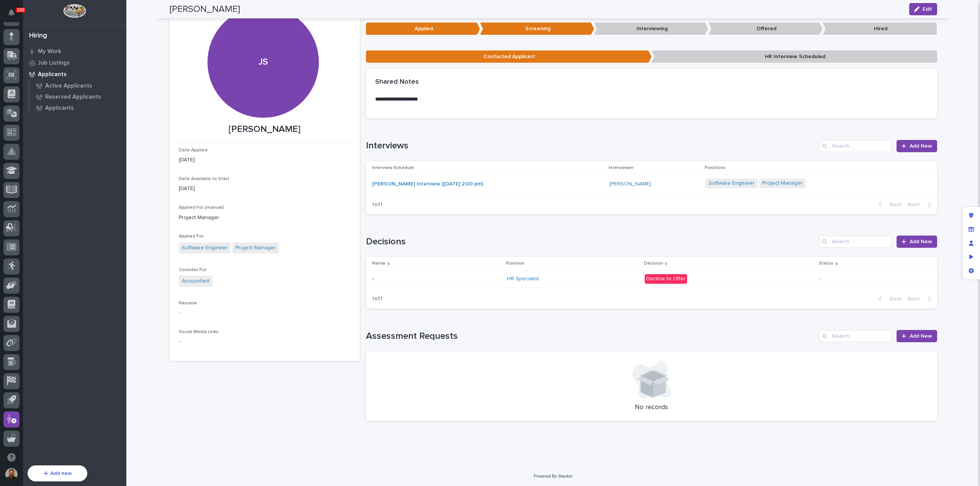
click at [728, 333] on h1 "Assessment Requests" at bounding box center [591, 336] width 450 height 11
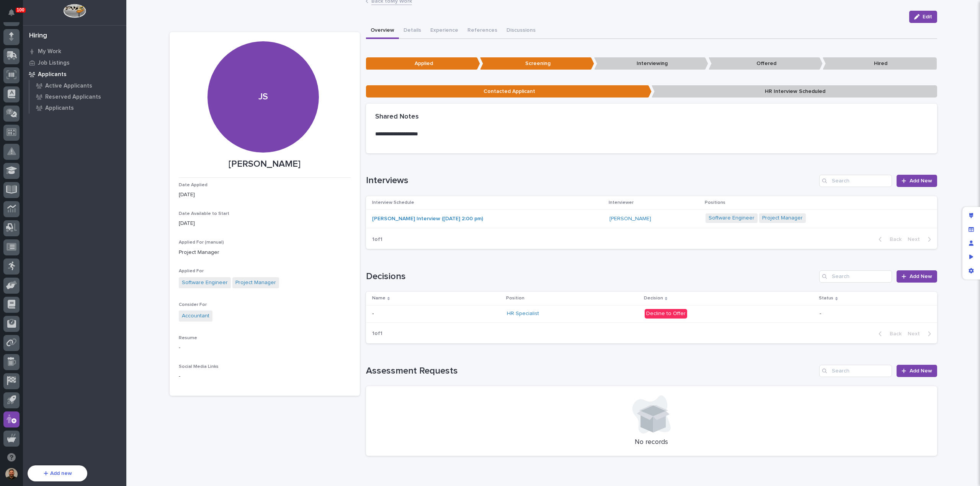
scroll to position [5, 0]
click at [577, 314] on div "HR Specialist" at bounding box center [573, 314] width 132 height 7
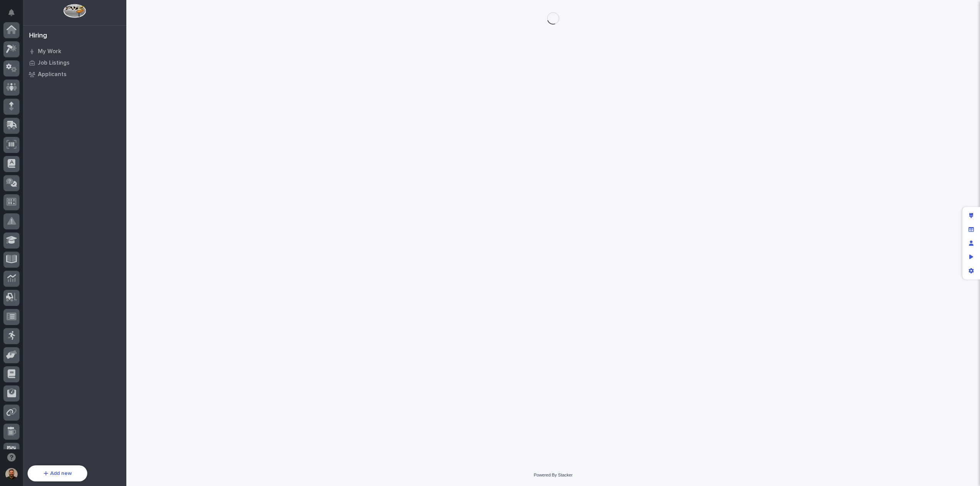
scroll to position [70, 0]
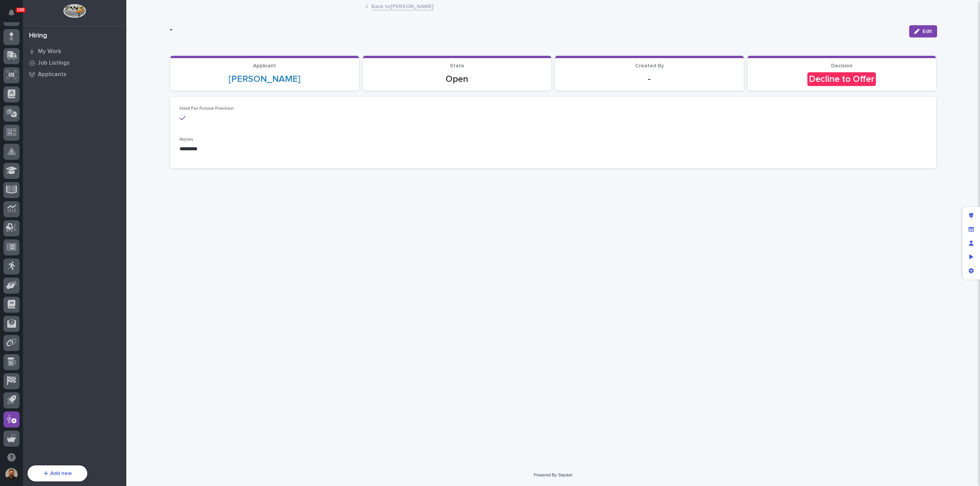
click at [383, 5] on link "Back to Jane Smith" at bounding box center [402, 6] width 62 height 9
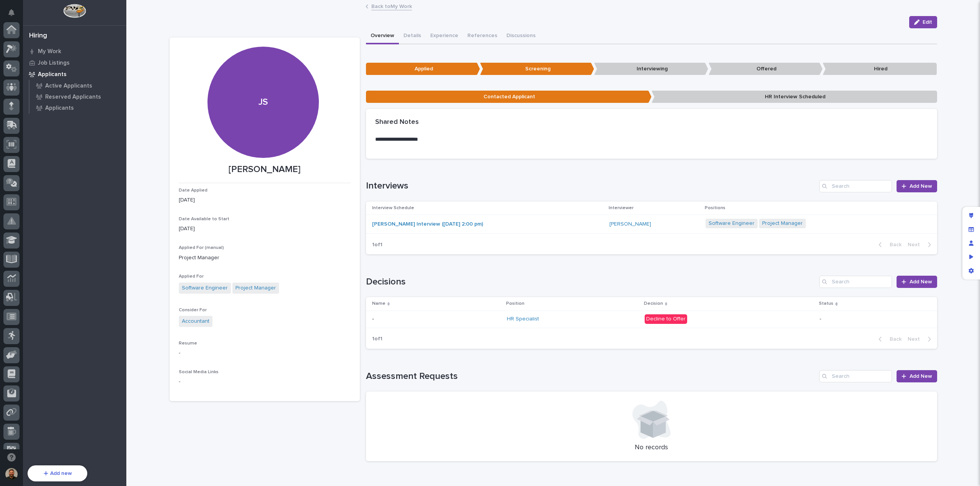
scroll to position [70, 0]
click at [634, 320] on div "HR Specialist" at bounding box center [573, 319] width 132 height 7
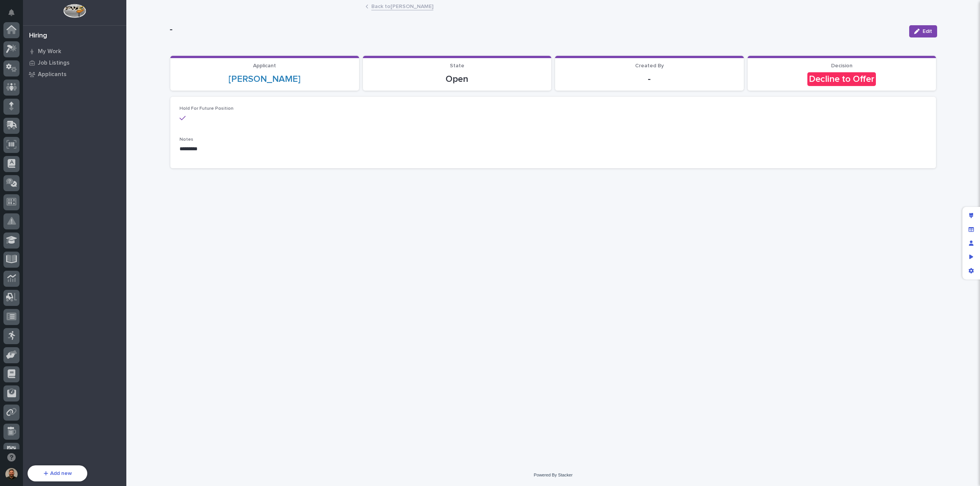
scroll to position [70, 0]
click at [390, 6] on link "Back to Jane Smith" at bounding box center [402, 6] width 62 height 9
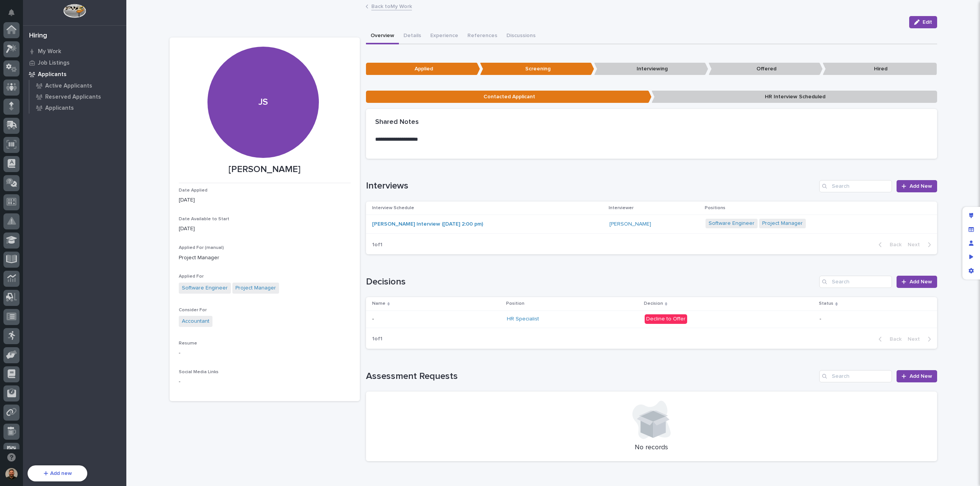
scroll to position [70, 0]
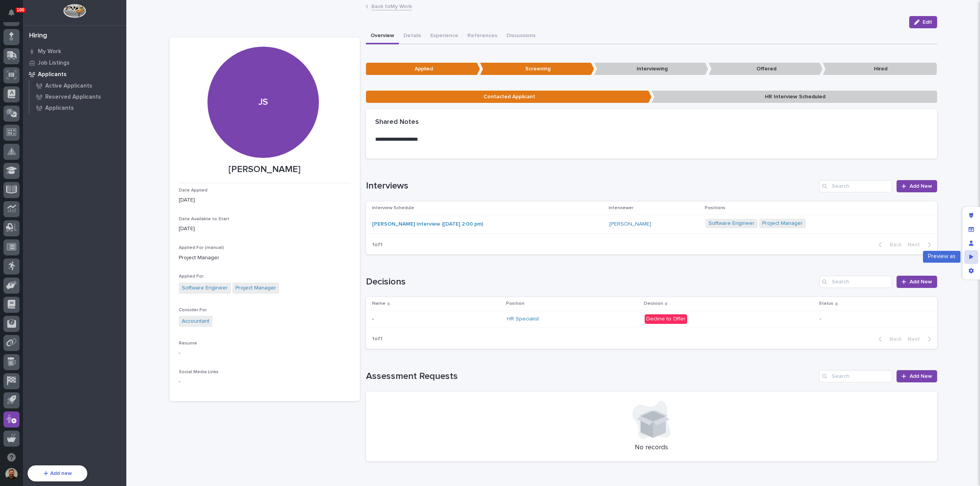
click at [973, 258] on div "Preview as" at bounding box center [971, 257] width 14 height 14
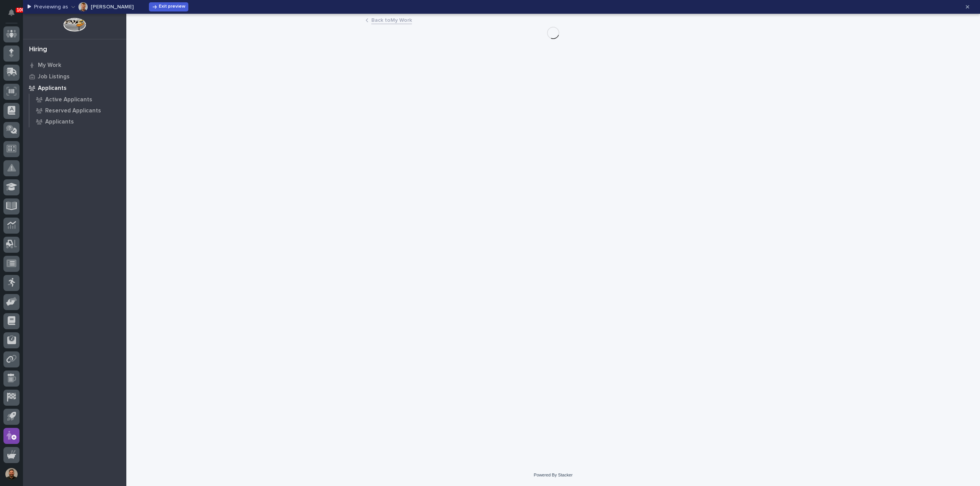
scroll to position [54, 0]
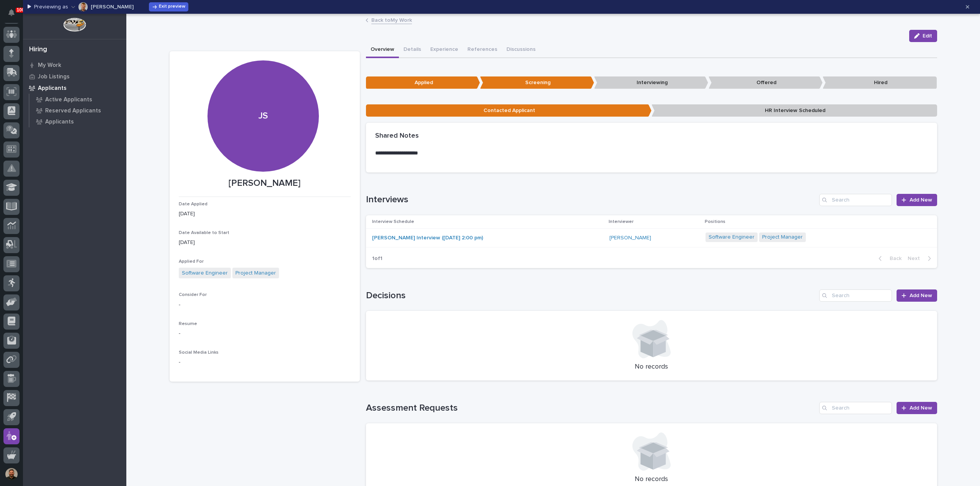
click at [73, 7] on icon "button" at bounding box center [73, 6] width 4 height 5
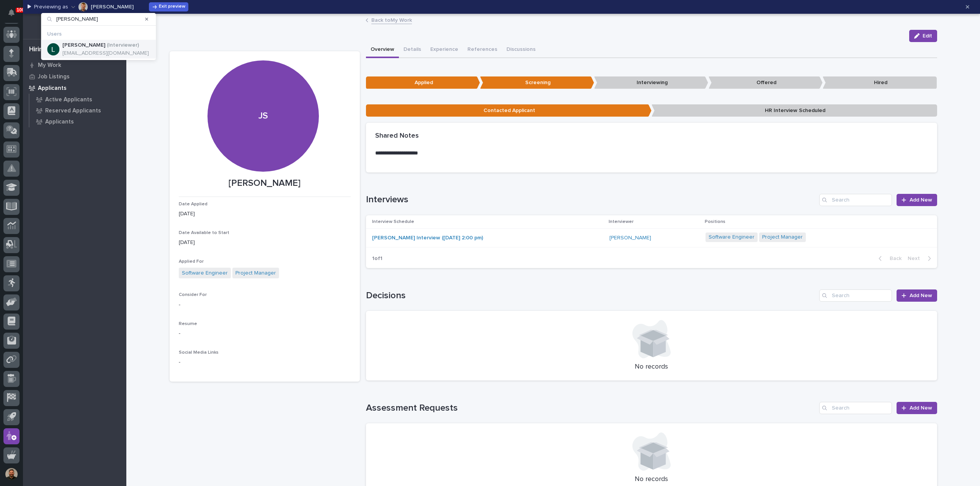
type input "leon"
click at [107, 47] on p "( Interviewer )" at bounding box center [123, 45] width 32 height 7
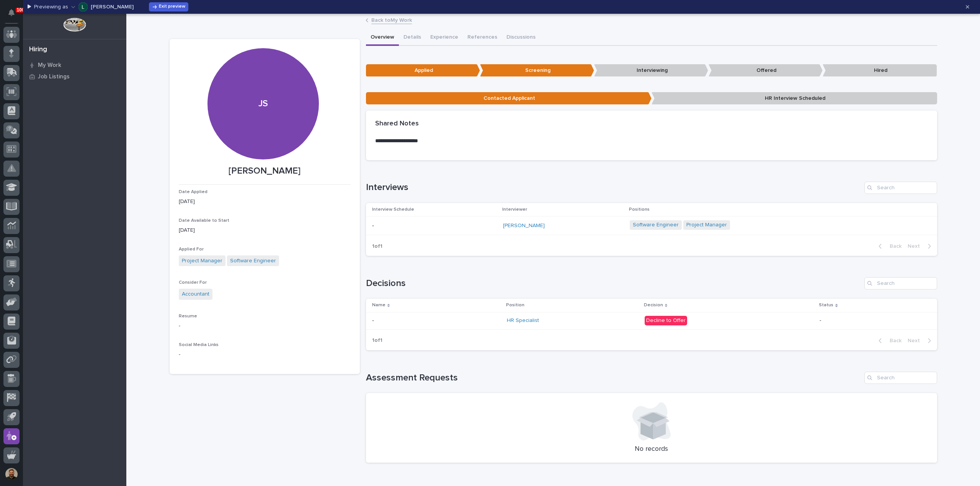
click at [479, 319] on p at bounding box center [436, 321] width 129 height 7
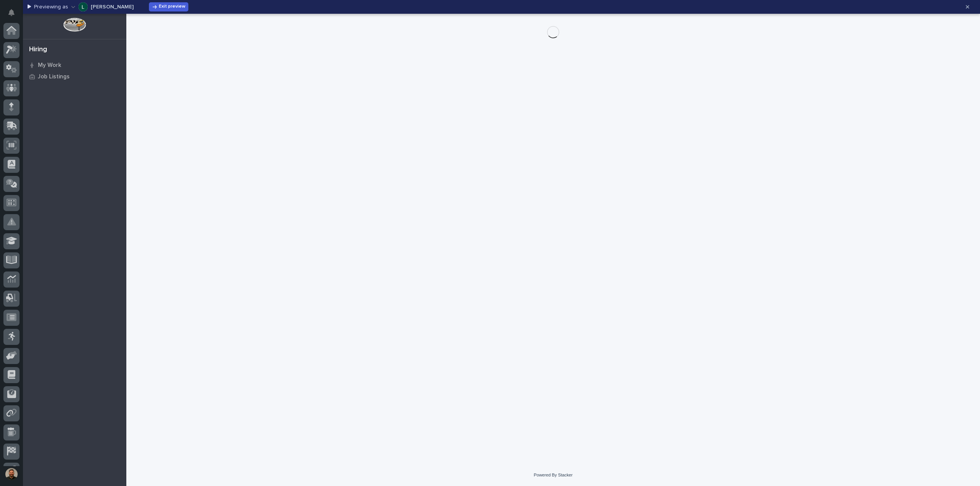
scroll to position [54, 0]
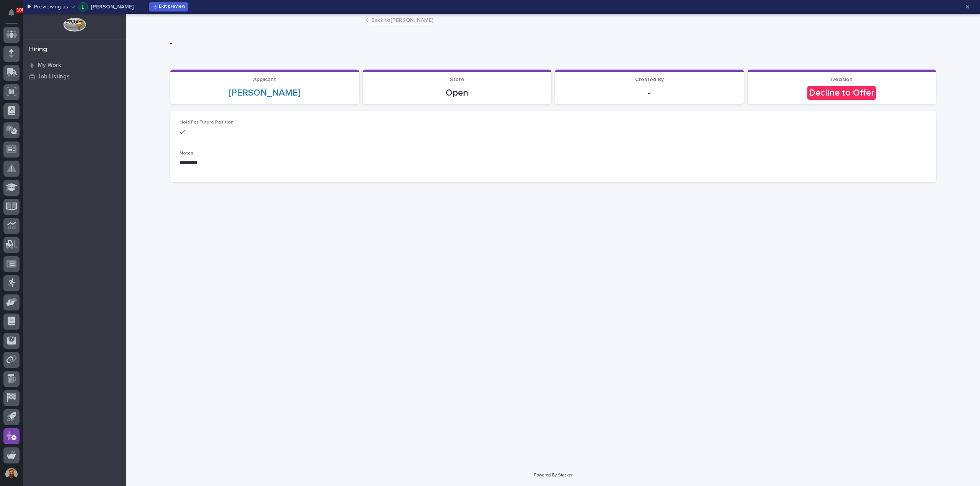
click at [383, 23] on link "Back to Jane Smith" at bounding box center [402, 19] width 62 height 9
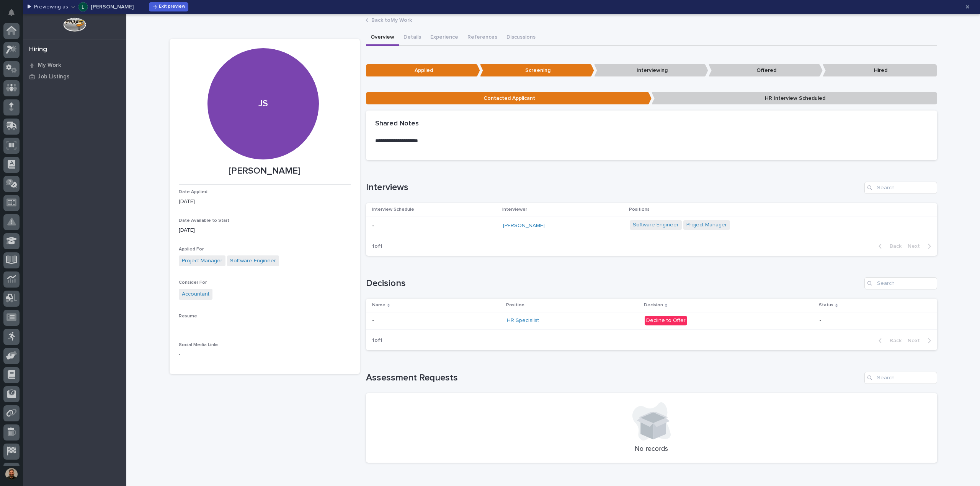
scroll to position [54, 0]
click at [406, 39] on button "Details" at bounding box center [412, 38] width 27 height 16
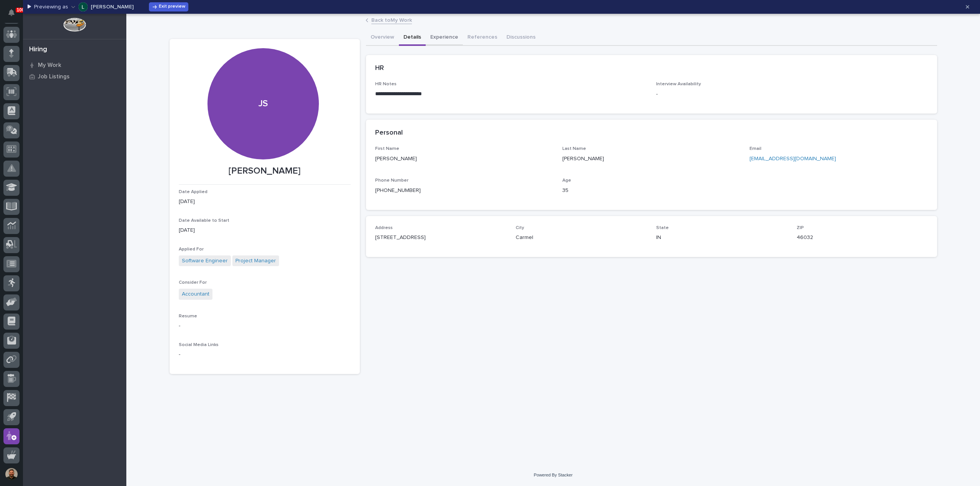
click at [441, 36] on button "Experience" at bounding box center [444, 38] width 37 height 16
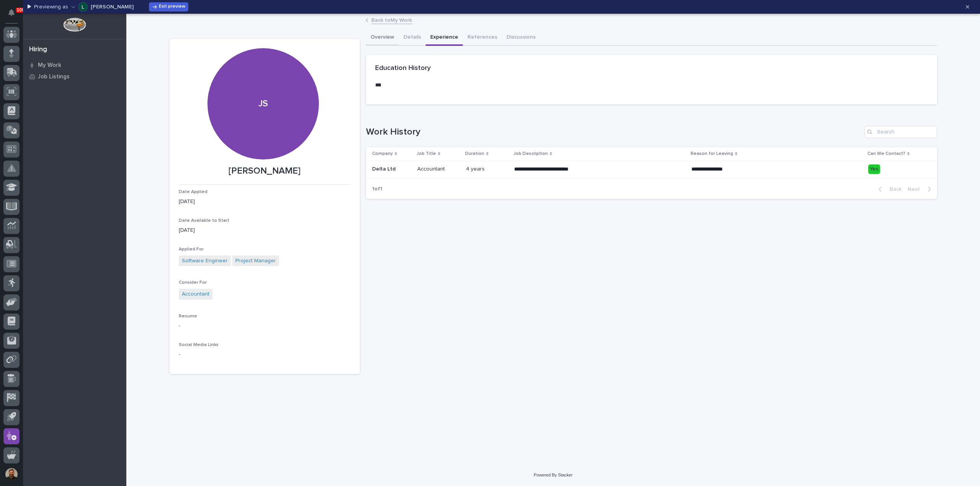
click at [387, 38] on button "Overview" at bounding box center [382, 38] width 33 height 16
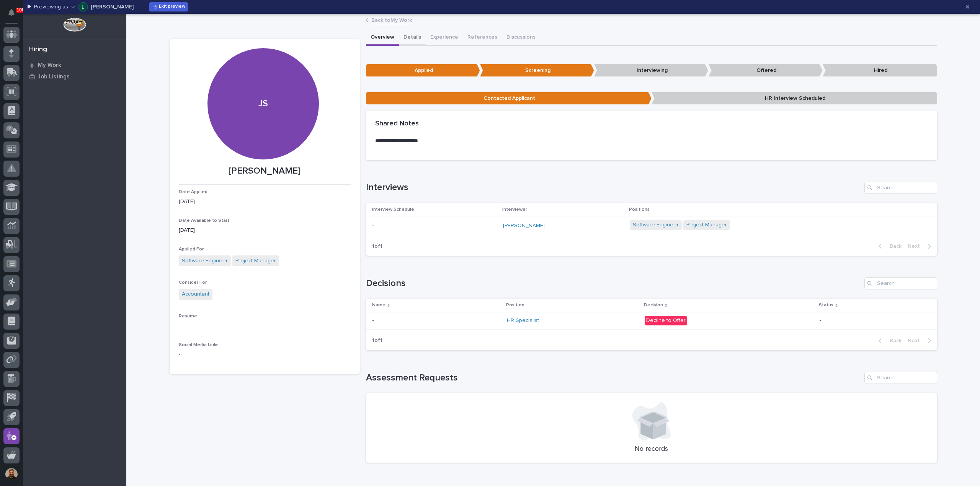
click at [403, 38] on button "Details" at bounding box center [412, 38] width 27 height 16
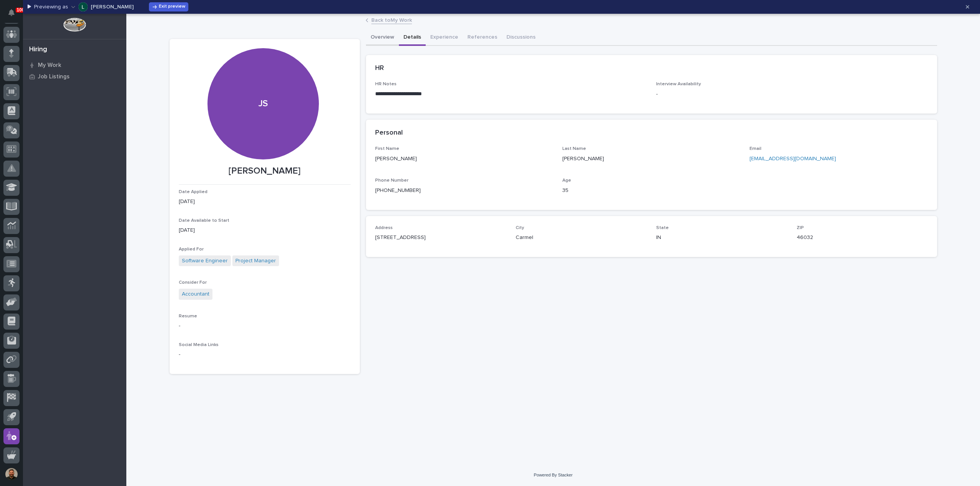
click at [384, 40] on button "Overview" at bounding box center [382, 38] width 33 height 16
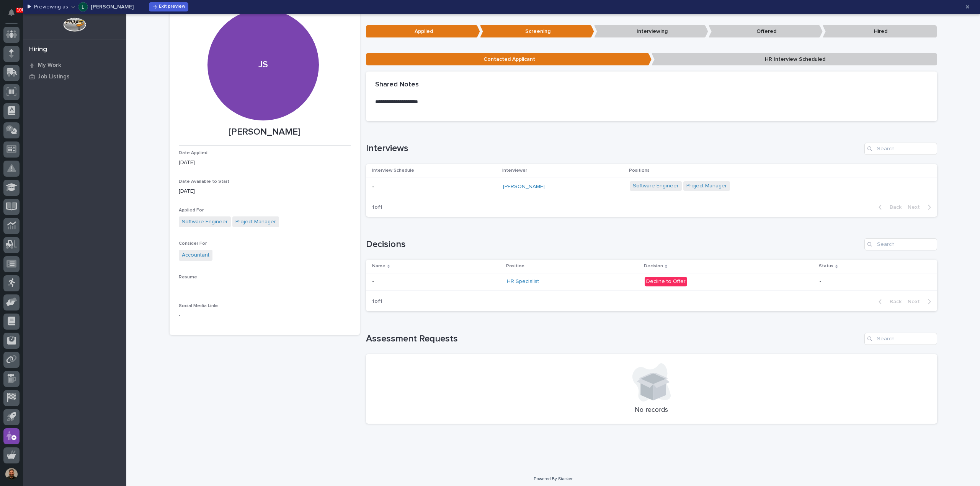
scroll to position [42, 0]
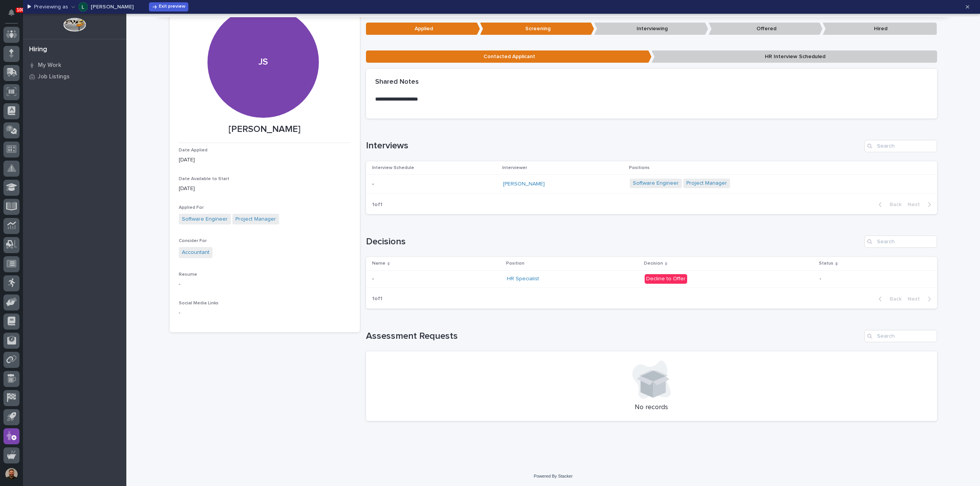
click at [752, 281] on p "Decline to Offer" at bounding box center [711, 279] width 134 height 10
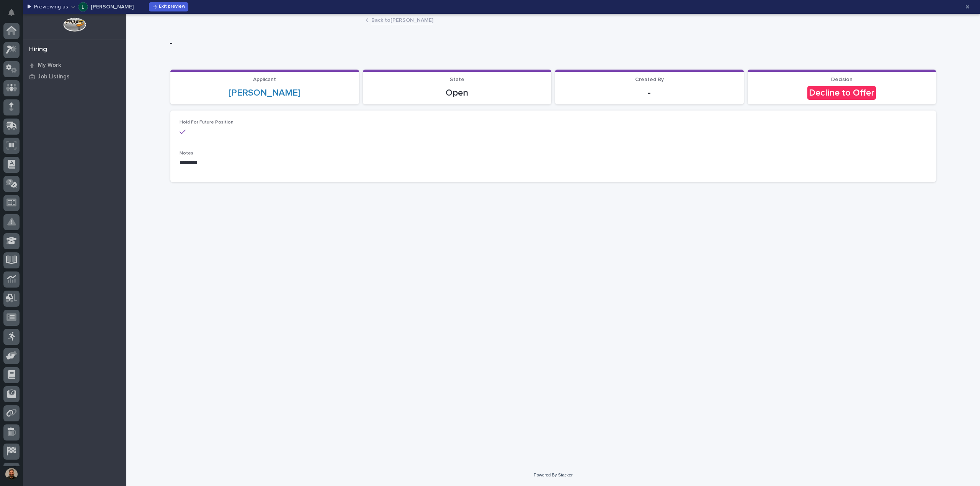
scroll to position [54, 0]
click at [389, 18] on link "Back to Jane Smith" at bounding box center [402, 19] width 62 height 9
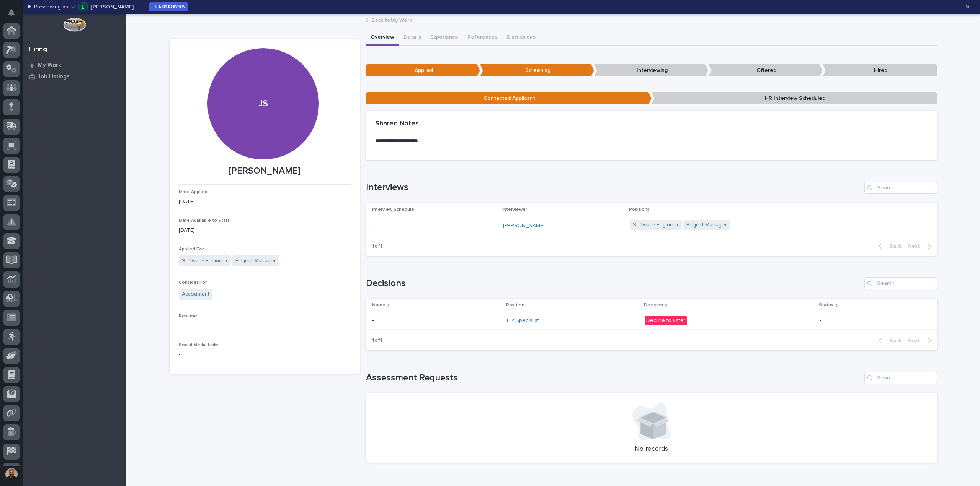
scroll to position [54, 0]
click at [969, 5] on icon "button" at bounding box center [967, 6] width 3 height 3
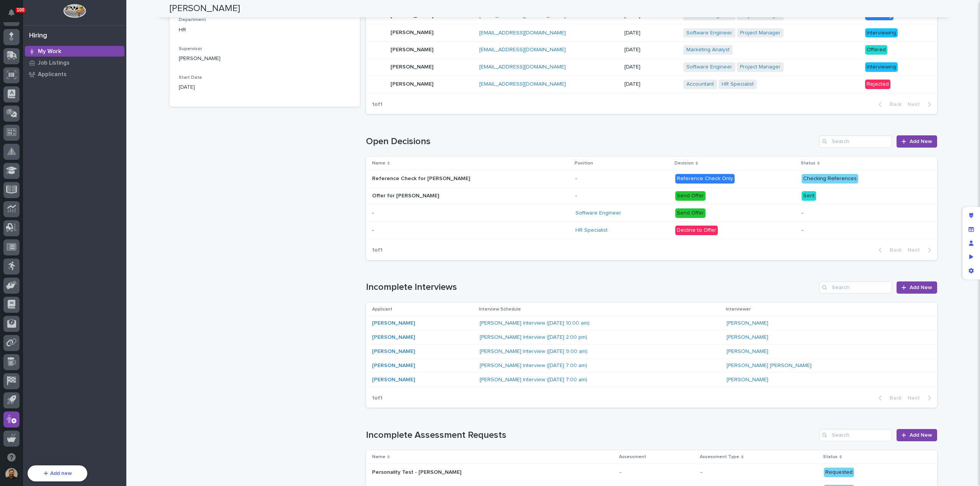
scroll to position [220, 0]
click at [468, 224] on div "- -" at bounding box center [470, 230] width 197 height 13
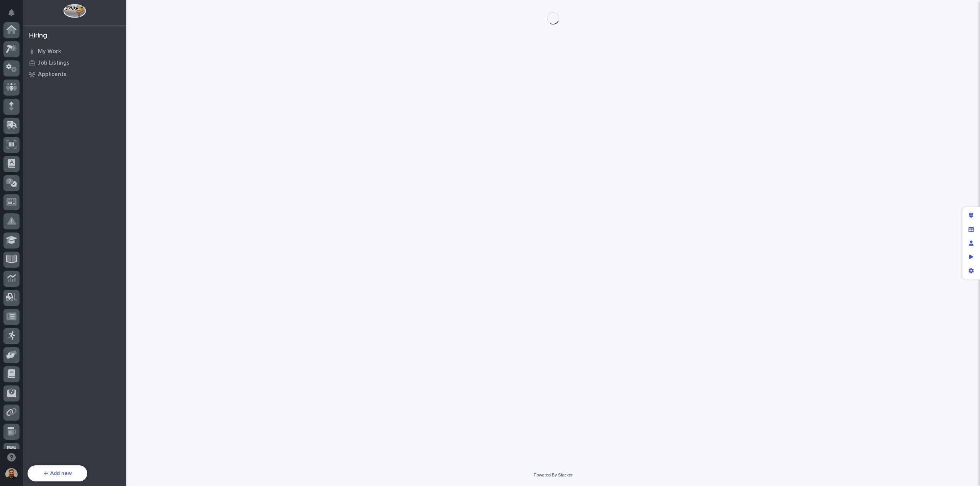
scroll to position [70, 0]
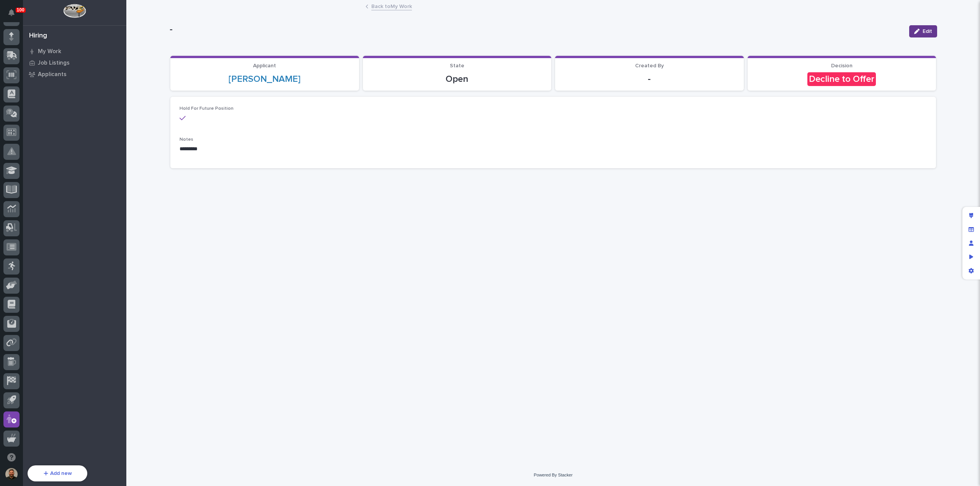
click at [921, 30] on div "button" at bounding box center [918, 31] width 8 height 5
click at [784, 76] on p "Decline to Offer" at bounding box center [841, 79] width 179 height 14
click at [379, 7] on link "Back to My Work" at bounding box center [391, 6] width 41 height 9
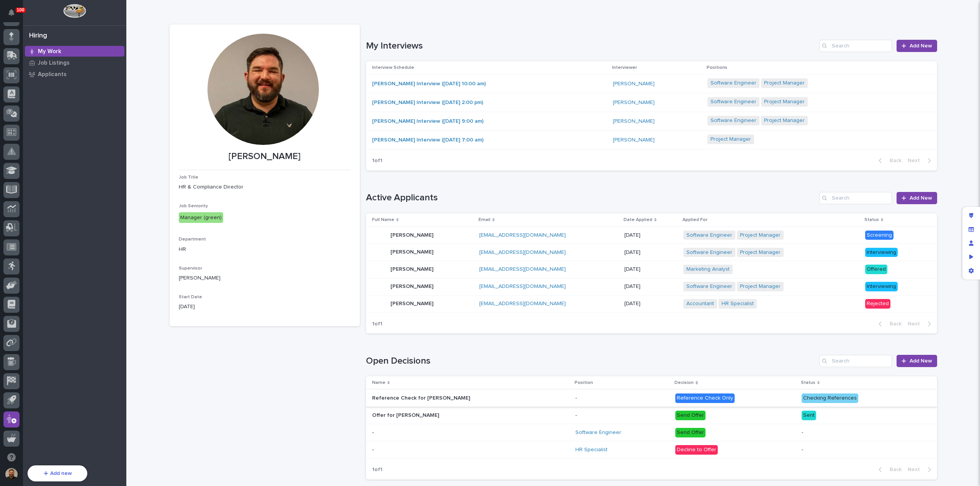
scroll to position [0, 0]
click at [454, 412] on p at bounding box center [439, 415] width 134 height 7
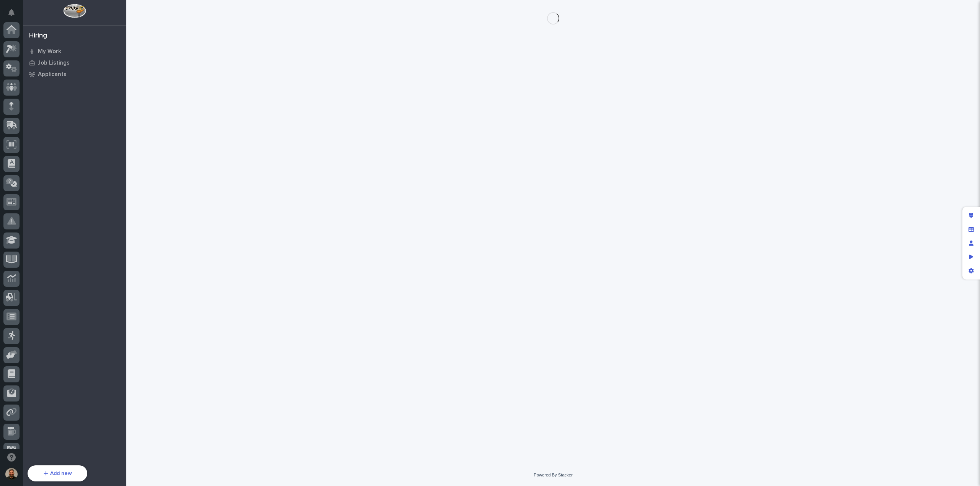
scroll to position [70, 0]
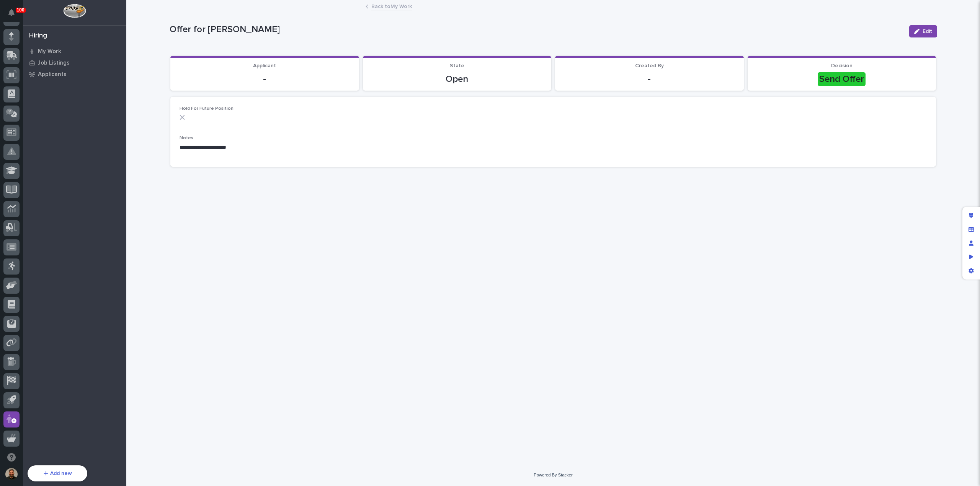
click at [393, 7] on link "Back to My Work" at bounding box center [391, 6] width 41 height 9
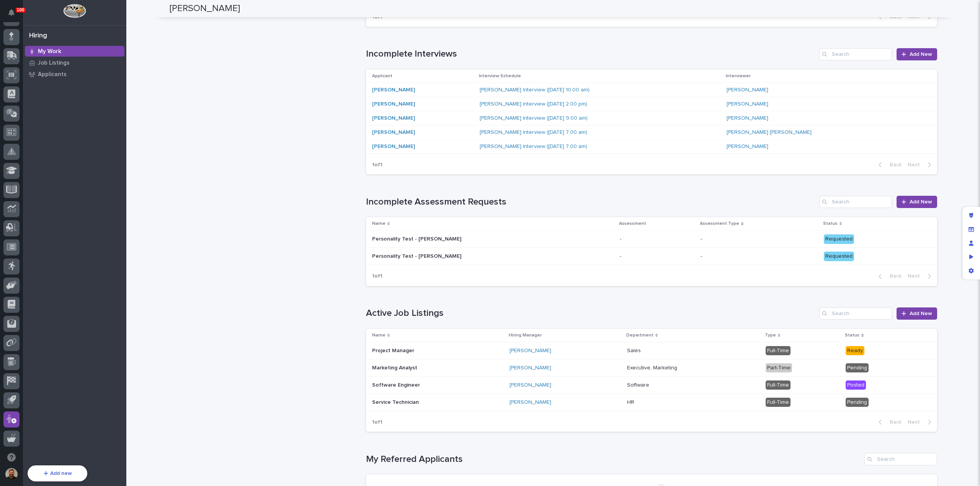
scroll to position [453, 0]
click at [62, 74] on p "Applicants" at bounding box center [52, 74] width 29 height 7
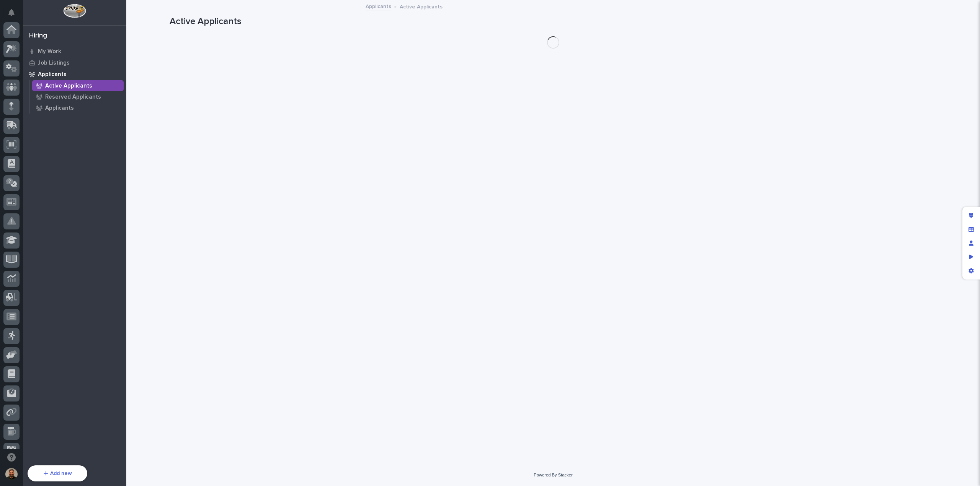
scroll to position [70, 0]
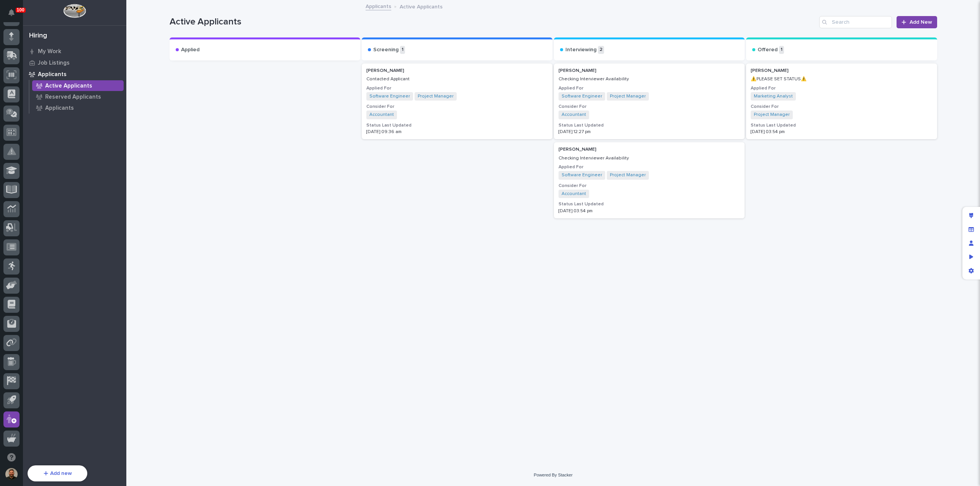
click at [867, 108] on h3 "Consider For" at bounding box center [840, 107] width 181 height 6
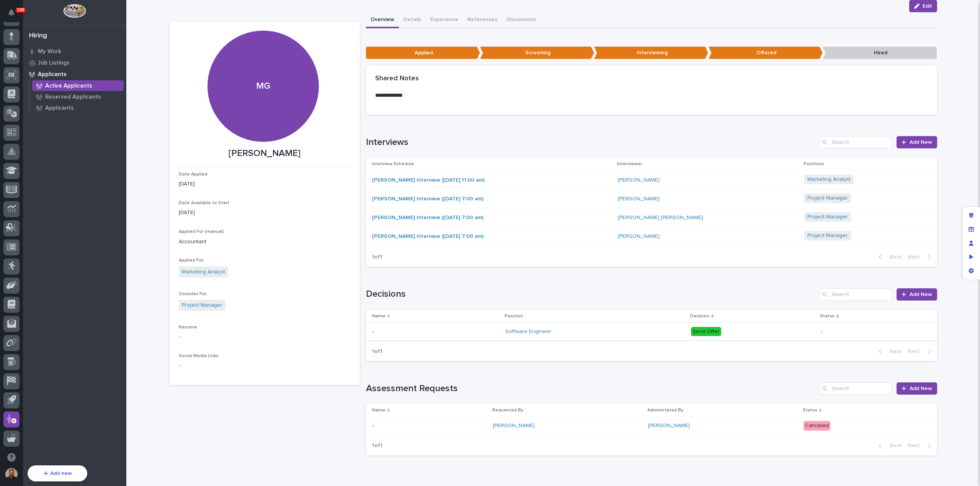
scroll to position [16, 0]
click at [610, 334] on div "Software Engineer" at bounding box center [594, 332] width 179 height 13
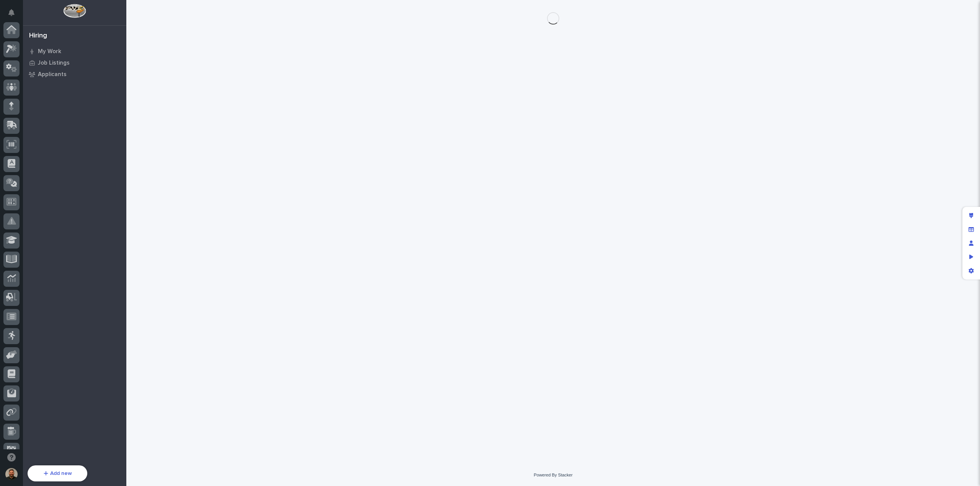
scroll to position [70, 0]
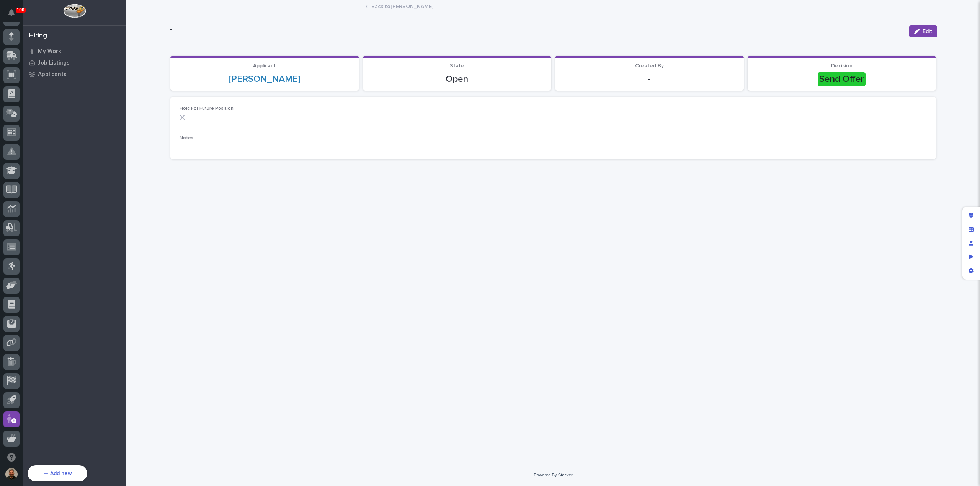
click at [382, 7] on link "Back to Marcus Green" at bounding box center [402, 6] width 62 height 9
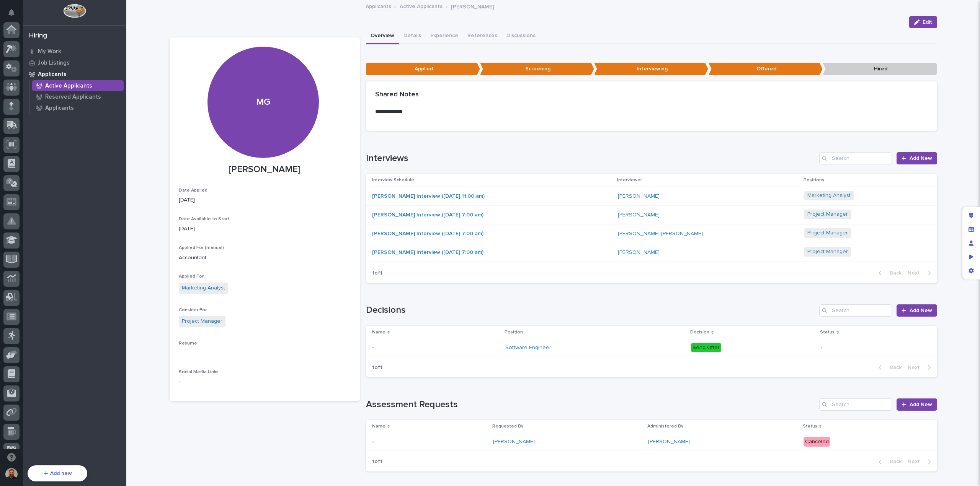
scroll to position [70, 0]
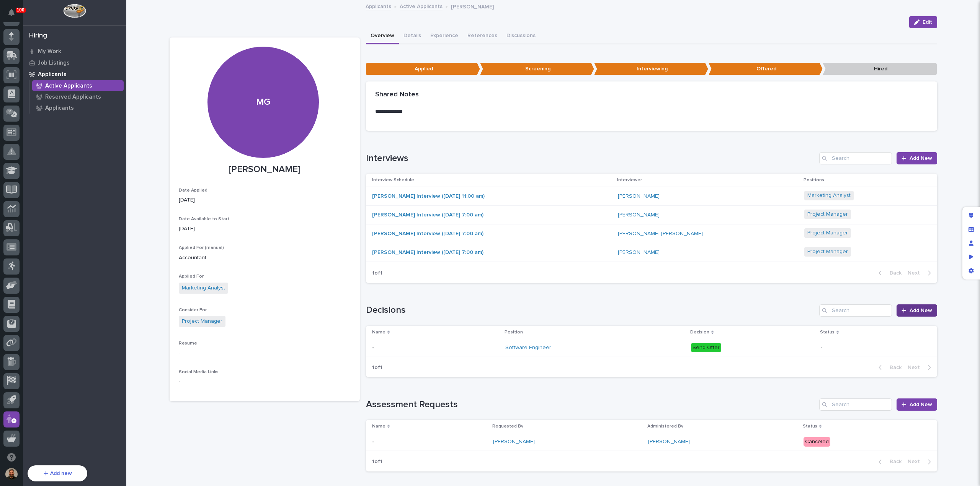
click at [920, 310] on span "Add New" at bounding box center [920, 310] width 23 height 5
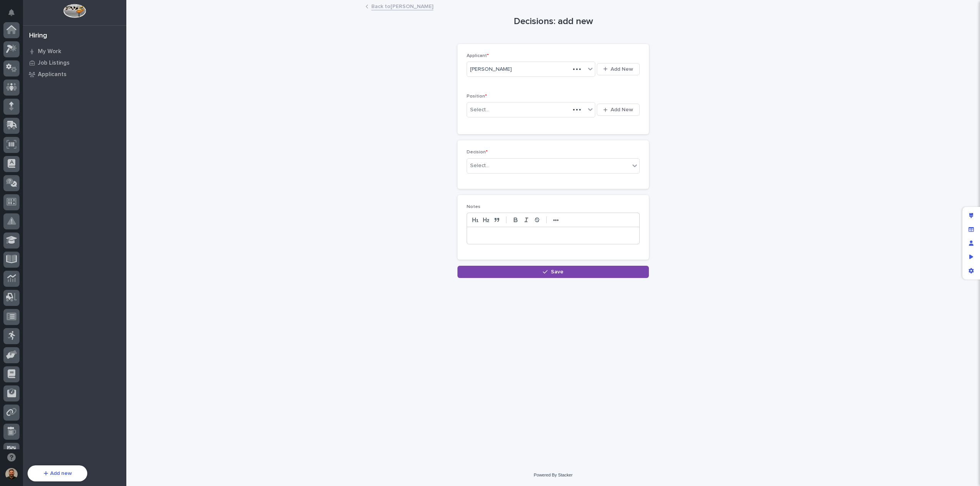
scroll to position [70, 0]
click at [510, 114] on div "Select..." at bounding box center [526, 110] width 118 height 13
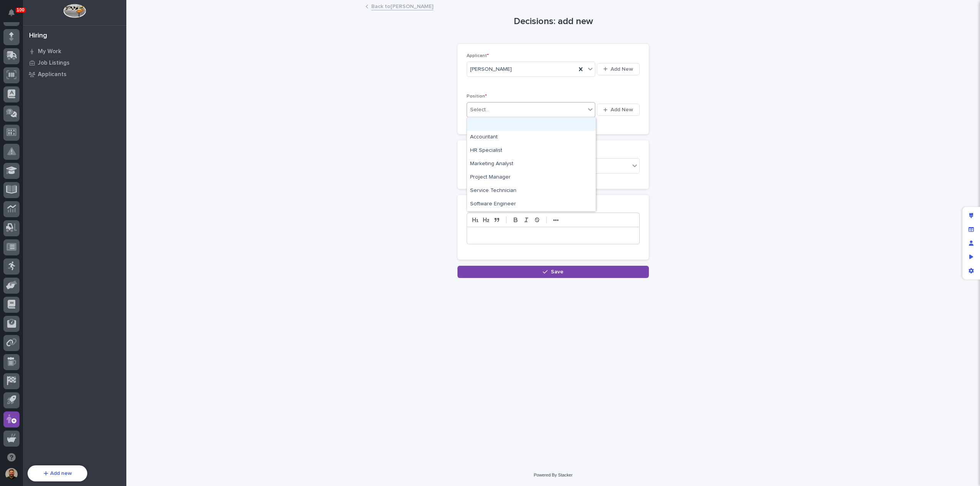
click at [385, 7] on link "Back to Marcus Green" at bounding box center [402, 6] width 62 height 9
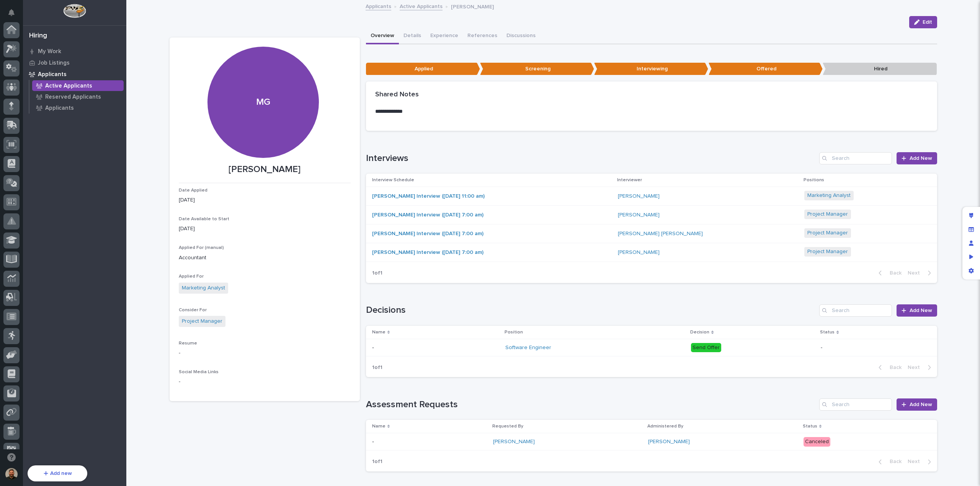
scroll to position [70, 0]
click at [416, 7] on link "Active Applicants" at bounding box center [421, 6] width 43 height 9
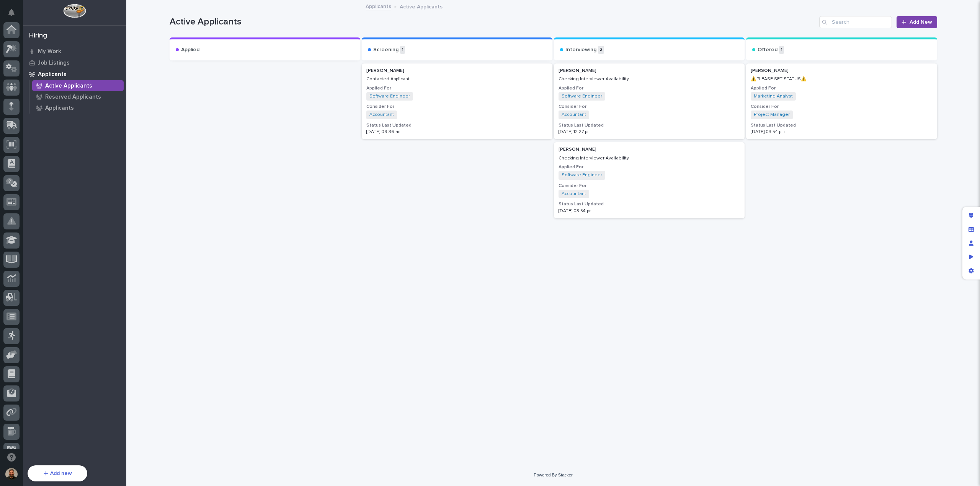
scroll to position [70, 0]
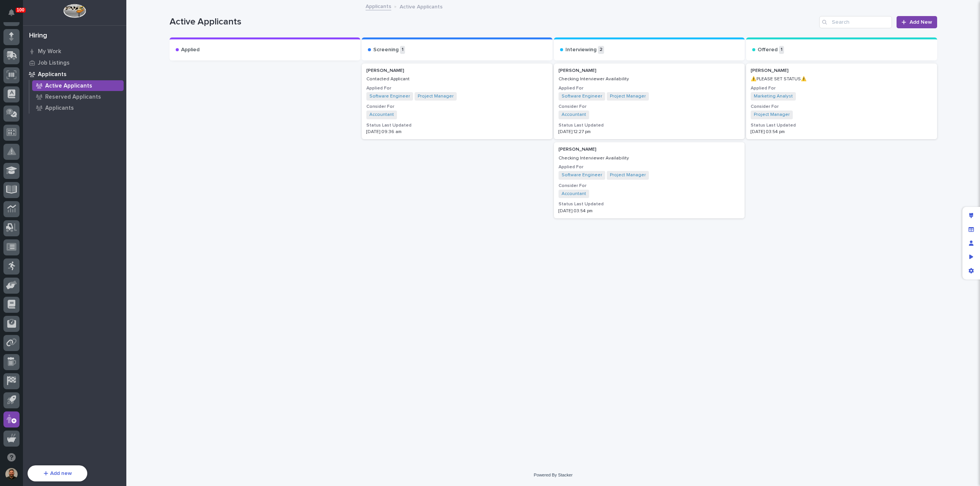
click at [373, 8] on link "Applicants" at bounding box center [378, 6] width 26 height 9
click at [382, 6] on link "Applicants" at bounding box center [378, 6] width 26 height 9
click at [669, 158] on p "Checking Interviewer Availability" at bounding box center [648, 158] width 181 height 5
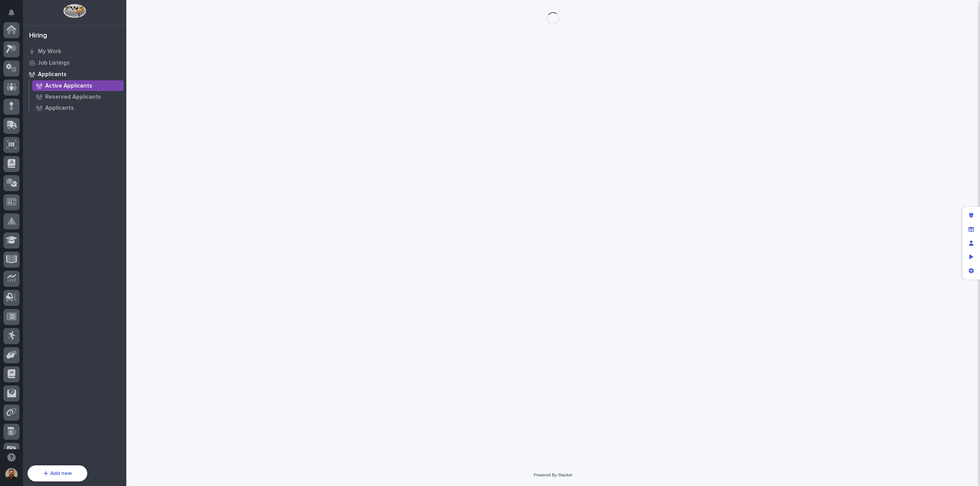
scroll to position [70, 0]
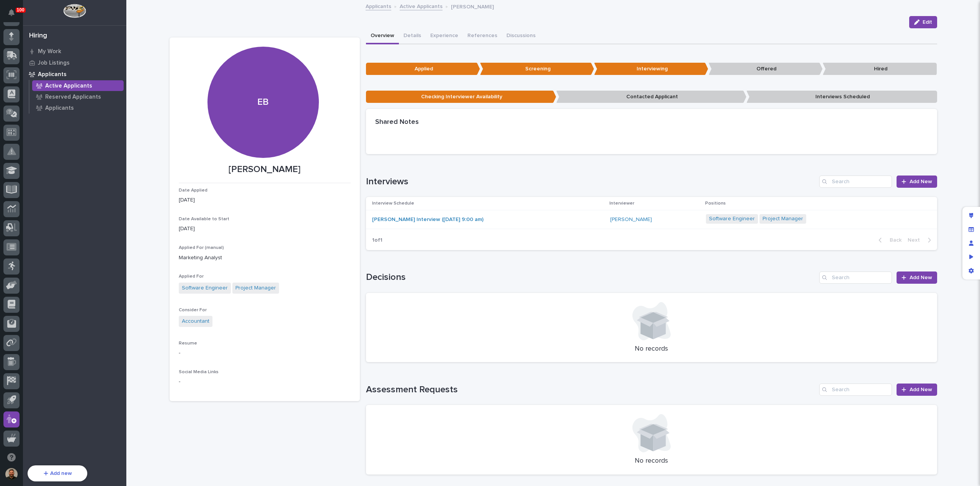
click at [833, 97] on p "Interviews Scheduled" at bounding box center [841, 97] width 190 height 13
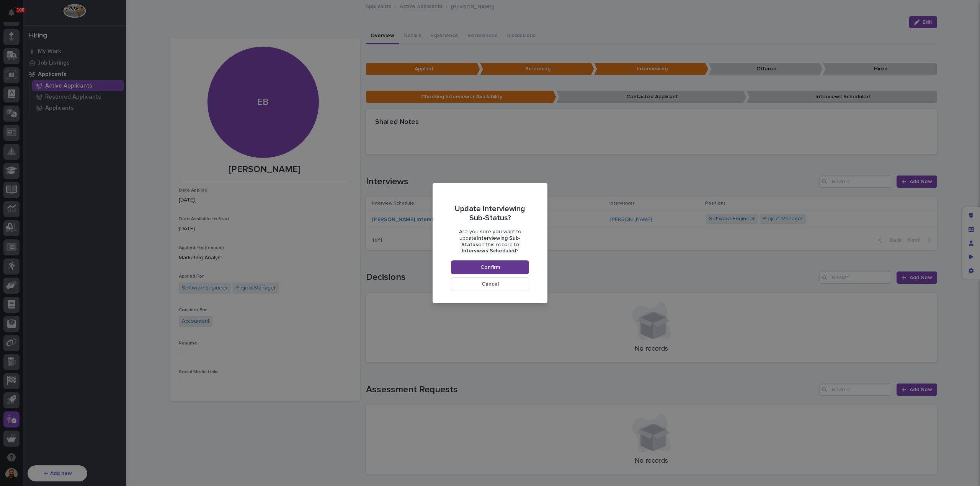
click at [466, 266] on button "Confirm" at bounding box center [490, 268] width 78 height 14
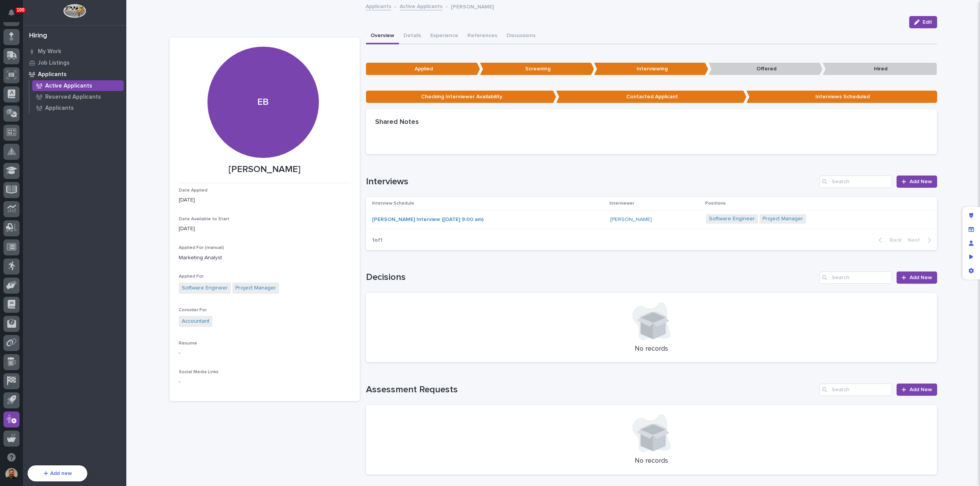
click at [413, 8] on link "Active Applicants" at bounding box center [421, 6] width 43 height 9
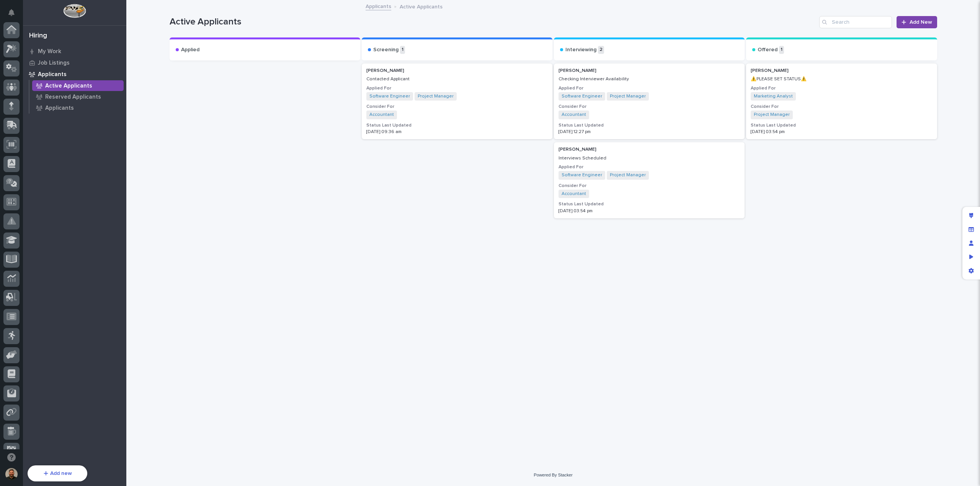
scroll to position [70, 0]
click at [795, 77] on p "⚠️PLEASE SET STATUS⚠️" at bounding box center [840, 79] width 181 height 5
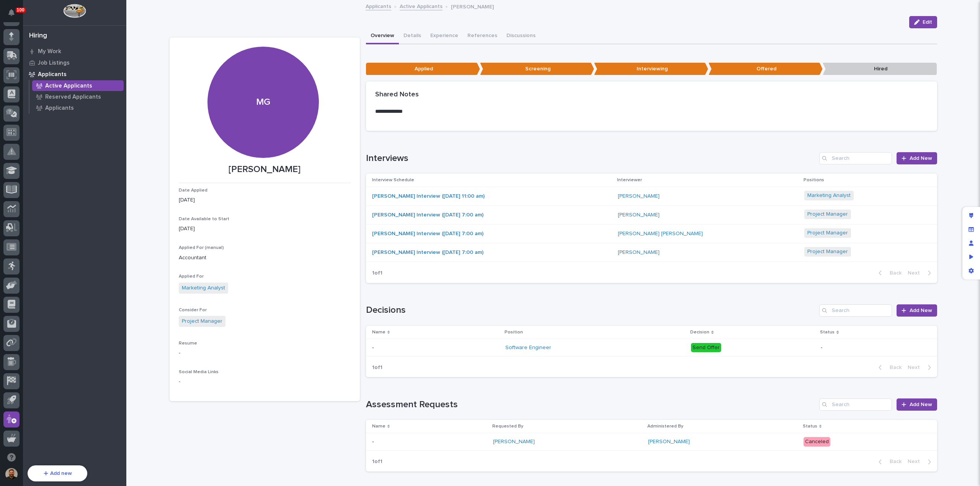
click at [415, 8] on link "Active Applicants" at bounding box center [421, 6] width 43 height 9
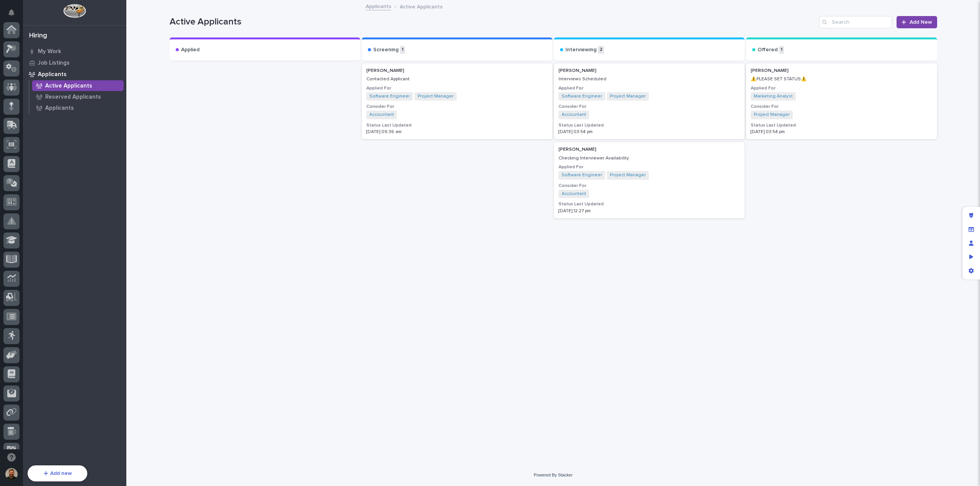
scroll to position [70, 0]
click at [784, 79] on p "⚠️PLEASE SET STATUS⚠️" at bounding box center [840, 79] width 181 height 5
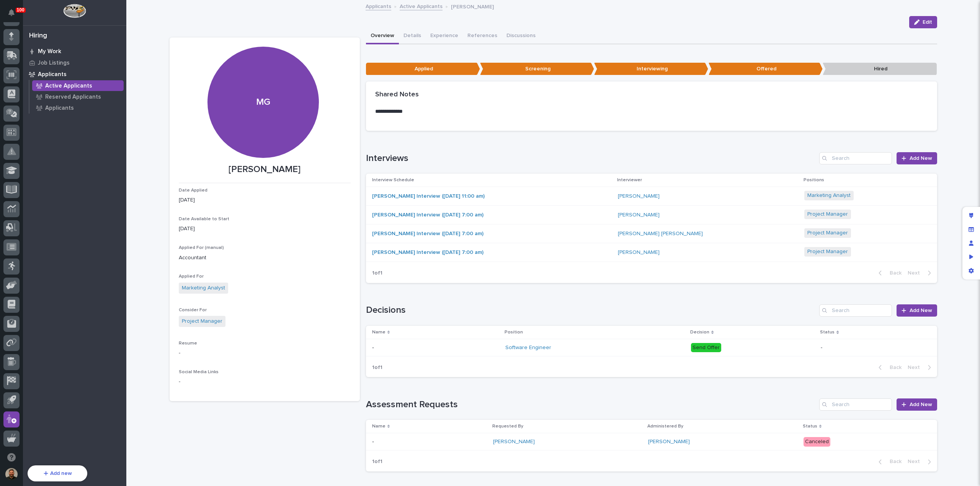
click at [53, 49] on p "My Work" at bounding box center [49, 51] width 23 height 7
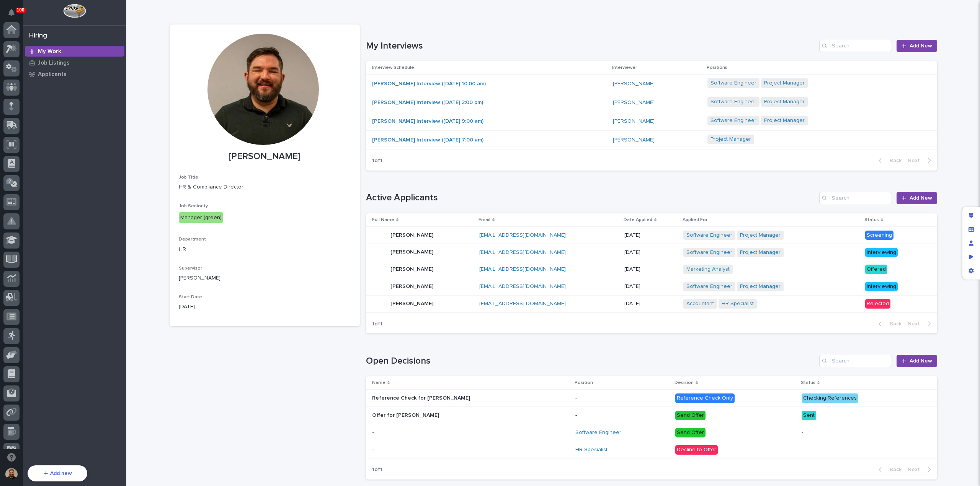
scroll to position [70, 0]
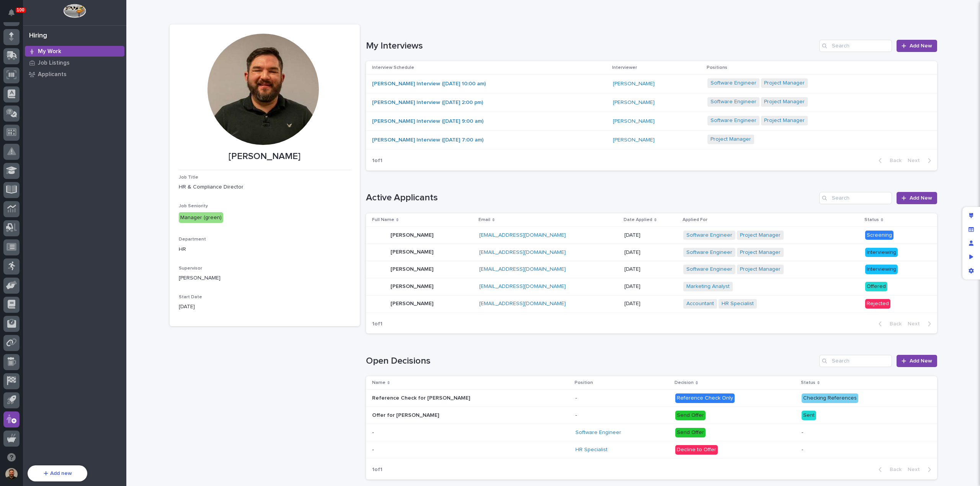
click at [531, 85] on div "John Doe Interview (08/05/2025 10:00 am)" at bounding box center [489, 84] width 235 height 13
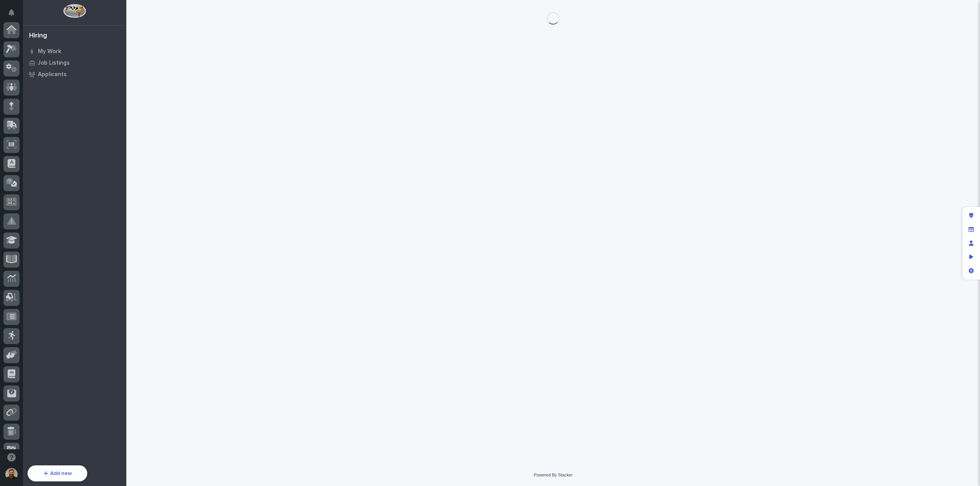
scroll to position [70, 0]
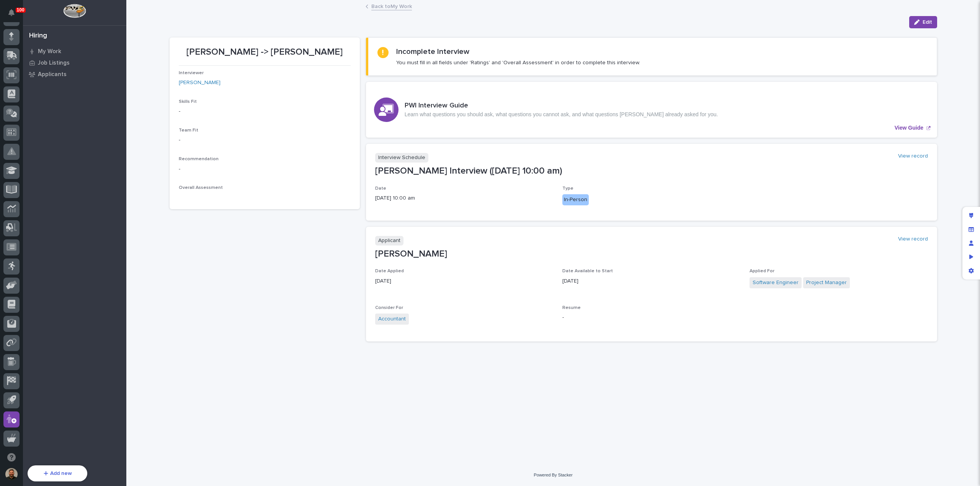
click at [388, 7] on link "Back to My Work" at bounding box center [391, 6] width 41 height 9
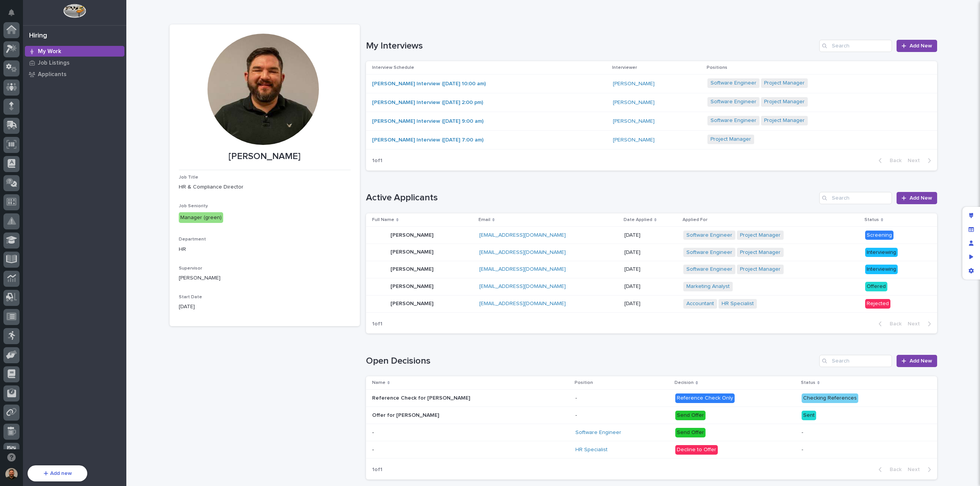
scroll to position [70, 0]
click at [538, 80] on div "John Doe Interview (08/05/2025 10:00 am)" at bounding box center [489, 84] width 235 height 13
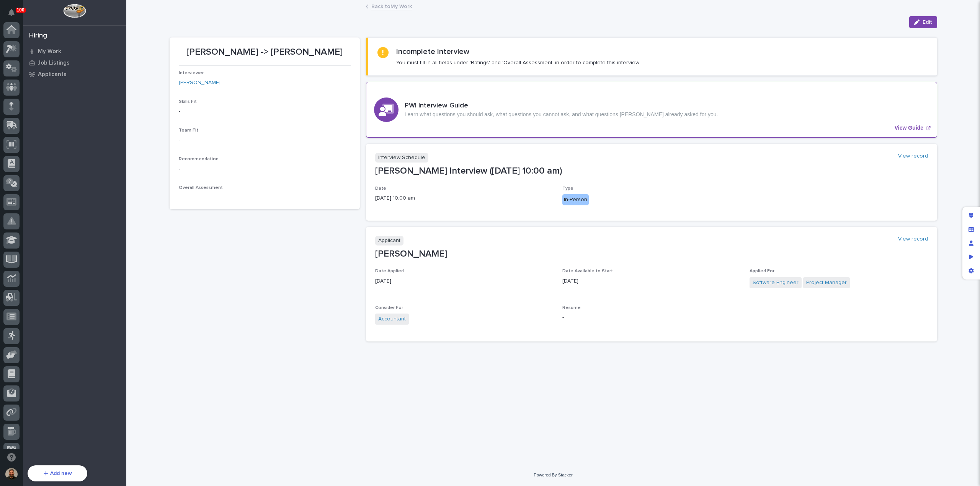
scroll to position [70, 0]
click at [904, 126] on p "View Guide" at bounding box center [908, 128] width 29 height 7
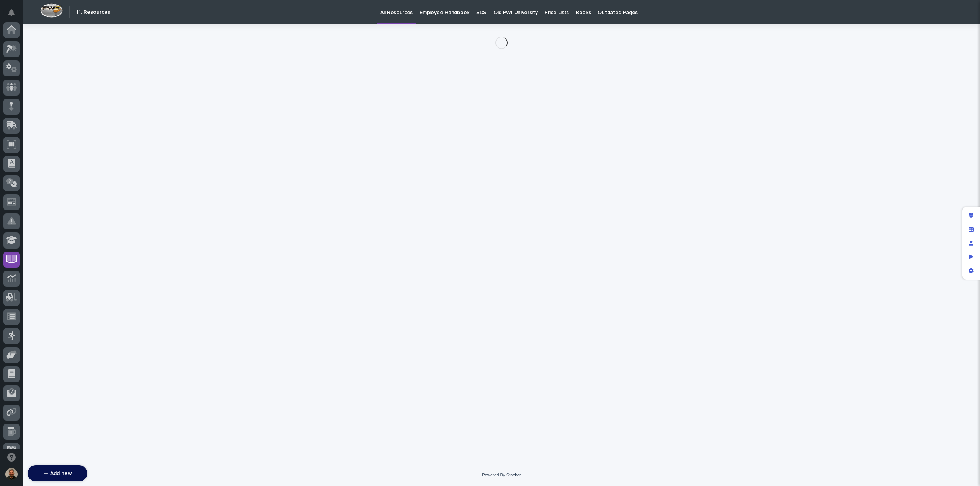
scroll to position [70, 0]
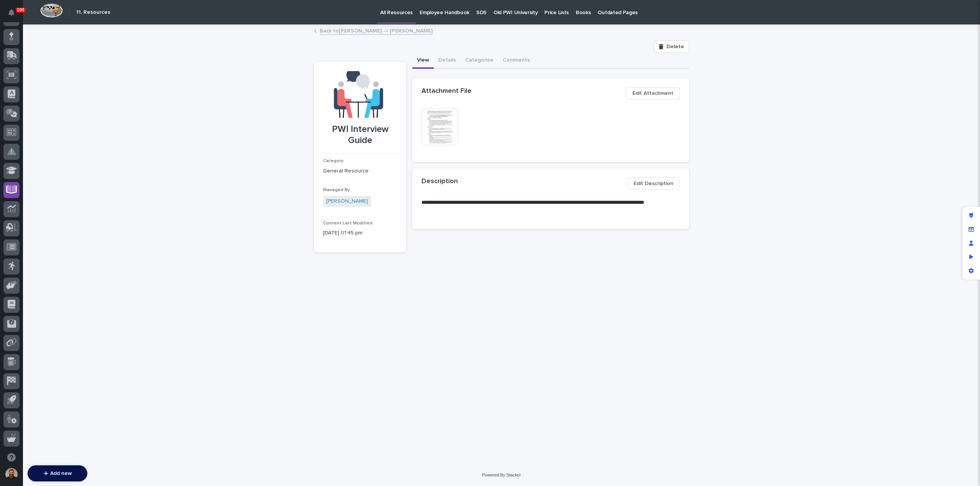
click at [440, 120] on img at bounding box center [439, 127] width 37 height 37
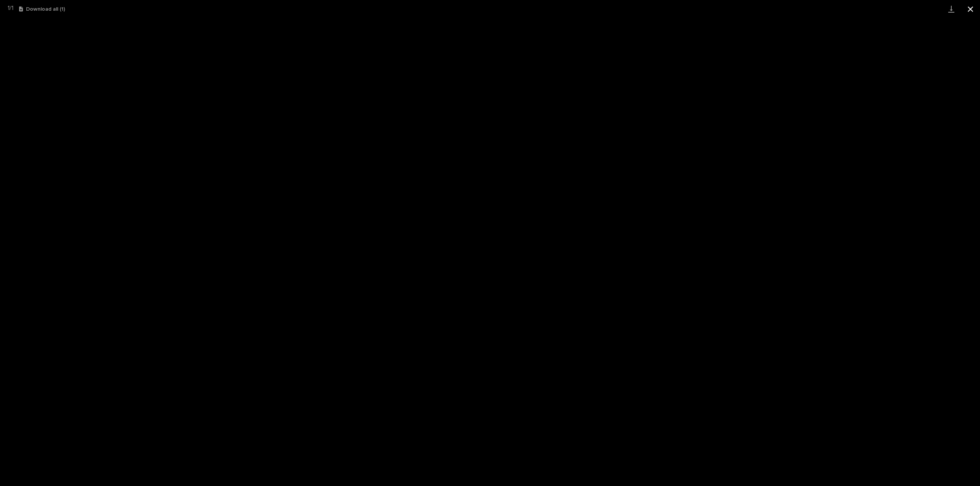
click at [967, 8] on button "Close gallery" at bounding box center [970, 9] width 19 height 18
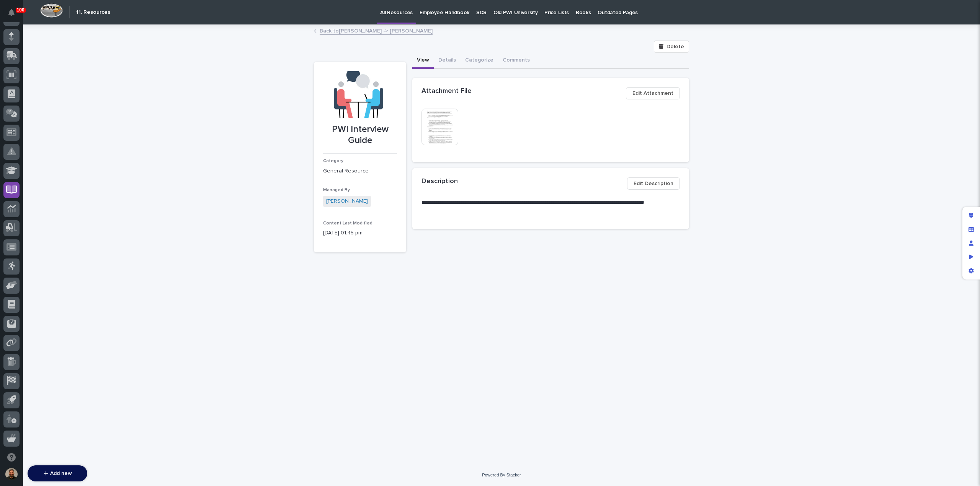
click at [339, 32] on link "Back to Austin Beachy -> John Doe" at bounding box center [376, 30] width 113 height 9
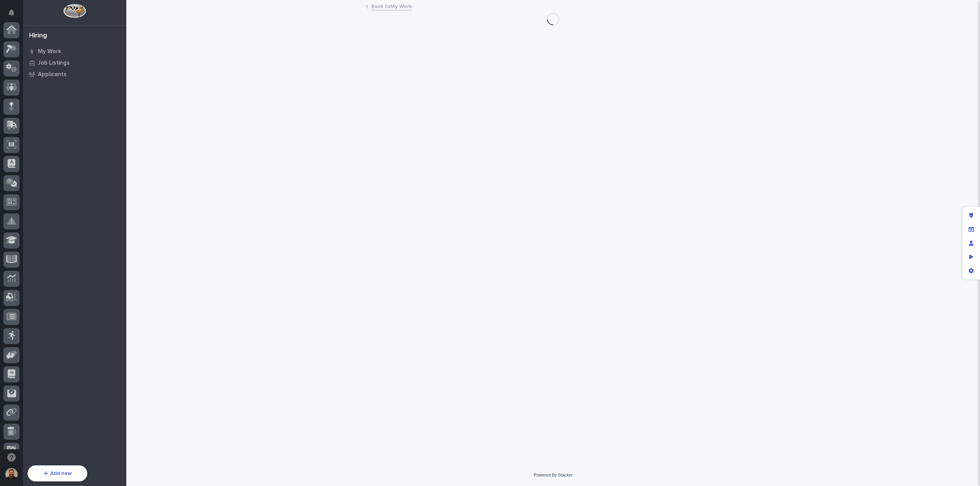
scroll to position [70, 0]
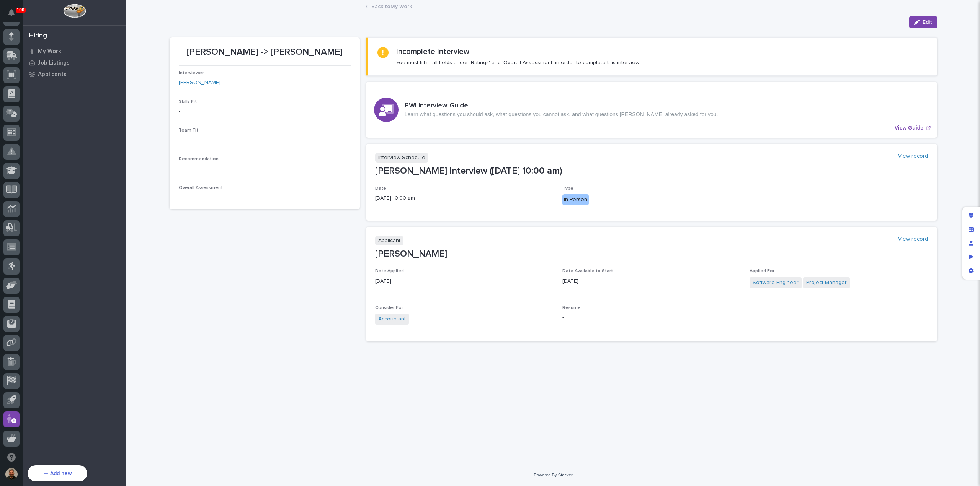
click at [391, 8] on link "Back to My Work" at bounding box center [391, 6] width 41 height 9
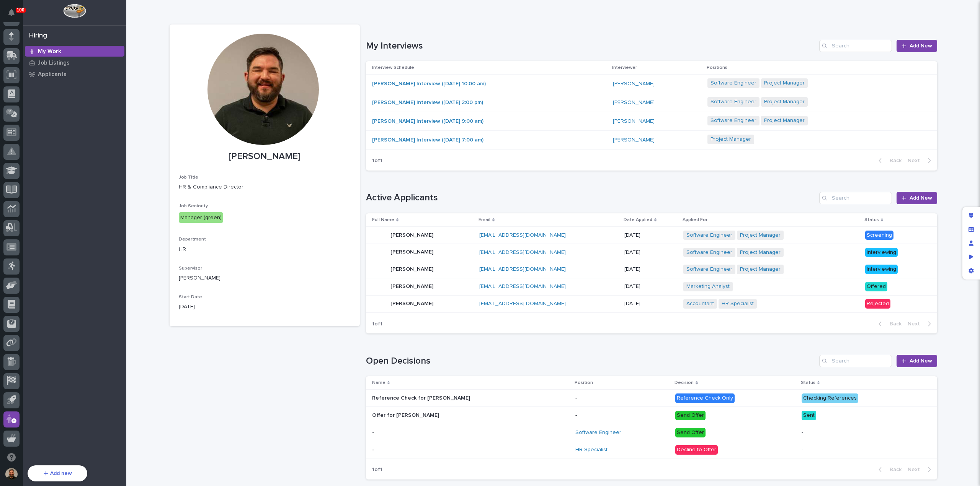
scroll to position [0, 0]
click at [531, 85] on div "John Doe Interview (08/05/2025 10:00 am)" at bounding box center [489, 83] width 235 height 13
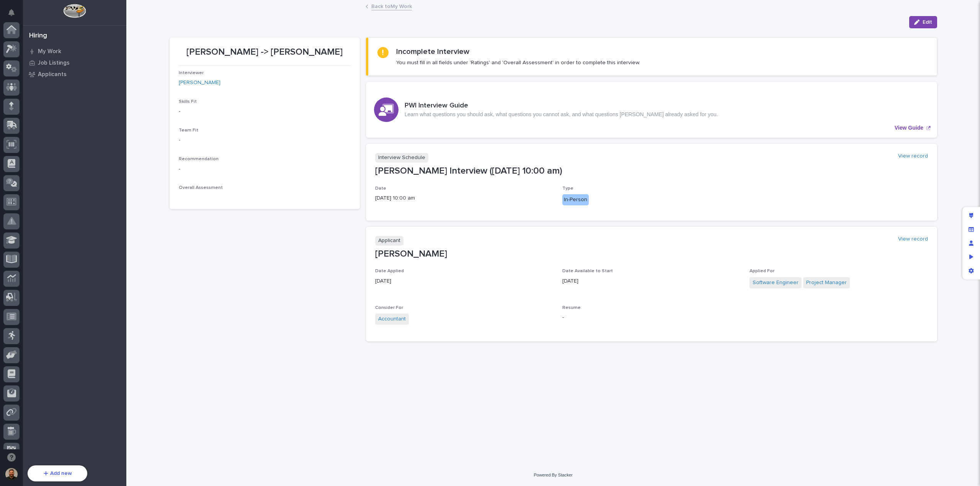
scroll to position [70, 0]
click at [382, 6] on link "Back to My Work" at bounding box center [391, 6] width 41 height 9
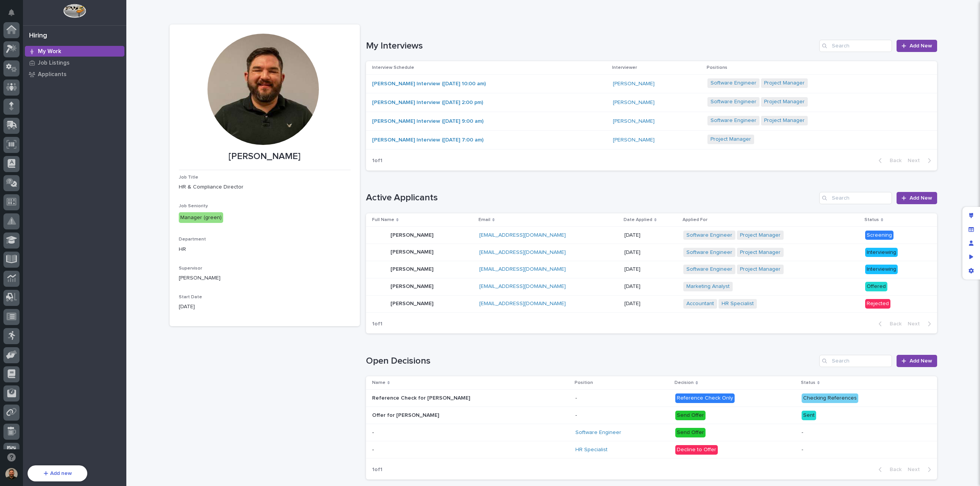
scroll to position [70, 0]
click at [453, 235] on div "Jane Smith Jane Smith" at bounding box center [422, 235] width 101 height 15
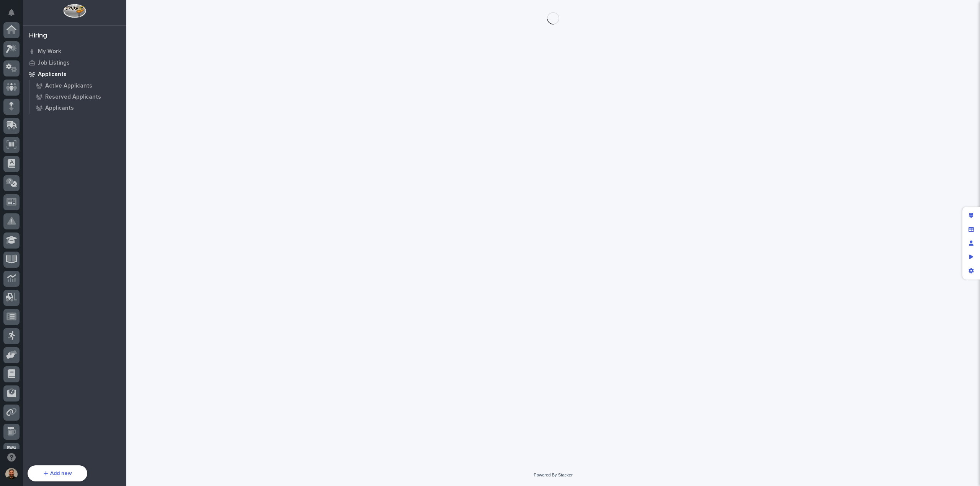
scroll to position [70, 0]
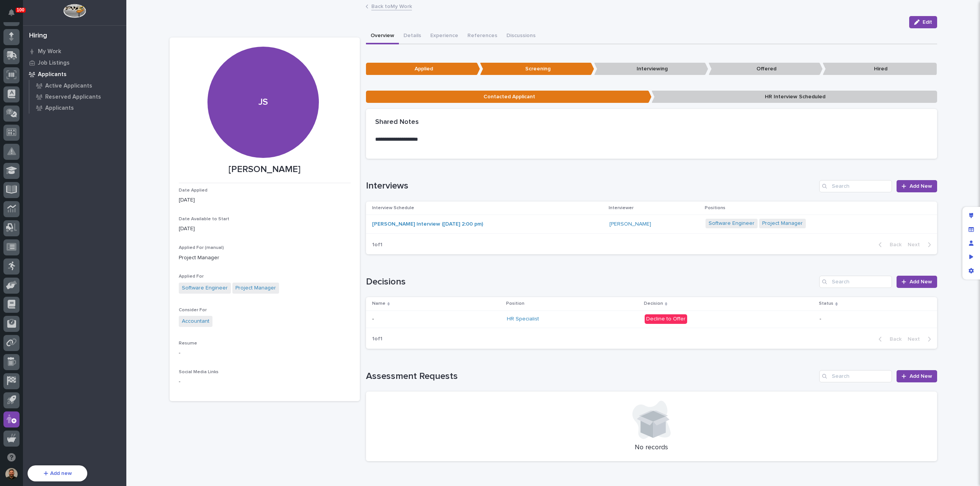
click at [539, 217] on td "Jane Smith Interview (07/20/2025 2:00 pm)" at bounding box center [486, 224] width 241 height 19
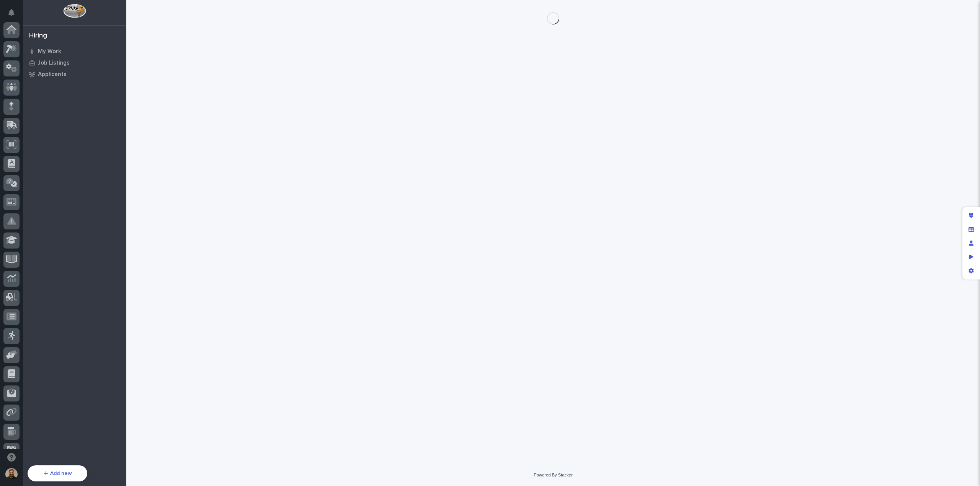
scroll to position [70, 0]
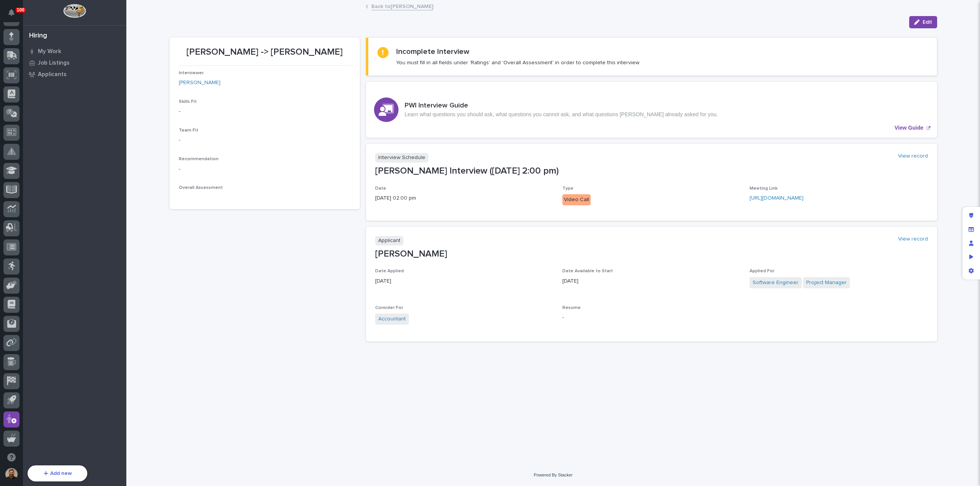
click at [381, 7] on link "Back to Jane Smith" at bounding box center [402, 6] width 62 height 9
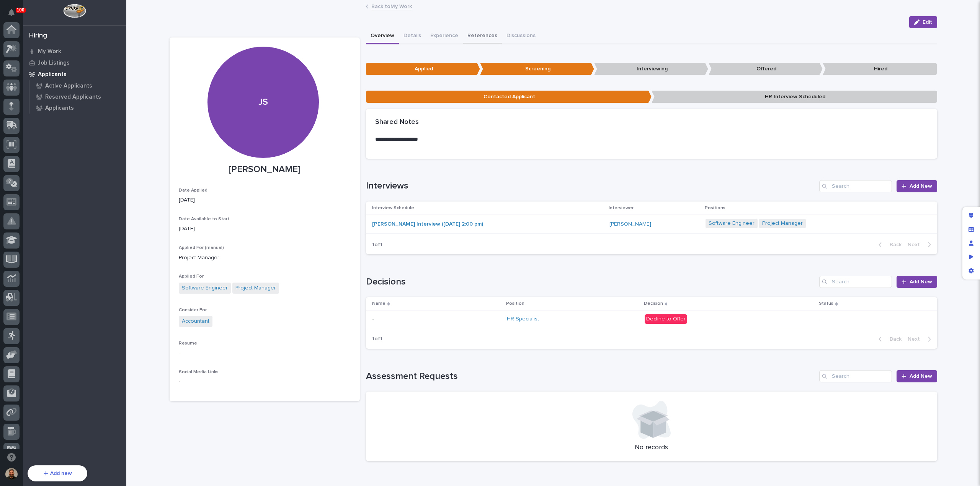
scroll to position [70, 0]
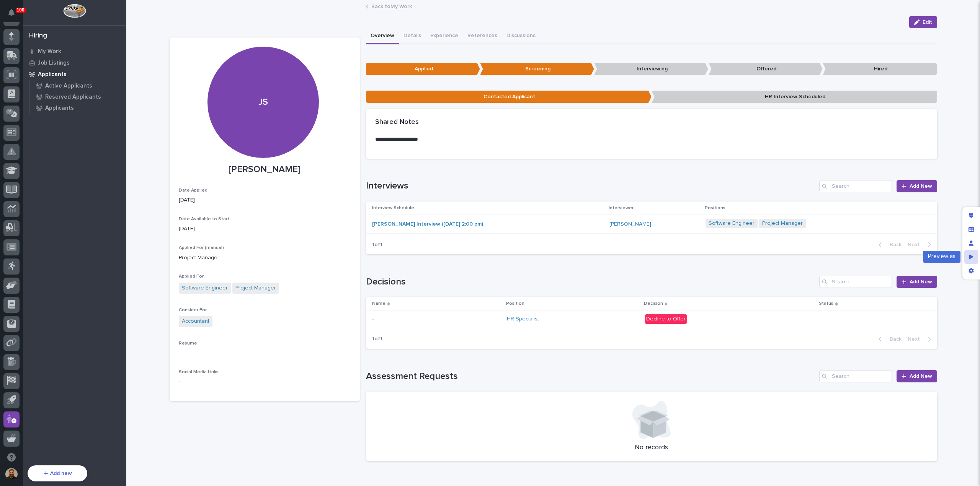
click at [973, 258] on div "Preview as" at bounding box center [971, 257] width 14 height 14
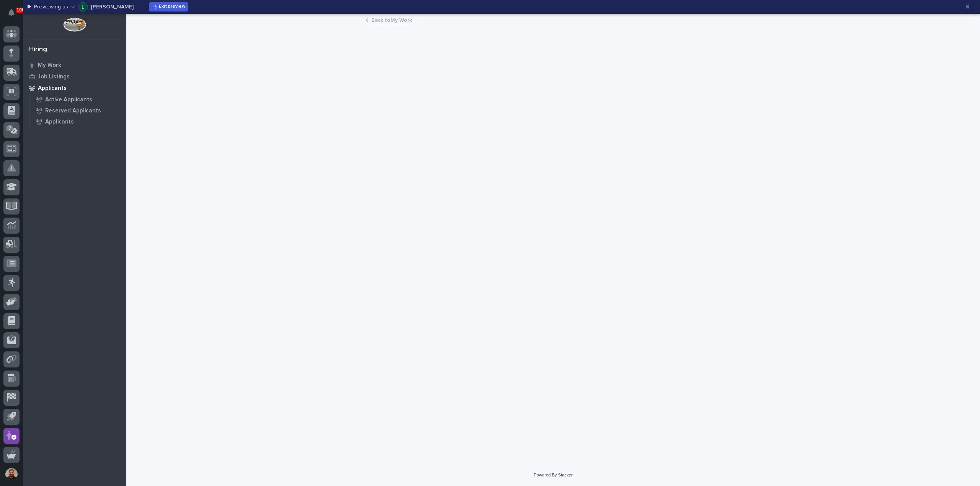
scroll to position [54, 0]
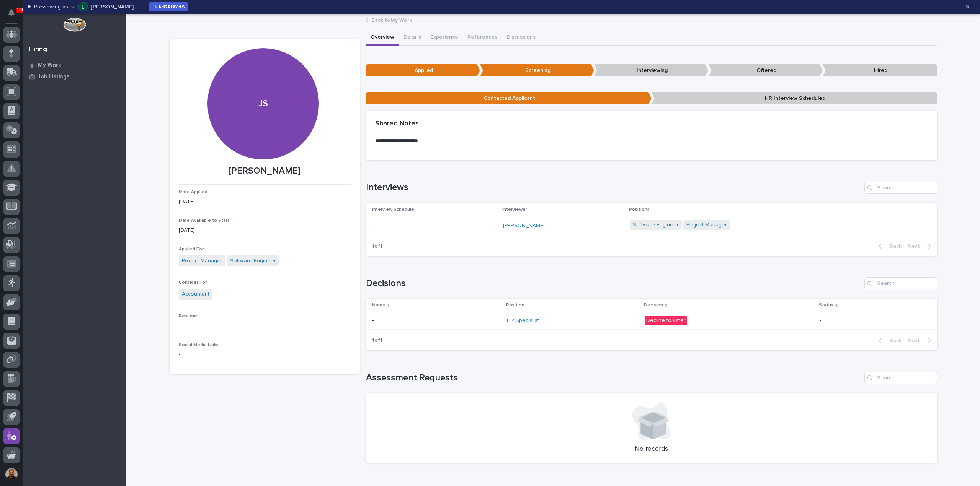
click at [390, 21] on link "Back to My Work" at bounding box center [391, 19] width 41 height 9
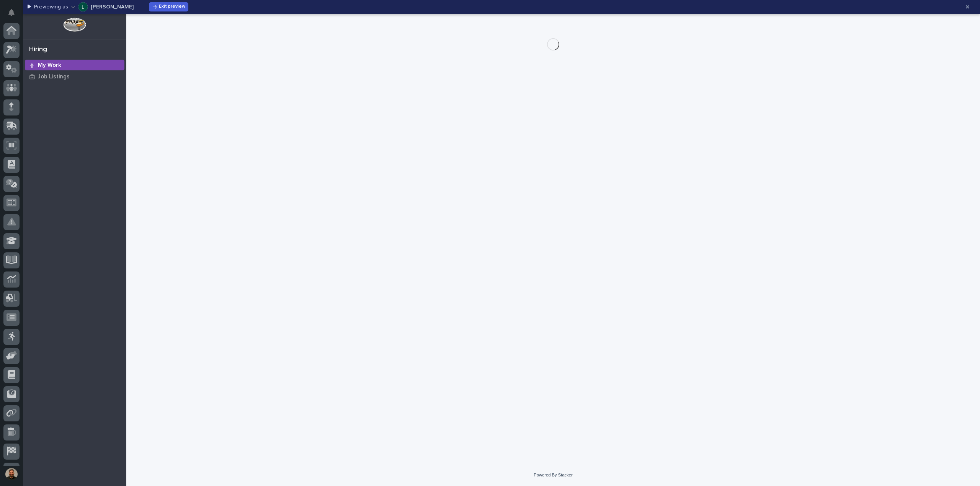
scroll to position [54, 0]
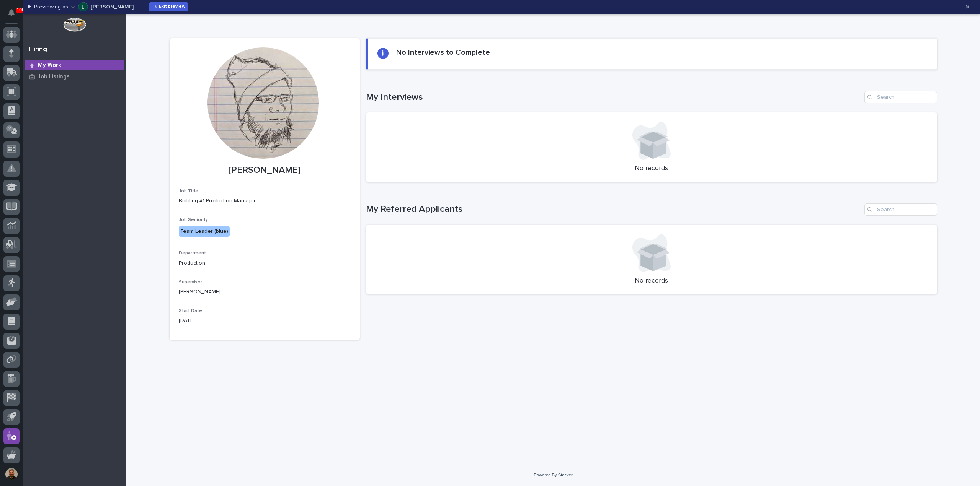
click at [68, 5] on div "Previewing as Leon Miller Exit preview" at bounding box center [494, 7] width 932 height 12
click at [71, 7] on icon "button" at bounding box center [73, 6] width 4 height 5
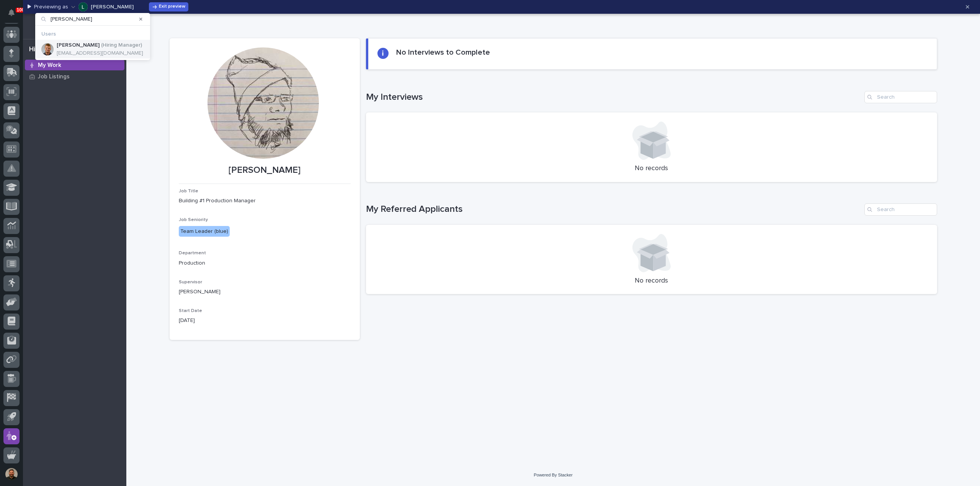
type input "tyler"
click at [81, 53] on p "tylerh@pwiworks.com" at bounding box center [100, 53] width 86 height 7
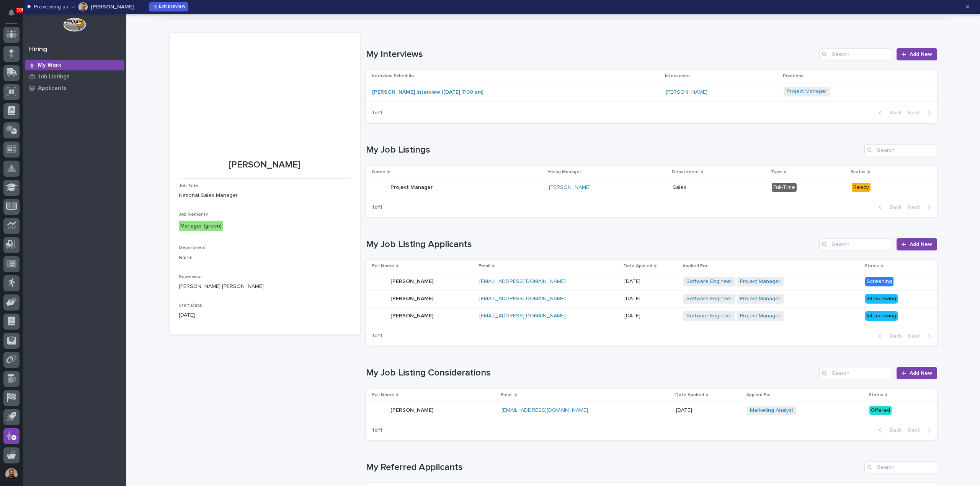
scroll to position [0, 0]
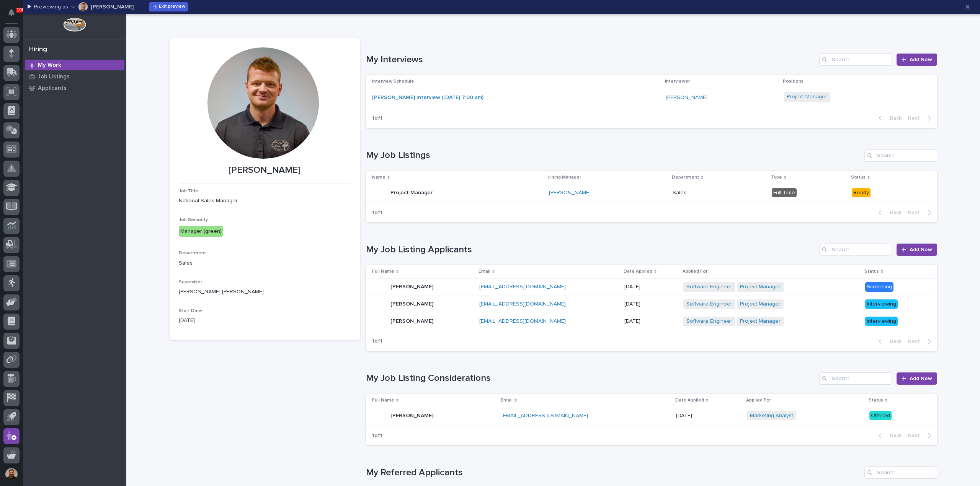
click at [553, 99] on div "Marcus Green Interview (09/05/2025 7:00 am)" at bounding box center [515, 97] width 287 height 13
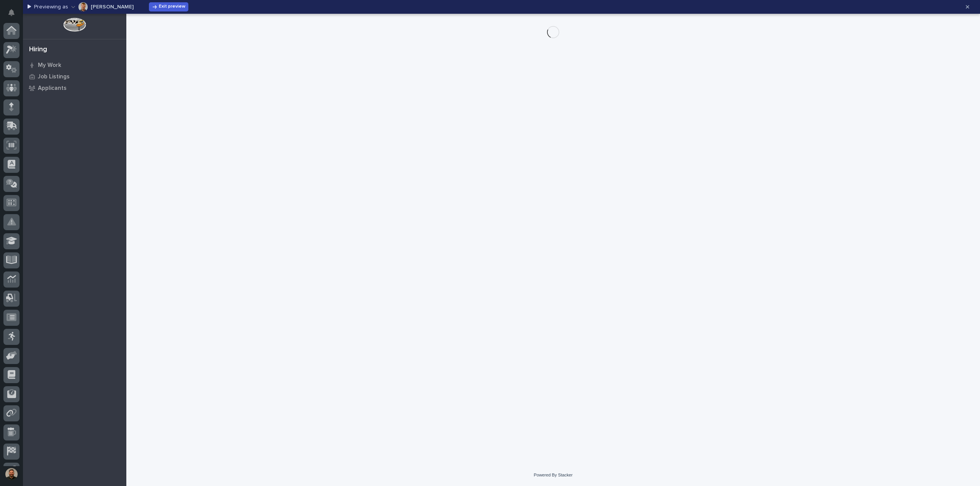
scroll to position [54, 0]
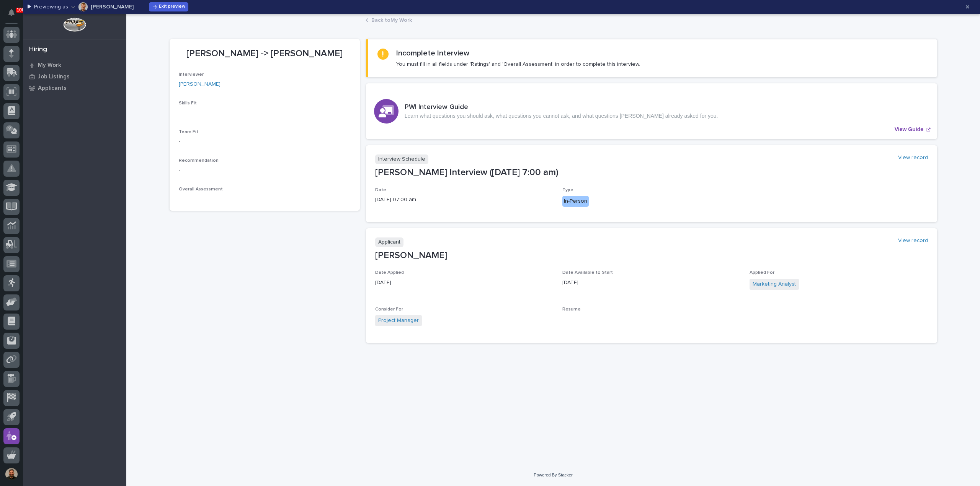
click at [378, 20] on link "Back to My Work" at bounding box center [391, 19] width 41 height 9
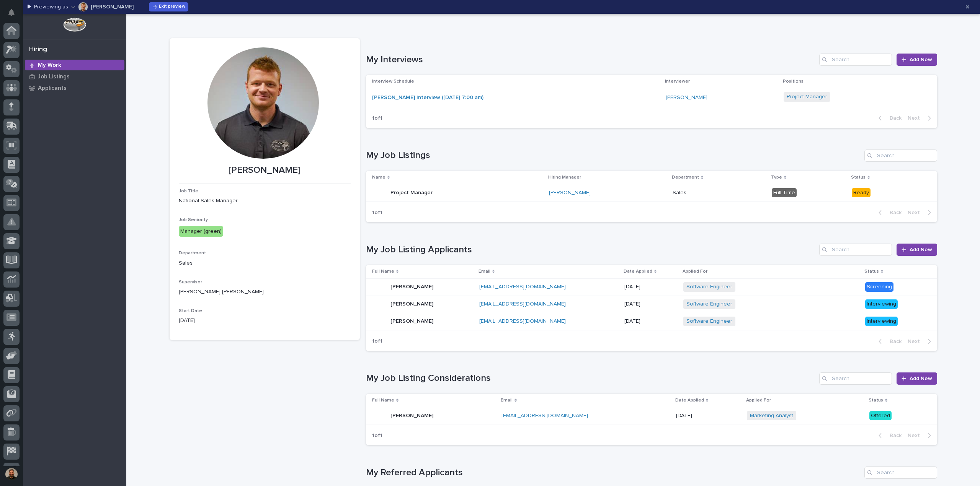
scroll to position [54, 0]
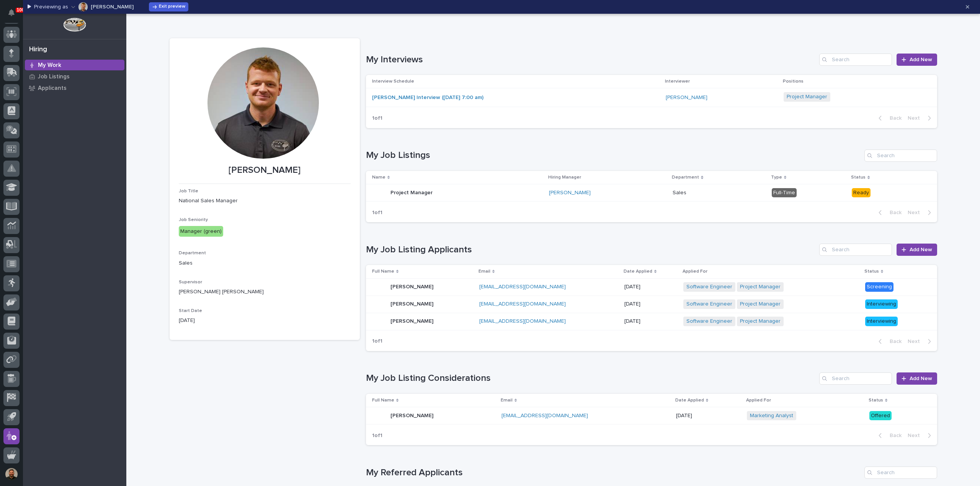
click at [589, 101] on div "Marcus Green Interview (09/05/2025 7:00 am)" at bounding box center [515, 97] width 287 height 13
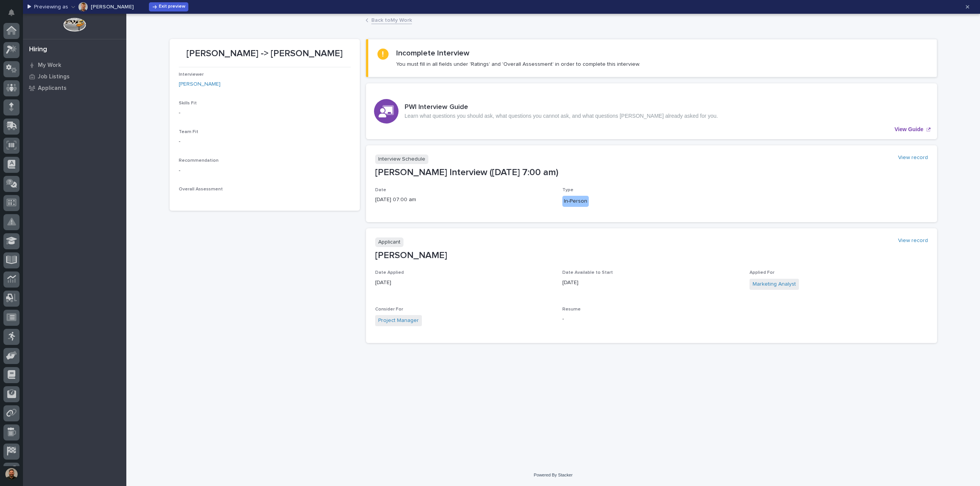
scroll to position [54, 0]
click at [387, 21] on link "Back to My Work" at bounding box center [391, 19] width 41 height 9
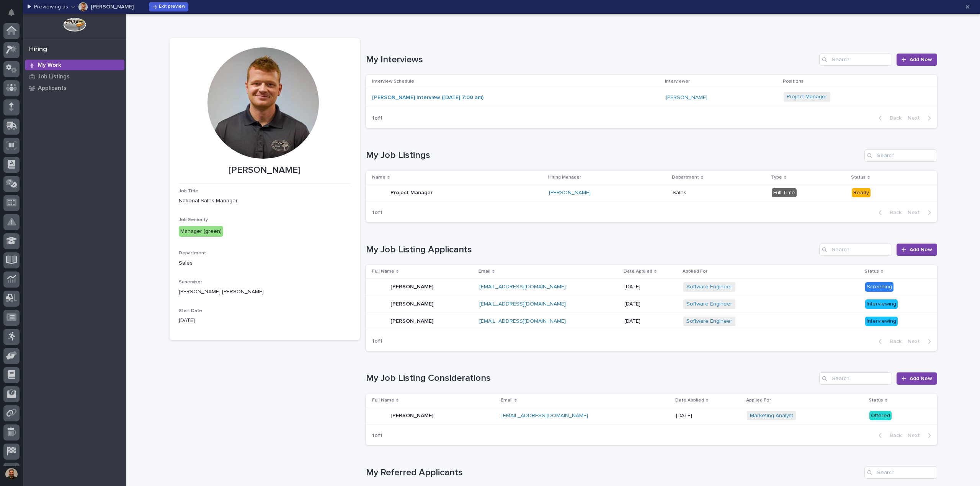
scroll to position [54, 0]
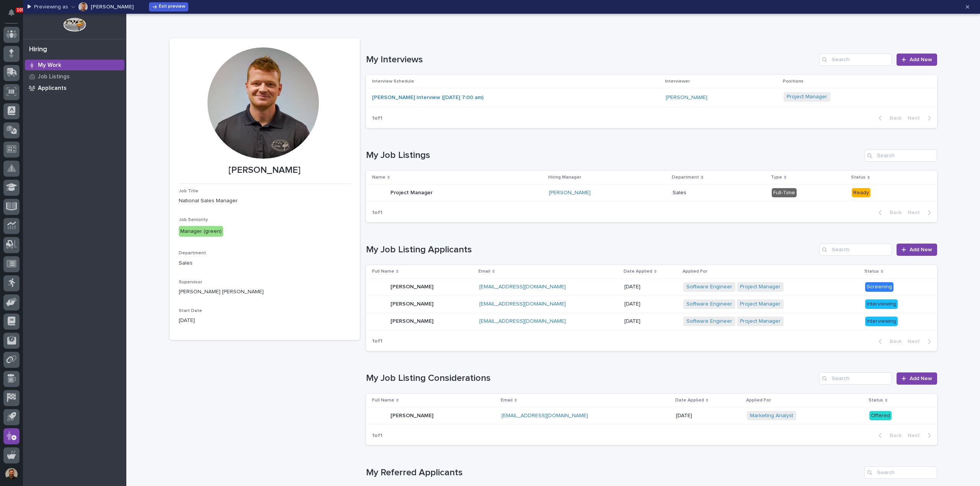
click at [46, 88] on p "Applicants" at bounding box center [52, 88] width 29 height 7
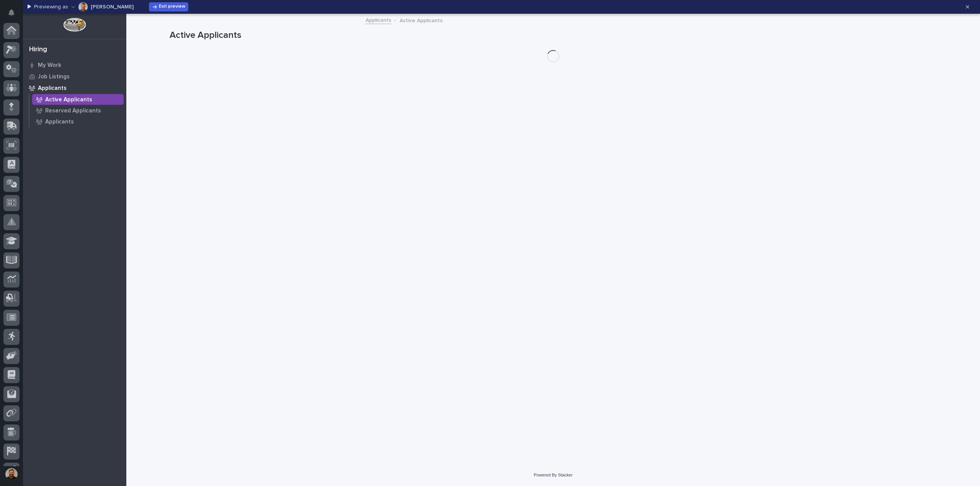
scroll to position [54, 0]
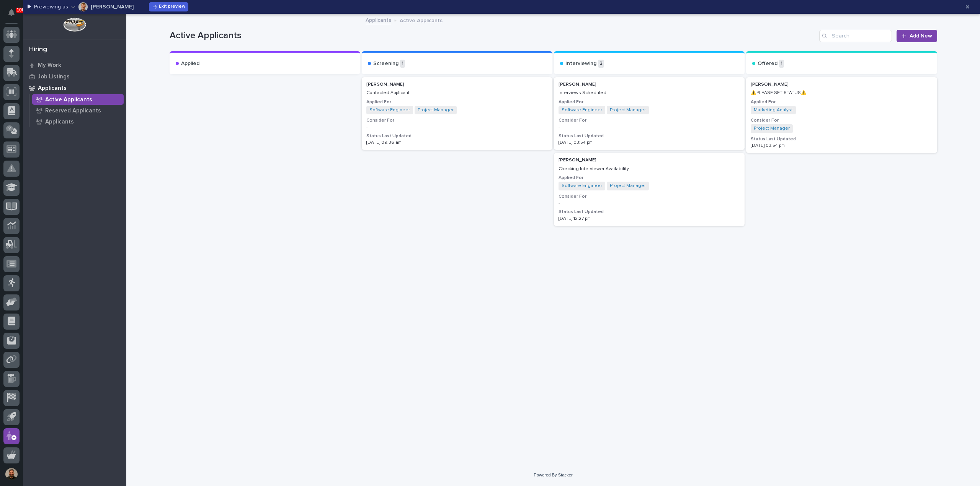
click at [829, 101] on h3 "Applied For" at bounding box center [840, 102] width 181 height 6
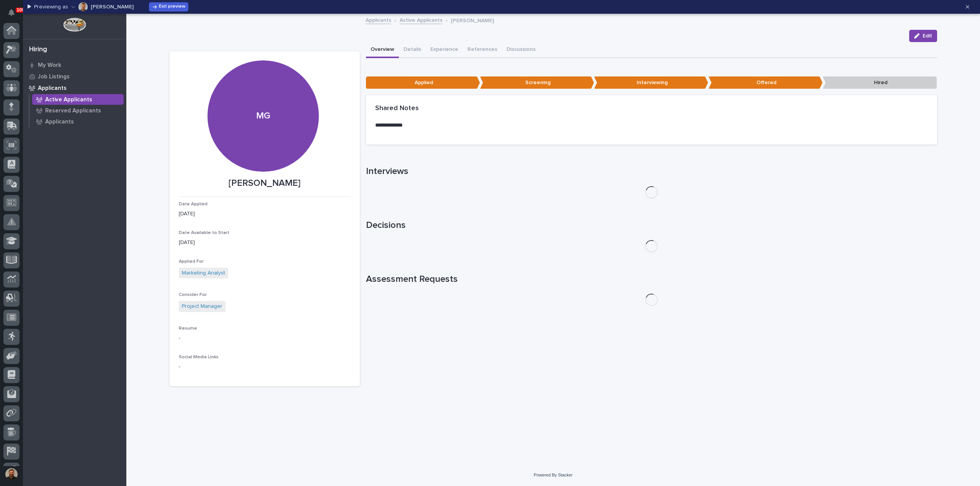
scroll to position [54, 0]
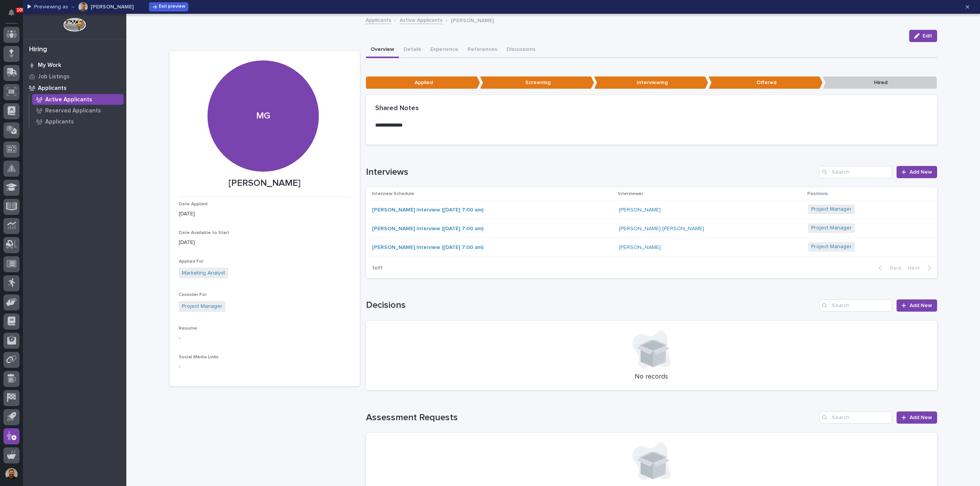
click at [50, 66] on p "My Work" at bounding box center [49, 65] width 23 height 7
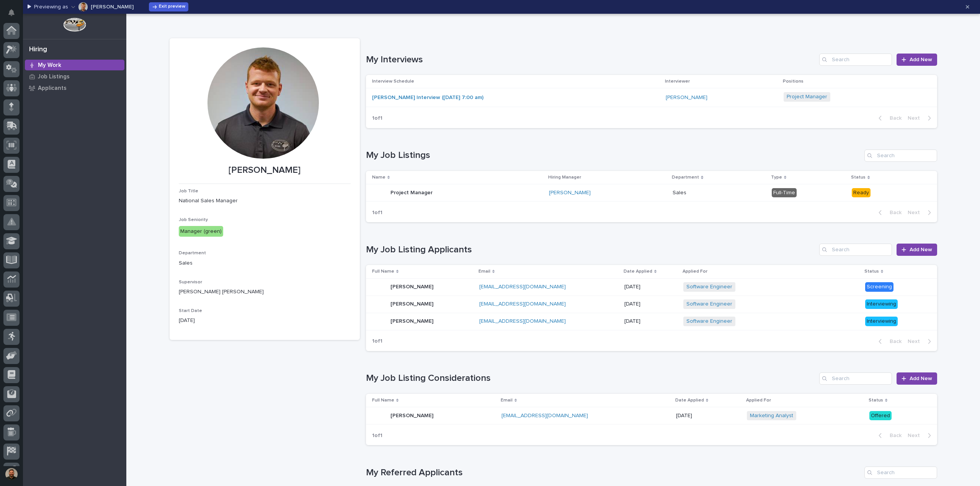
scroll to position [54, 0]
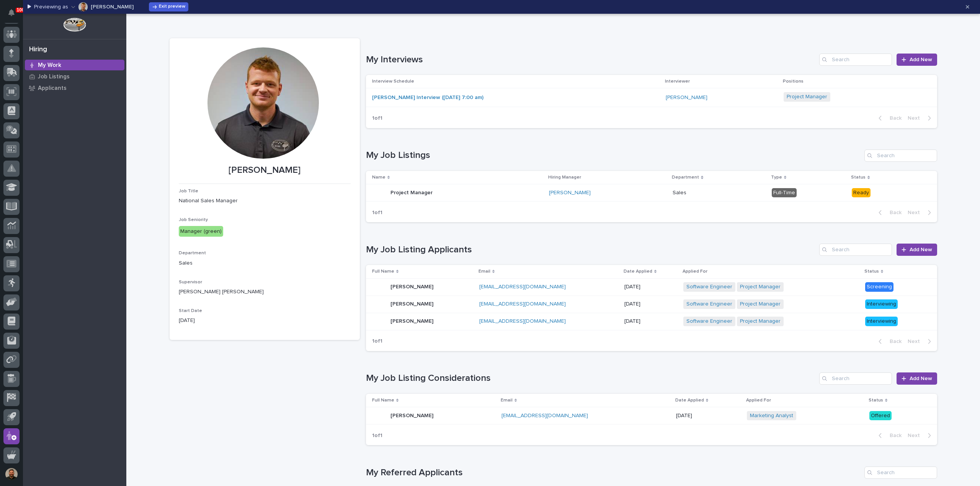
click at [528, 103] on div "Marcus Green Interview (09/05/2025 7:00 am)" at bounding box center [515, 97] width 287 height 13
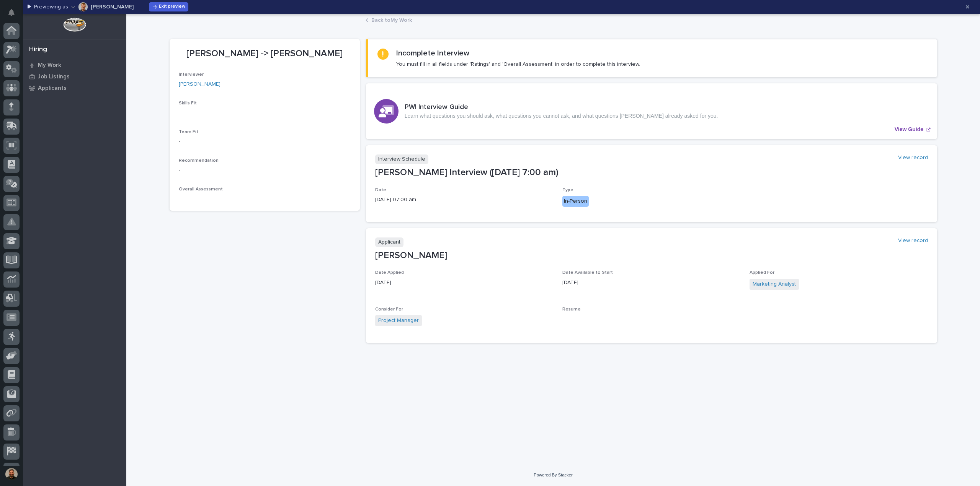
scroll to position [54, 0]
click at [963, 433] on div "Loading... Saving… Loading... Saving… Tyler Hartsough -> Marcus Green Tyler Har…" at bounding box center [552, 240] width 853 height 450
click at [967, 7] on icon "button" at bounding box center [967, 6] width 3 height 3
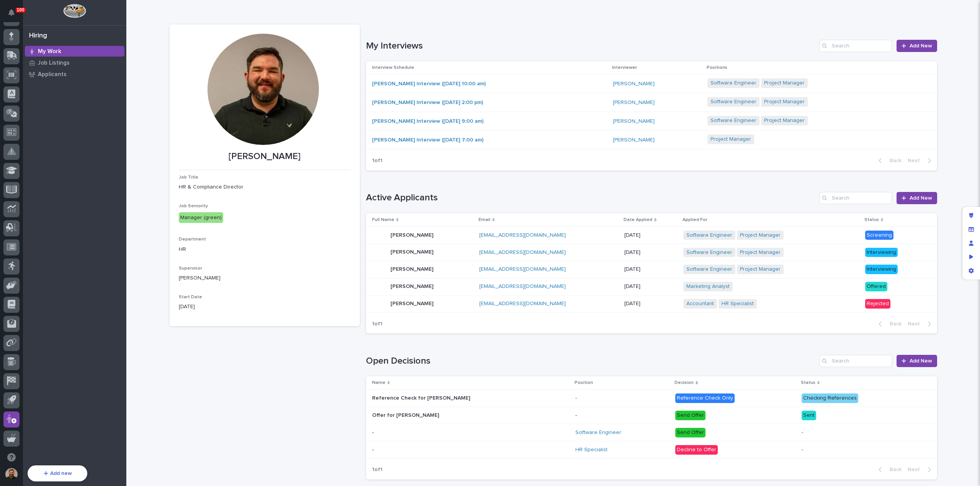
click at [553, 86] on div "John Doe Interview (08/05/2025 10:00 am)" at bounding box center [489, 84] width 235 height 13
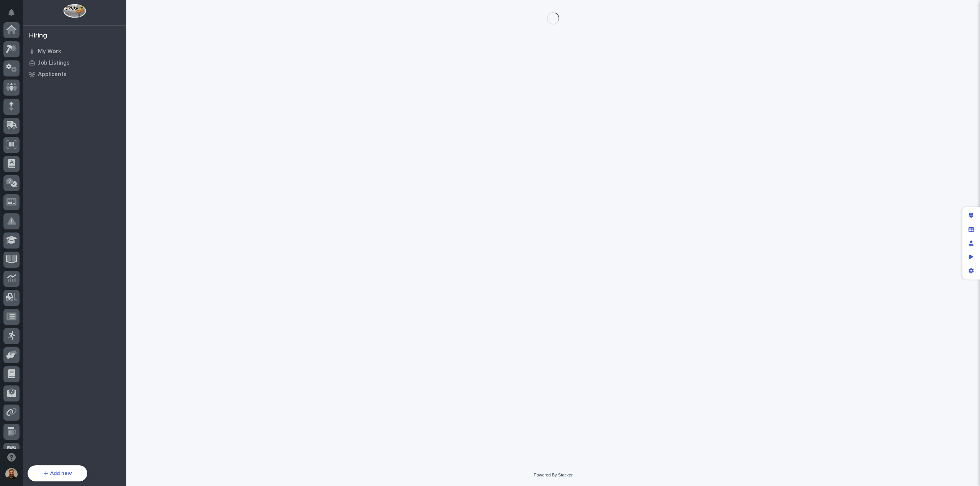
scroll to position [70, 0]
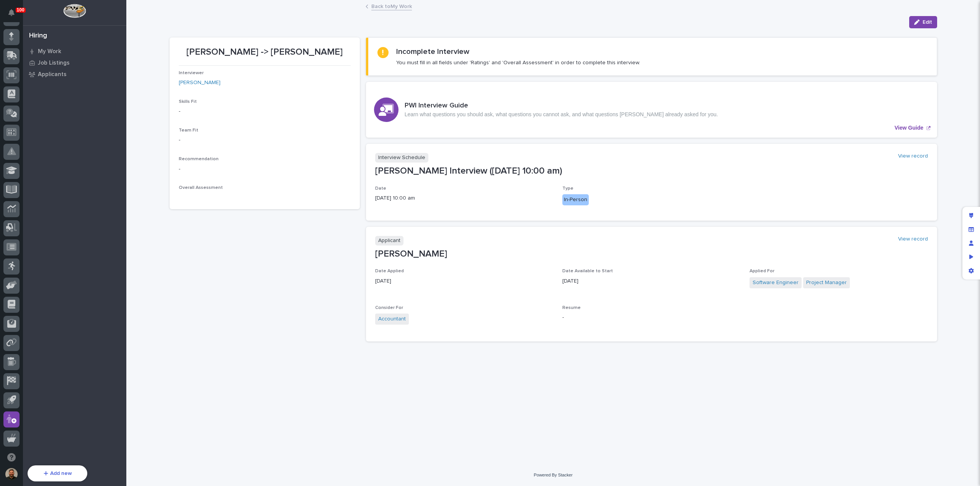
click at [385, 5] on link "Back to My Work" at bounding box center [391, 6] width 41 height 9
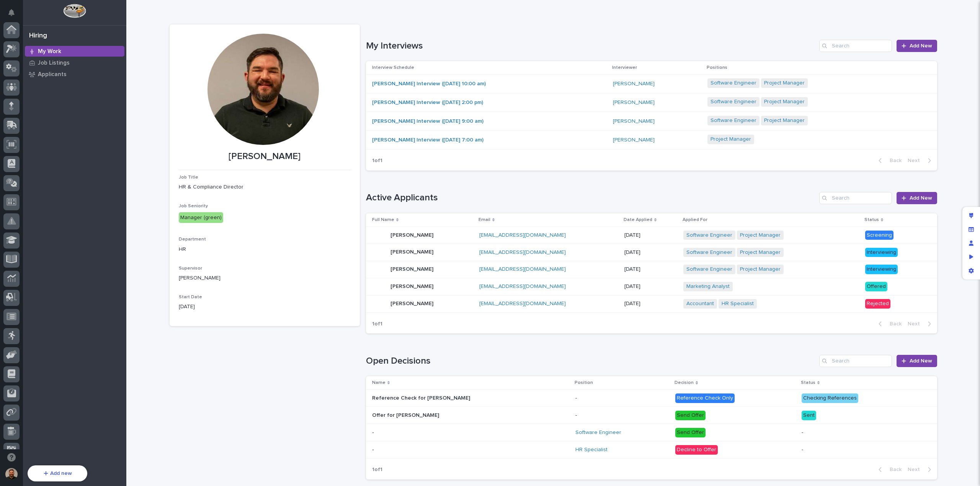
scroll to position [70, 0]
click at [527, 91] on td "John Doe Interview (08/05/2025 10:00 am)" at bounding box center [488, 84] width 244 height 19
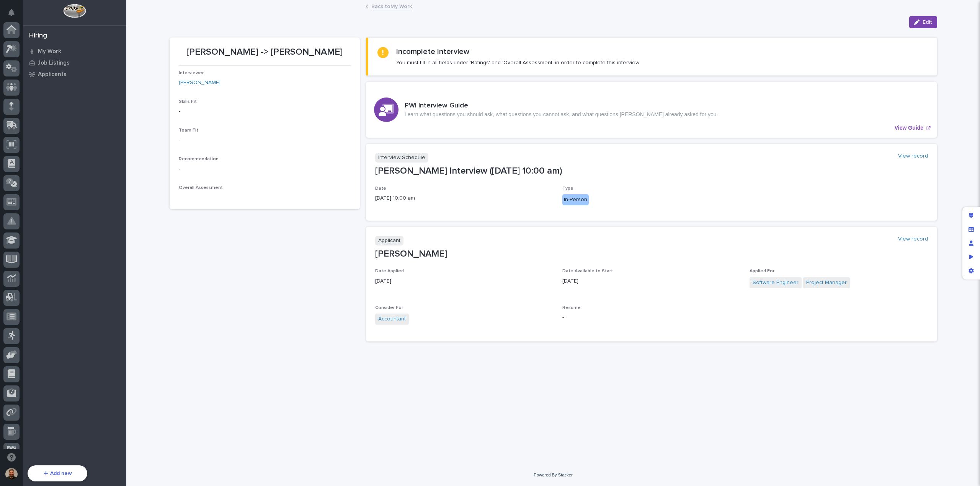
scroll to position [70, 0]
click at [399, 7] on link "Back to My Work" at bounding box center [391, 6] width 41 height 9
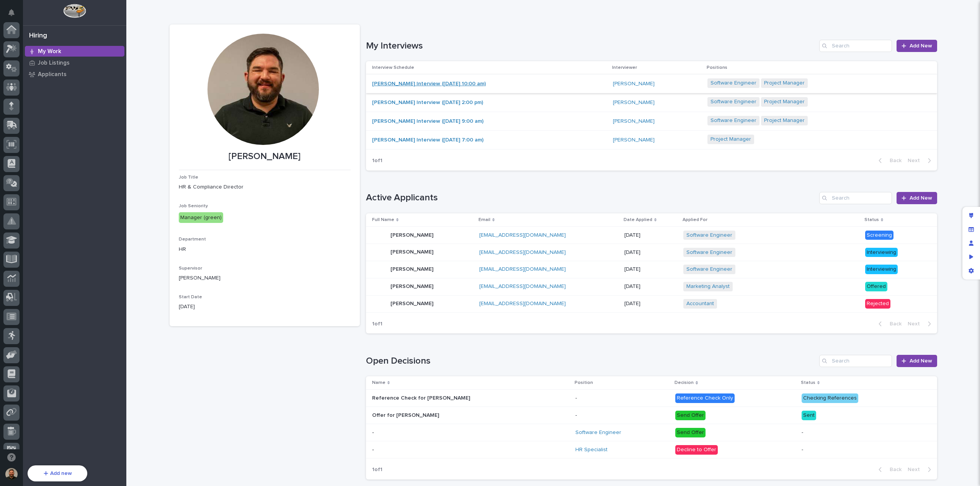
scroll to position [70, 0]
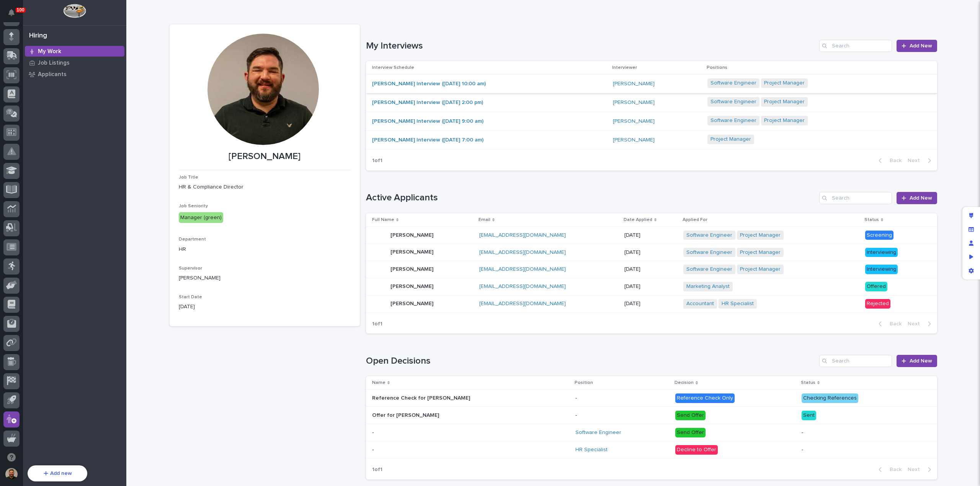
click at [501, 104] on div "Jane Smith Interview (07/20/2025 2:00 pm)" at bounding box center [439, 102] width 134 height 7
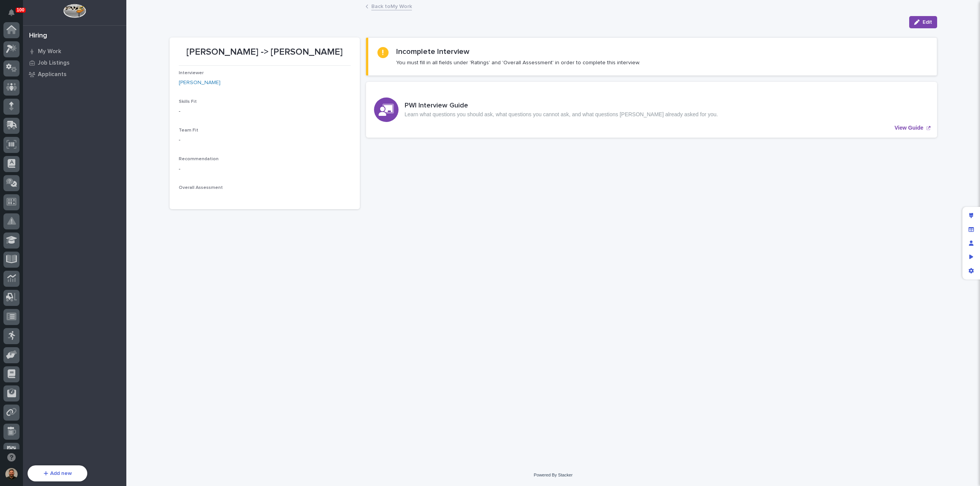
scroll to position [70, 0]
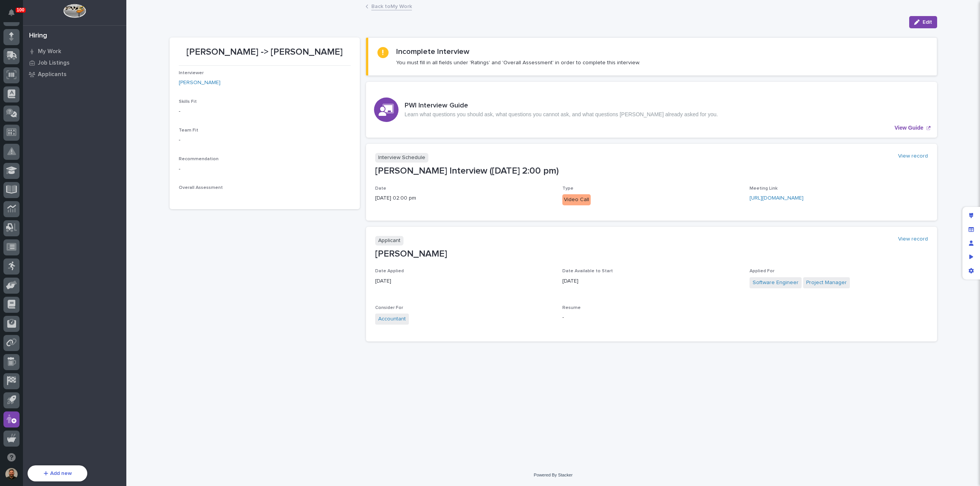
click at [393, 5] on link "Back to My Work" at bounding box center [391, 6] width 41 height 9
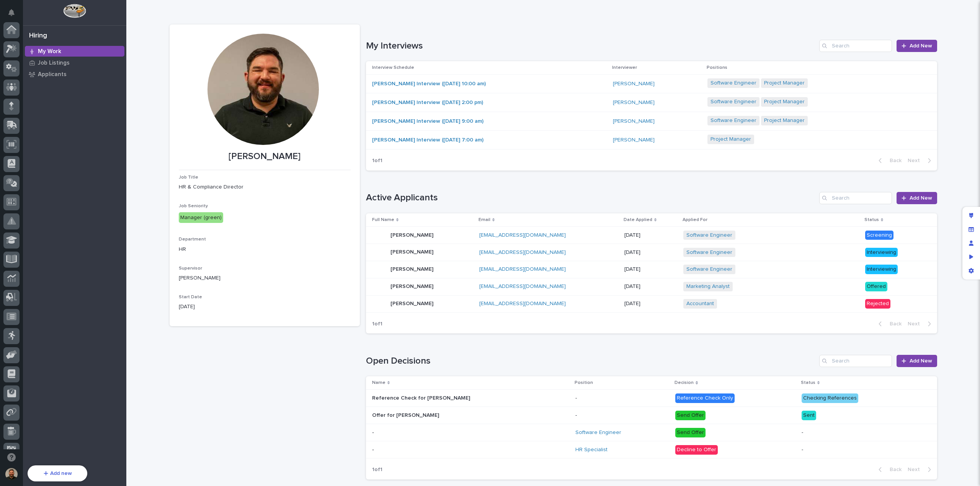
scroll to position [70, 0]
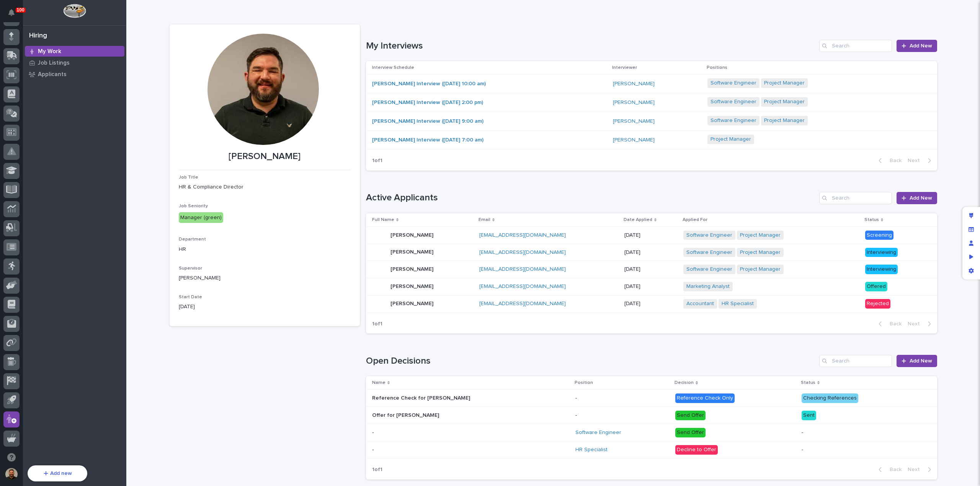
click at [538, 126] on div "Emily Byers Interview (06/25/2025 9:00 am)" at bounding box center [489, 121] width 235 height 13
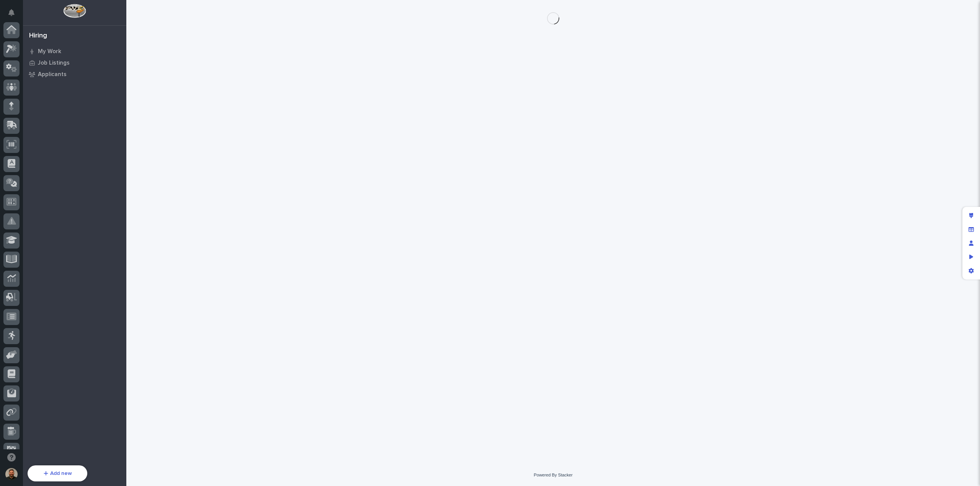
scroll to position [70, 0]
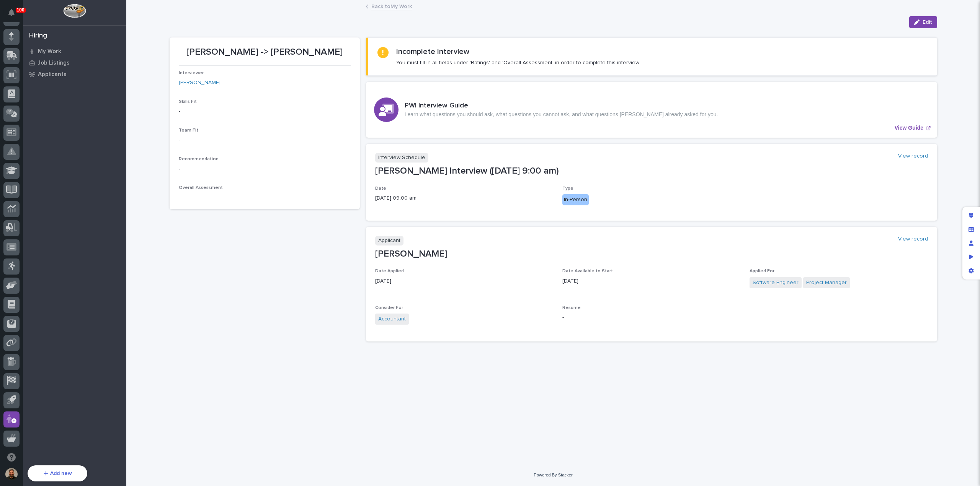
click at [390, 7] on link "Back to My Work" at bounding box center [391, 6] width 41 height 9
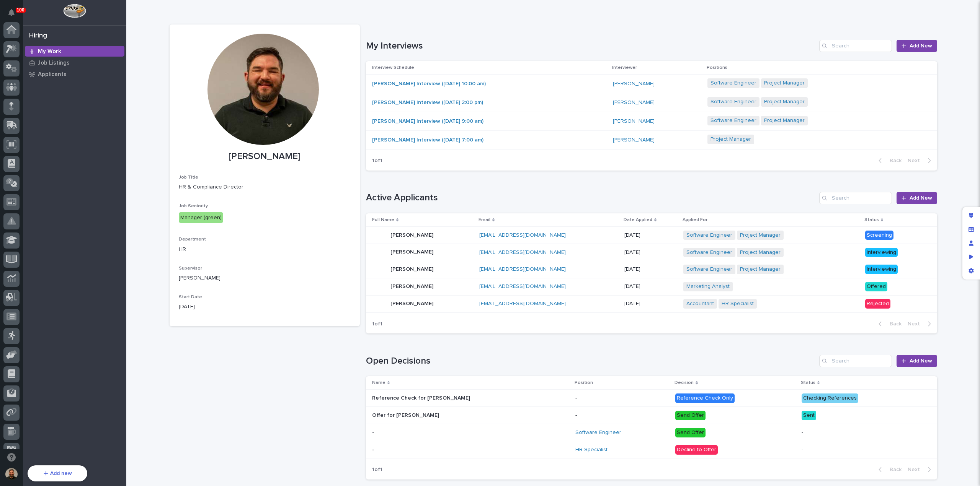
scroll to position [70, 0]
click at [545, 143] on div "Marcus Green Interview (09/05/2025 7:00 am)" at bounding box center [489, 140] width 235 height 13
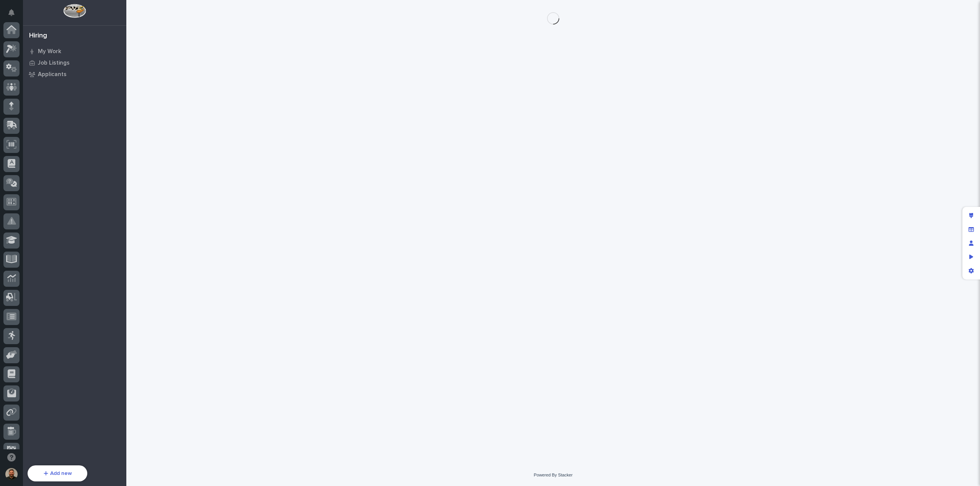
scroll to position [70, 0]
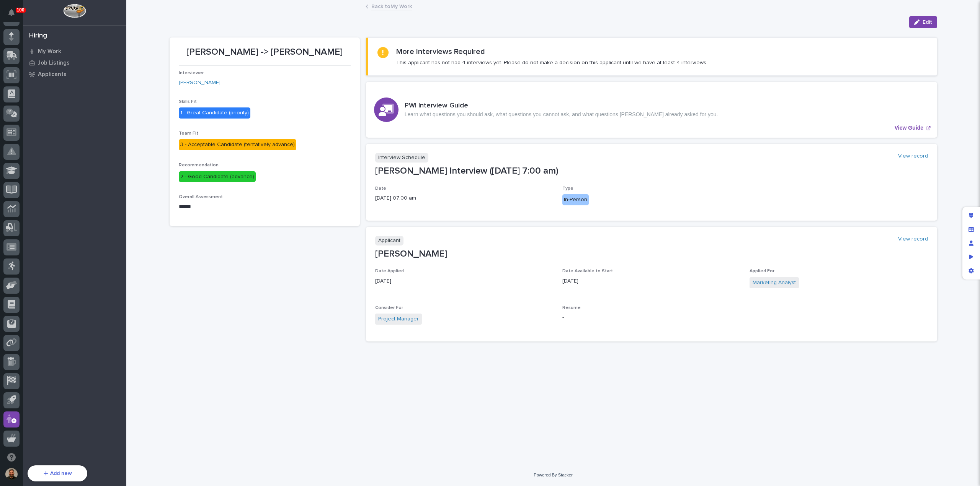
click at [392, 3] on link "Back to My Work" at bounding box center [391, 6] width 41 height 9
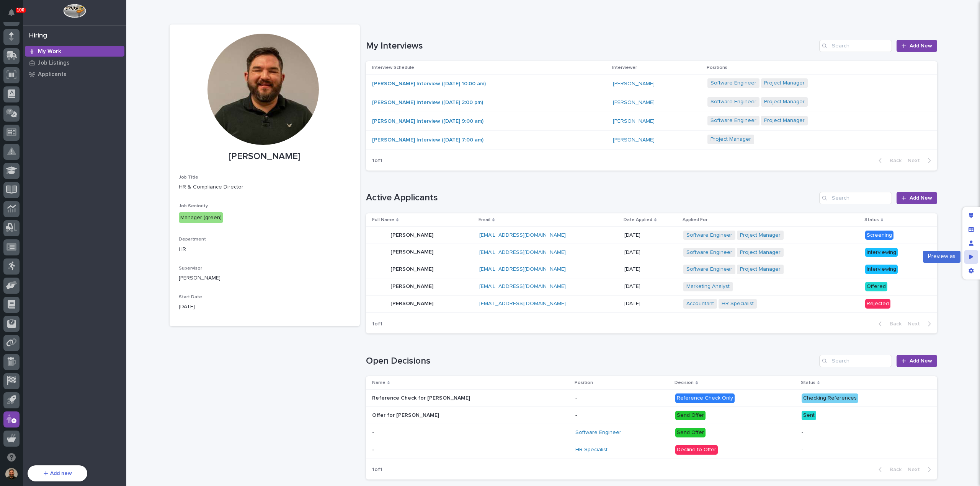
click at [972, 259] on icon "Preview as" at bounding box center [971, 256] width 4 height 5
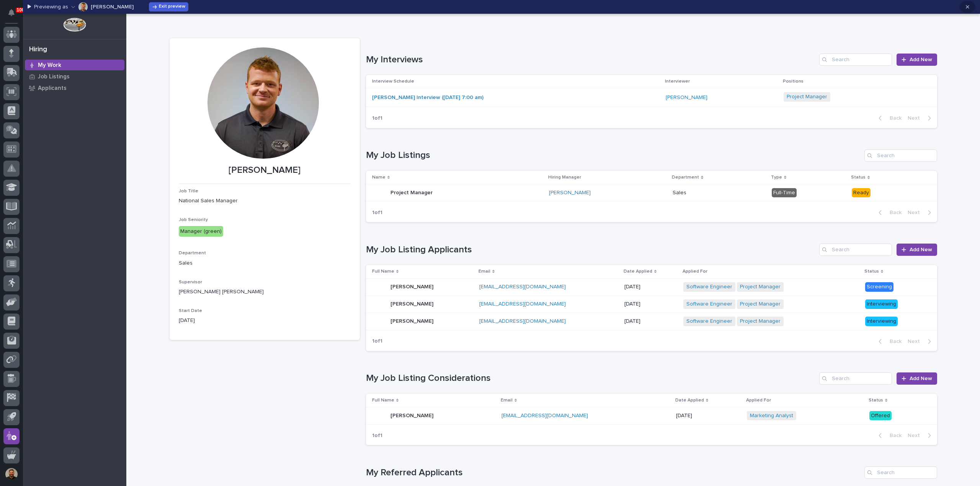
click at [967, 7] on icon "button" at bounding box center [967, 6] width 3 height 3
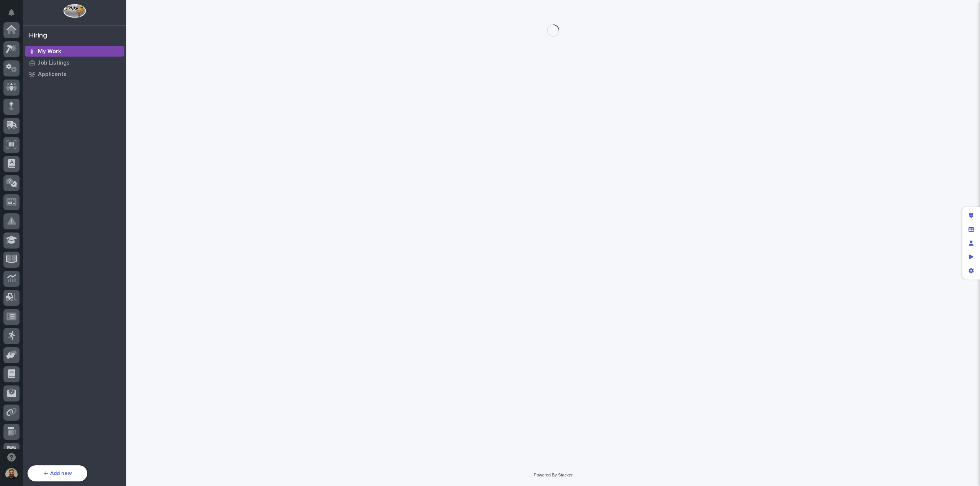
scroll to position [70, 0]
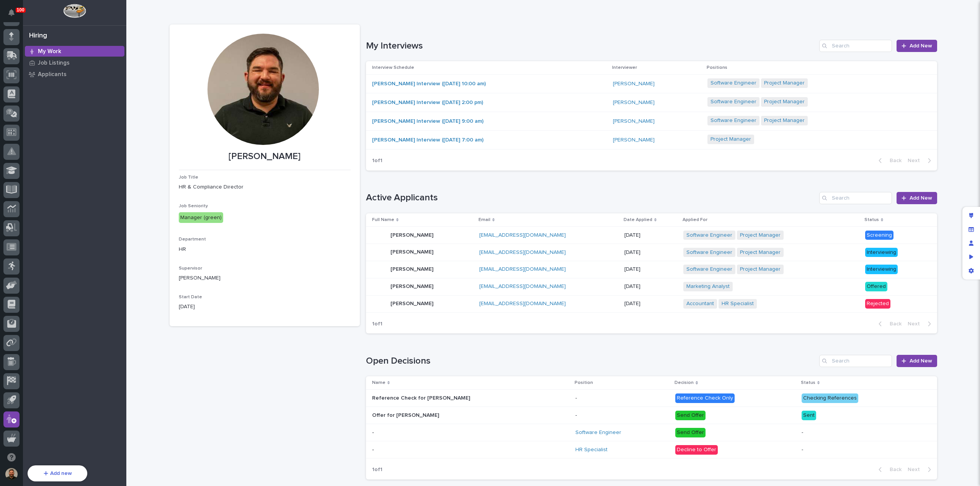
click at [544, 84] on div "John Doe Interview (08/05/2025 10:00 am)" at bounding box center [489, 84] width 235 height 13
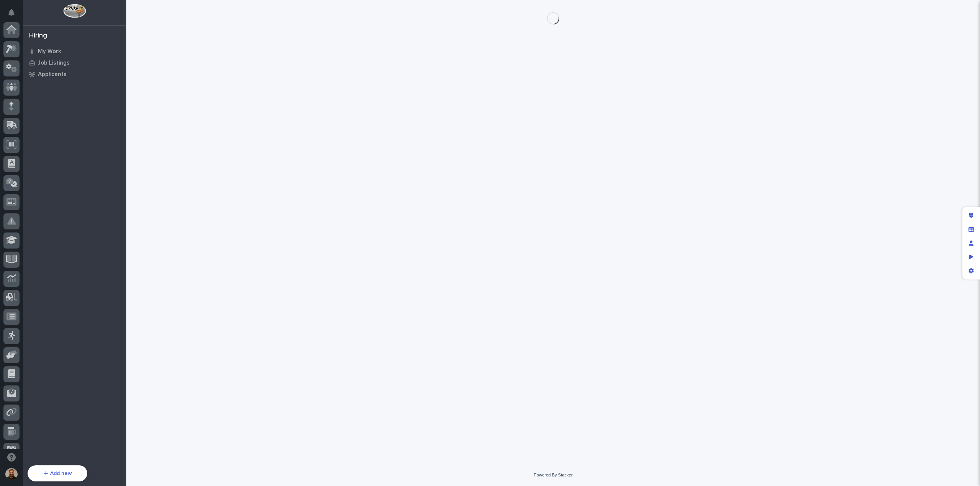
scroll to position [70, 0]
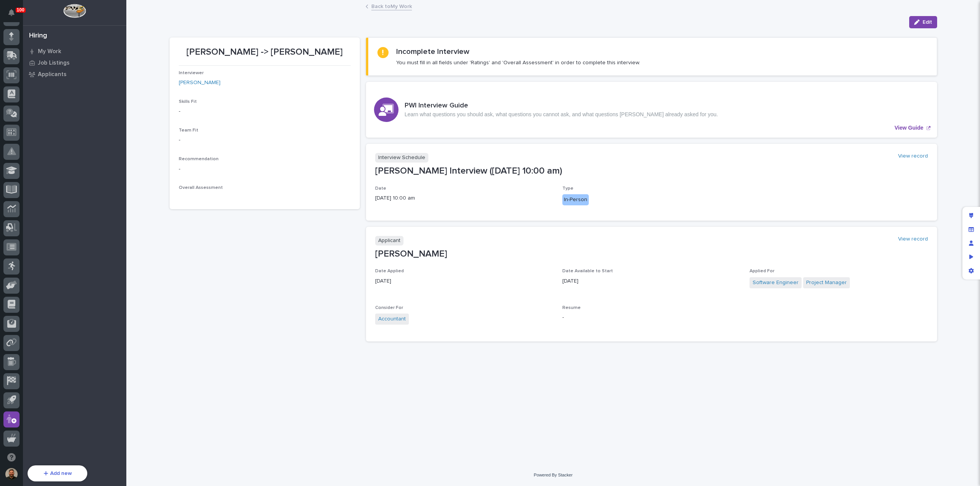
click at [387, 7] on link "Back to My Work" at bounding box center [391, 6] width 41 height 9
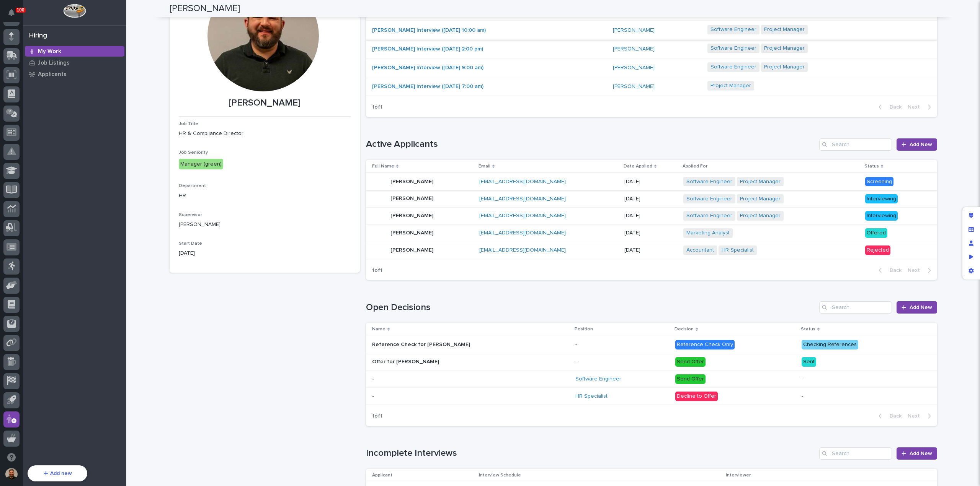
scroll to position [51, 0]
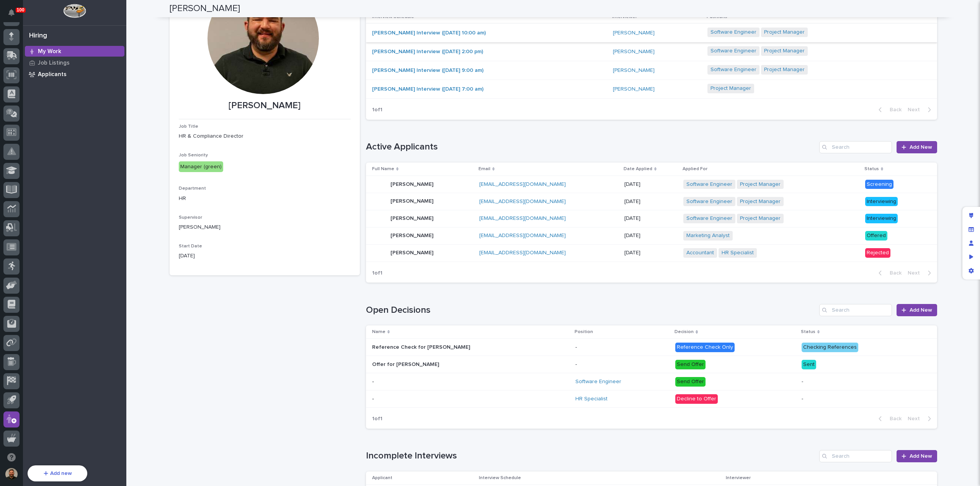
click at [47, 76] on p "Applicants" at bounding box center [52, 74] width 29 height 7
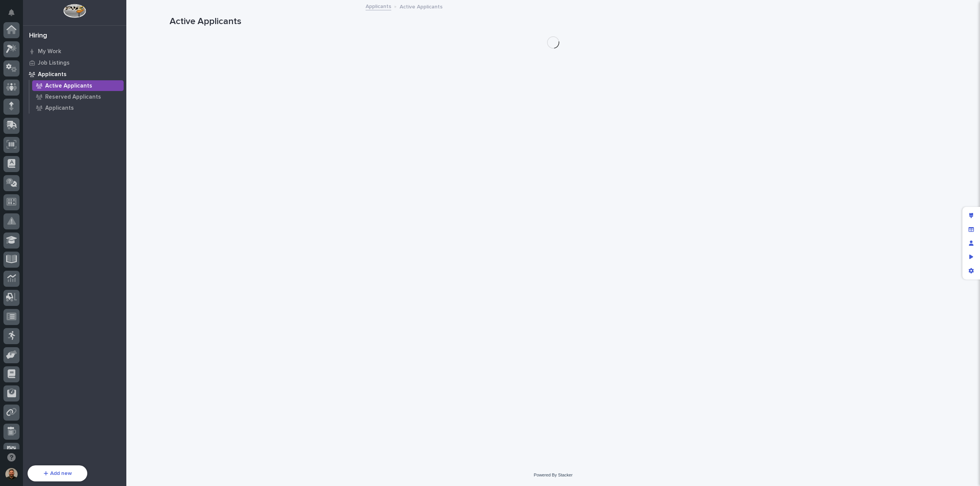
scroll to position [70, 0]
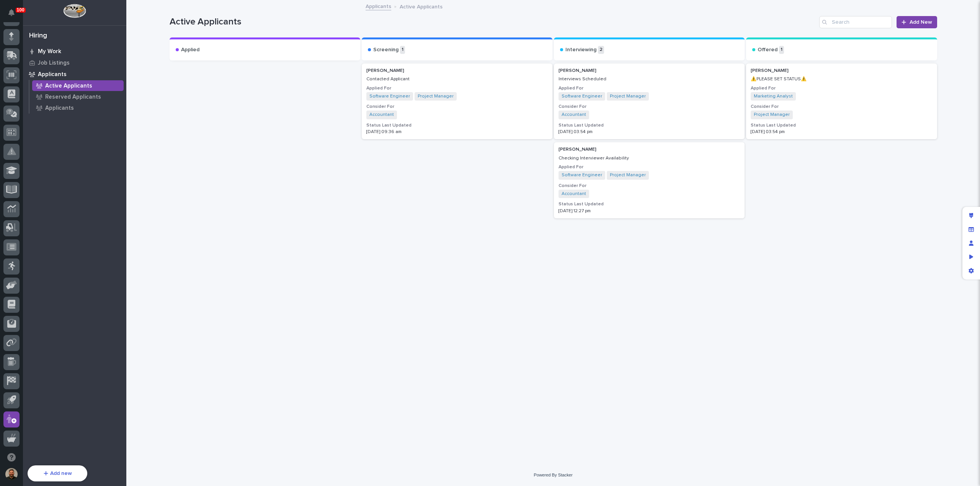
click at [56, 50] on p "My Work" at bounding box center [49, 51] width 23 height 7
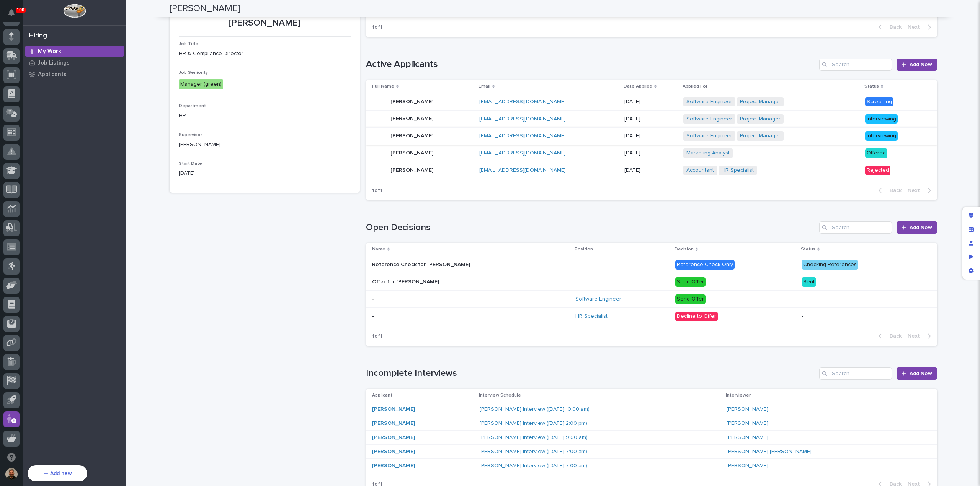
scroll to position [134, 0]
click at [972, 257] on icon "Preview as" at bounding box center [971, 256] width 4 height 5
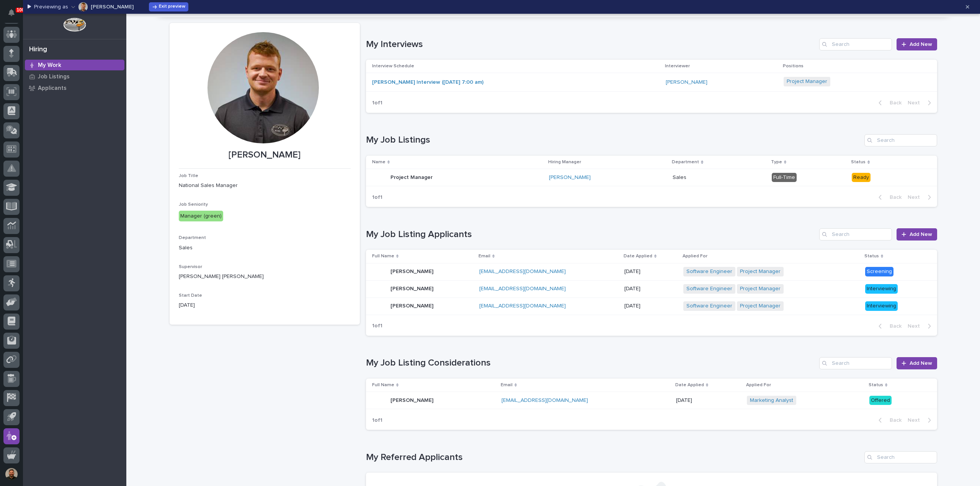
scroll to position [0, 0]
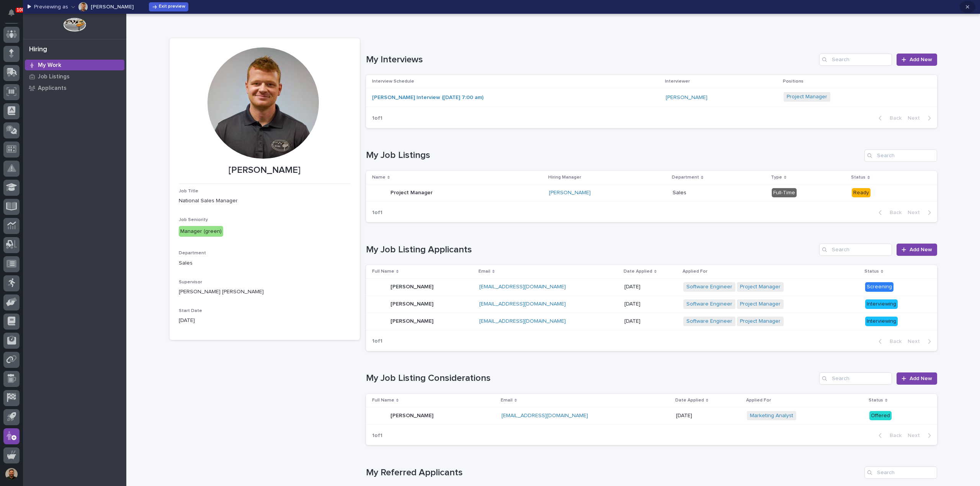
click at [965, 6] on button "button" at bounding box center [967, 7] width 16 height 12
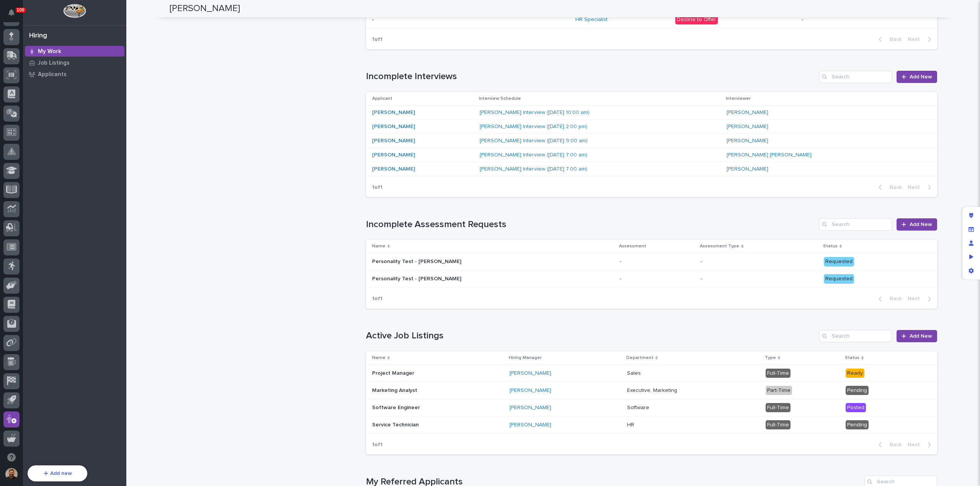
scroll to position [434, 0]
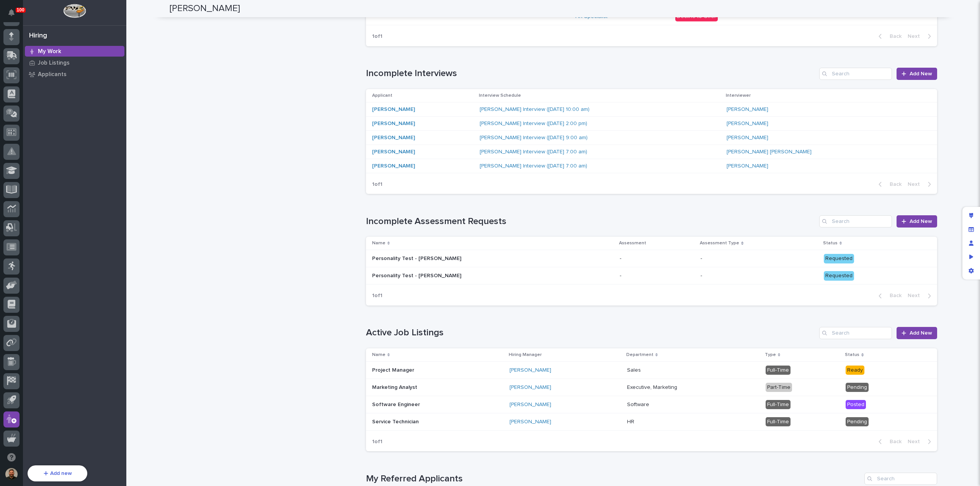
click at [566, 261] on div "Personality Test - John Doe Personality Test - John Doe" at bounding box center [492, 259] width 241 height 13
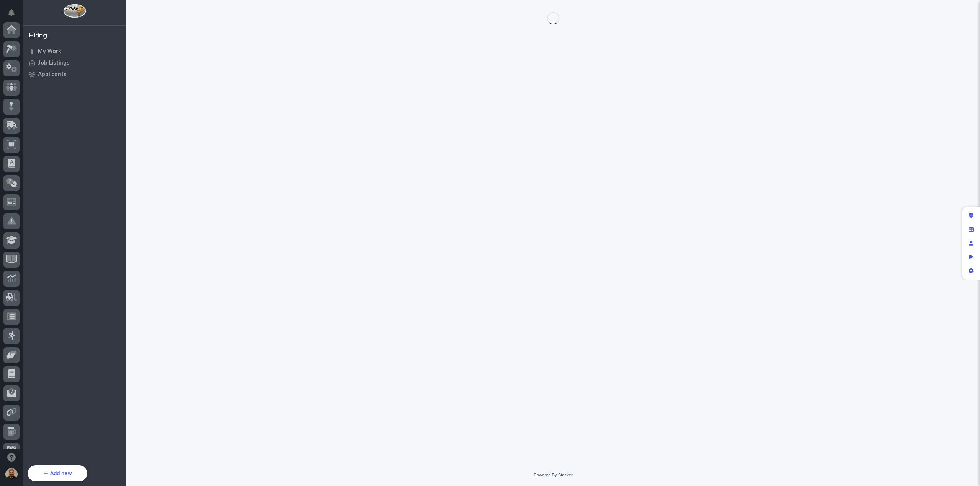
scroll to position [70, 0]
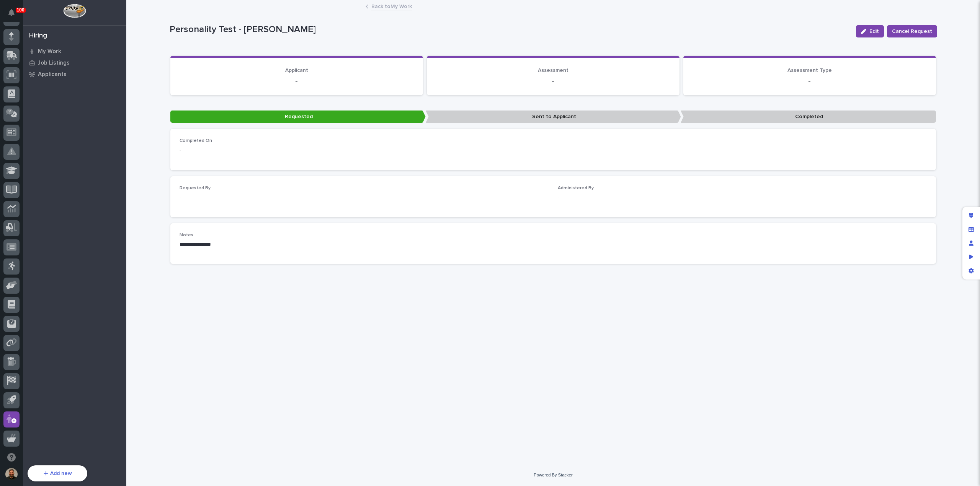
click at [389, 7] on link "Back to My Work" at bounding box center [391, 6] width 41 height 9
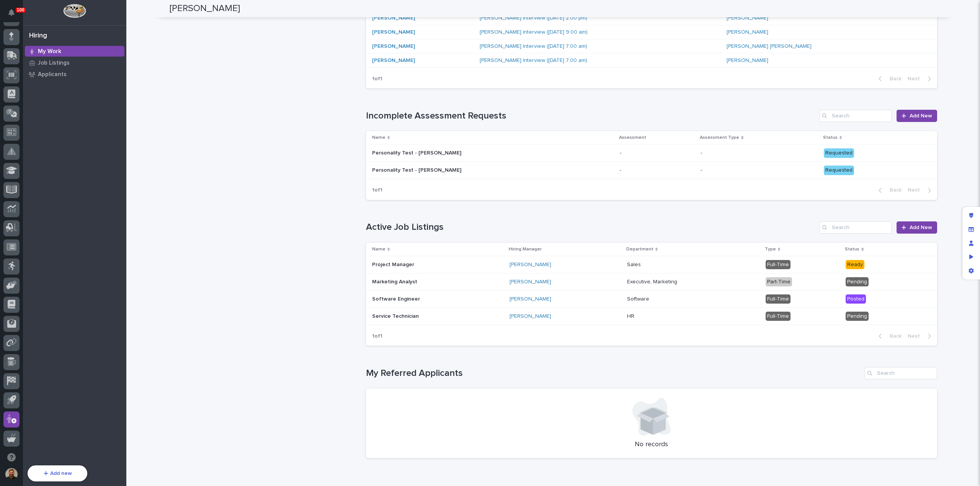
scroll to position [573, 0]
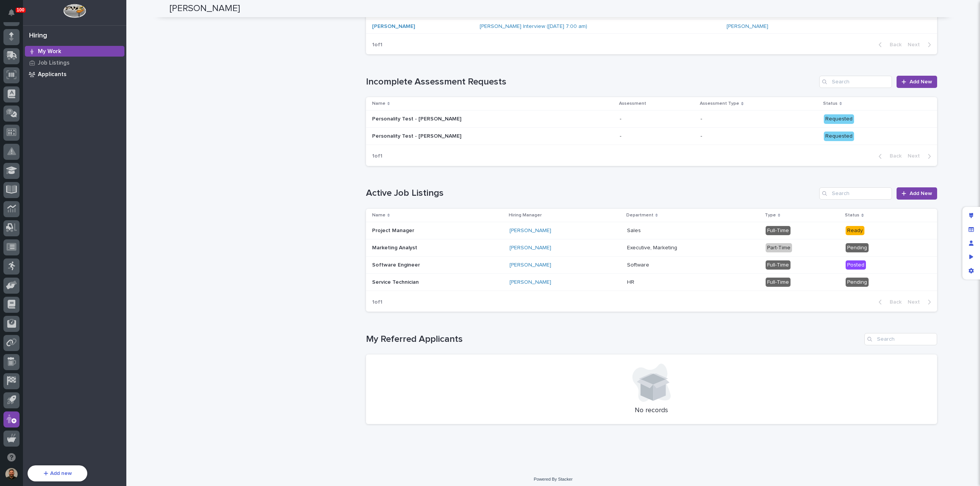
click at [54, 72] on p "Applicants" at bounding box center [52, 74] width 29 height 7
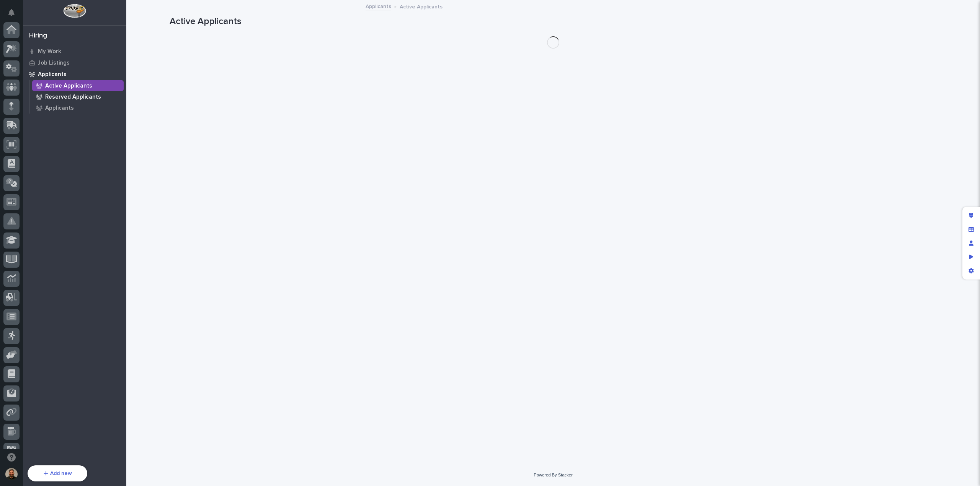
scroll to position [70, 0]
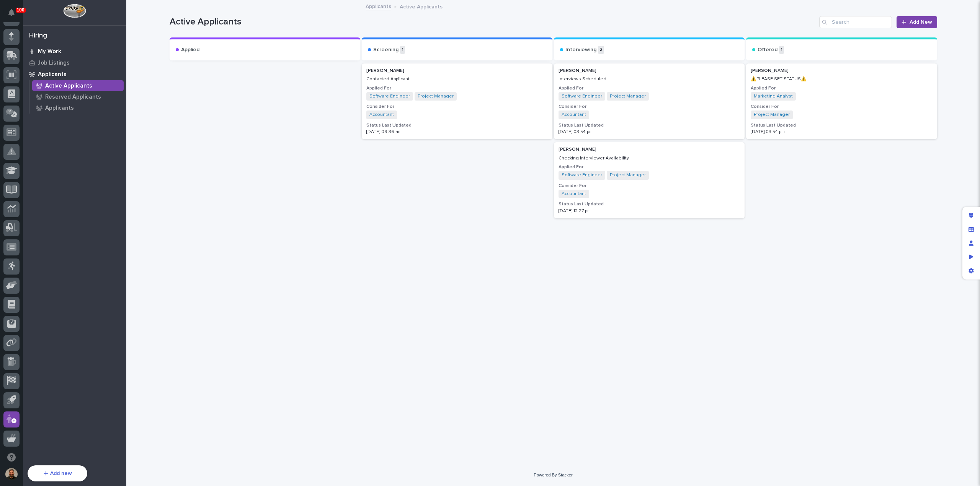
click at [57, 51] on p "My Work" at bounding box center [49, 51] width 23 height 7
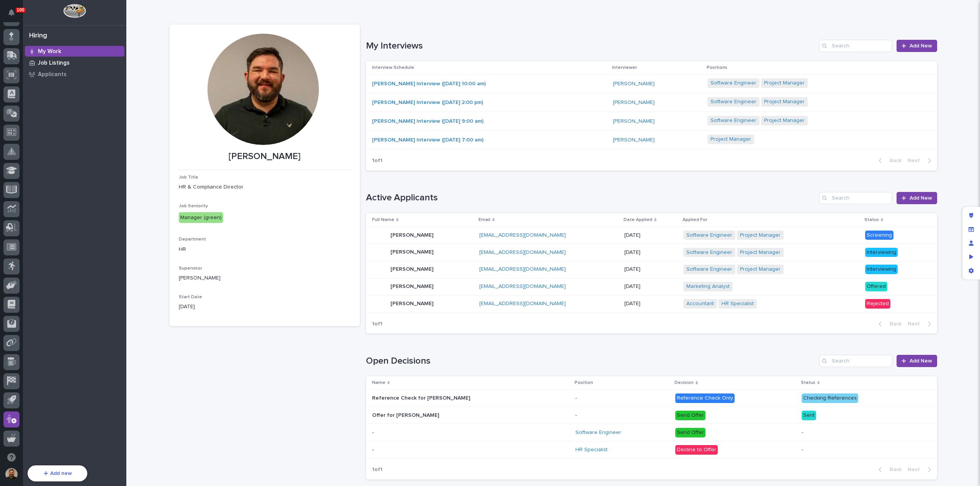
click at [57, 63] on p "Job Listings" at bounding box center [54, 63] width 32 height 7
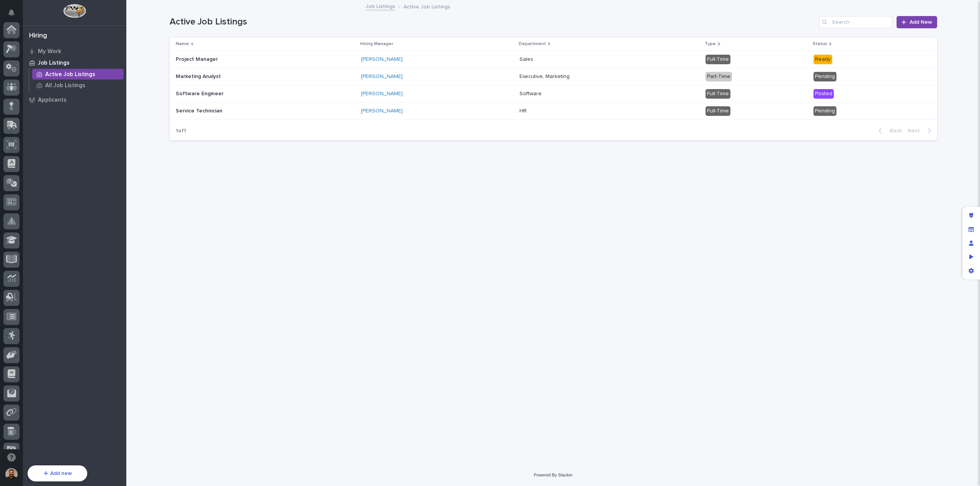
scroll to position [70, 0]
click at [52, 53] on p "My Work" at bounding box center [49, 51] width 23 height 7
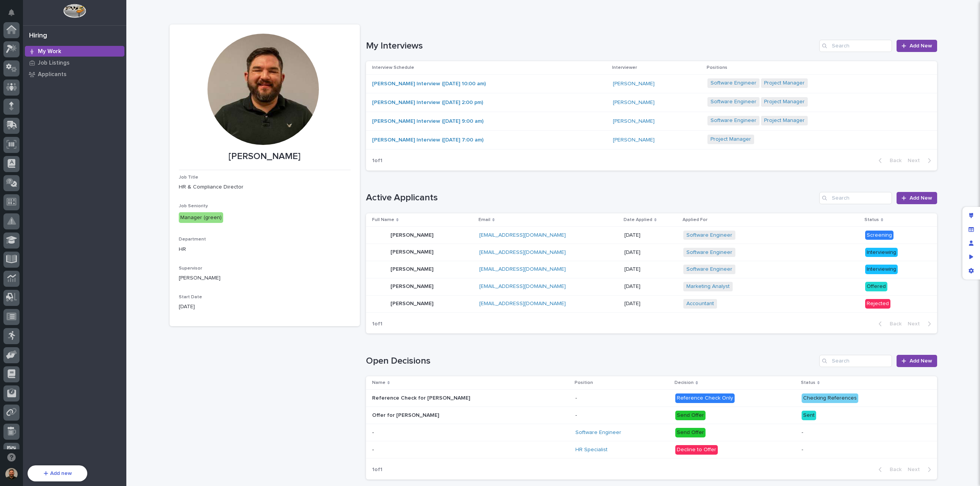
scroll to position [70, 0]
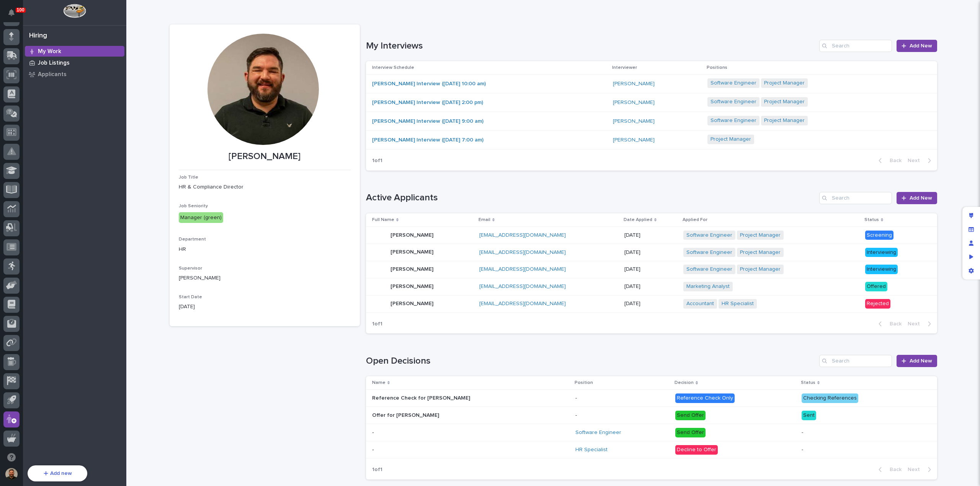
click at [56, 64] on p "Job Listings" at bounding box center [54, 63] width 32 height 7
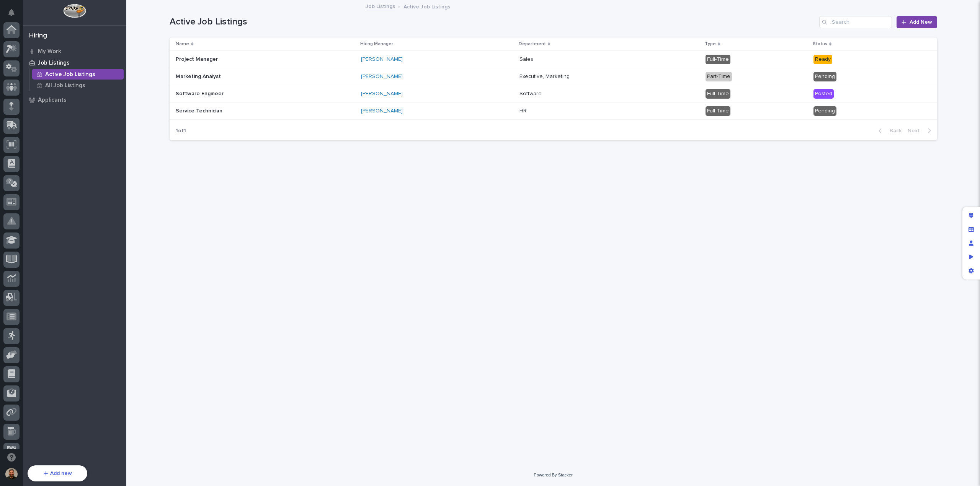
scroll to position [70, 0]
click at [62, 86] on p "All Job Listings" at bounding box center [65, 85] width 40 height 7
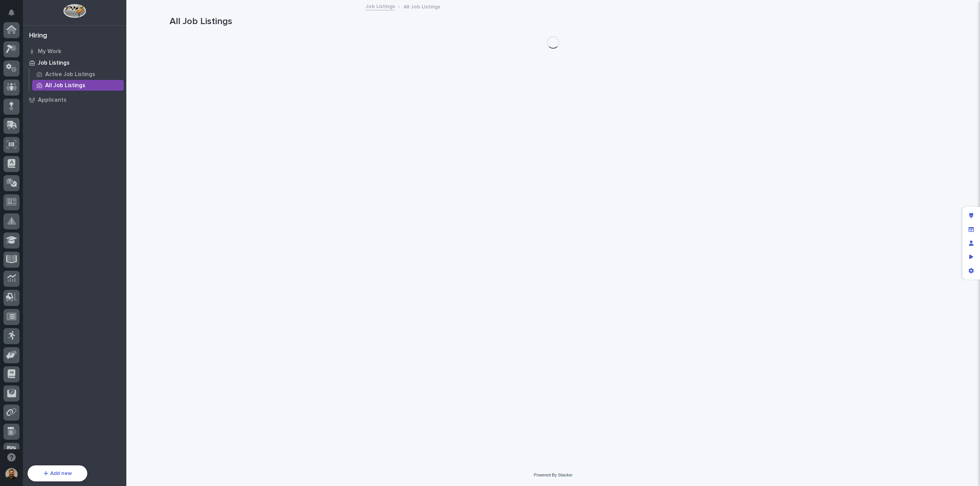
scroll to position [70, 0]
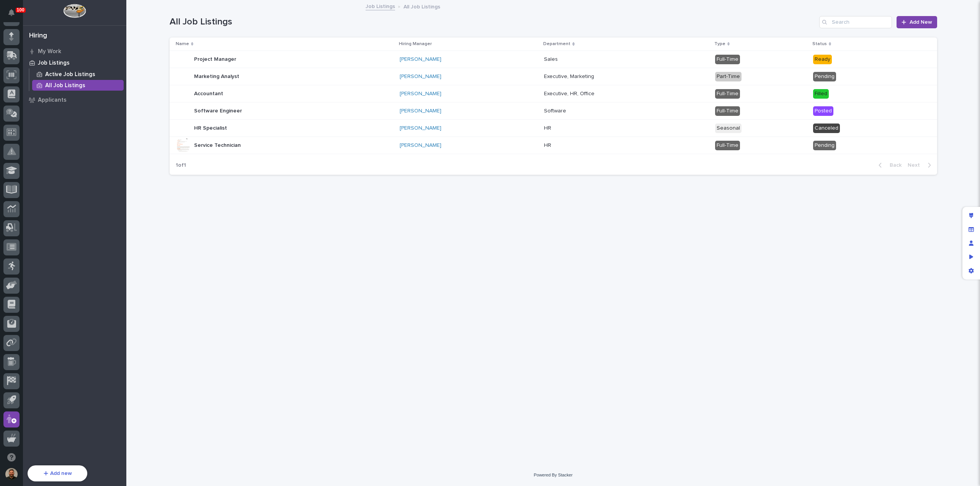
click at [66, 73] on p "Active Job Listings" at bounding box center [70, 74] width 50 height 7
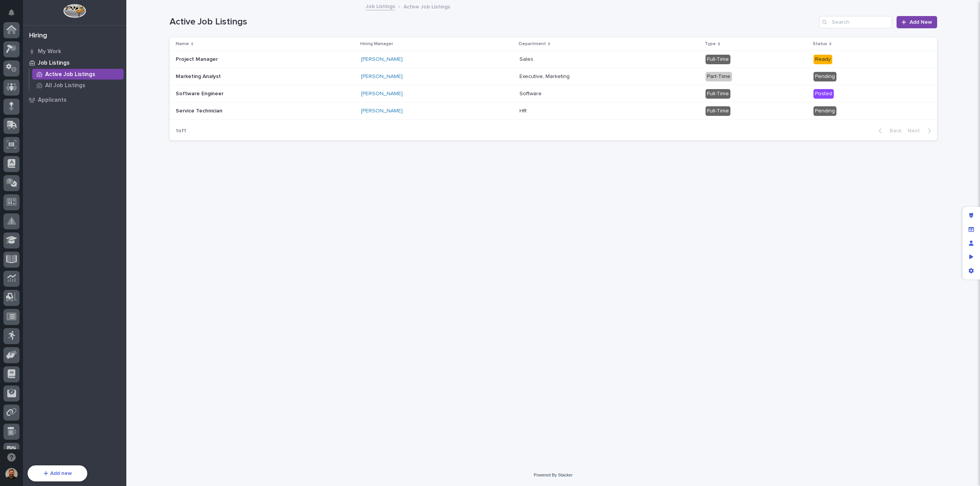
scroll to position [70, 0]
click at [63, 98] on p "Applicants" at bounding box center [52, 100] width 29 height 7
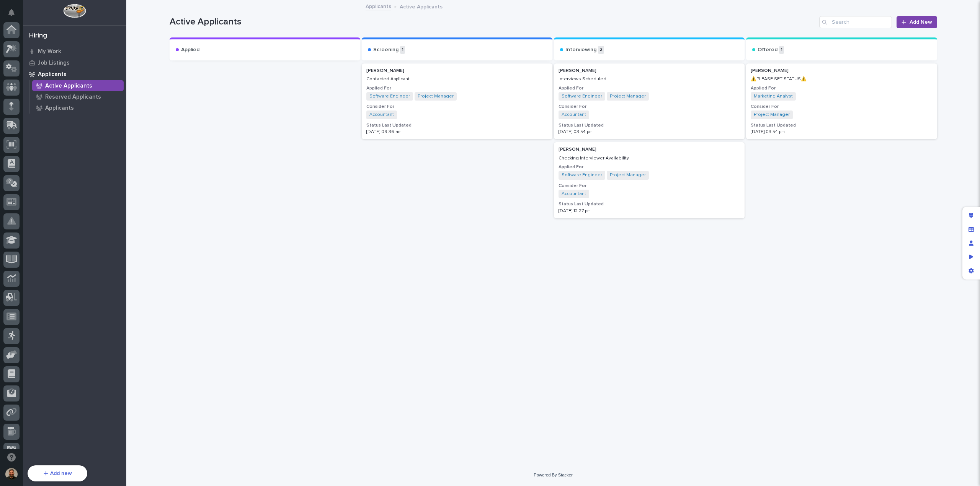
scroll to position [70, 0]
click at [56, 64] on p "Job Listings" at bounding box center [54, 63] width 32 height 7
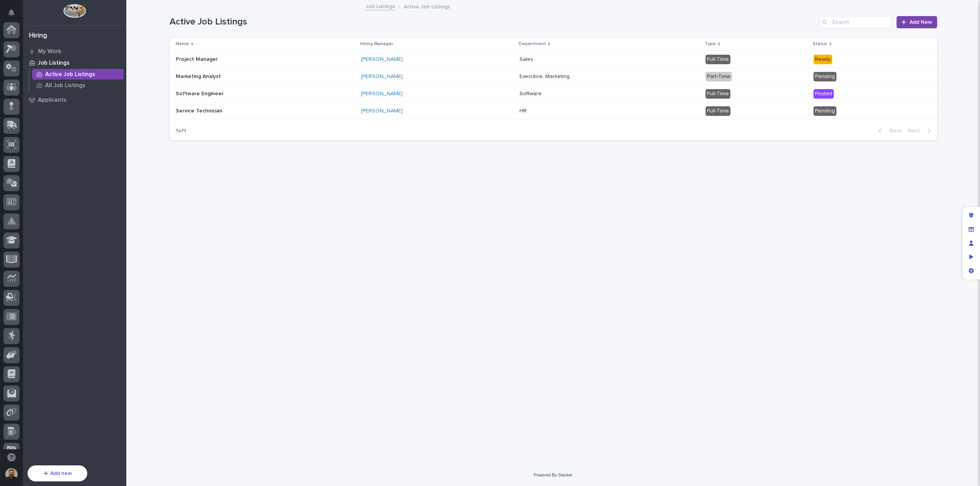
scroll to position [70, 0]
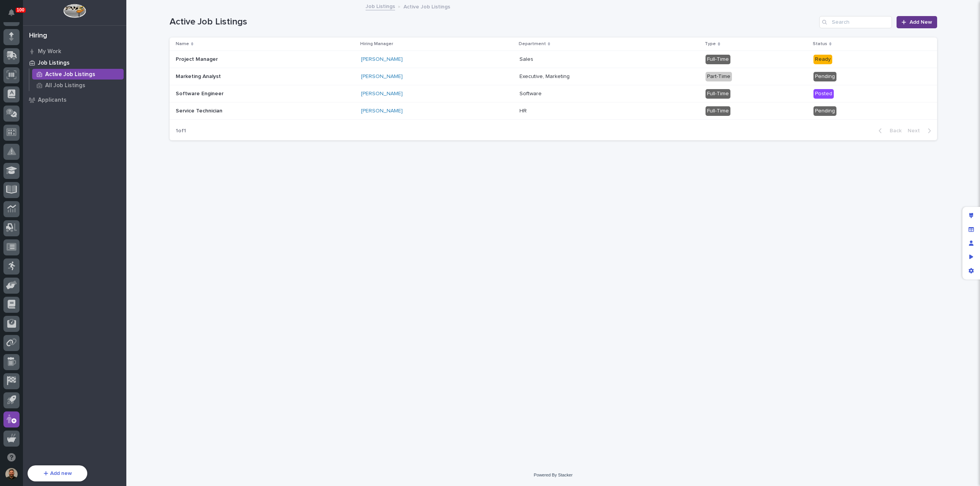
click at [910, 23] on span "Add New" at bounding box center [920, 22] width 23 height 5
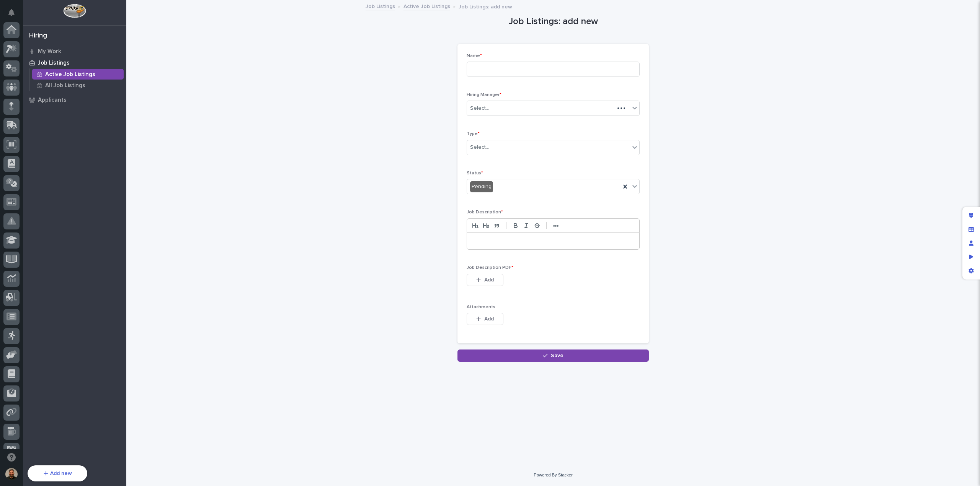
scroll to position [70, 0]
click at [73, 86] on p "All Job Listings" at bounding box center [65, 85] width 40 height 7
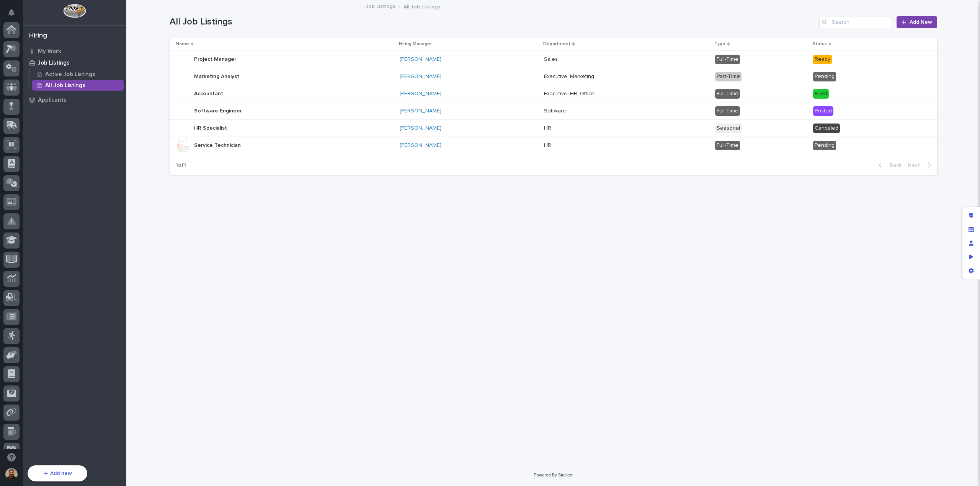
scroll to position [70, 0]
click at [73, 75] on p "Active Job Listings" at bounding box center [70, 74] width 50 height 7
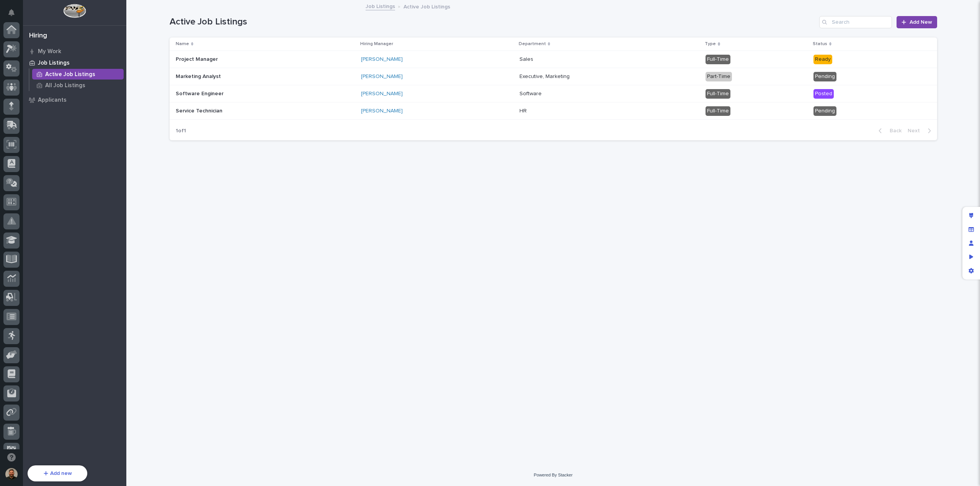
scroll to position [70, 0]
click at [282, 63] on div "Project Manager Project Manager" at bounding box center [265, 59] width 179 height 13
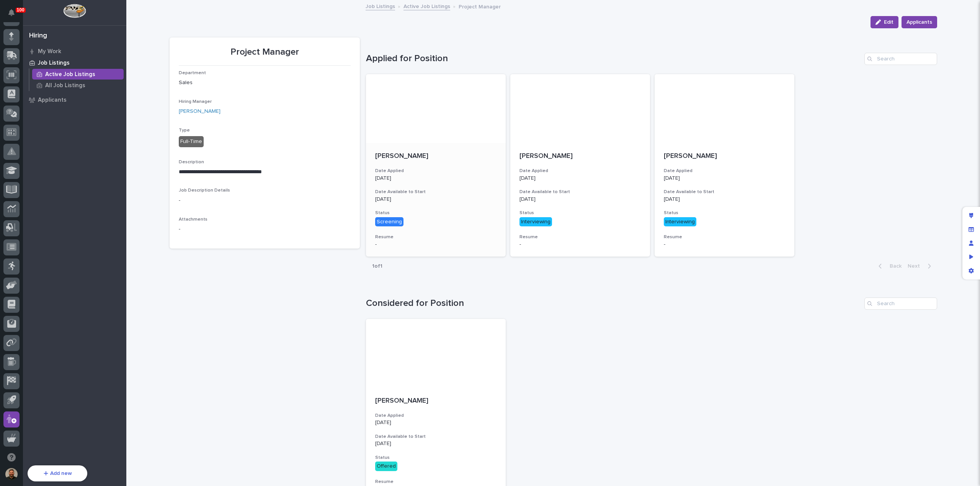
click at [444, 125] on div at bounding box center [436, 108] width 140 height 69
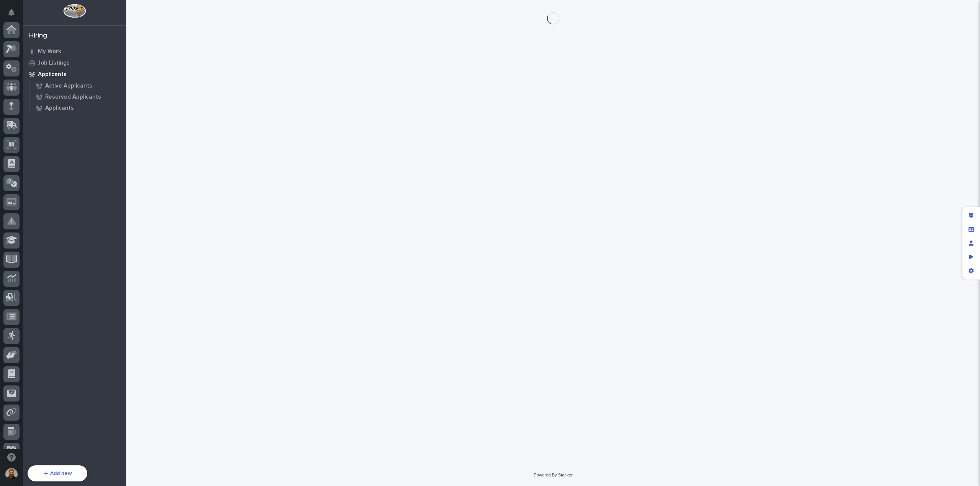
scroll to position [70, 0]
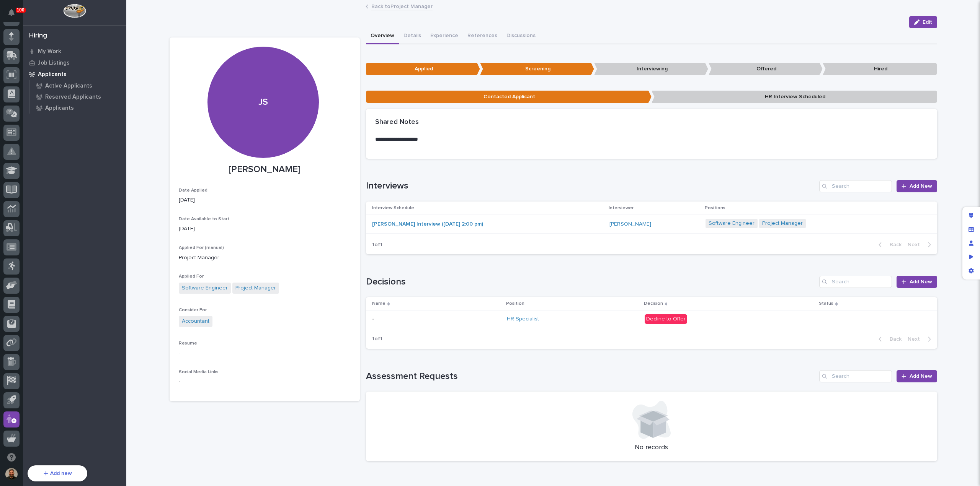
click at [399, 7] on link "Back to Project Manager" at bounding box center [401, 6] width 61 height 9
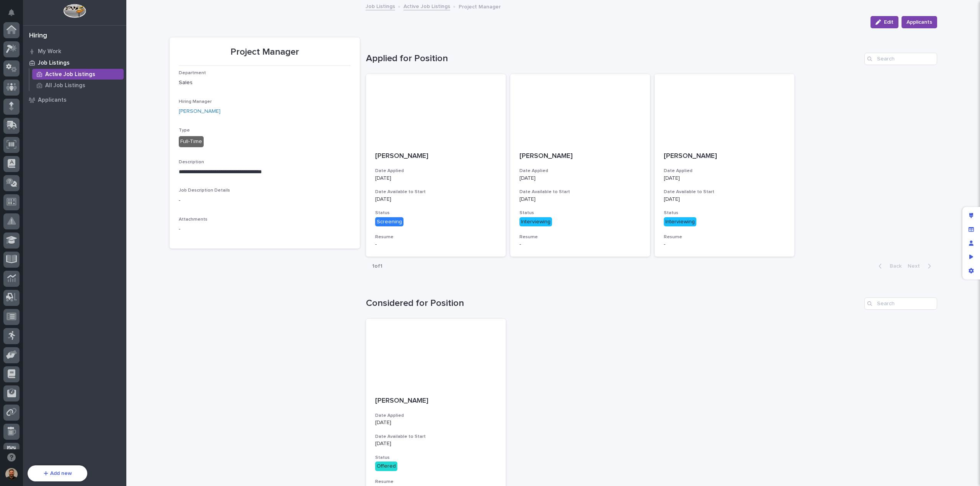
scroll to position [70, 0]
click at [75, 85] on p "All Job Listings" at bounding box center [65, 85] width 40 height 7
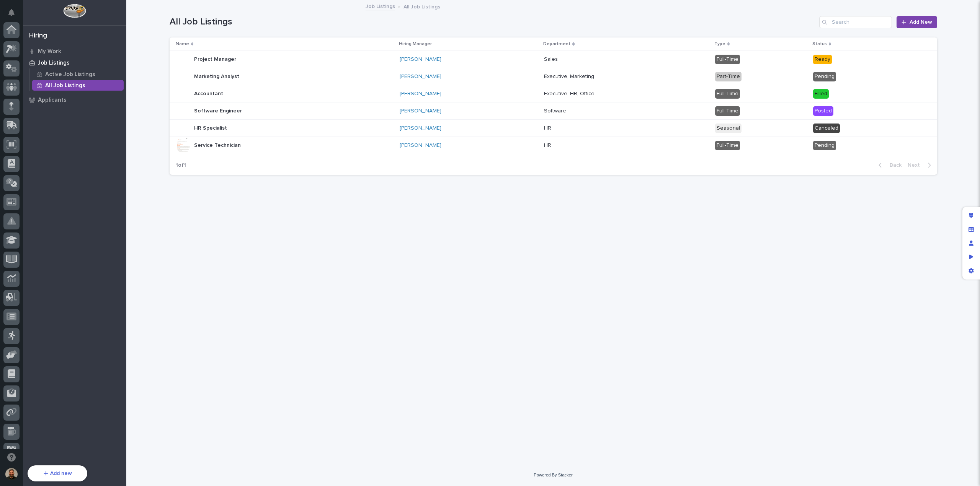
scroll to position [70, 0]
click at [71, 74] on p "Active Job Listings" at bounding box center [70, 74] width 50 height 7
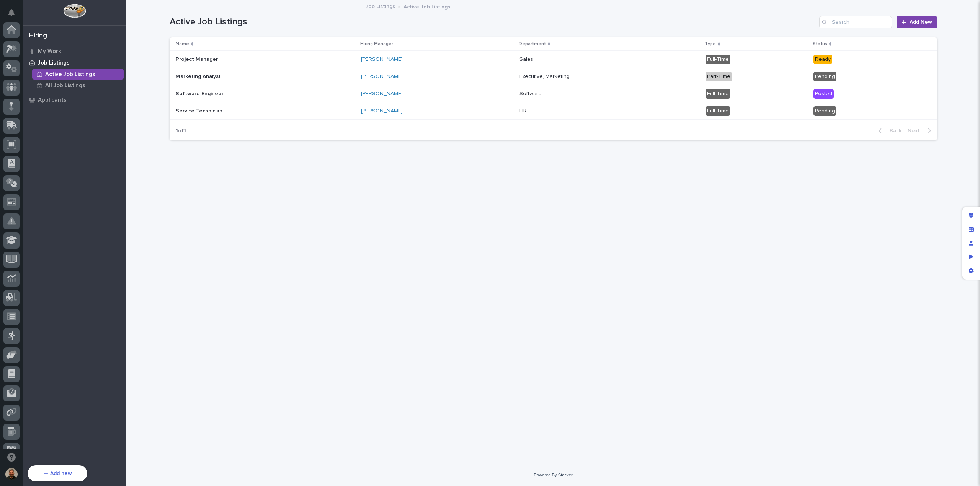
scroll to position [70, 0]
click at [70, 83] on p "All Job Listings" at bounding box center [65, 85] width 40 height 7
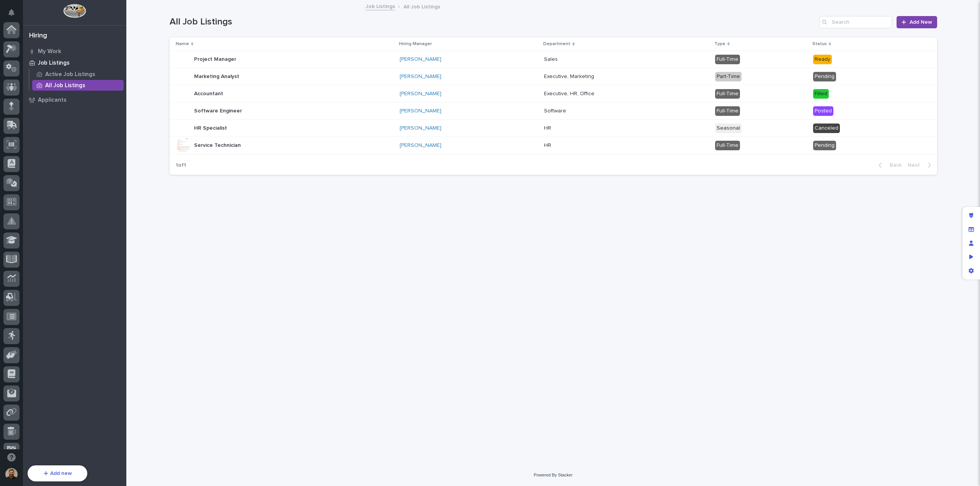
scroll to position [70, 0]
click at [57, 75] on p "Active Job Listings" at bounding box center [70, 74] width 50 height 7
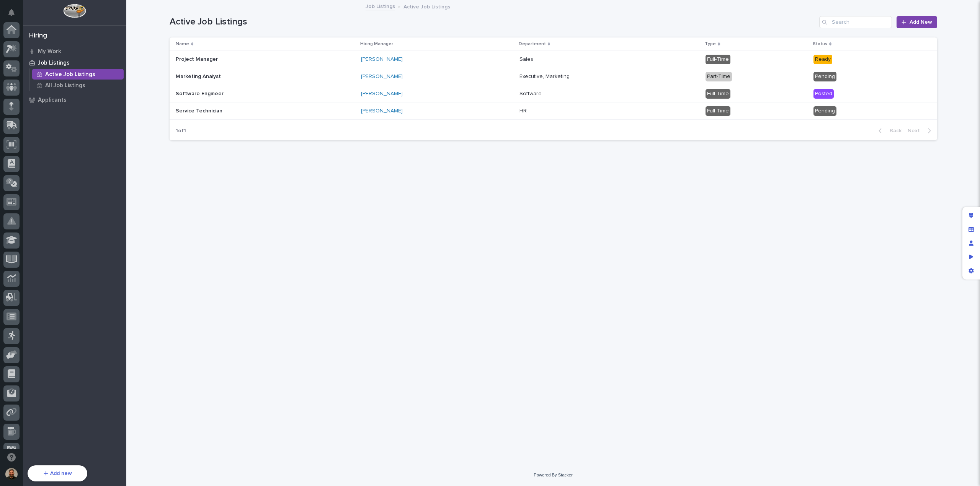
scroll to position [70, 0]
click at [259, 75] on p at bounding box center [243, 76] width 134 height 7
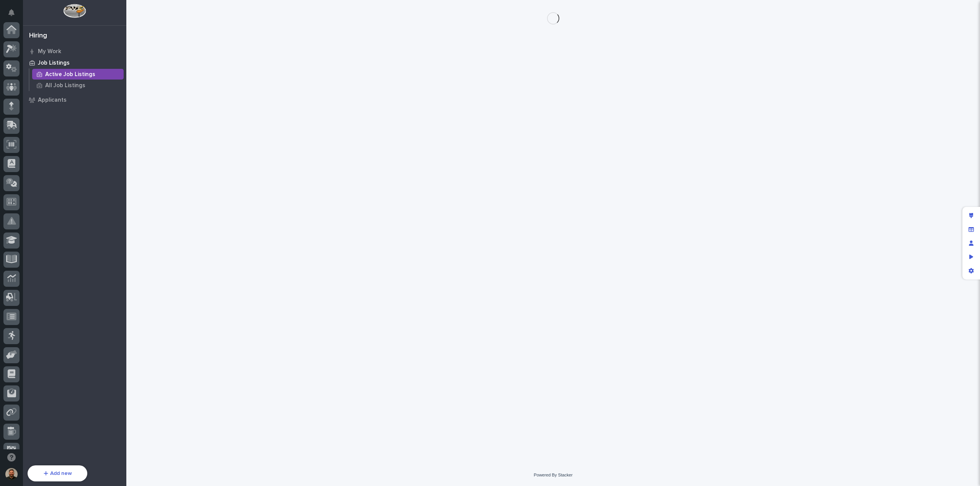
scroll to position [70, 0]
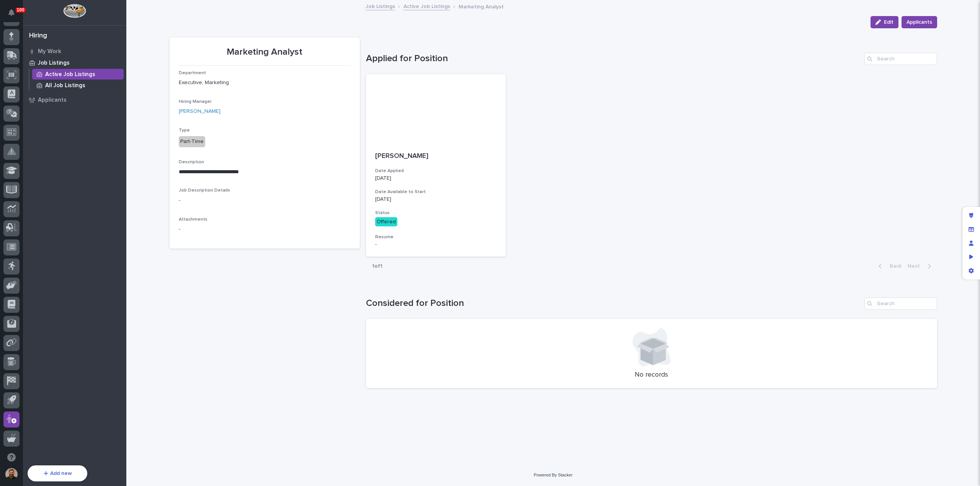
click at [74, 86] on p "All Job Listings" at bounding box center [65, 85] width 40 height 7
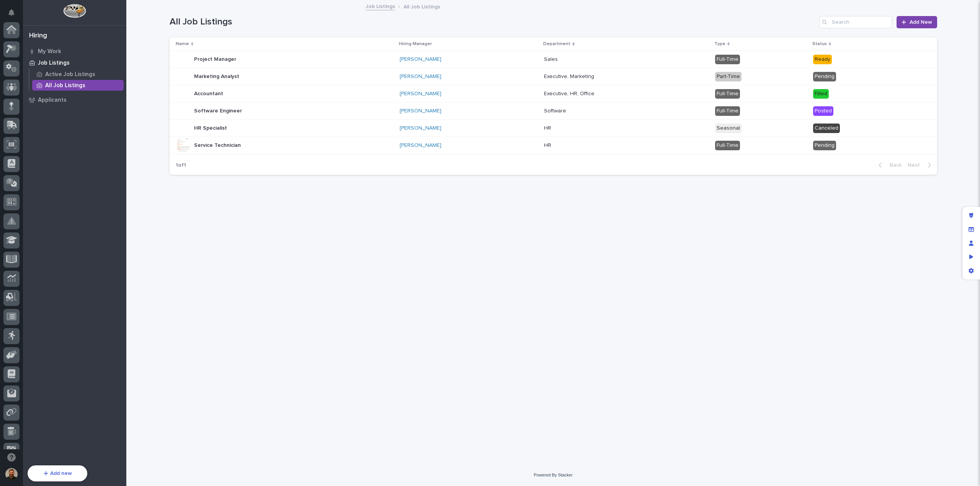
scroll to position [70, 0]
click at [73, 75] on p "Active Job Listings" at bounding box center [70, 74] width 50 height 7
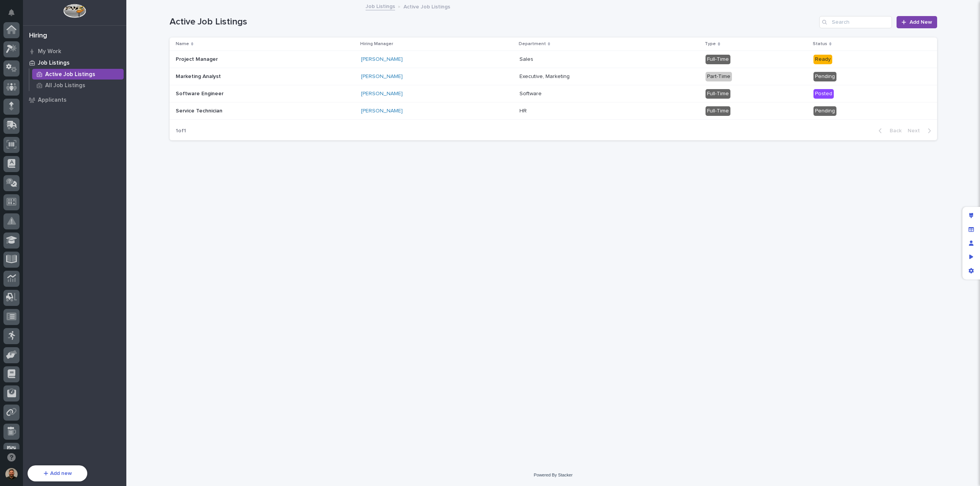
scroll to position [70, 0]
click at [74, 86] on p "All Job Listings" at bounding box center [65, 85] width 40 height 7
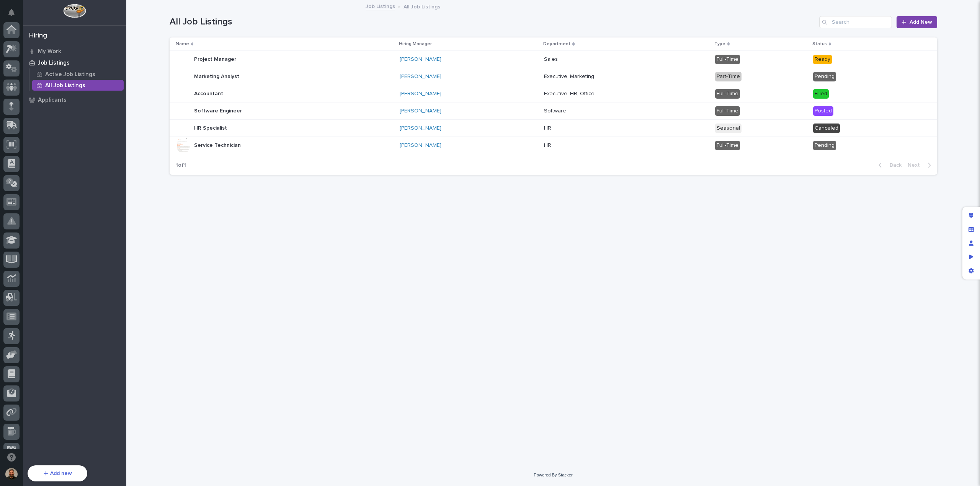
scroll to position [70, 0]
click at [55, 102] on p "Applicants" at bounding box center [52, 100] width 29 height 7
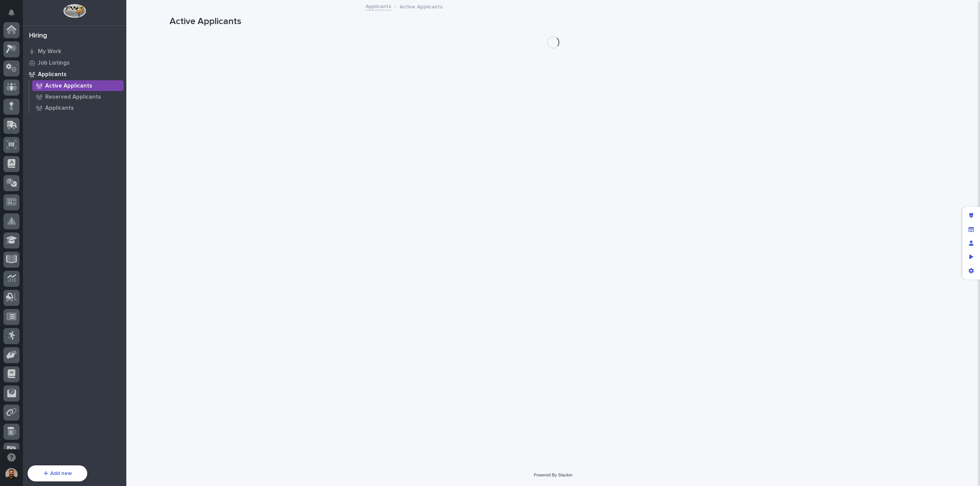
scroll to position [70, 0]
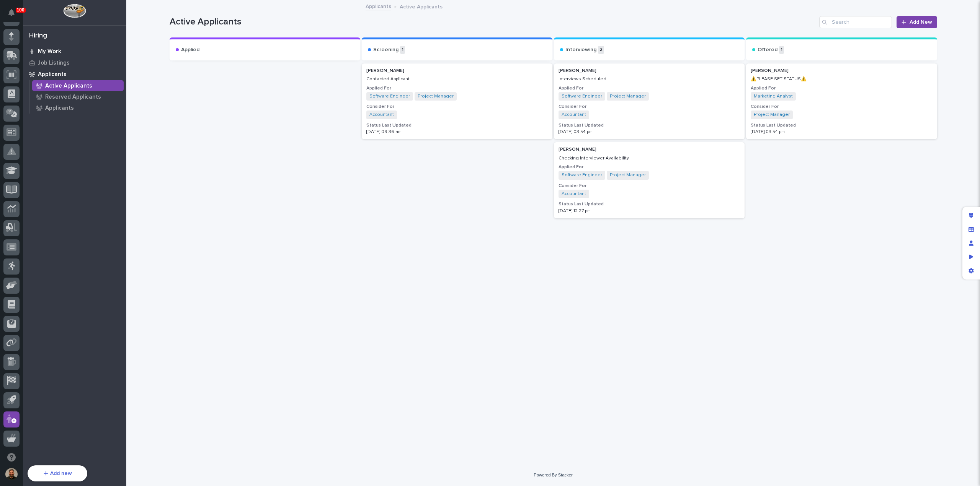
click at [54, 49] on p "My Work" at bounding box center [49, 51] width 23 height 7
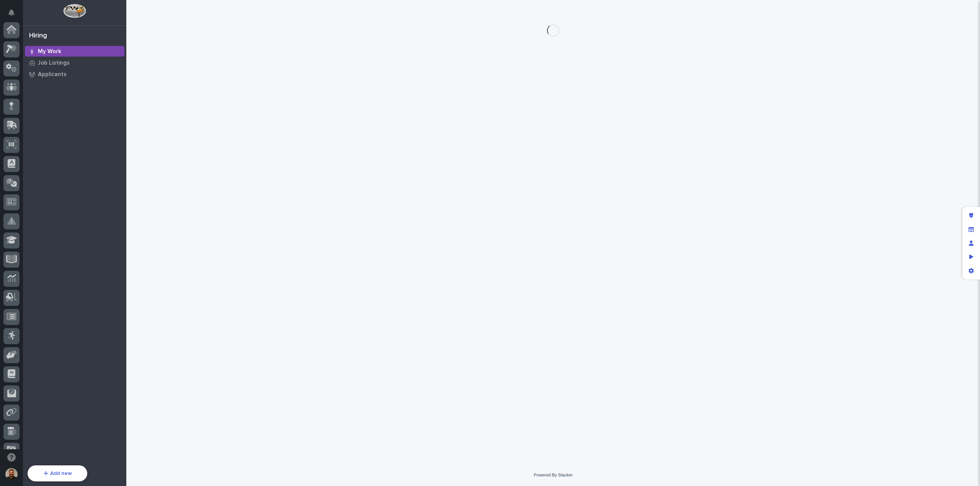
scroll to position [70, 0]
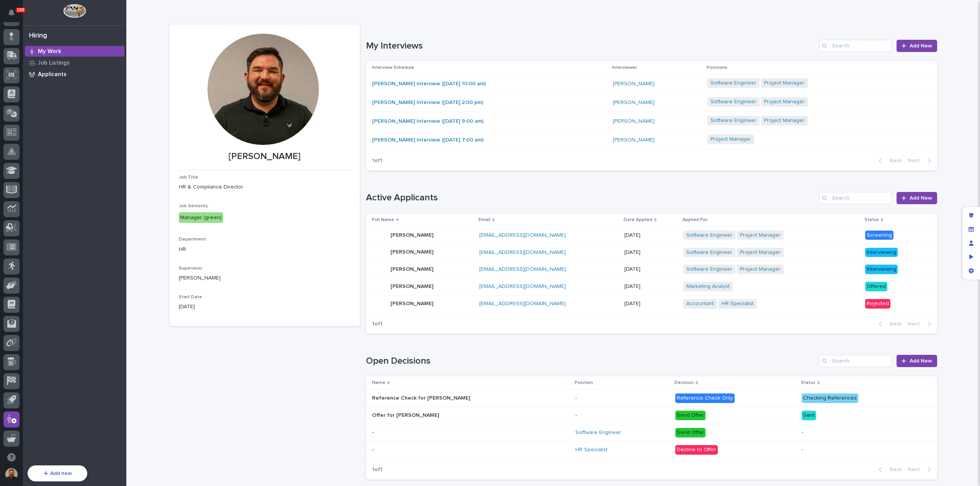
click at [57, 75] on p "Applicants" at bounding box center [52, 74] width 29 height 7
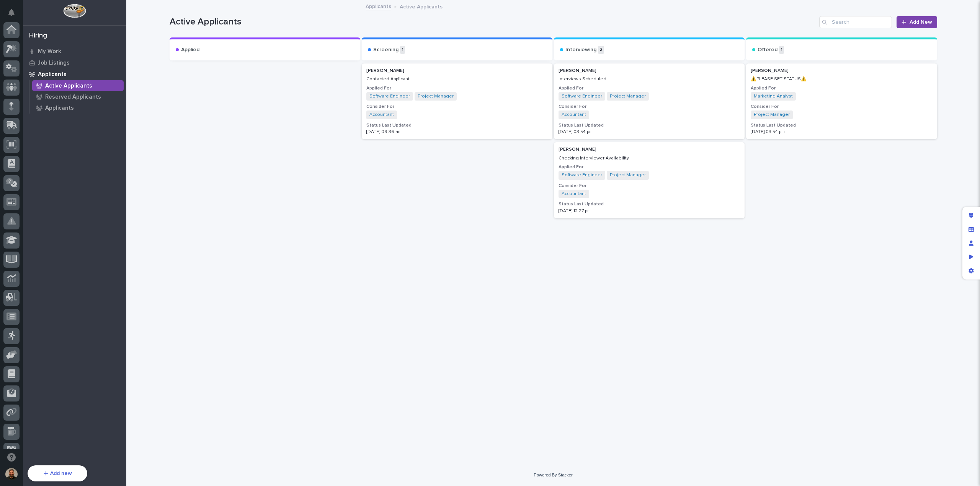
scroll to position [70, 0]
click at [605, 80] on p "Interviews Scheduled" at bounding box center [648, 79] width 181 height 5
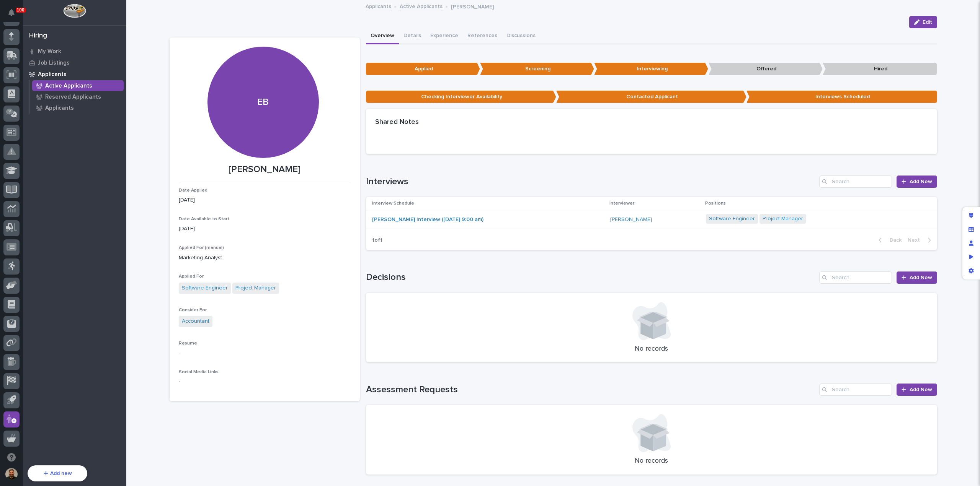
scroll to position [0, 0]
click at [416, 7] on link "Active Applicants" at bounding box center [421, 5] width 43 height 9
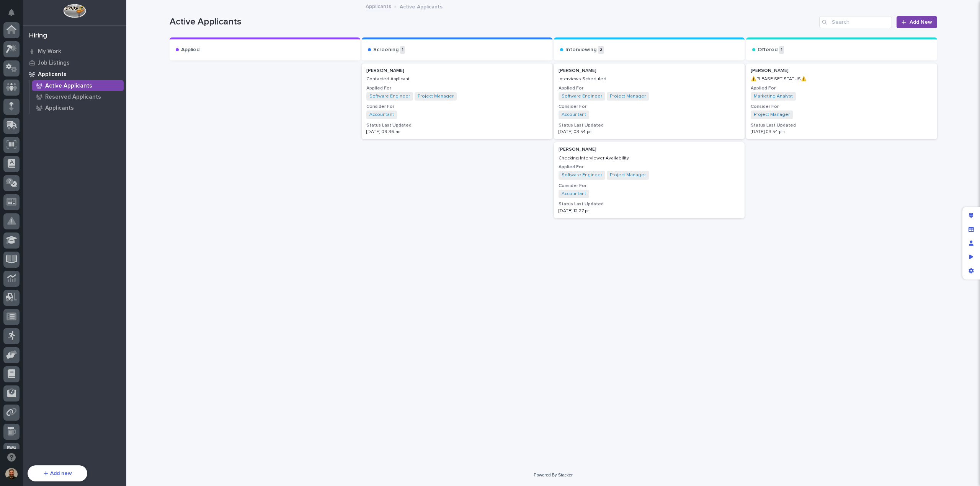
scroll to position [70, 0]
click at [626, 75] on div "Interviews Scheduled" at bounding box center [648, 78] width 181 height 7
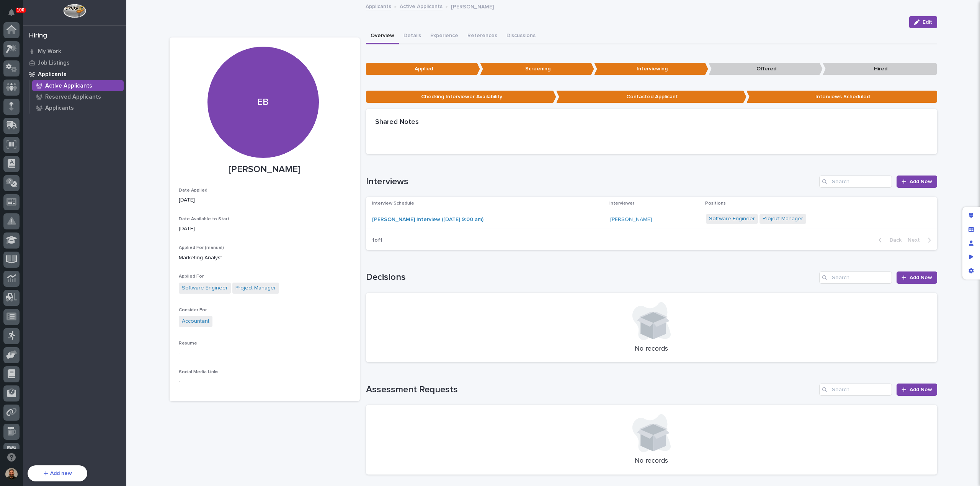
scroll to position [70, 0]
click at [409, 7] on link "Active Applicants" at bounding box center [421, 6] width 43 height 9
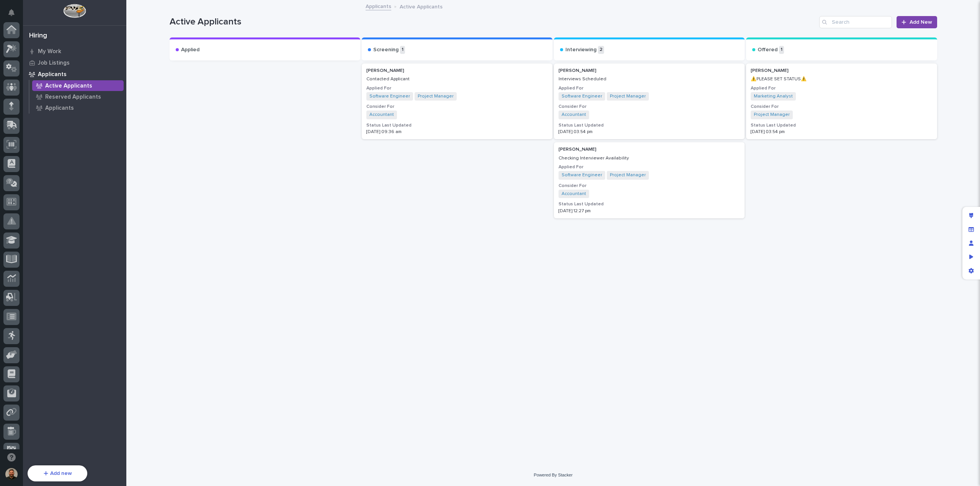
scroll to position [70, 0]
click at [459, 78] on p "Contacted Applicant" at bounding box center [456, 79] width 181 height 5
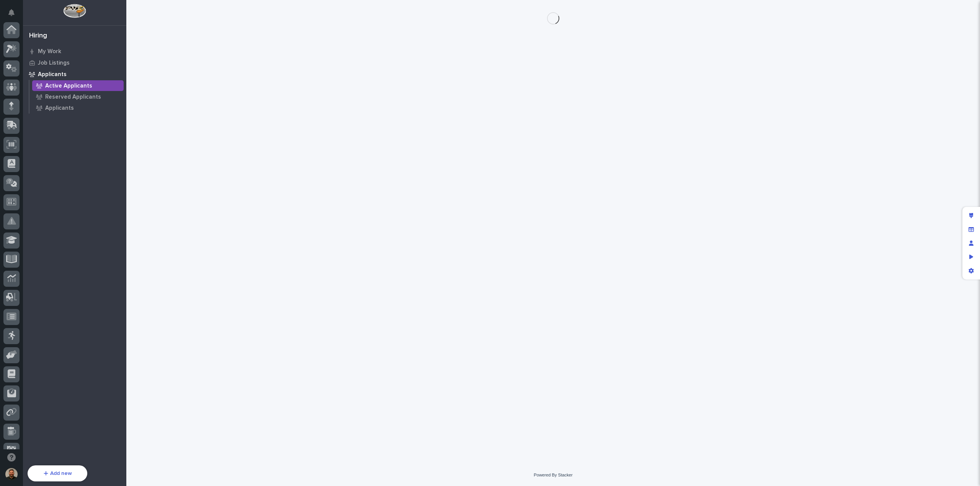
scroll to position [70, 0]
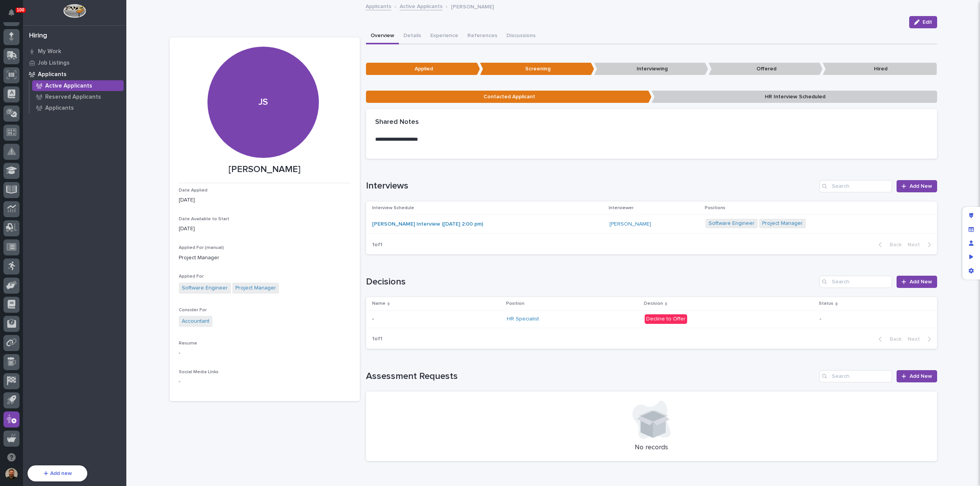
click at [419, 7] on link "Active Applicants" at bounding box center [421, 6] width 43 height 9
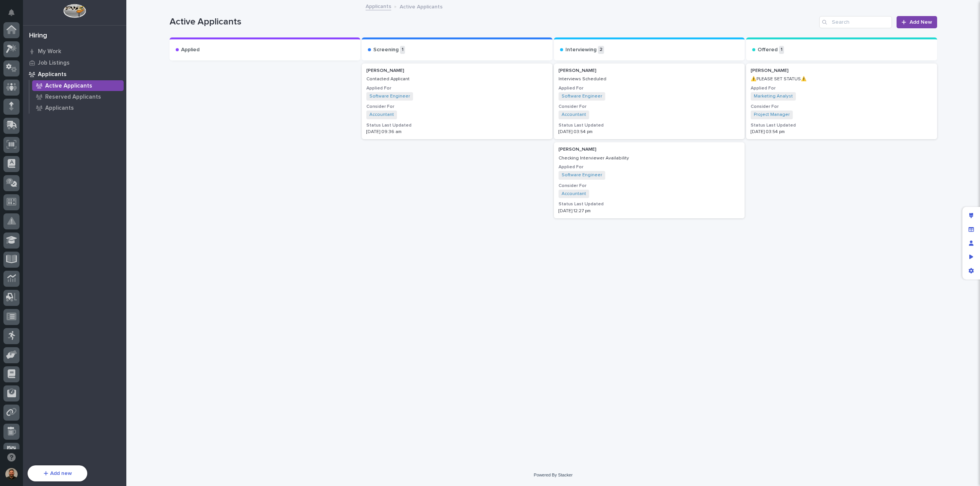
scroll to position [70, 0]
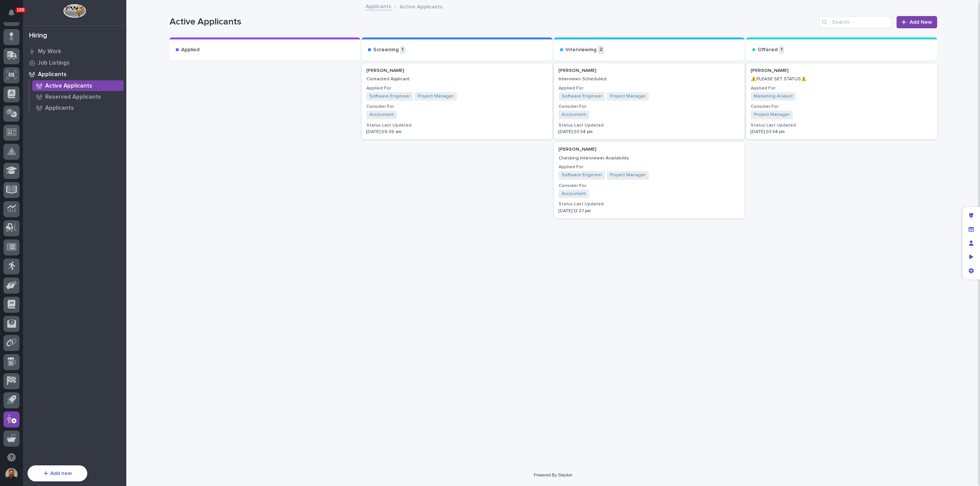
click at [849, 85] on h3 "Applied For" at bounding box center [840, 88] width 181 height 6
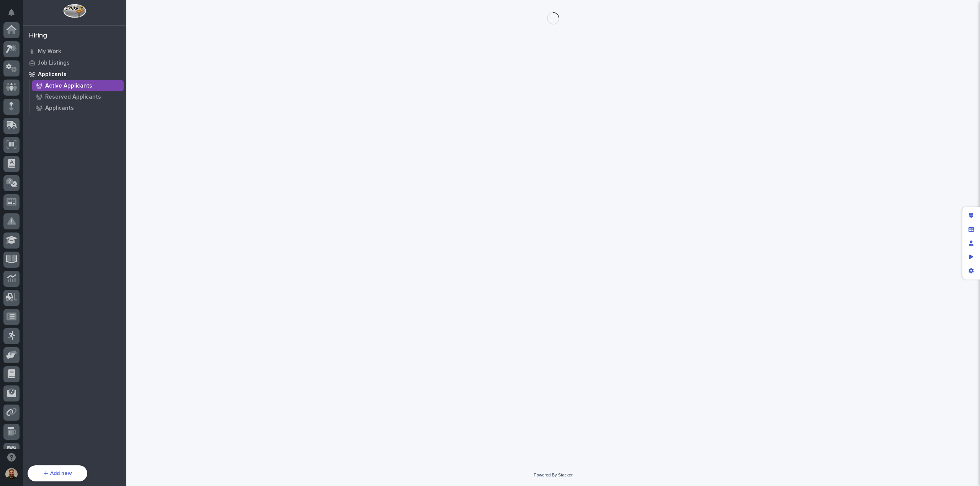
scroll to position [70, 0]
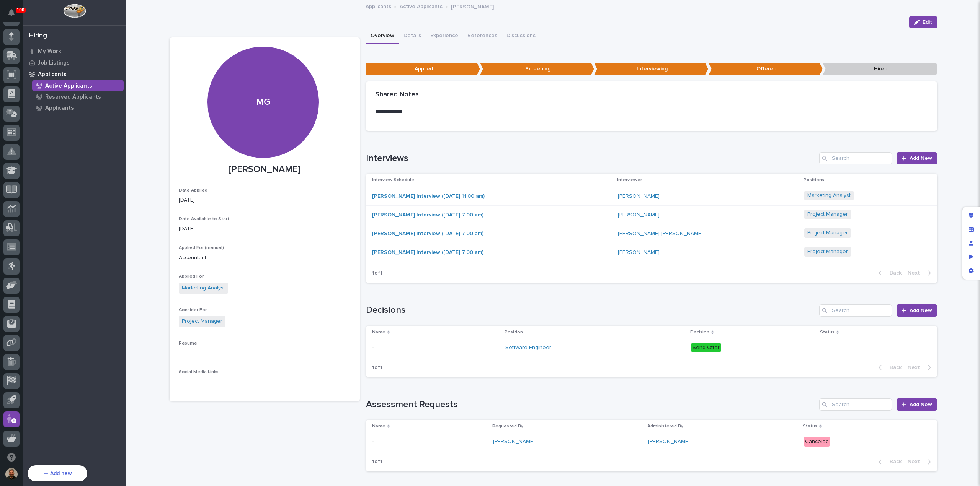
click at [417, 6] on link "Active Applicants" at bounding box center [421, 6] width 43 height 9
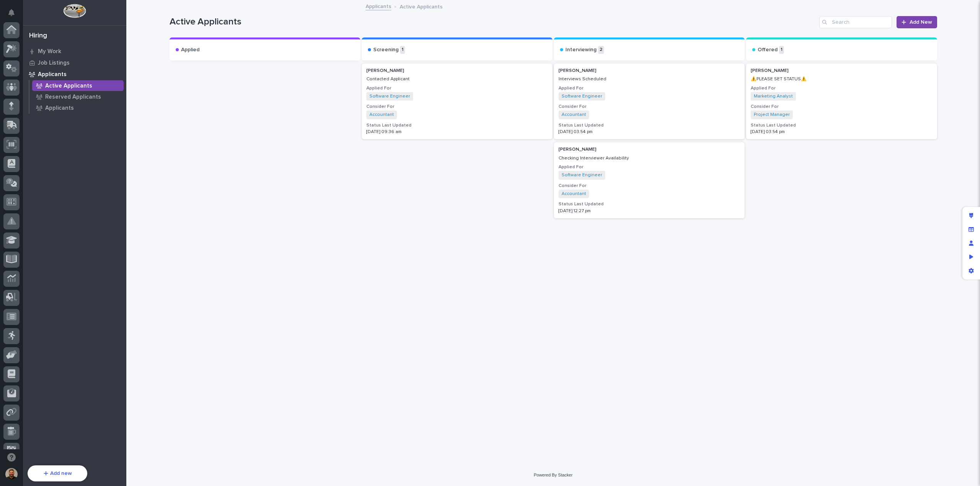
scroll to position [70, 0]
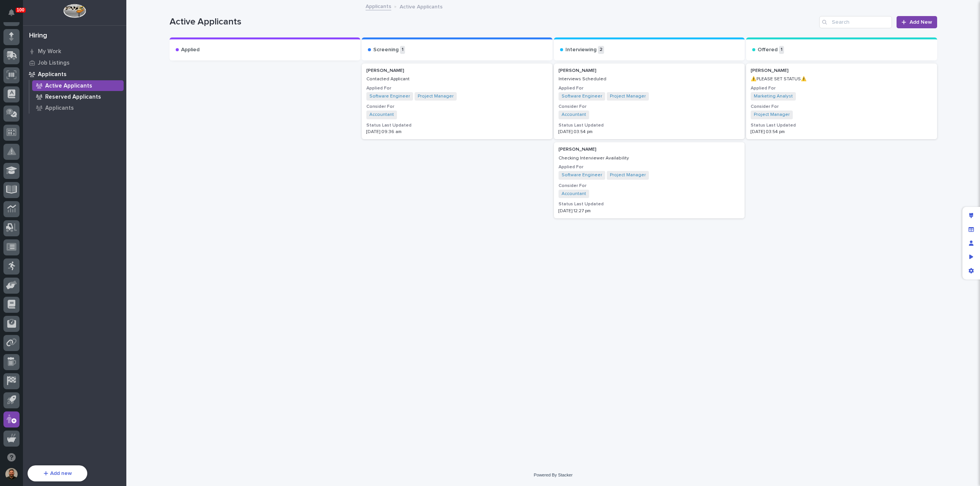
click at [58, 96] on p "Reserved Applicants" at bounding box center [73, 97] width 56 height 7
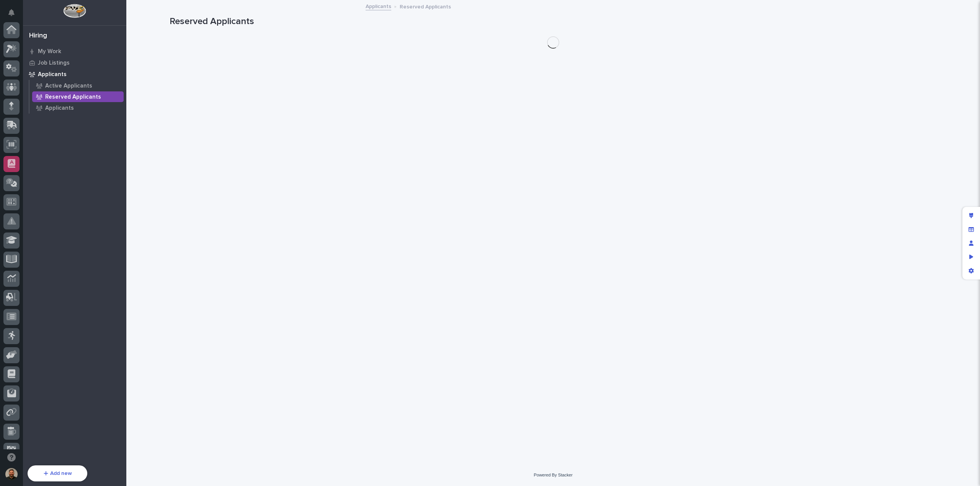
scroll to position [70, 0]
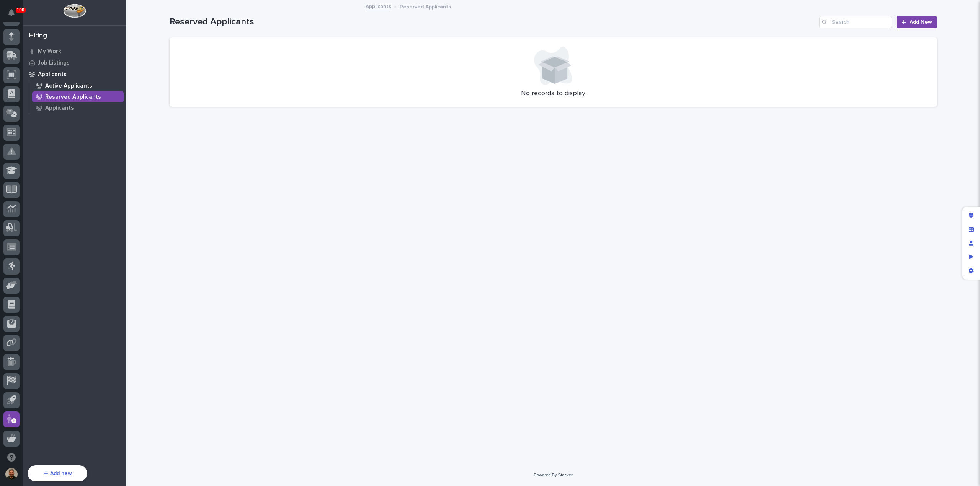
click at [70, 86] on p "Active Applicants" at bounding box center [68, 86] width 47 height 7
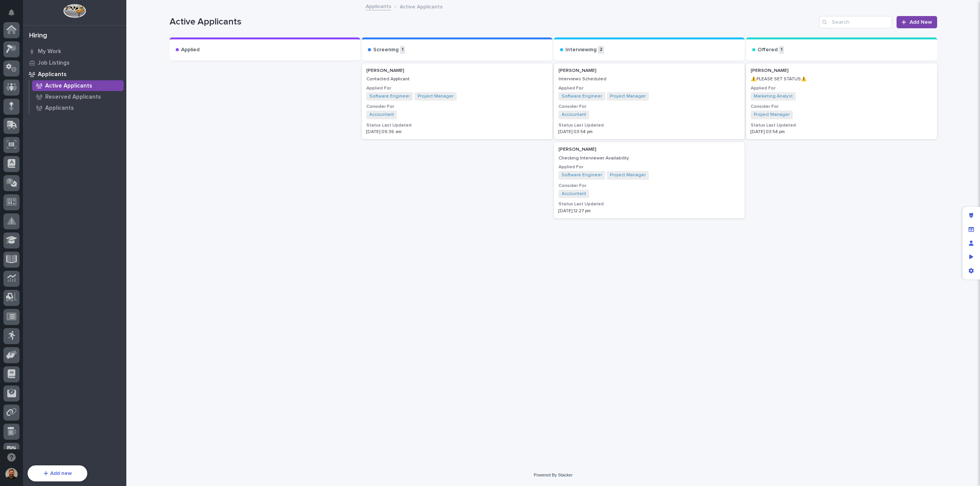
scroll to position [70, 0]
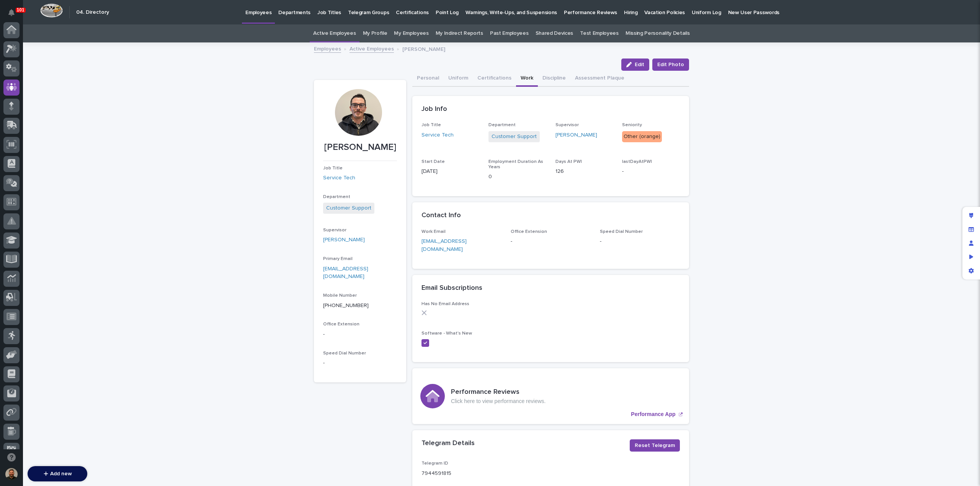
scroll to position [57, 0]
drag, startPoint x: 592, startPoint y: 10, endPoint x: 607, endPoint y: 11, distance: 15.8
click at [624, 11] on p "Hiring" at bounding box center [630, 8] width 13 height 16
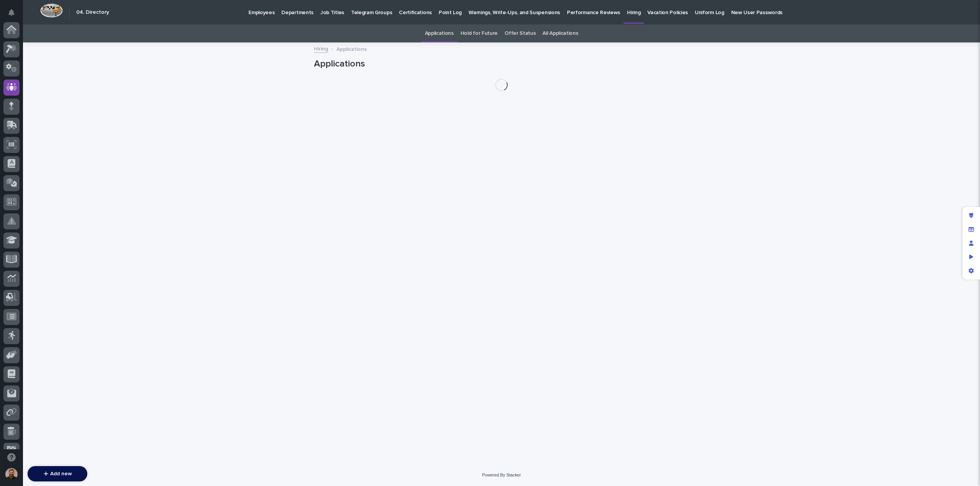
scroll to position [57, 0]
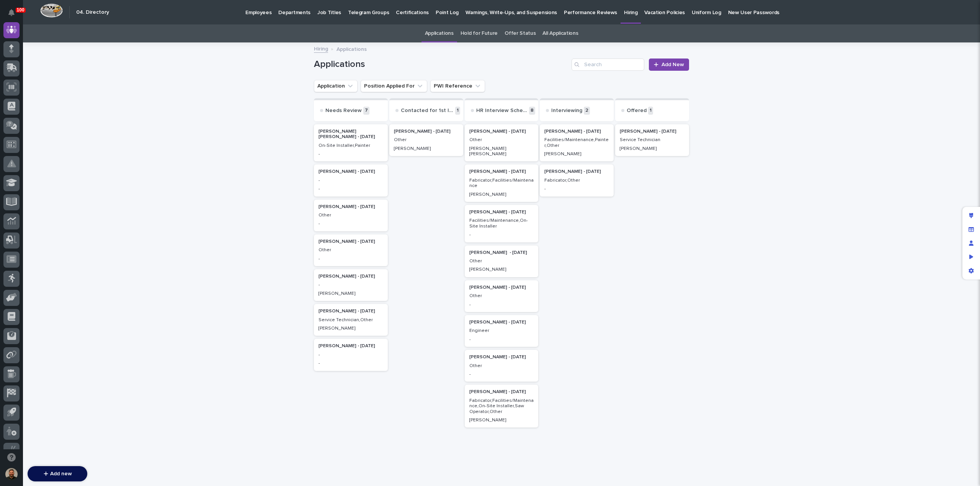
click at [570, 137] on div "Facilities/Maintenance,Painter,Other" at bounding box center [576, 142] width 65 height 13
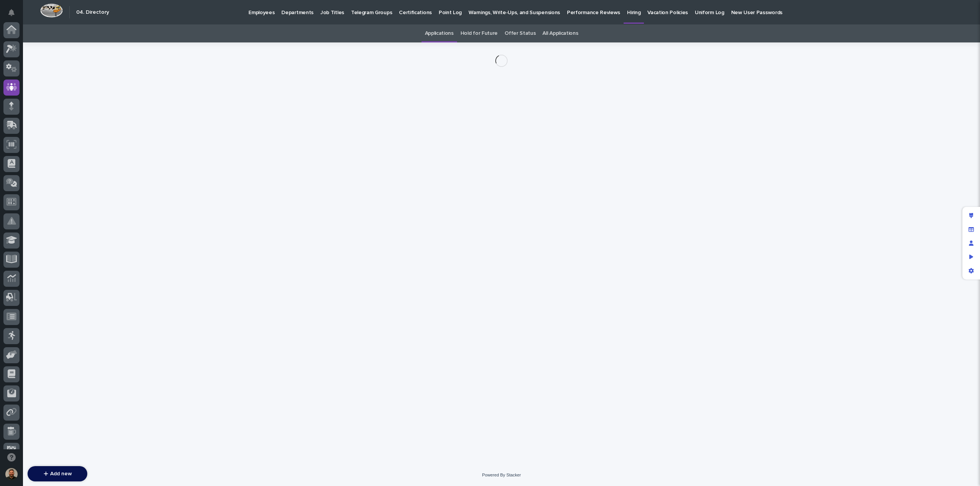
scroll to position [57, 0]
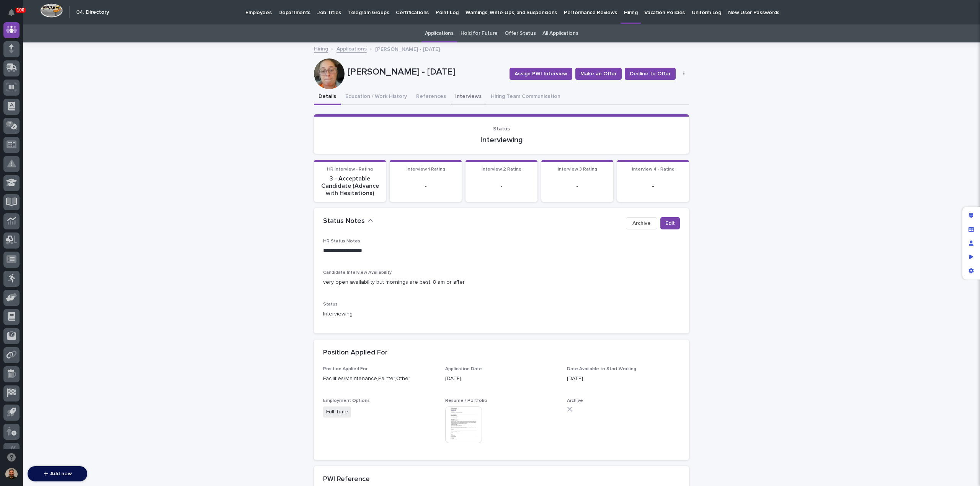
click at [458, 98] on button "Interviews" at bounding box center [468, 97] width 36 height 16
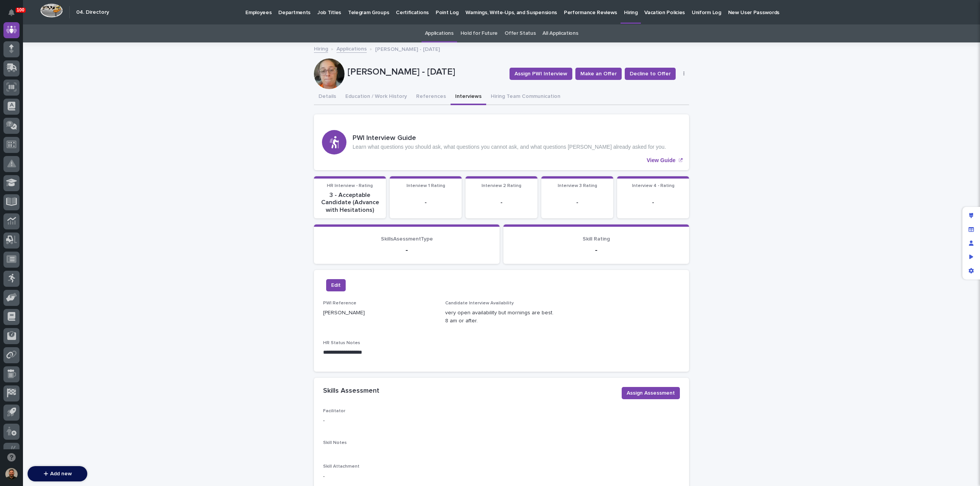
click at [257, 13] on p "Employees" at bounding box center [258, 8] width 26 height 16
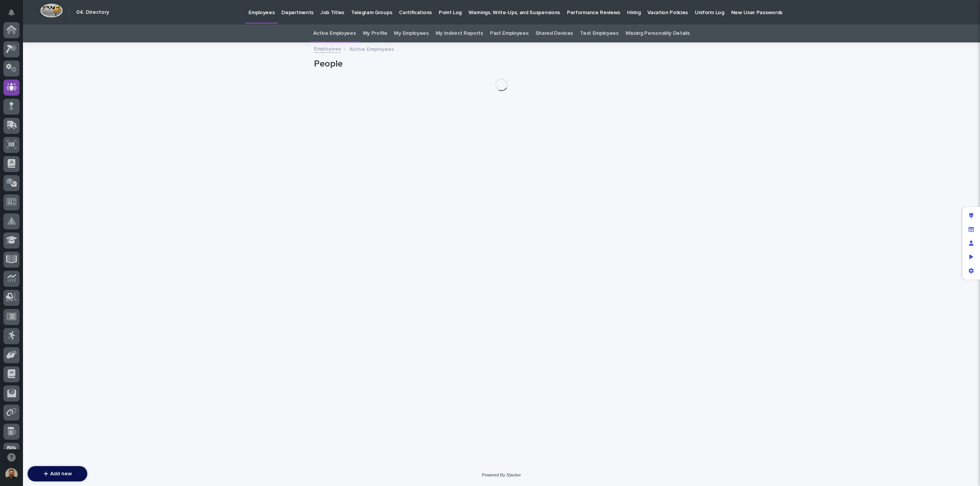
scroll to position [57, 0]
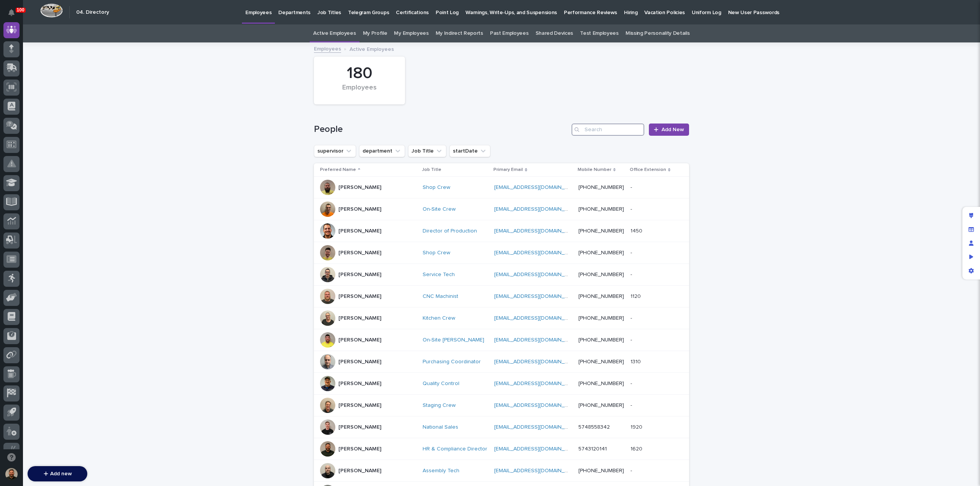
click at [596, 132] on input "Search" at bounding box center [607, 130] width 73 height 12
type input "d"
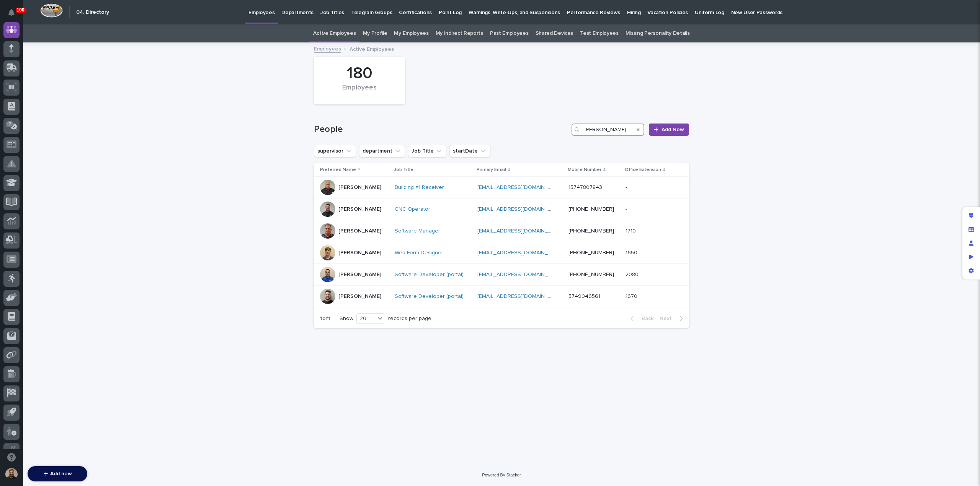
click at [608, 128] on input "[PERSON_NAME]" at bounding box center [607, 130] width 73 height 12
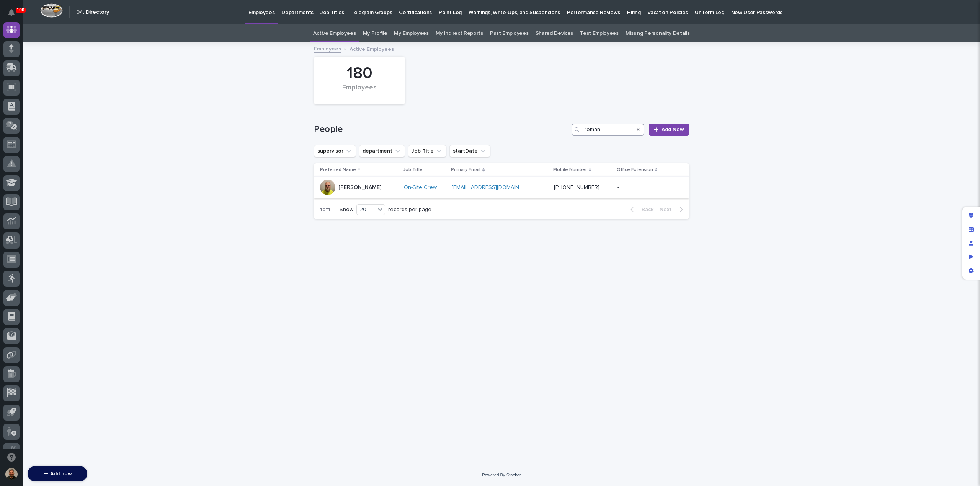
type input "roman"
click at [391, 190] on div "[PERSON_NAME]" at bounding box center [359, 187] width 78 height 15
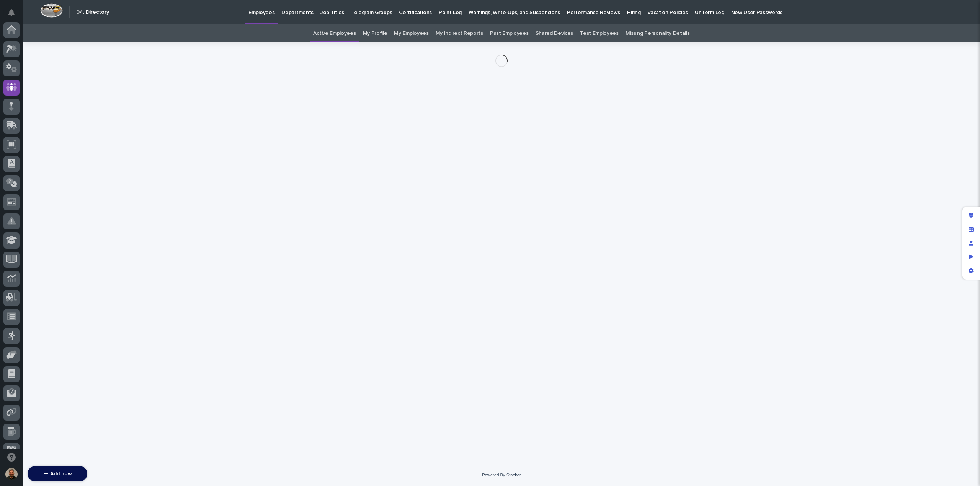
scroll to position [57, 0]
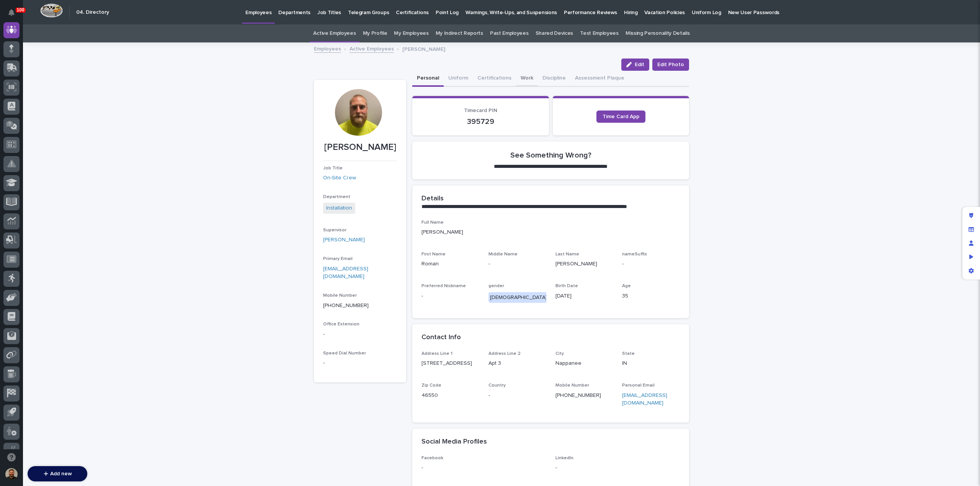
click at [519, 78] on button "Work" at bounding box center [527, 79] width 22 height 16
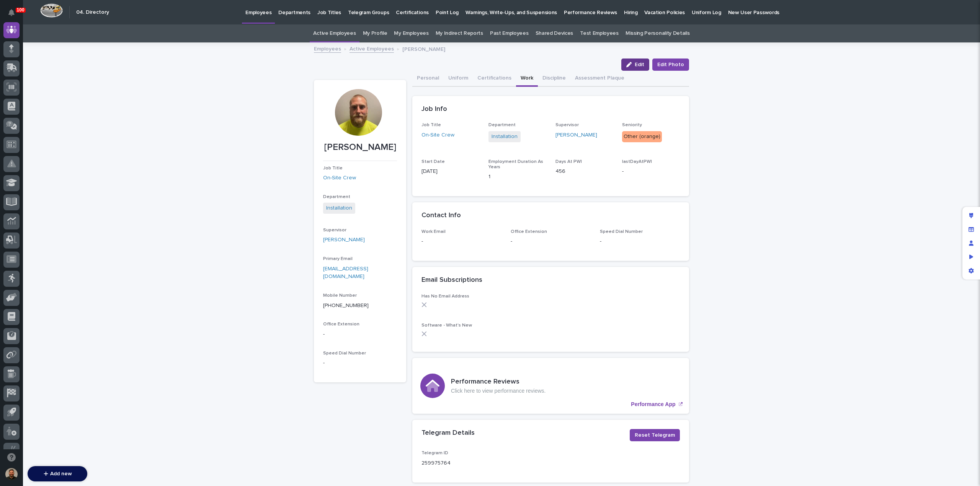
click at [637, 63] on span "Edit" at bounding box center [639, 64] width 10 height 5
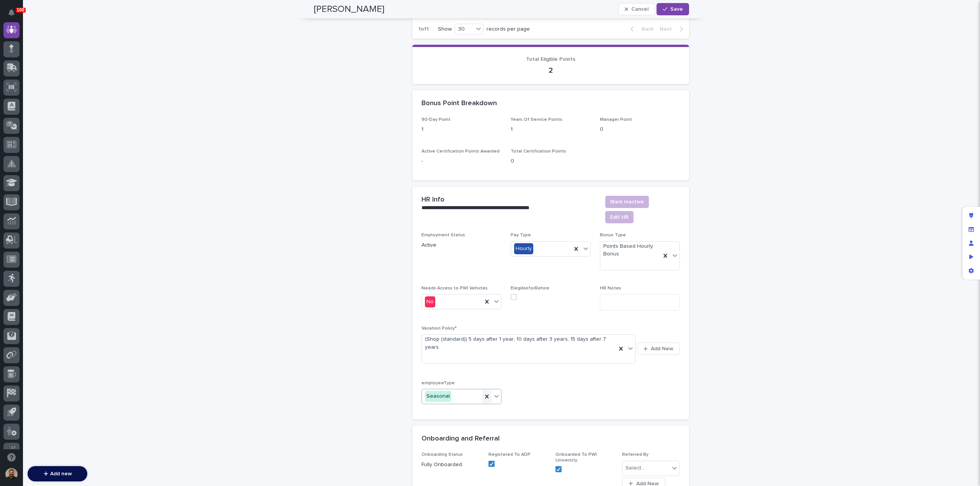
scroll to position [744, 0]
click at [494, 393] on icon at bounding box center [497, 397] width 8 height 8
click at [485, 365] on div "Full-Time" at bounding box center [458, 366] width 79 height 13
click at [674, 11] on span "Save" at bounding box center [676, 9] width 13 height 5
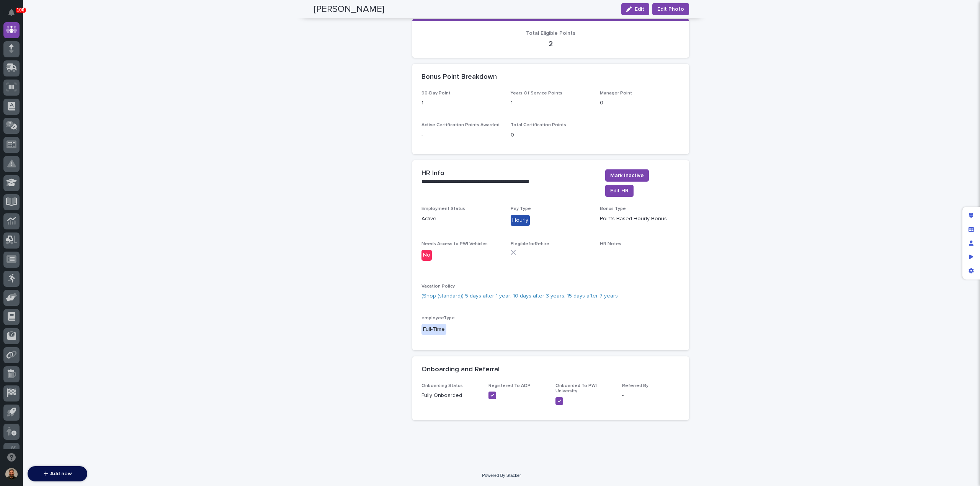
scroll to position [709, 0]
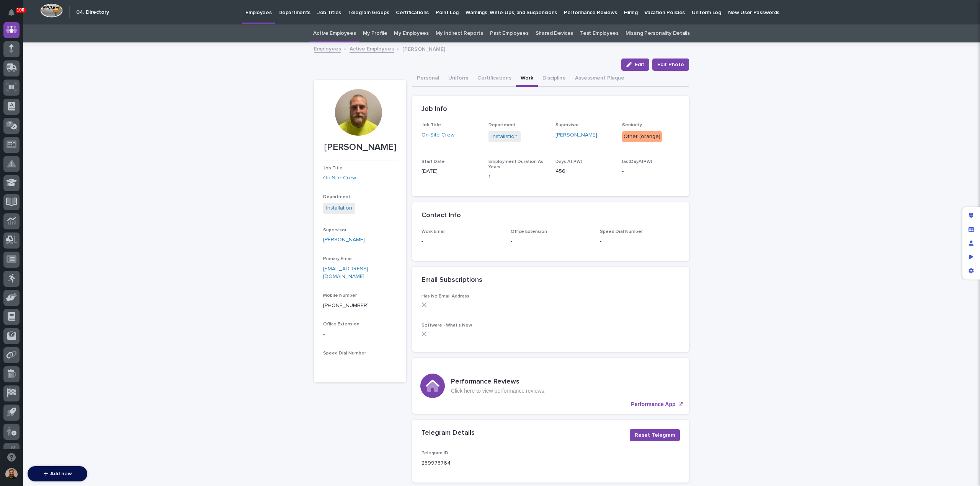
click at [624, 11] on p "Hiring" at bounding box center [630, 8] width 13 height 16
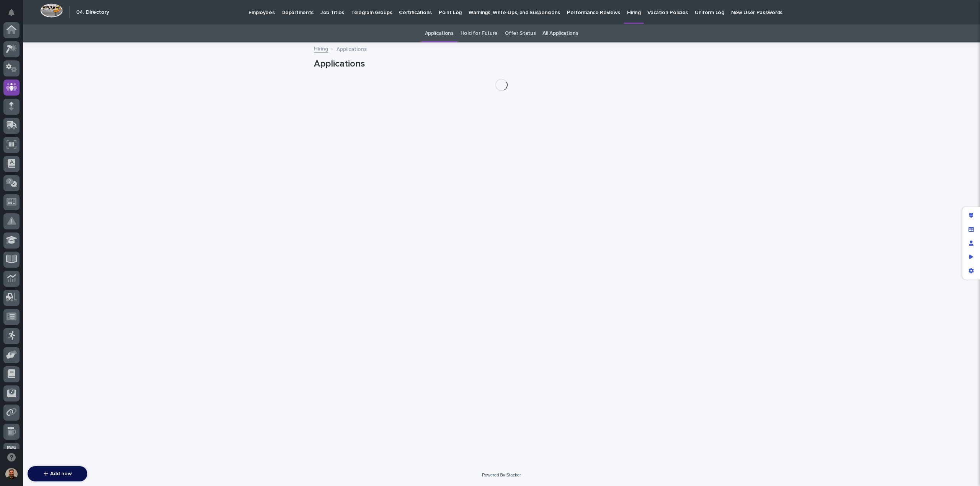
scroll to position [57, 0]
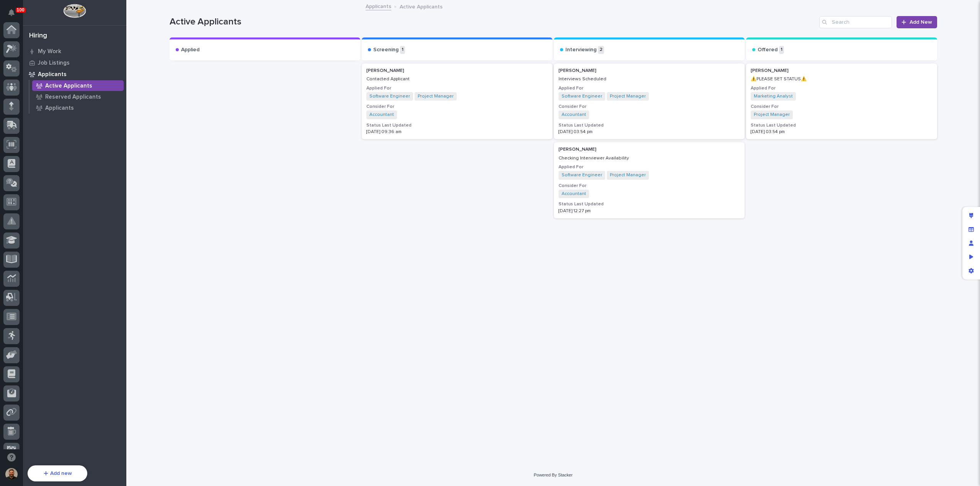
scroll to position [70, 0]
click at [58, 106] on p "Applicants" at bounding box center [59, 108] width 29 height 7
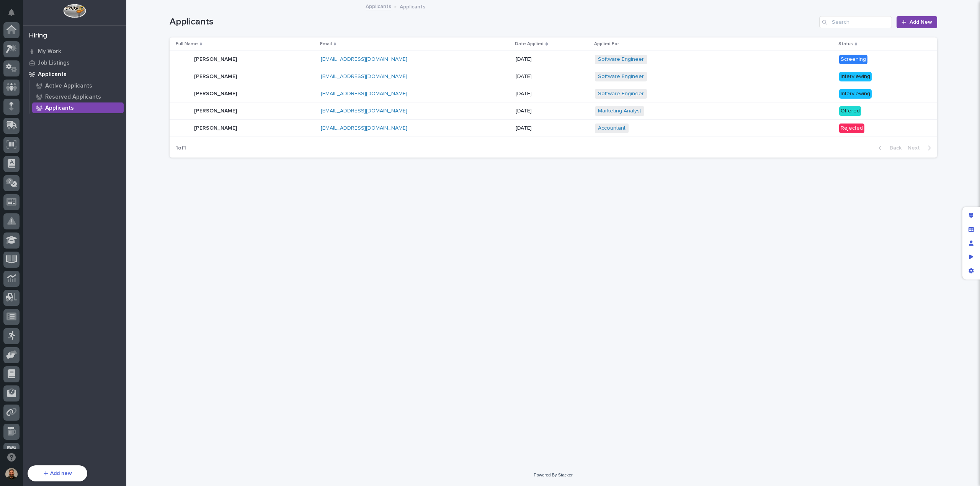
scroll to position [70, 0]
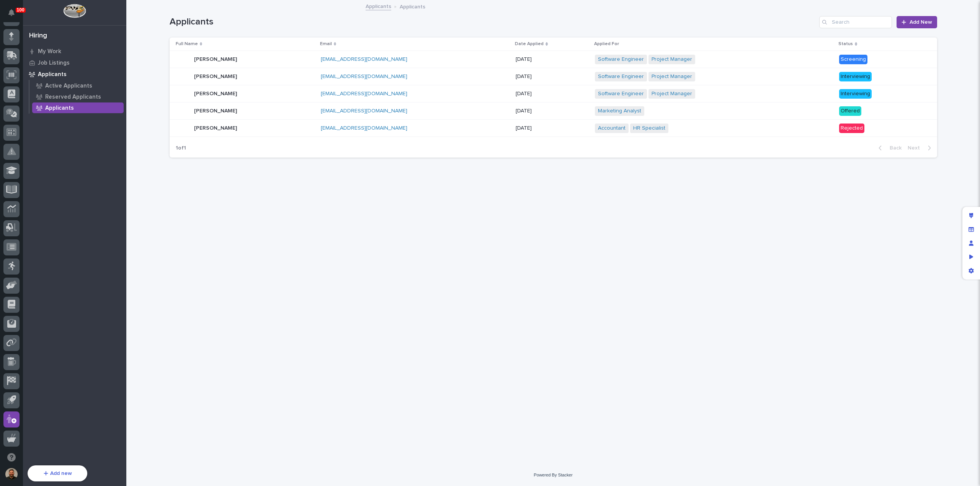
click at [376, 130] on p at bounding box center [388, 128] width 134 height 7
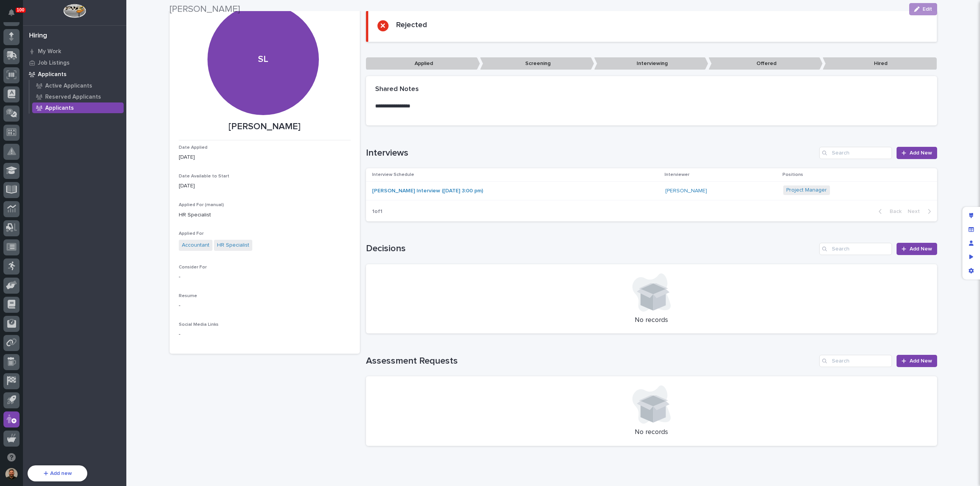
scroll to position [68, 0]
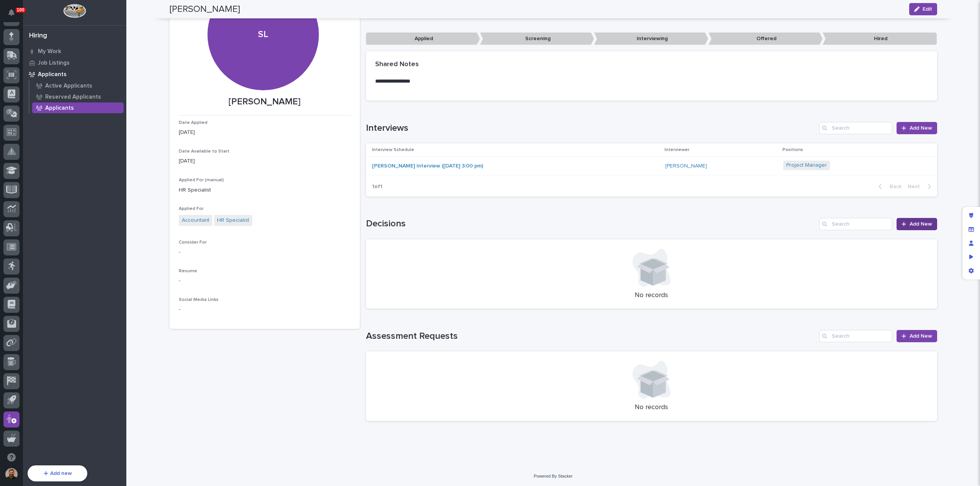
click at [909, 222] on span "Add New" at bounding box center [920, 224] width 23 height 5
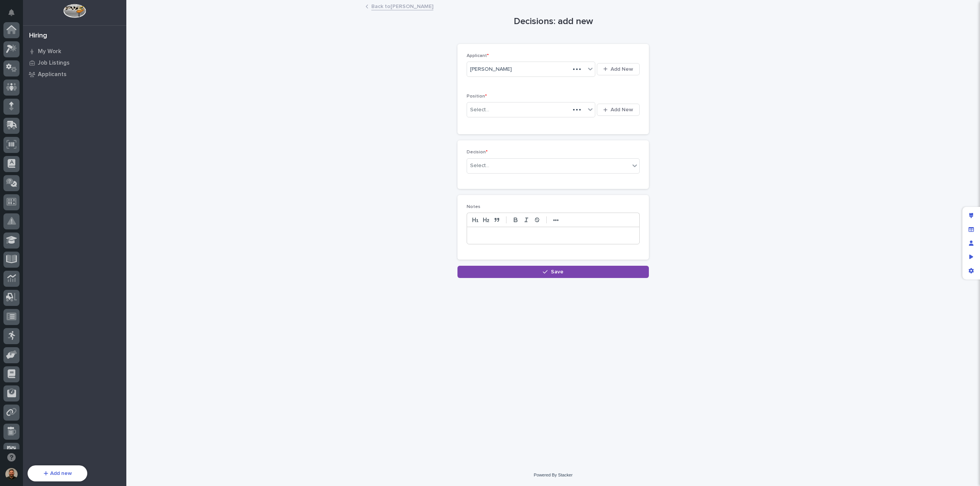
scroll to position [70, 0]
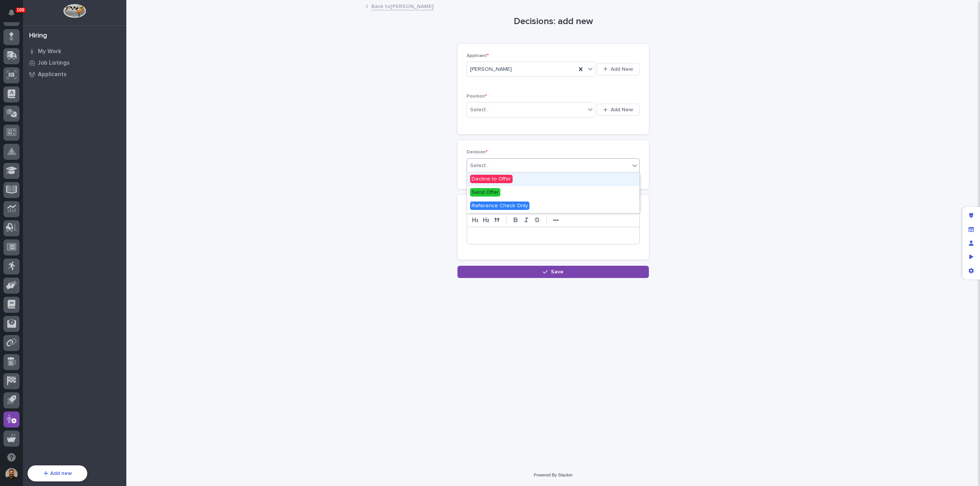
click at [525, 164] on div "Select..." at bounding box center [548, 166] width 163 height 13
click at [524, 177] on div "Decline to Offer" at bounding box center [553, 179] width 172 height 13
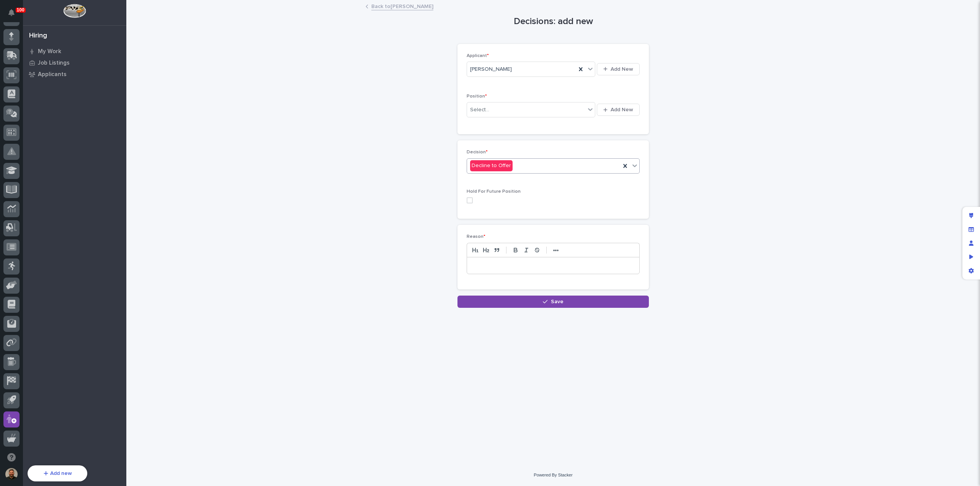
click at [467, 200] on span at bounding box center [469, 200] width 6 height 6
click at [501, 112] on div "Select..." at bounding box center [526, 110] width 118 height 13
click at [515, 195] on div "Service Technician" at bounding box center [531, 190] width 129 height 13
click at [491, 268] on p at bounding box center [553, 266] width 161 height 8
click at [553, 305] on span "Save" at bounding box center [557, 301] width 13 height 7
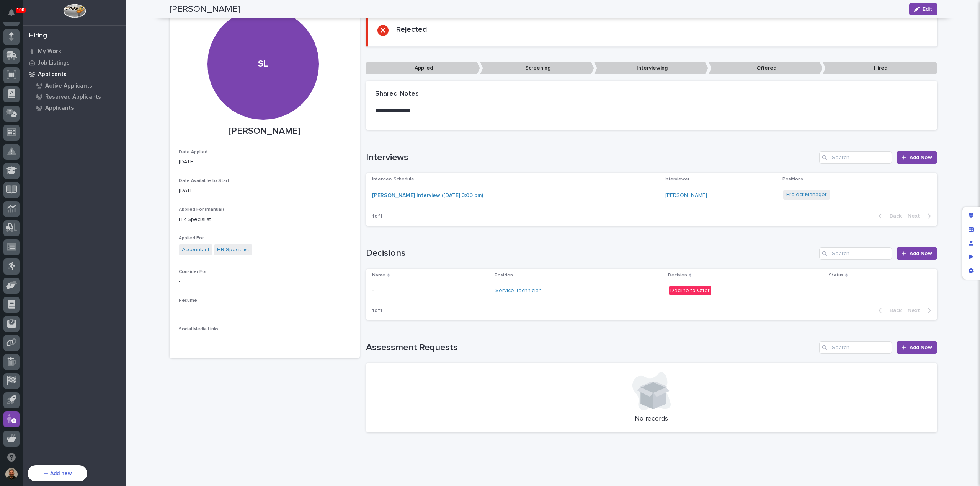
scroll to position [29, 0]
